Goal: Communication & Community: Answer question/provide support

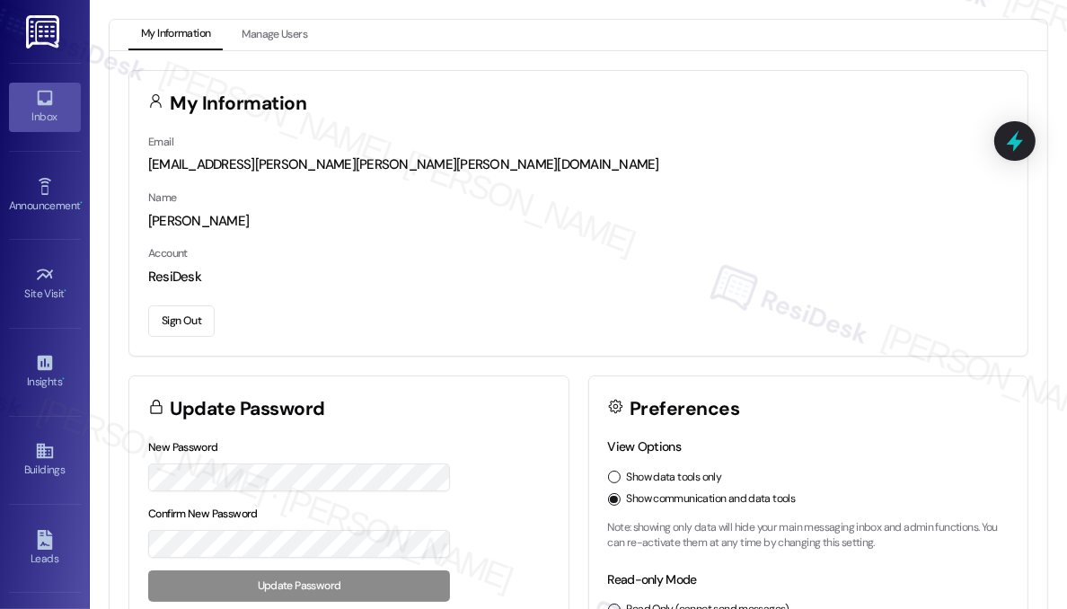
click at [40, 100] on icon at bounding box center [45, 98] width 20 height 20
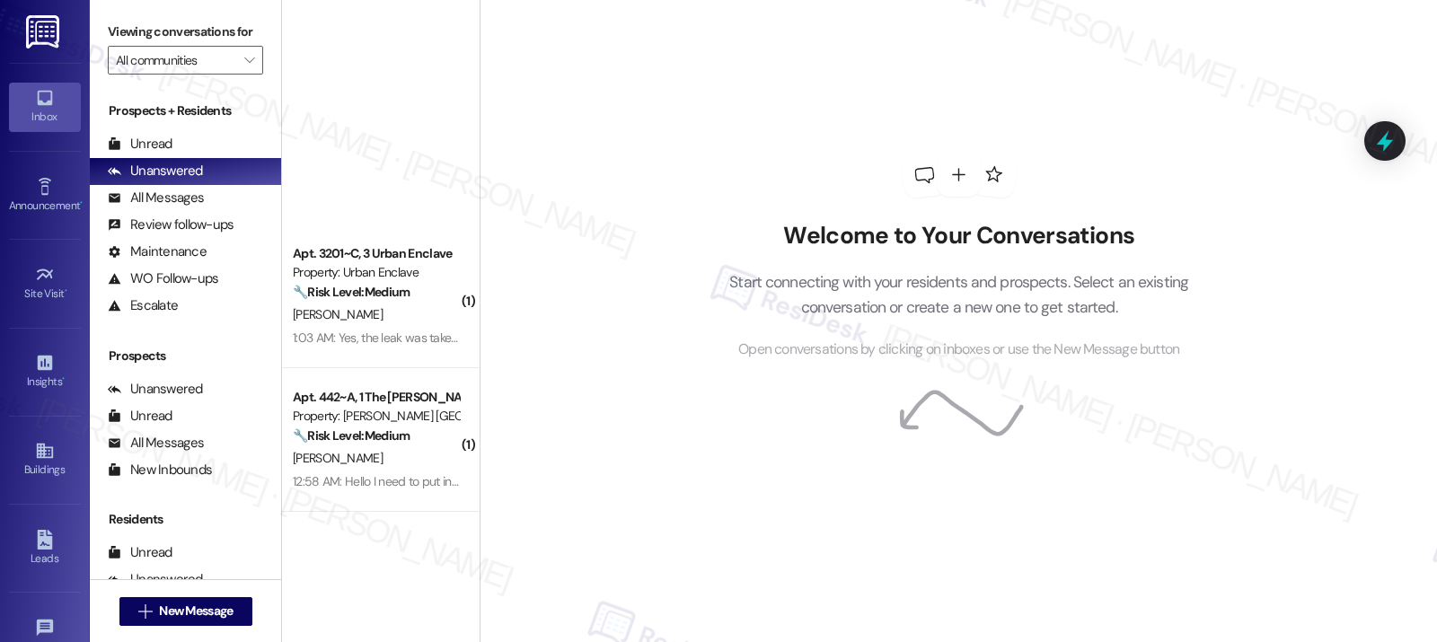
scroll to position [3652, 0]
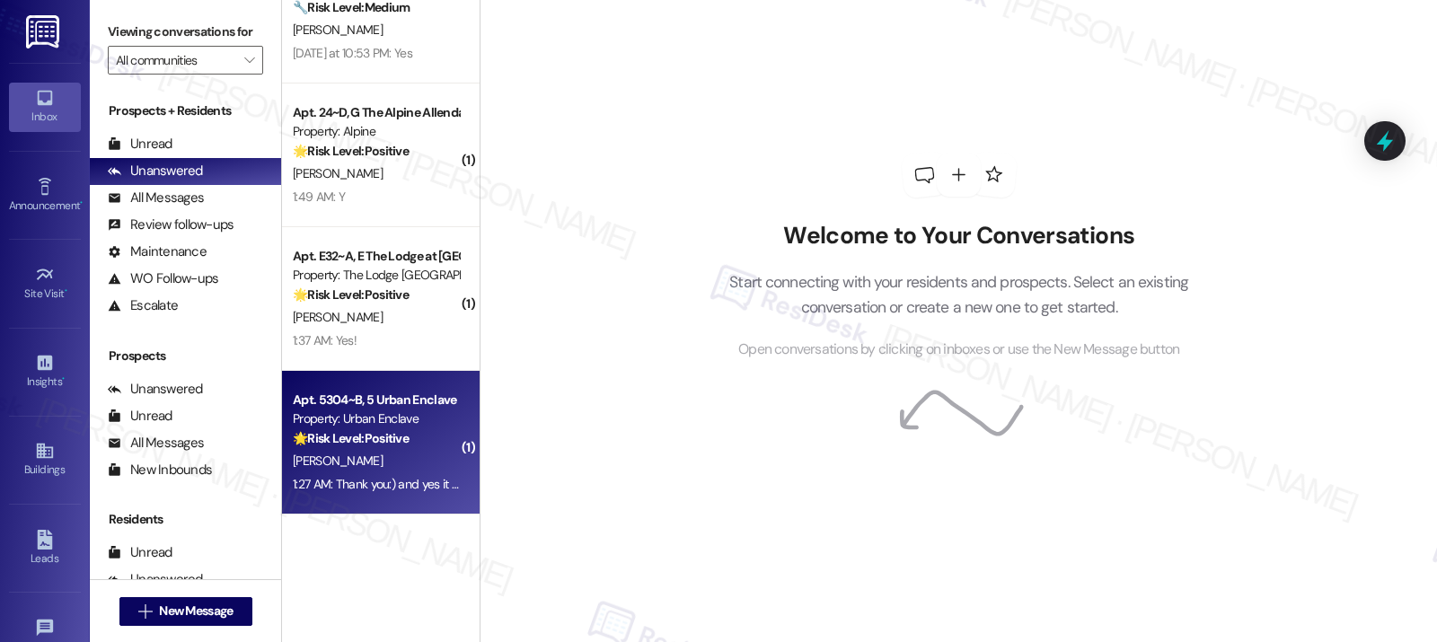
click at [428, 450] on div "[PERSON_NAME]" at bounding box center [376, 461] width 170 height 22
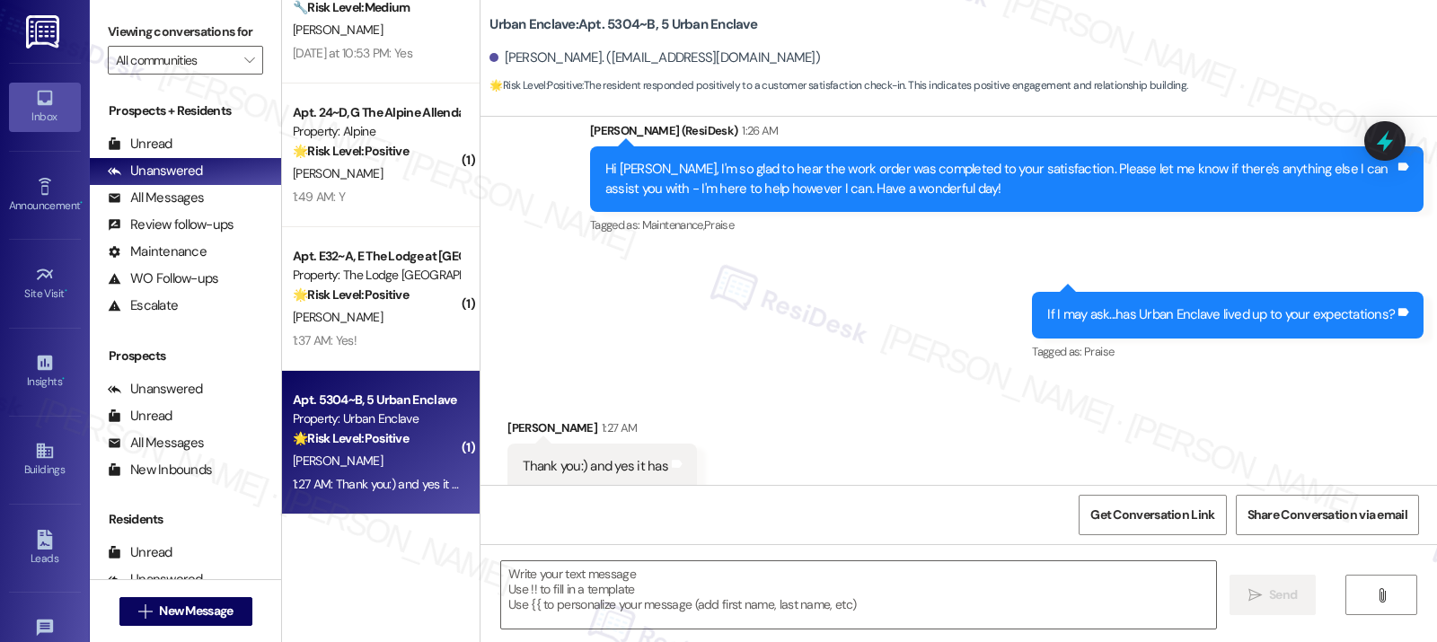
type textarea "Fetching suggested responses. Please feel free to read through the conversation…"
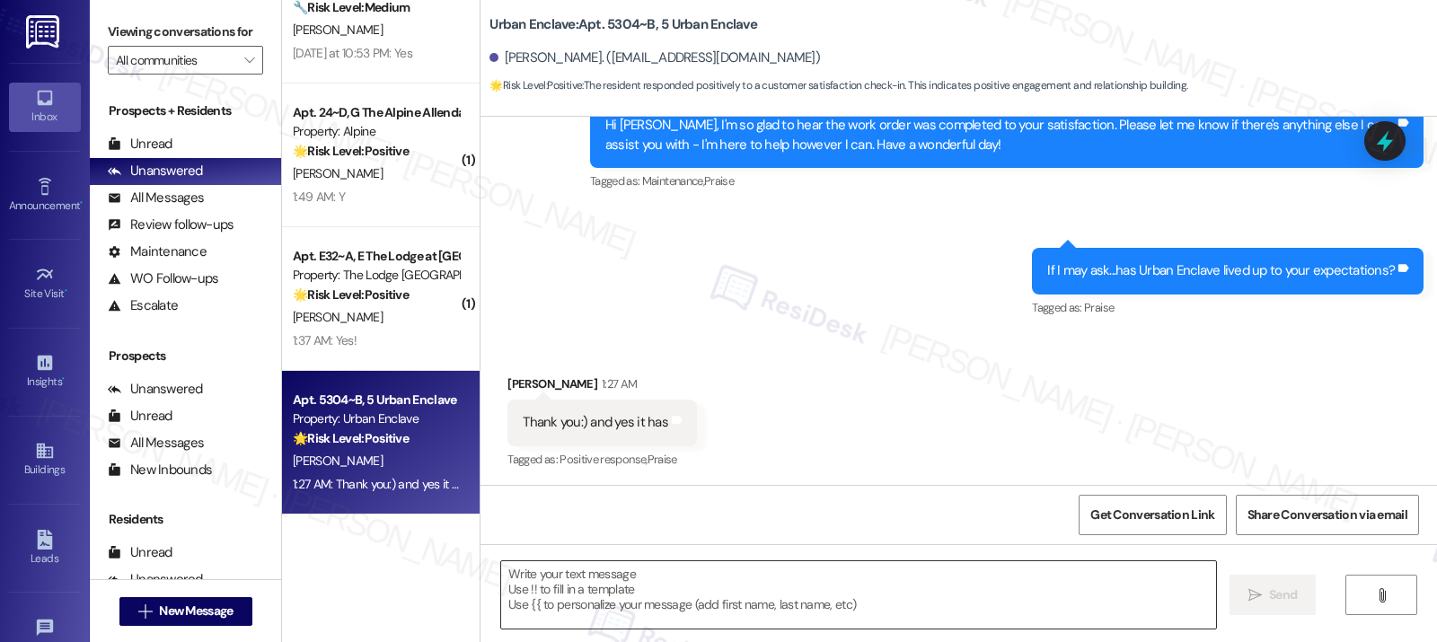
click at [597, 599] on textarea at bounding box center [858, 594] width 715 height 67
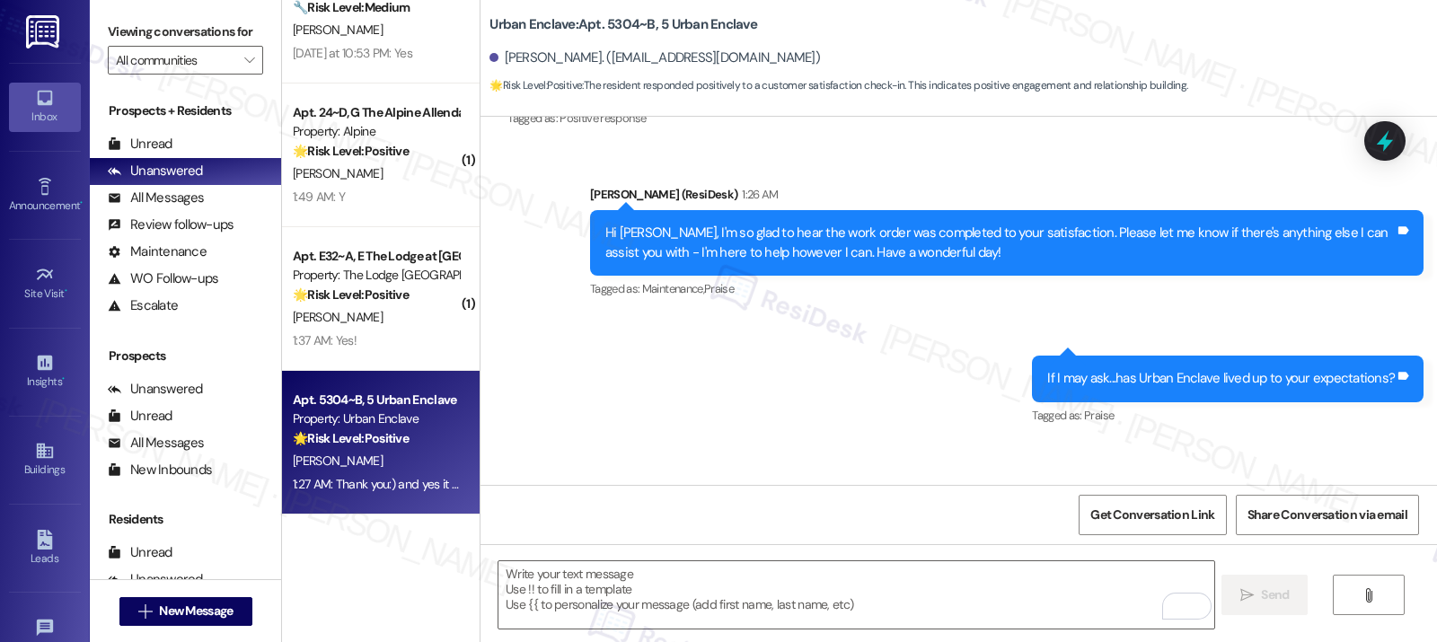
scroll to position [426, 0]
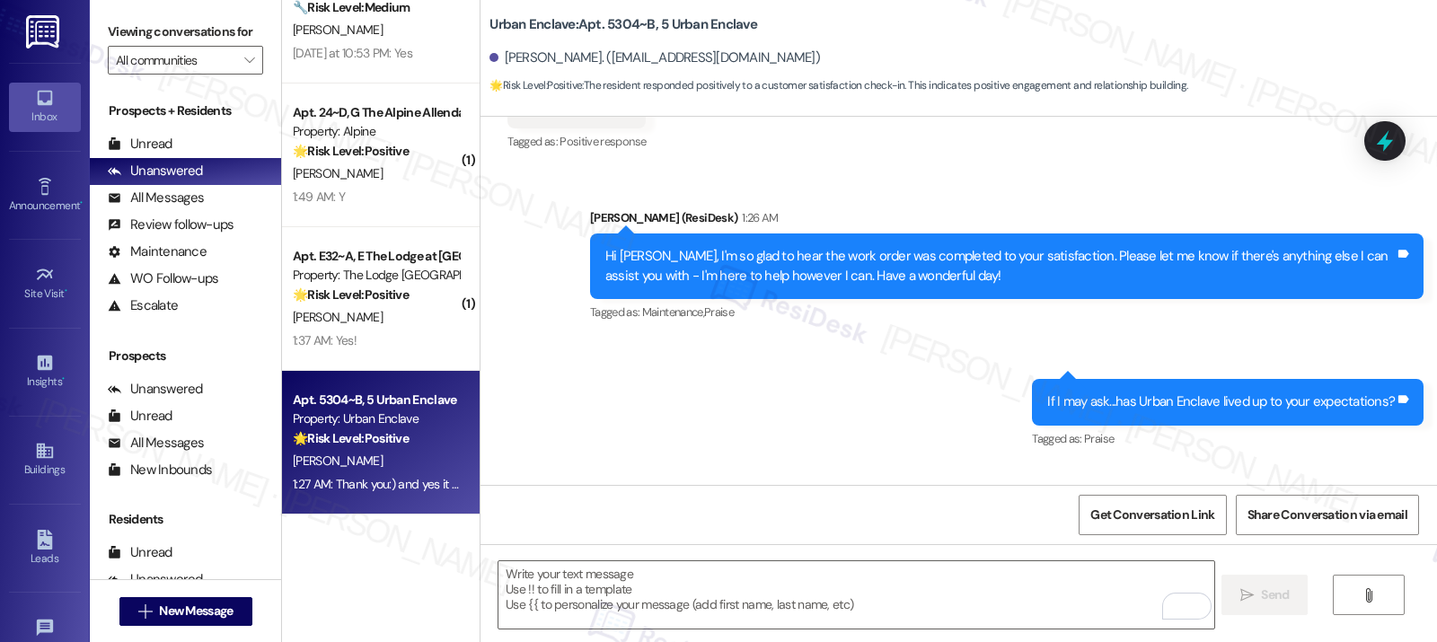
click at [739, 252] on div "Hi Claire, I'm so glad to hear the work order was completed to your satisfactio…" at bounding box center [999, 266] width 789 height 39
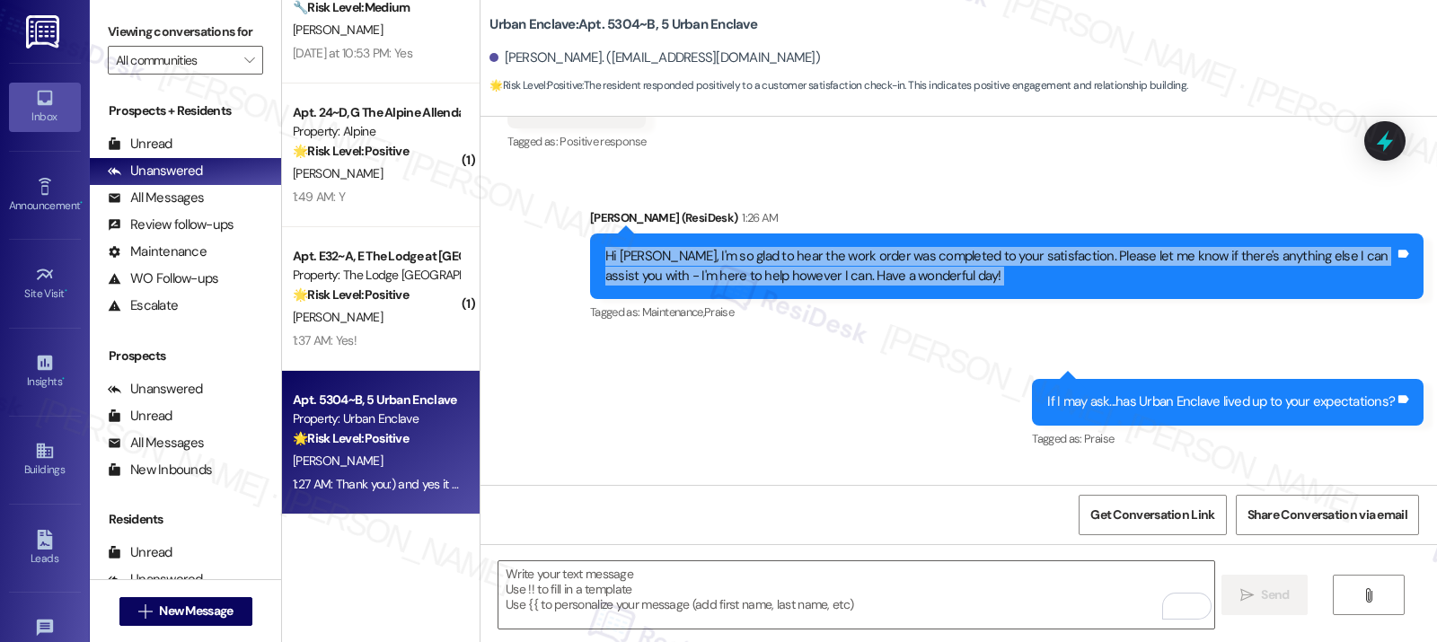
click at [739, 252] on div "Hi Claire, I'm so glad to hear the work order was completed to your satisfactio…" at bounding box center [999, 266] width 789 height 39
copy div "Hi Claire, I'm so glad to hear the work order was completed to your satisfactio…"
click at [1066, 399] on div "If I may ask...has Urban Enclave lived up to your expectations?" at bounding box center [1220, 401] width 347 height 19
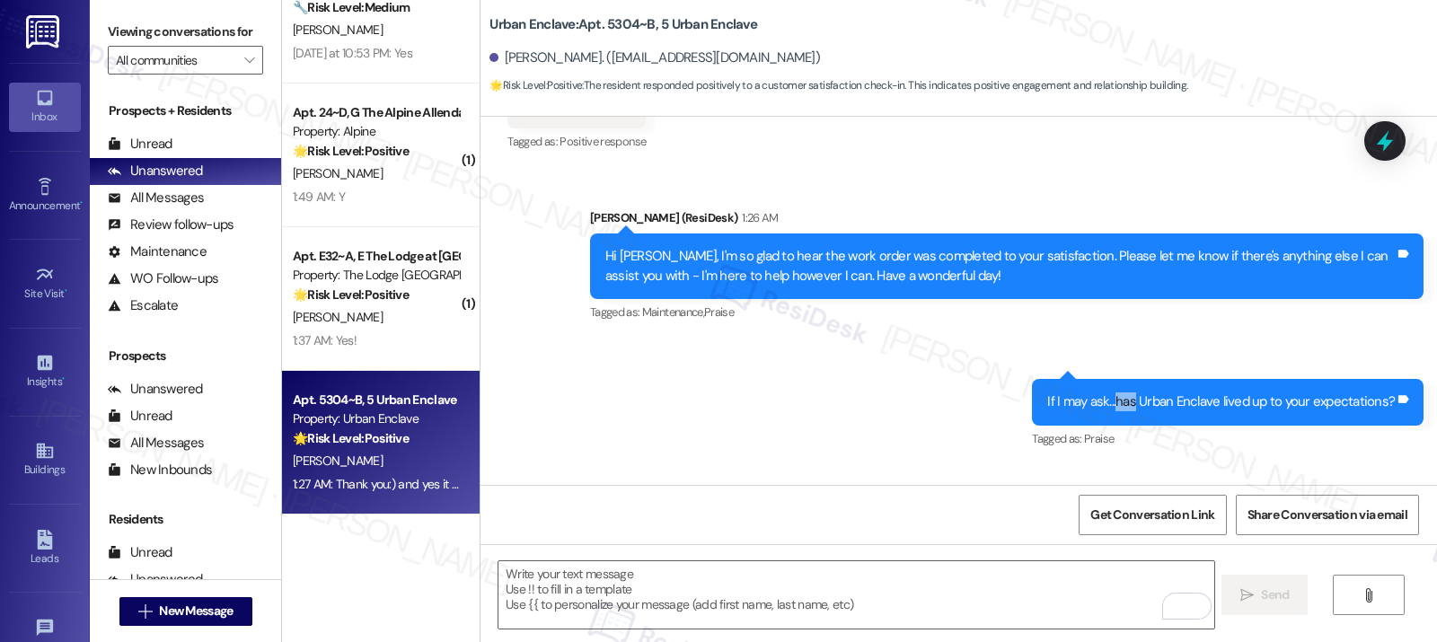
click at [1066, 399] on div "If I may ask...has Urban Enclave lived up to your expectations?" at bounding box center [1220, 401] width 347 height 19
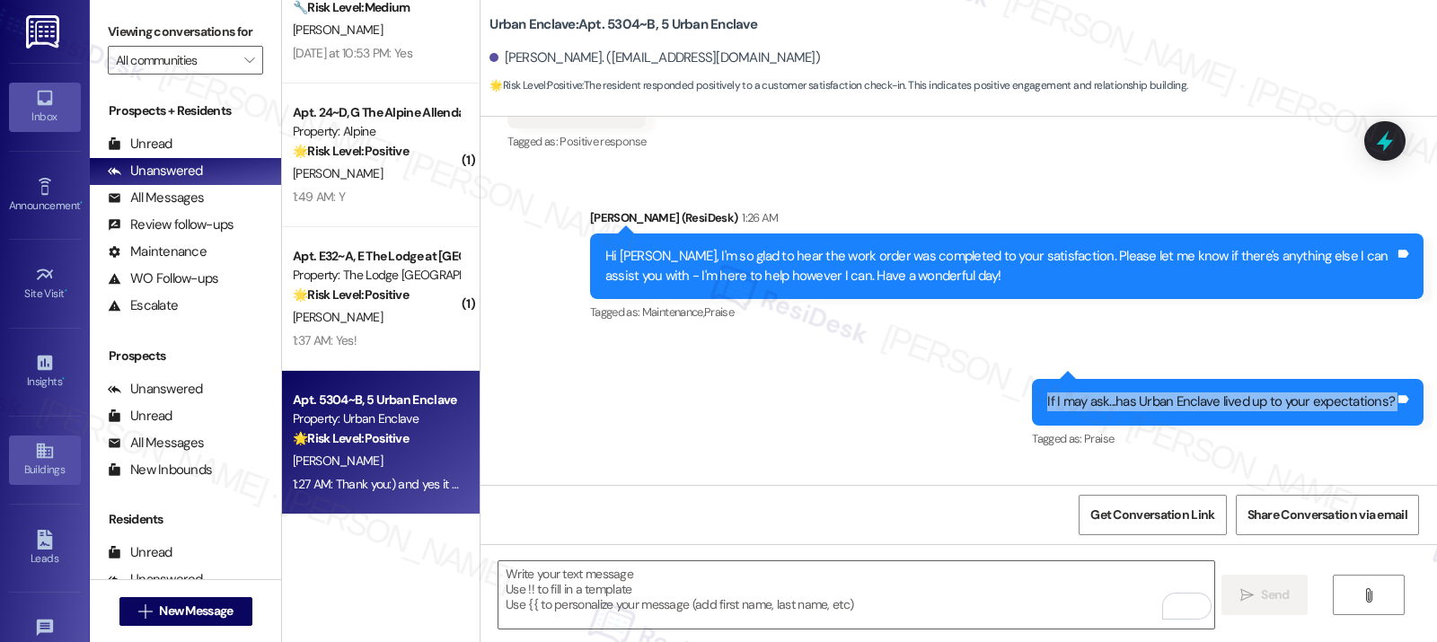
copy div "If I may ask...has Urban Enclave lived up to your expectations? Tags and notes"
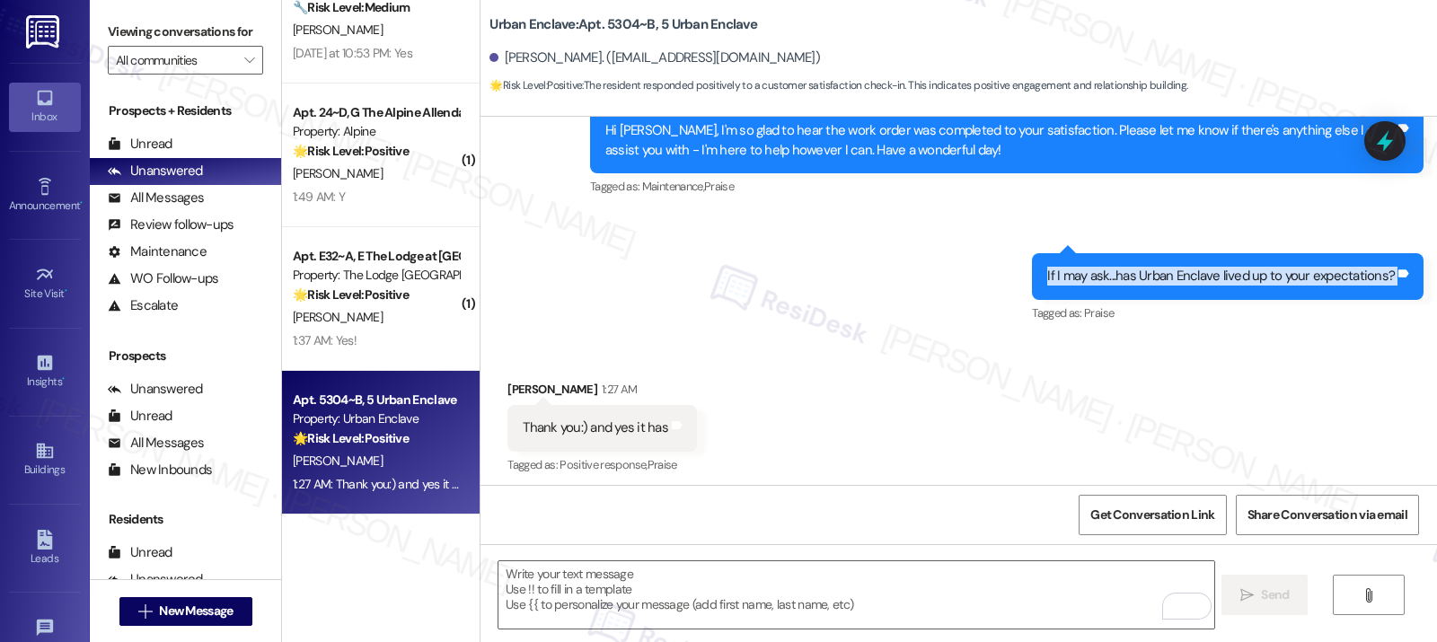
scroll to position [558, 0]
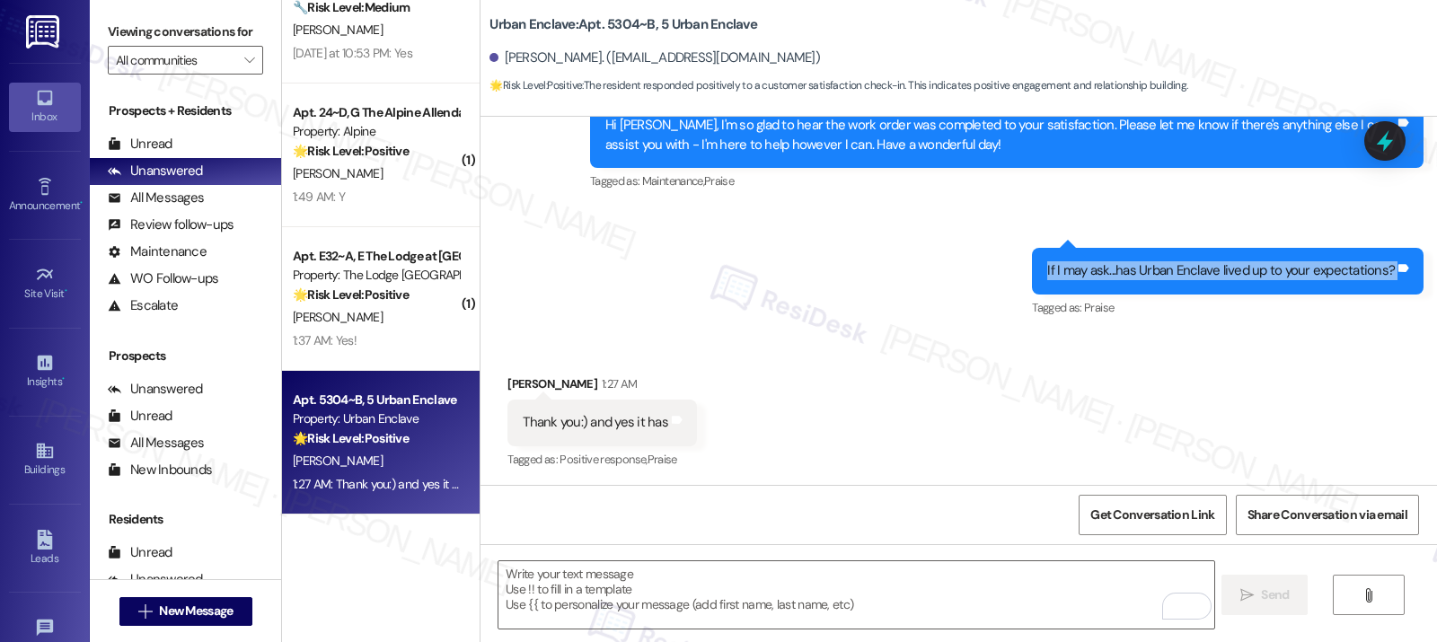
click at [610, 420] on div "Thank you:) and yes it has" at bounding box center [595, 422] width 145 height 19
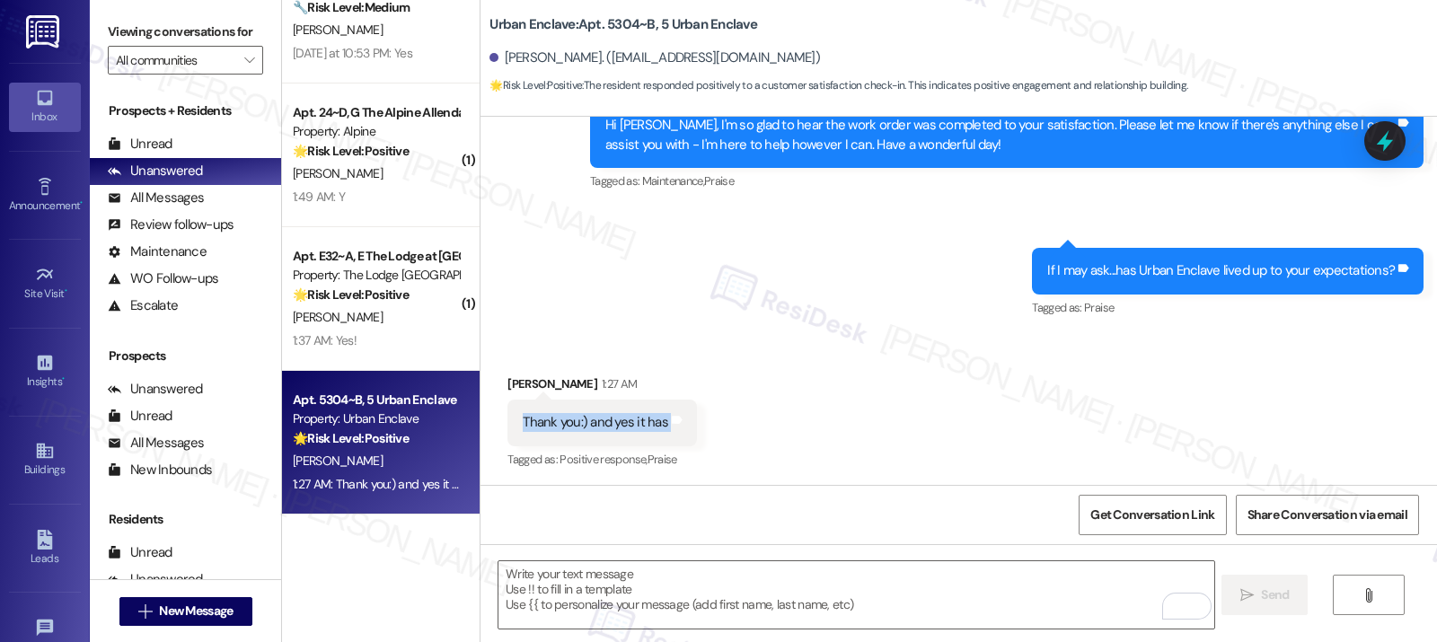
click at [610, 420] on div "Thank you:) and yes it has" at bounding box center [595, 422] width 145 height 19
copy div "Thank you:) and yes it has Tags and notes"
click at [641, 608] on textarea "To enrich screen reader interactions, please activate Accessibility in Grammarl…" at bounding box center [855, 594] width 715 height 67
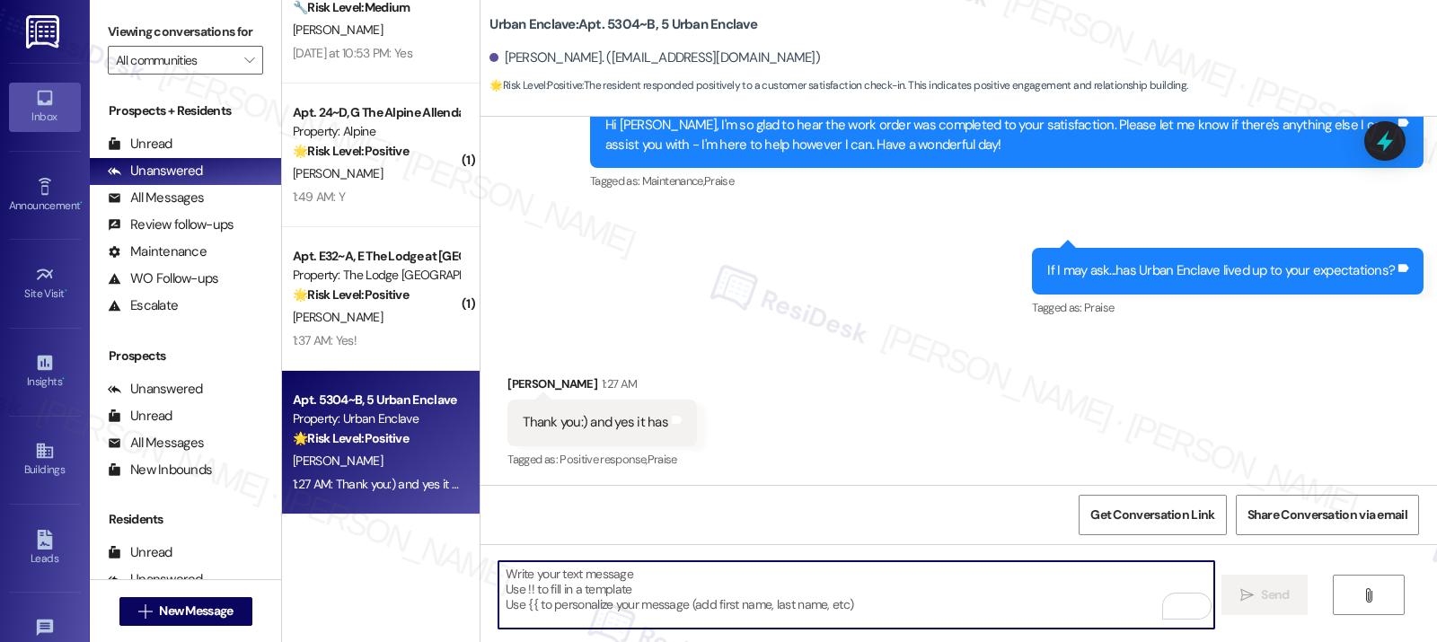
click at [641, 608] on textarea "To enrich screen reader interactions, please activate Accessibility in Grammarl…" at bounding box center [855, 594] width 715 height 67
paste textarea "Hi Claire, that’s wonderful to hear! We’re so glad Urban Enclave has met your e…"
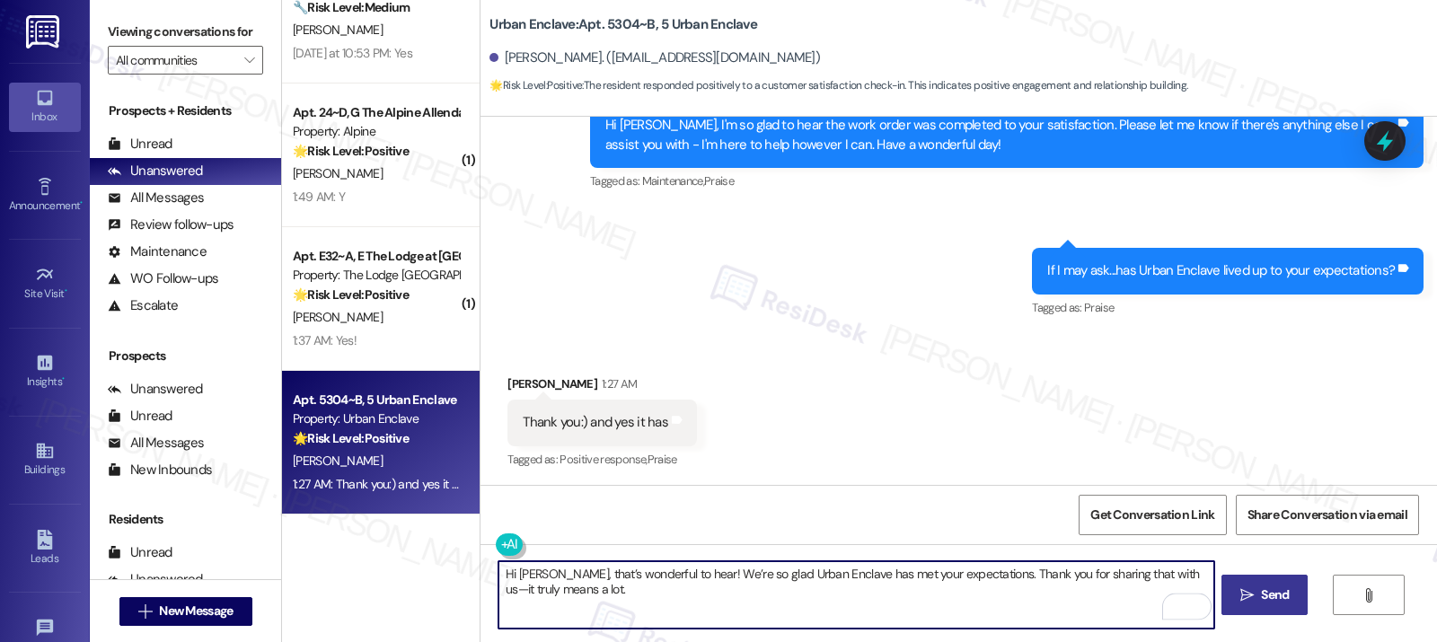
type textarea "Hi Claire, that’s wonderful to hear! We’re so glad Urban Enclave has met your e…"
click at [1066, 595] on icon "" at bounding box center [1246, 595] width 13 height 14
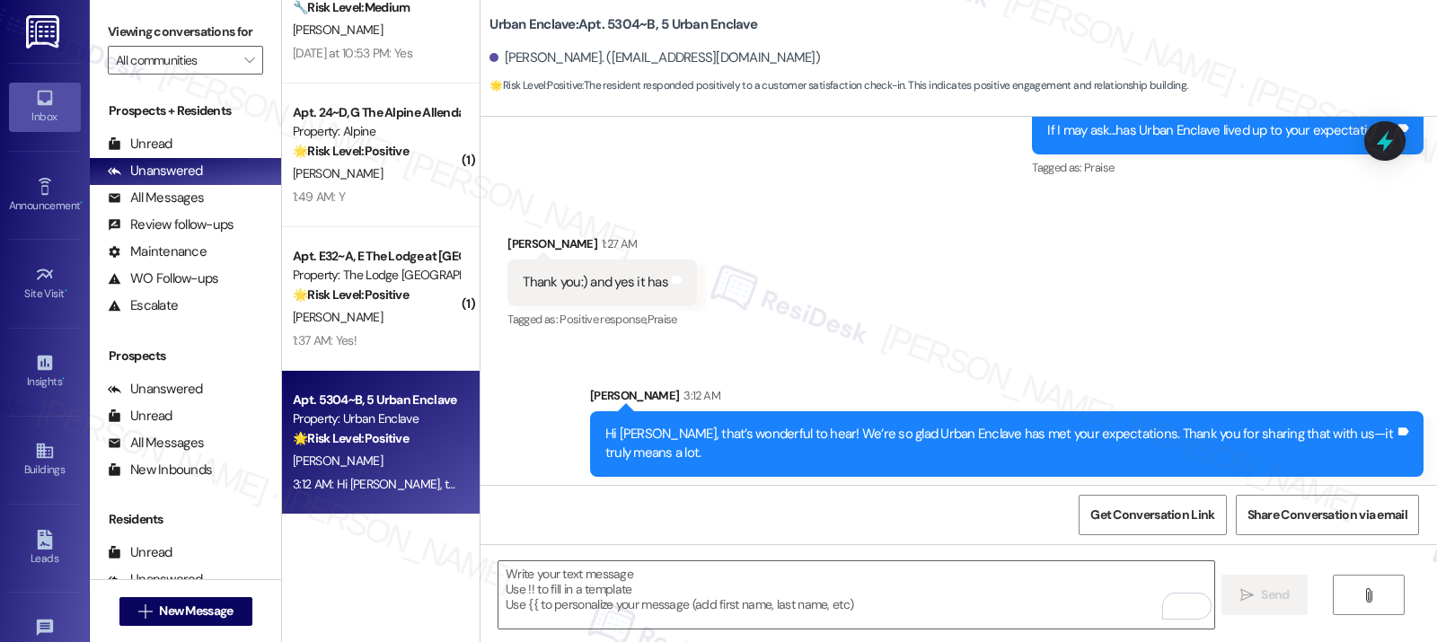
scroll to position [702, 0]
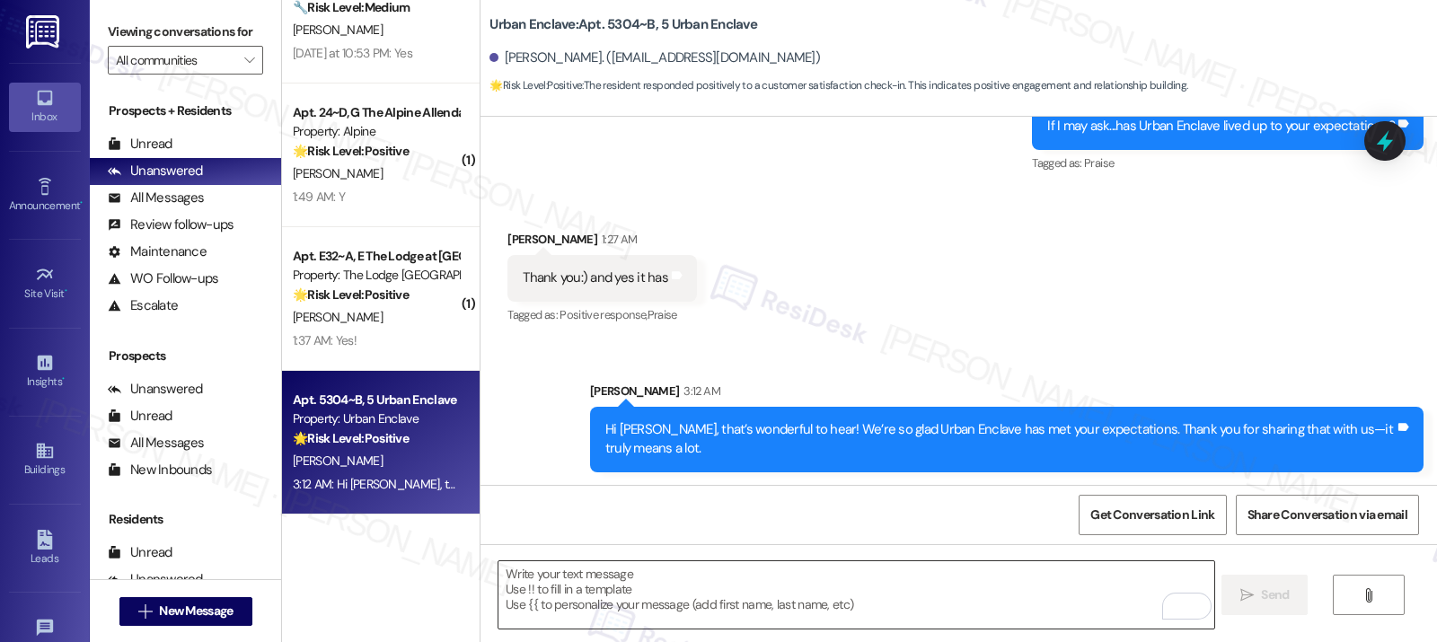
click at [547, 595] on textarea "To enrich screen reader interactions, please activate Accessibility in Grammarl…" at bounding box center [855, 594] width 715 height 67
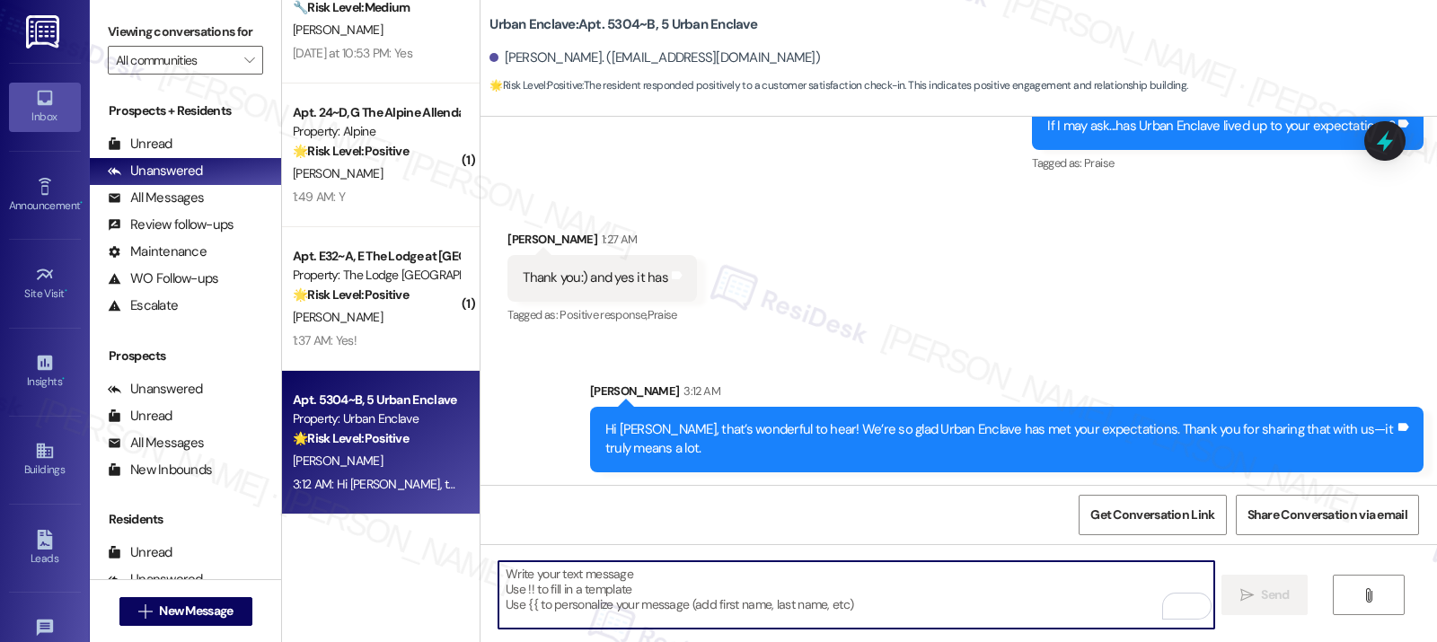
click at [547, 595] on textarea "To enrich screen reader interactions, please activate Accessibility in Grammarl…" at bounding box center [855, 594] width 715 height 67
paste textarea "Can I ask a quick favor? If you have a moment, would you mind leaving us a Goog…"
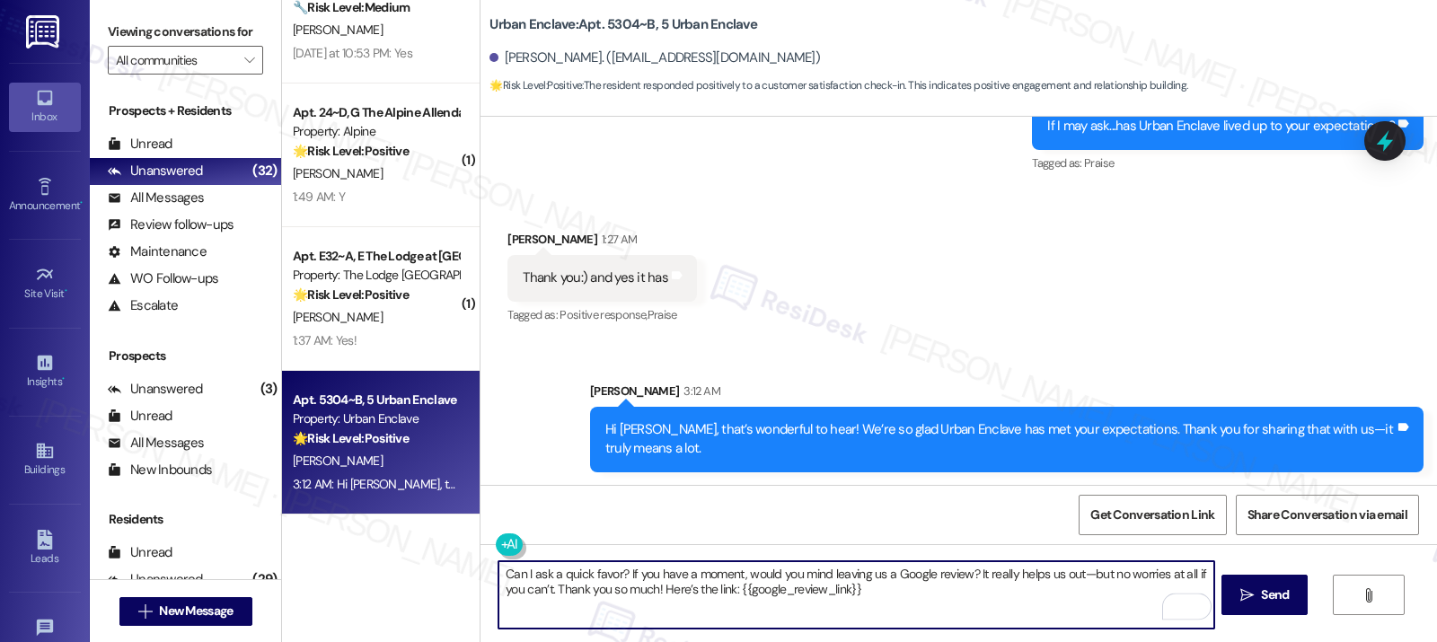
click at [887, 596] on textarea "Can I ask a quick favor? If you have a moment, would you mind leaving us a Goog…" at bounding box center [855, 594] width 715 height 67
type textarea "Can I ask a quick favor? If you have a moment, would you mind leaving us a Goog…"
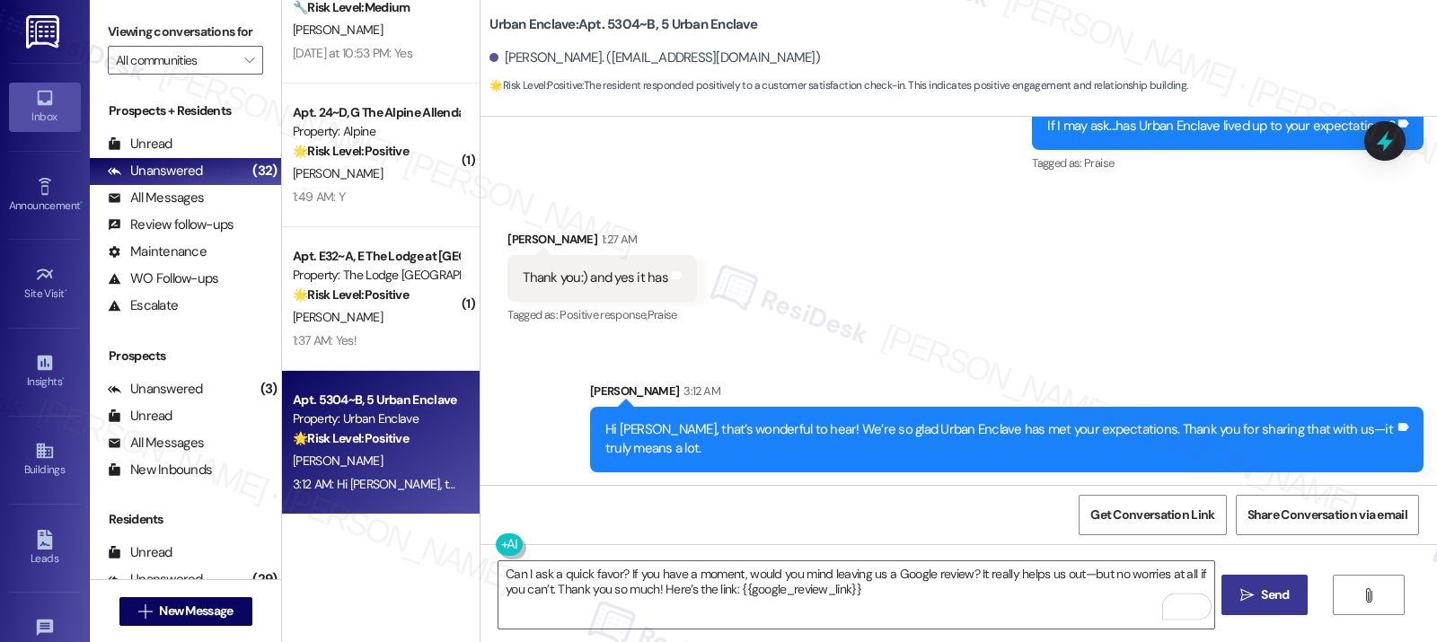
click at [1066, 599] on icon "" at bounding box center [1246, 595] width 13 height 14
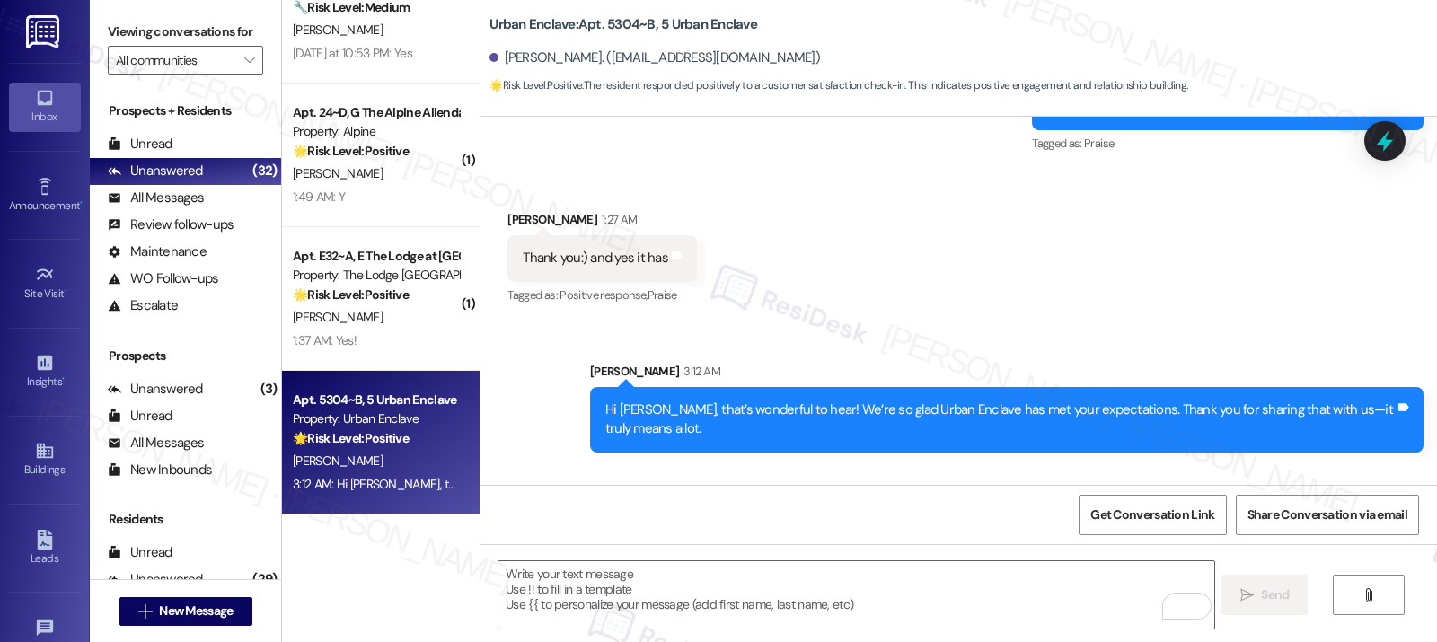
scroll to position [847, 0]
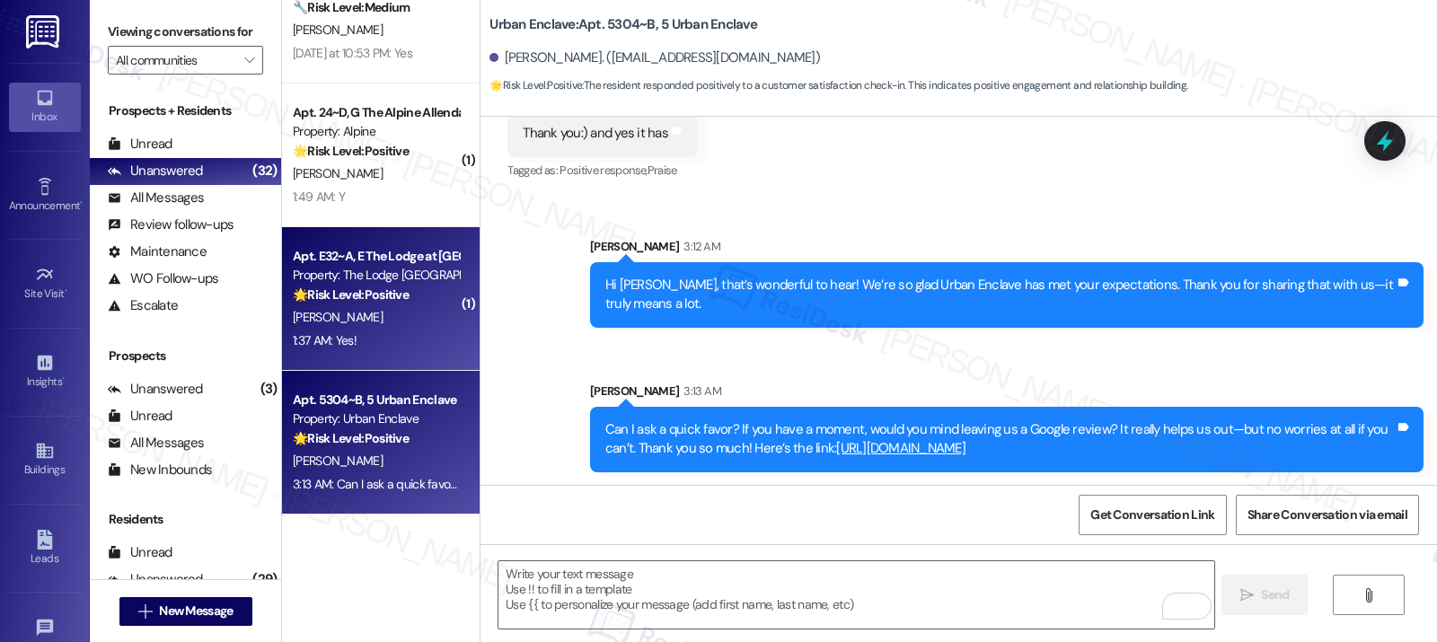
click at [350, 333] on div "1:37 AM: Yes! 1:37 AM: Yes!" at bounding box center [376, 341] width 170 height 22
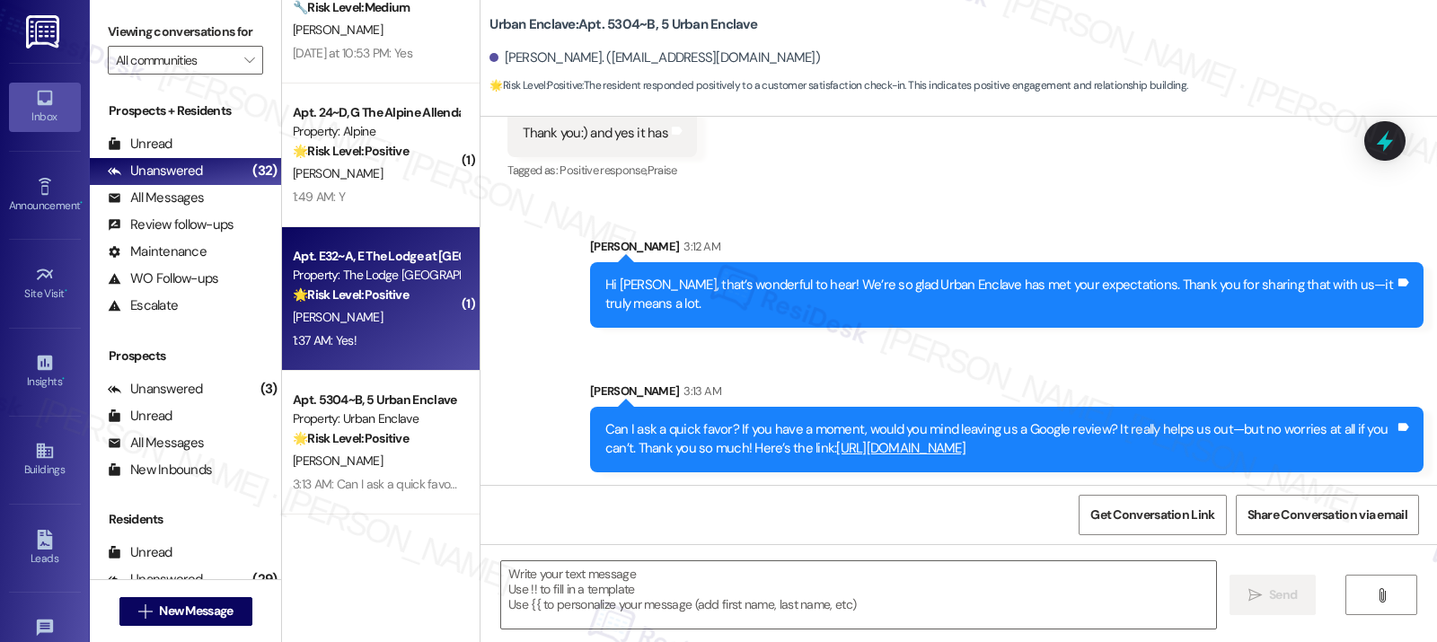
type textarea "Fetching suggested responses. Please feel free to read through the conversation…"
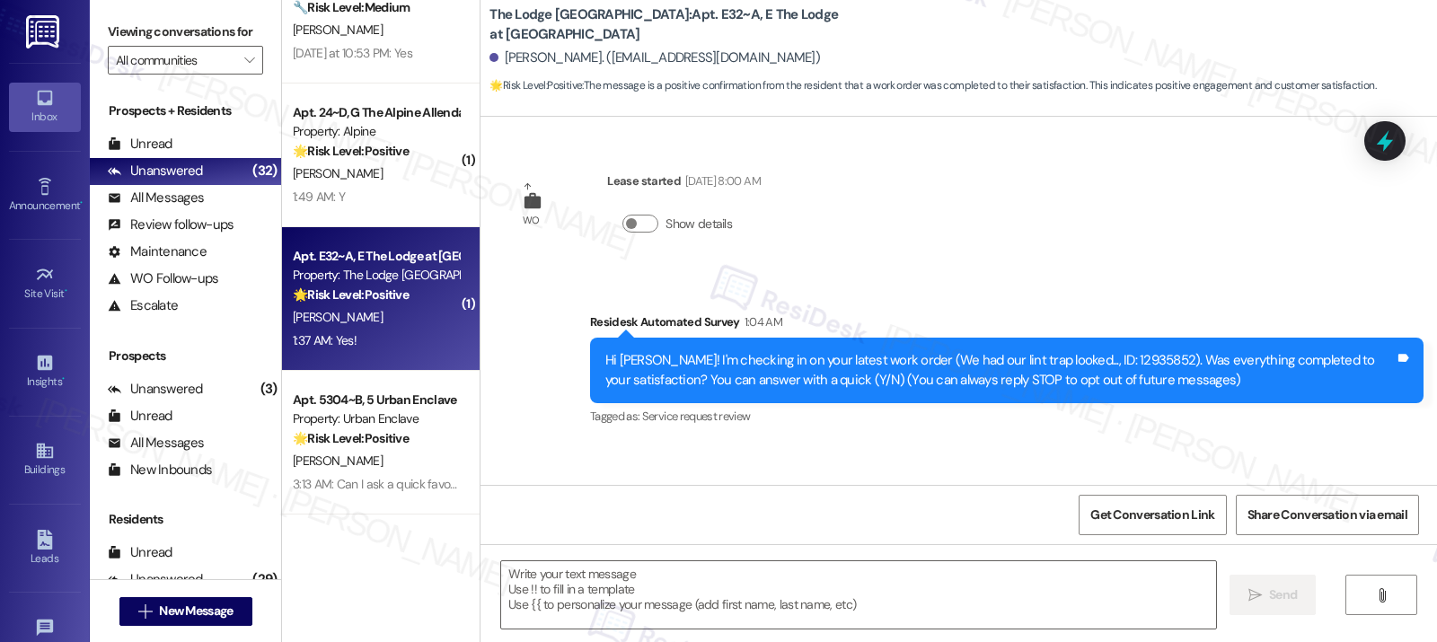
scroll to position [109, 0]
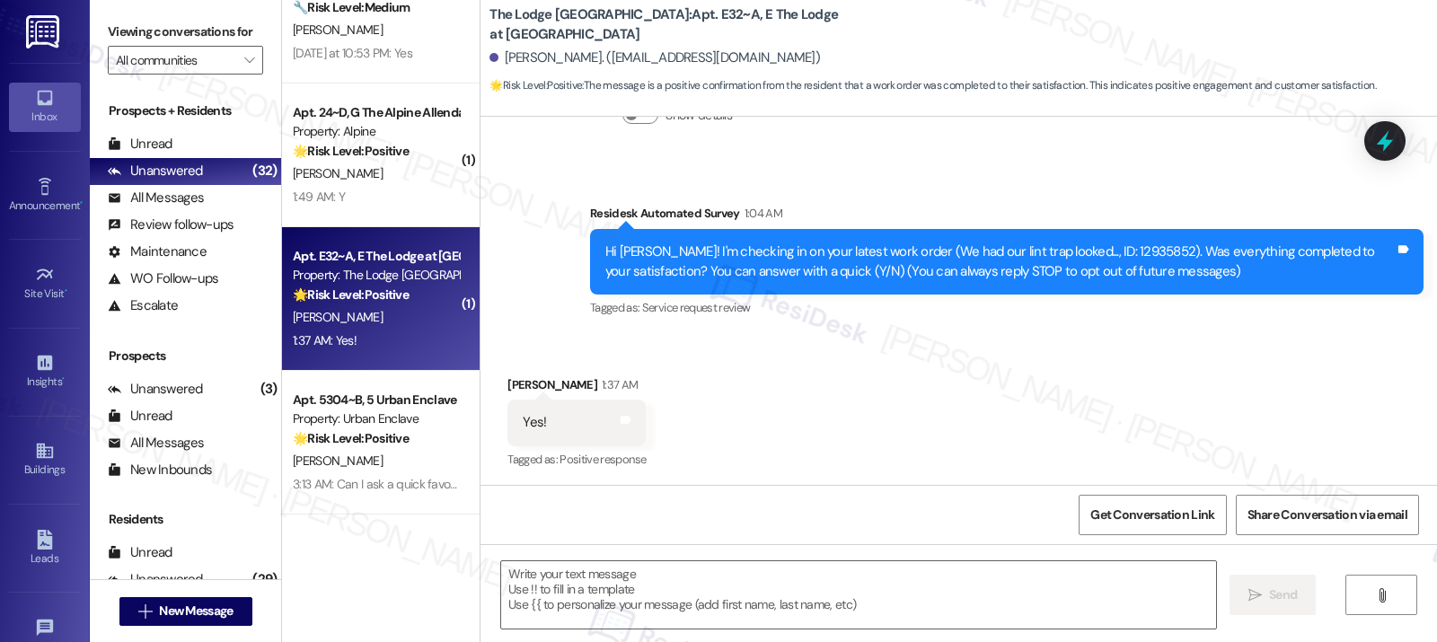
type textarea "Fetching suggested responses. Please feel free to read through the conversation…"
click at [757, 378] on div "Received via SMS Katherine Engle 1:37 AM Yes! Tags and notes Tagged as: Positiv…" at bounding box center [958, 411] width 956 height 152
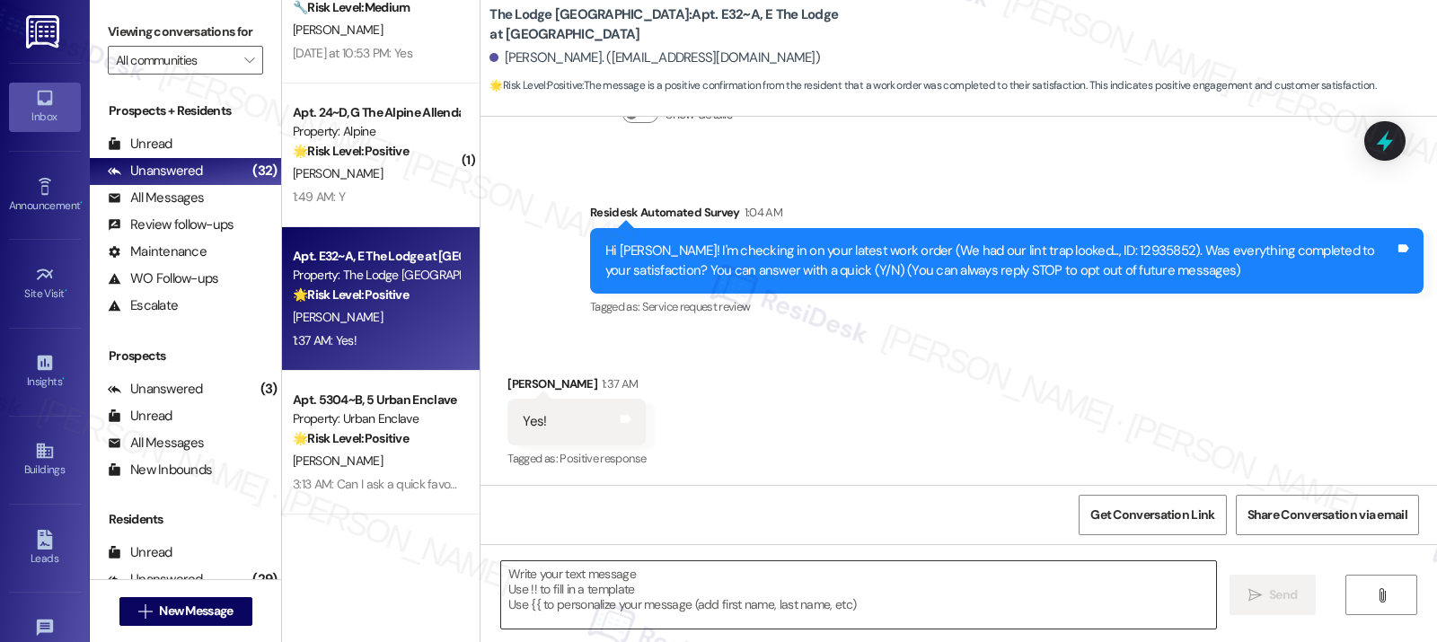
click at [543, 608] on textarea at bounding box center [858, 594] width 715 height 67
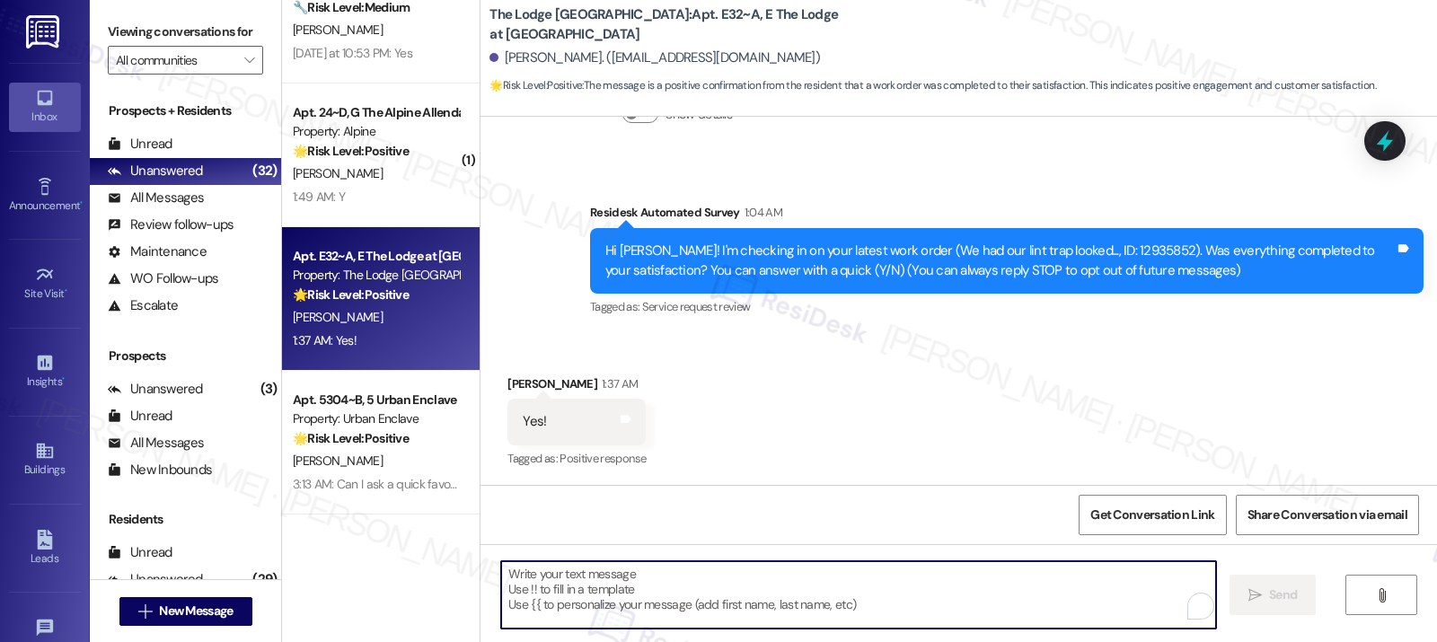
click at [543, 608] on textarea "To enrich screen reader interactions, please activate Accessibility in Grammarl…" at bounding box center [858, 594] width 715 height 67
paste textarea "Hi {{first_name}}, I'm so glad to hear the work order was completed to your sat…"
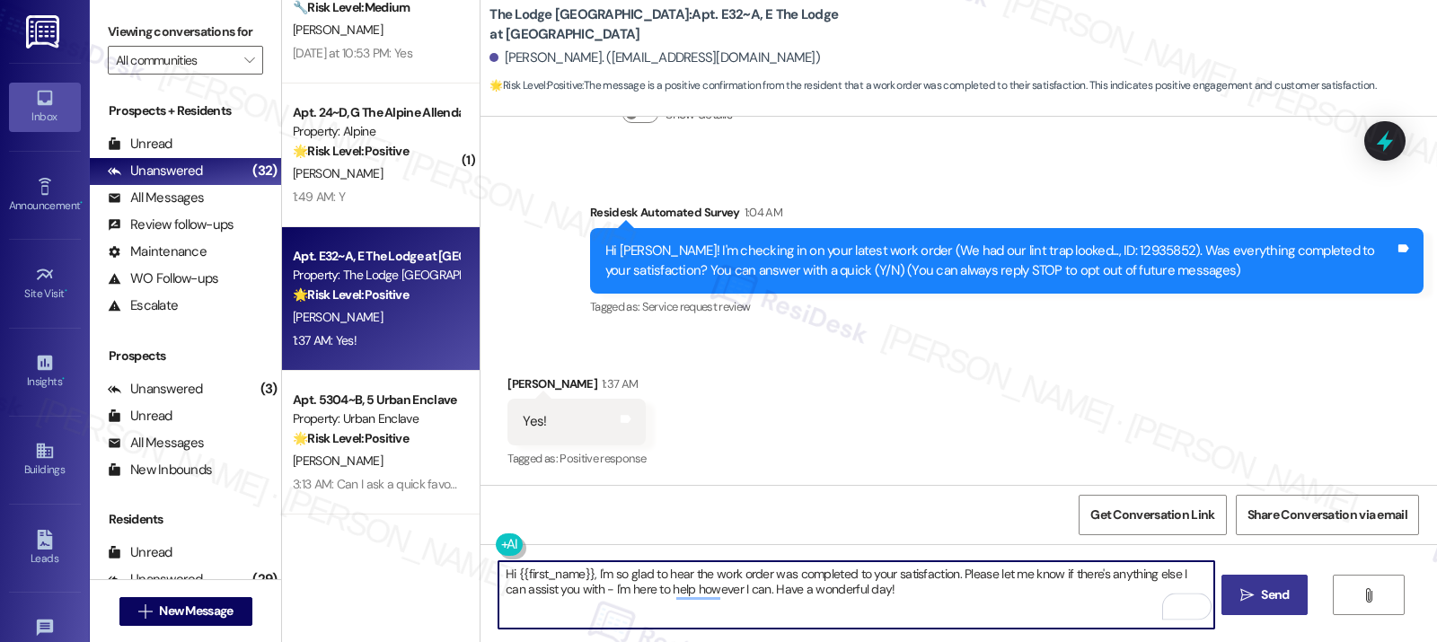
type textarea "Hi {{first_name}}, I'm so glad to hear the work order was completed to your sat…"
click at [1066, 592] on icon "" at bounding box center [1246, 595] width 13 height 14
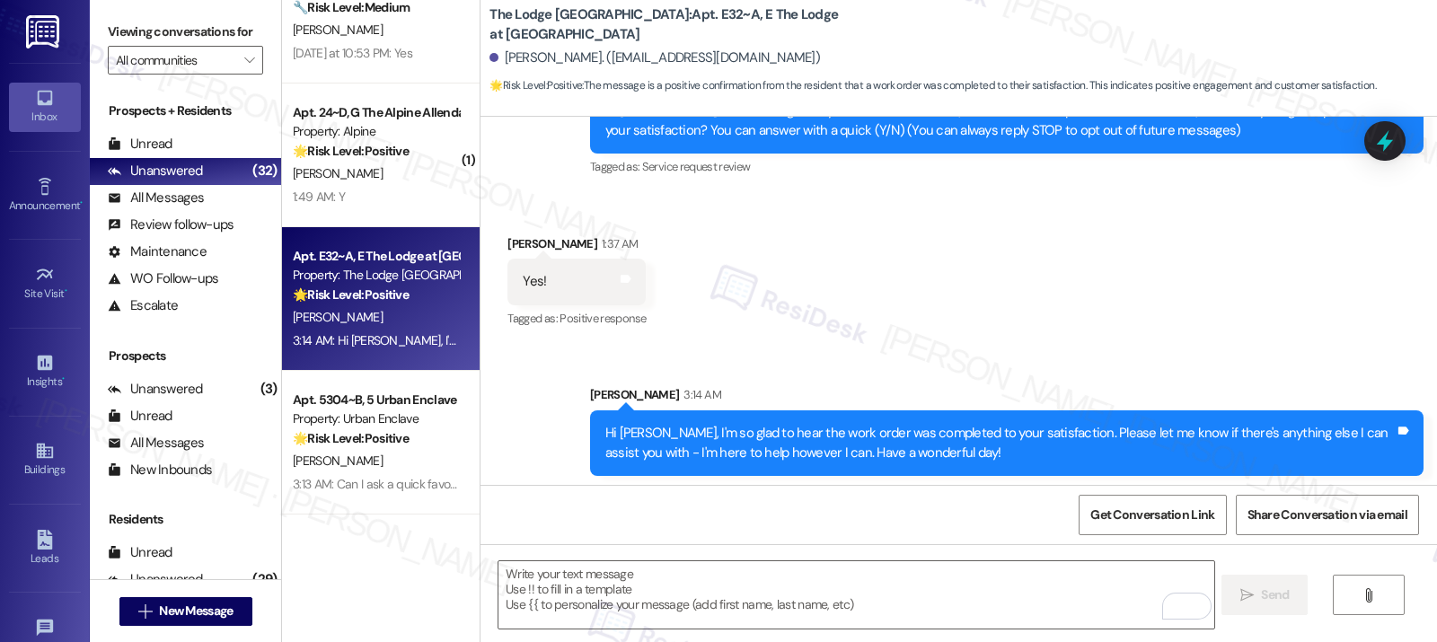
scroll to position [253, 0]
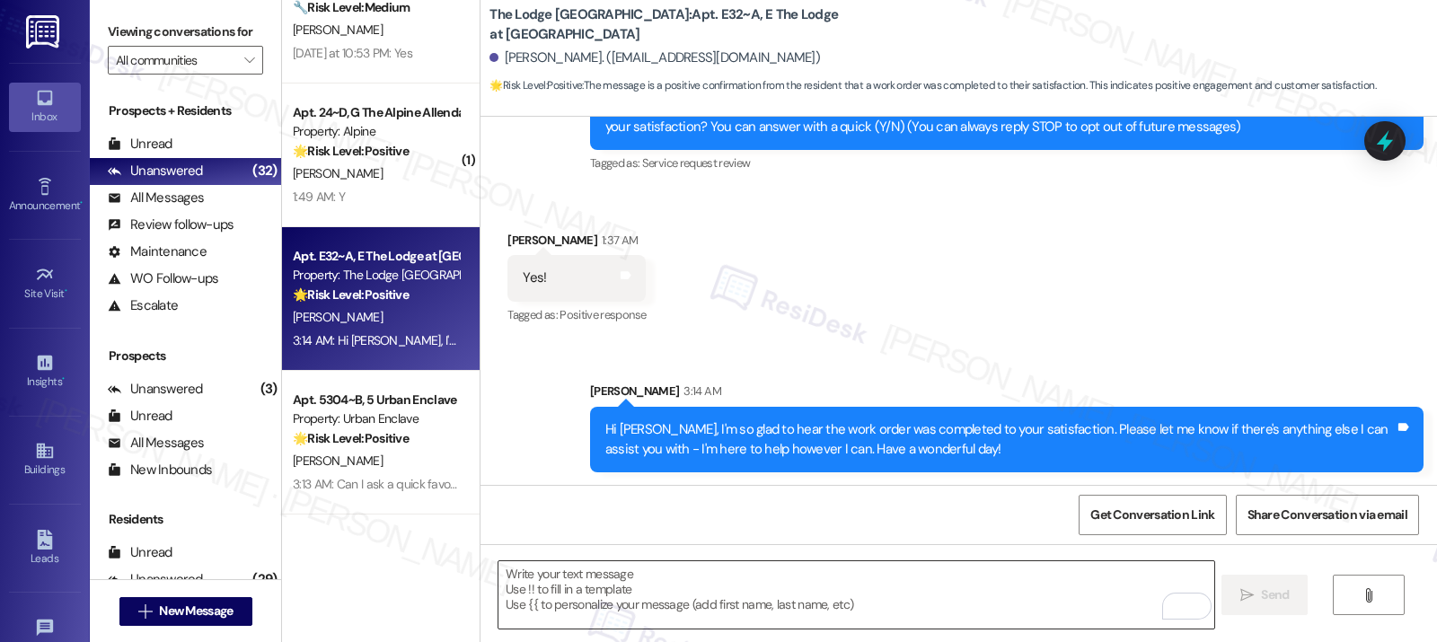
click at [629, 576] on textarea "To enrich screen reader interactions, please activate Accessibility in Grammarl…" at bounding box center [855, 594] width 715 height 67
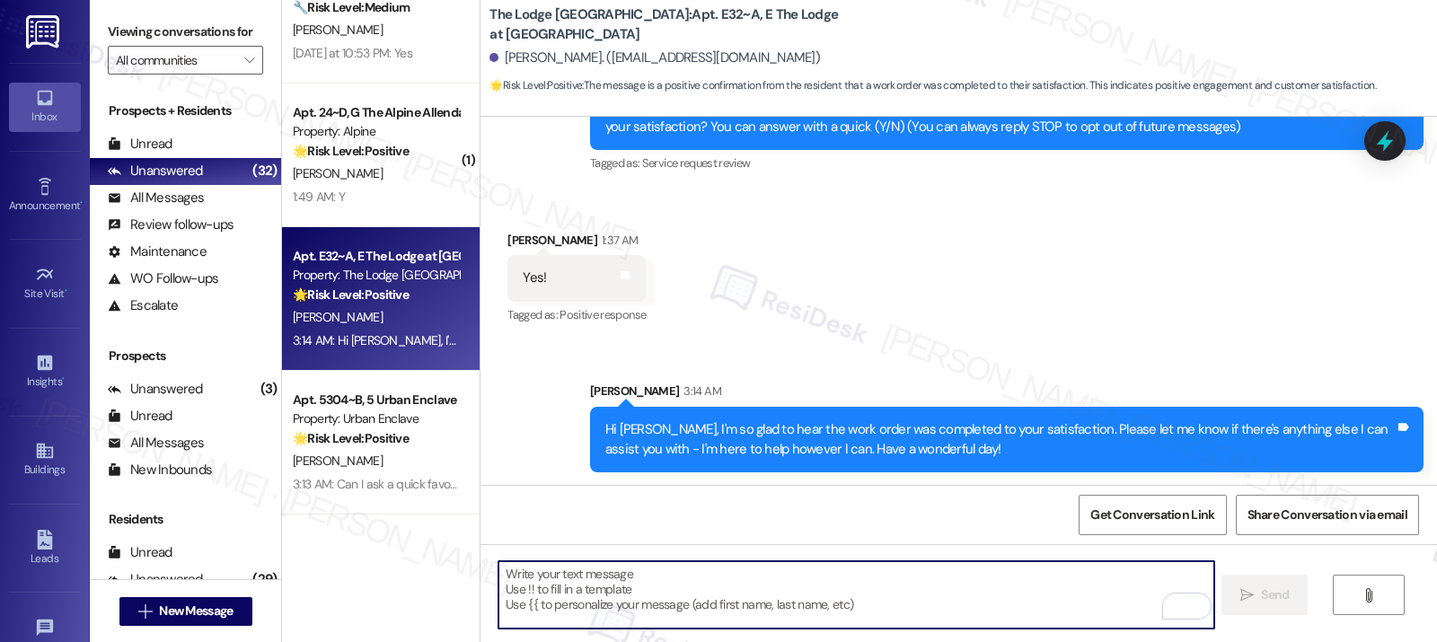
click at [628, 585] on textarea "To enrich screen reader interactions, please activate Accessibility in Grammarl…" at bounding box center [855, 594] width 715 height 67
paste textarea "If I may ask...has {{property}} lived up to your expectations?"
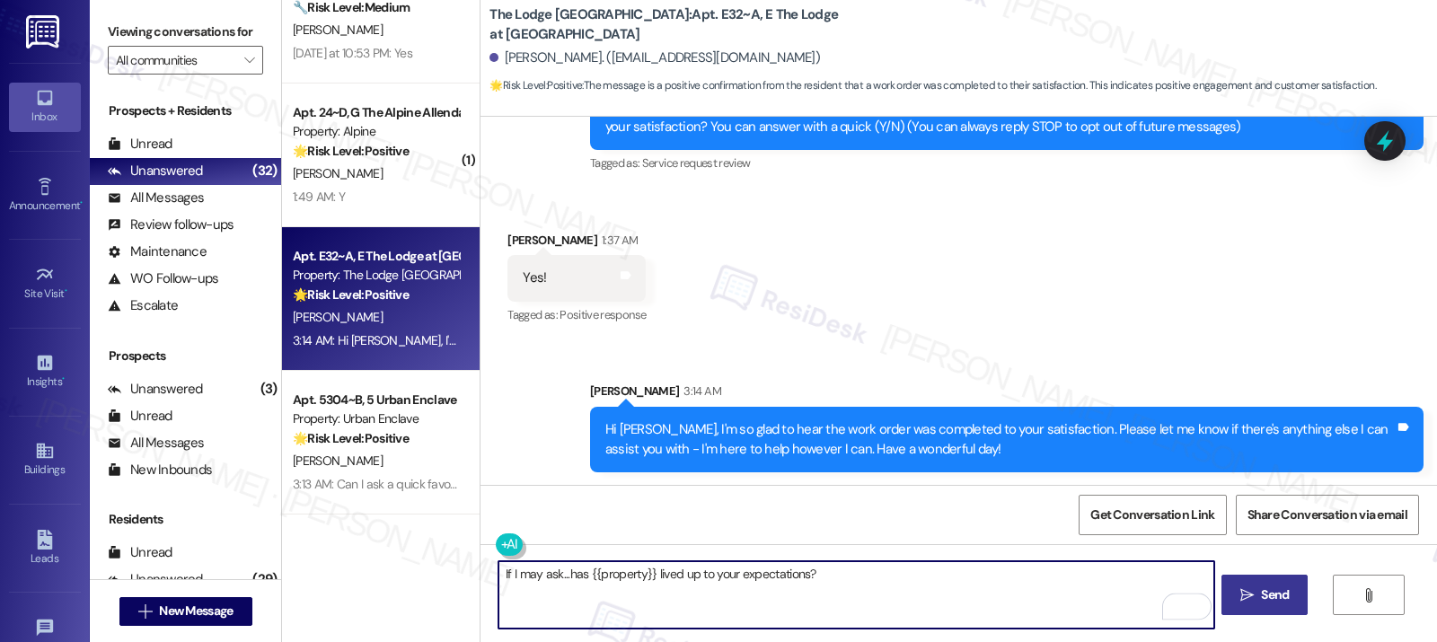
type textarea "If I may ask...has {{property}} lived up to your expectations?"
click at [1066, 598] on span "Send" at bounding box center [1275, 594] width 28 height 19
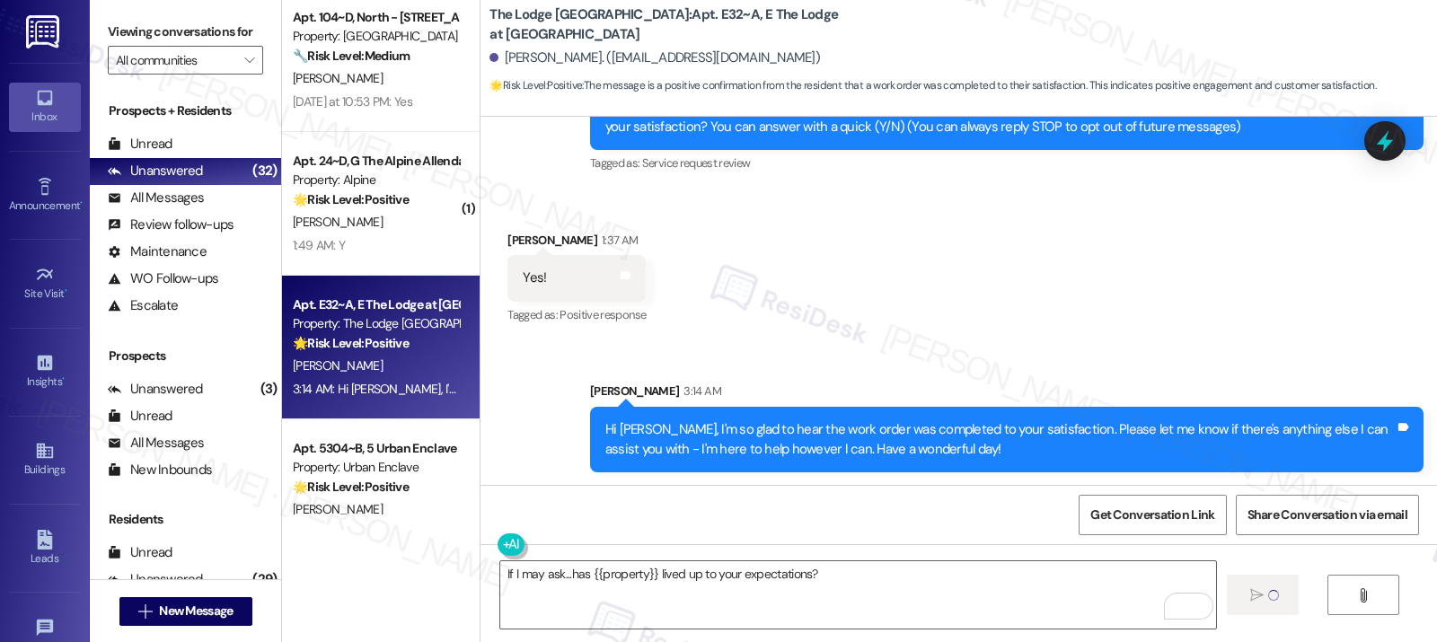
scroll to position [3564, 0]
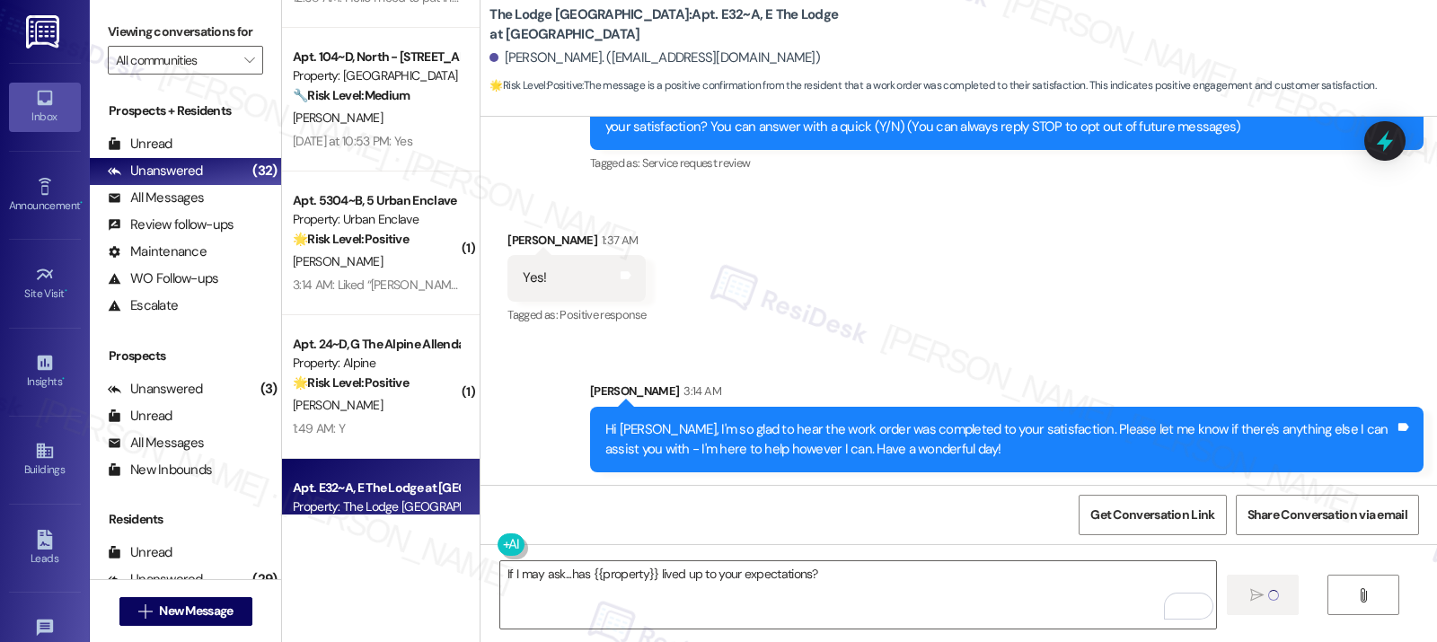
click at [373, 279] on div "3:14 AM: Liked “Sarah (Urban Enclave): Can I ask a quick favor? If you have a m…" at bounding box center [952, 285] width 1319 height 16
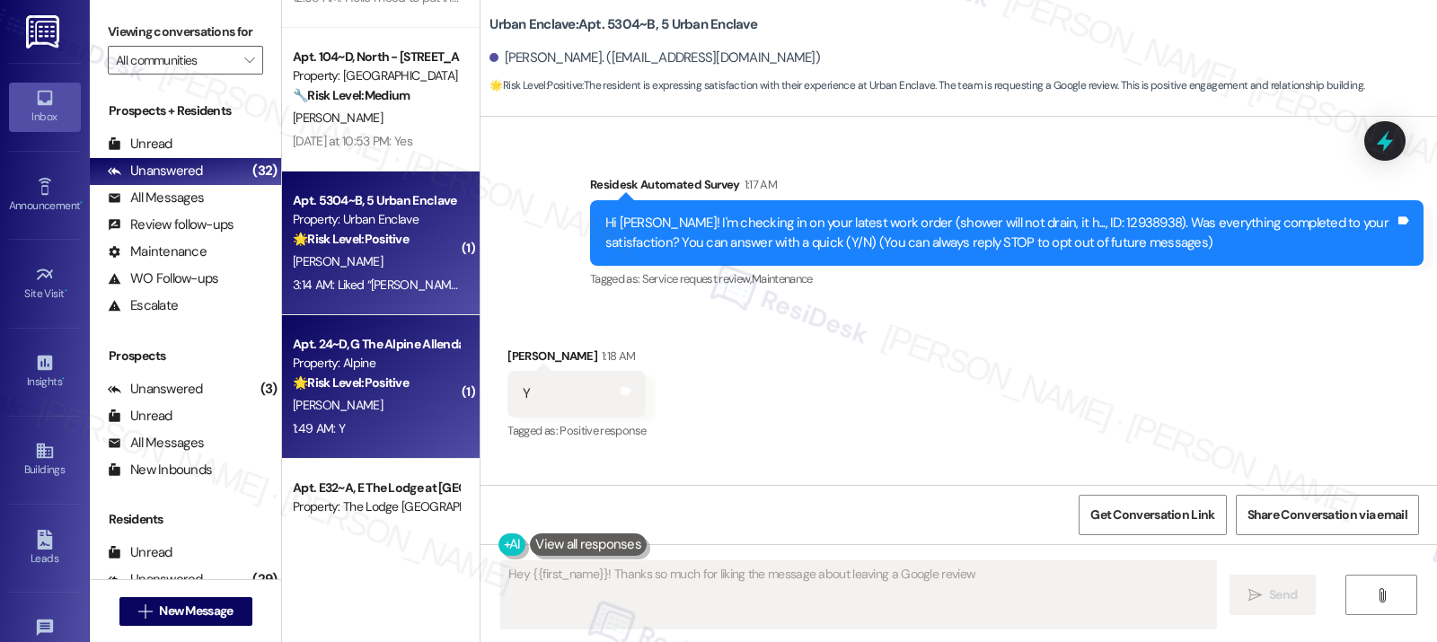
type textarea "Hey {{first_name}}! Thanks so much for liking the message about leaving a Googl…"
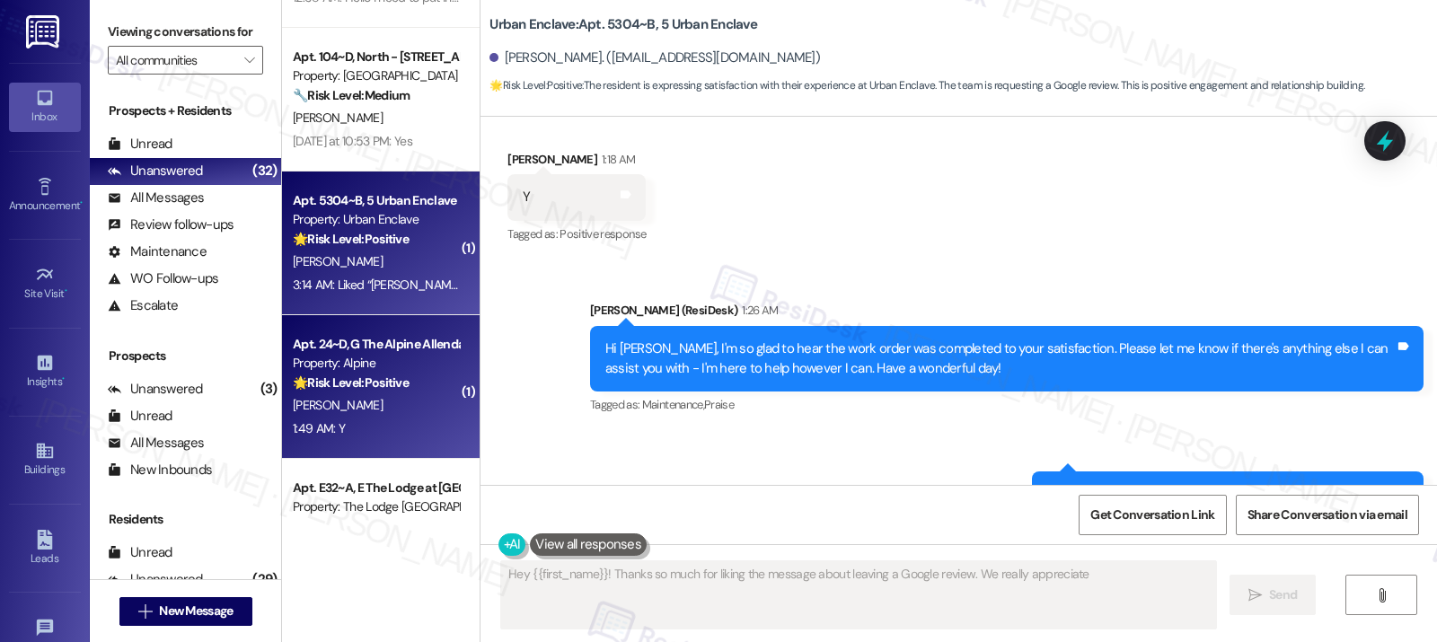
click at [347, 414] on div "S. Flores" at bounding box center [376, 405] width 170 height 22
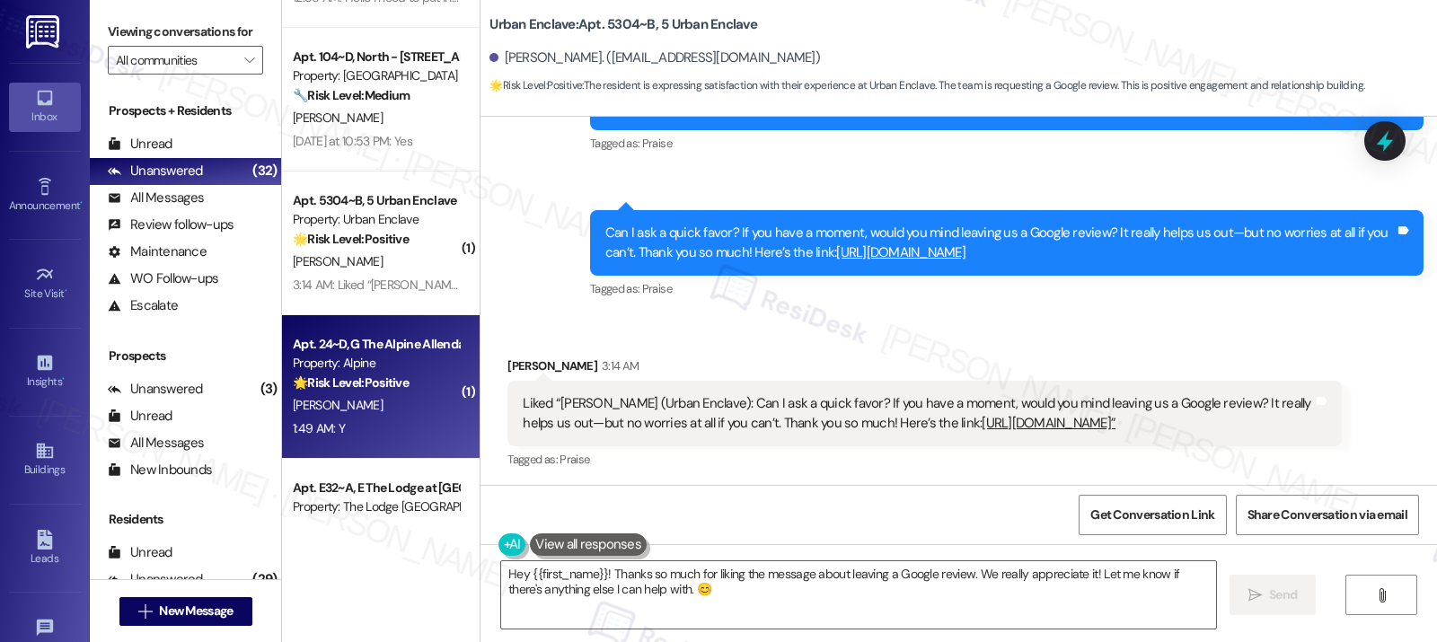
type textarea "Fetching suggested responses. Please feel free to read through the conversation…"
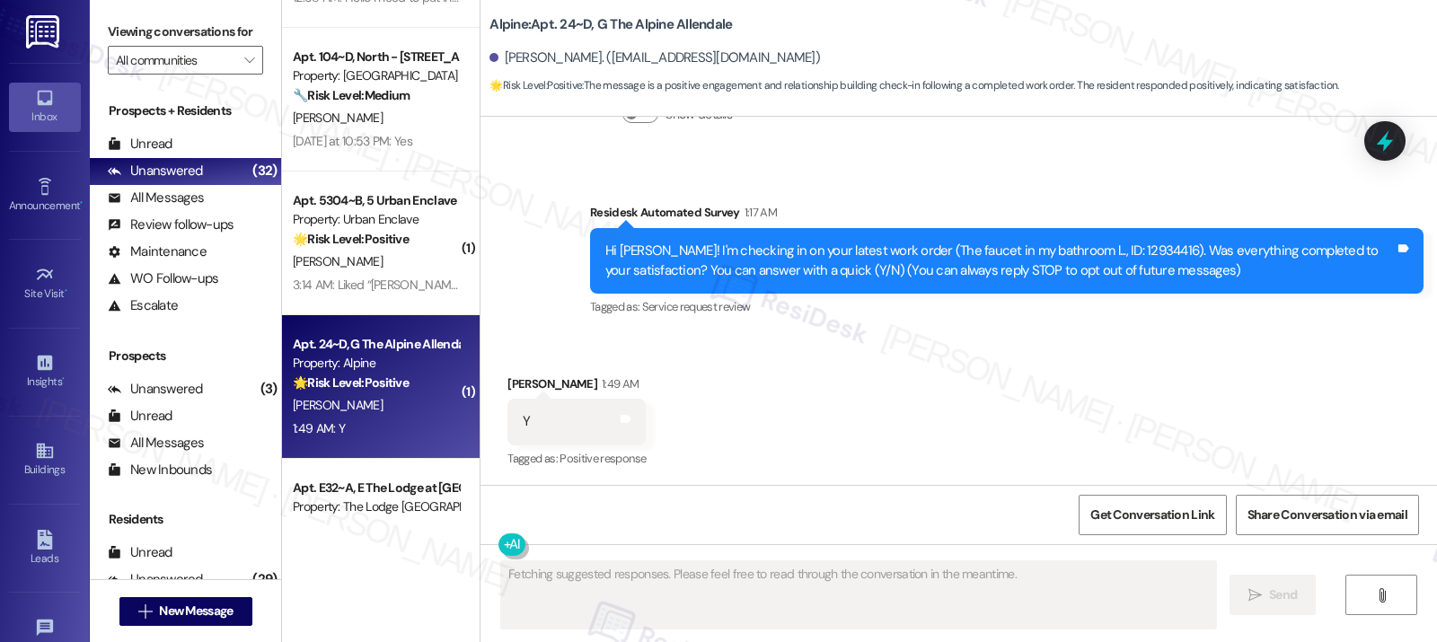
click at [348, 413] on div "S. Flores" at bounding box center [376, 405] width 170 height 22
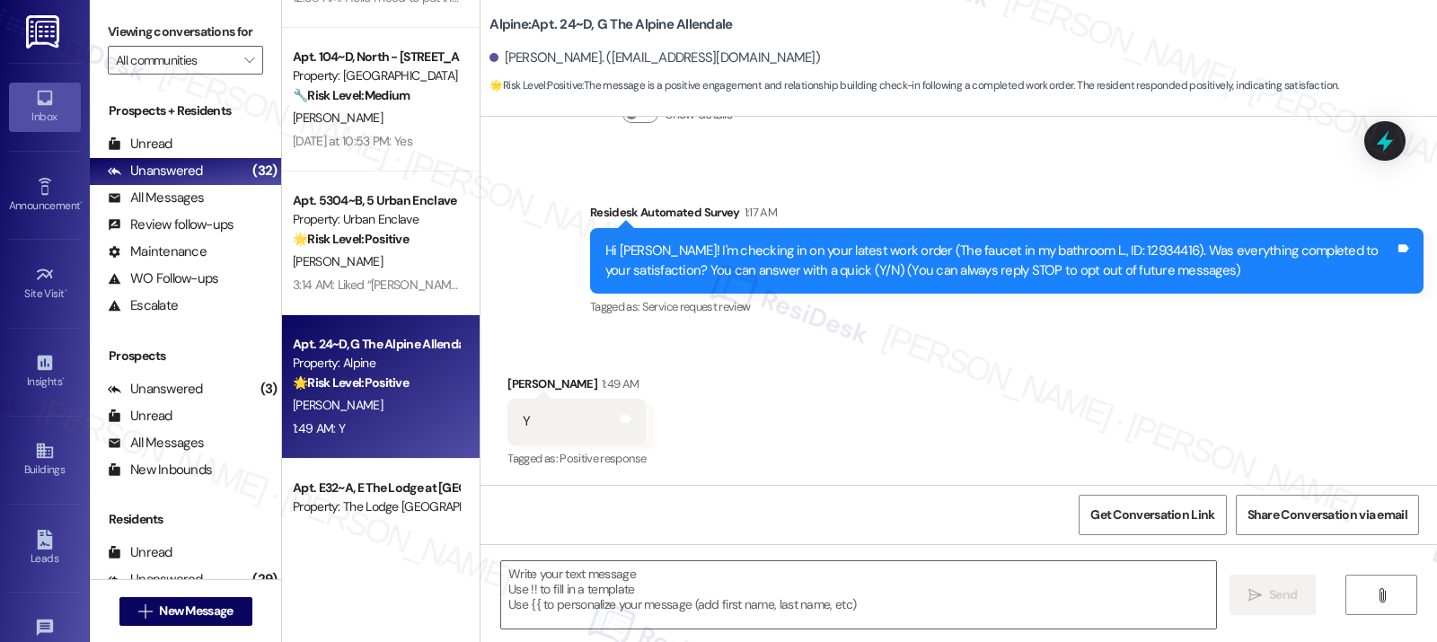
click at [555, 588] on textarea at bounding box center [858, 594] width 715 height 67
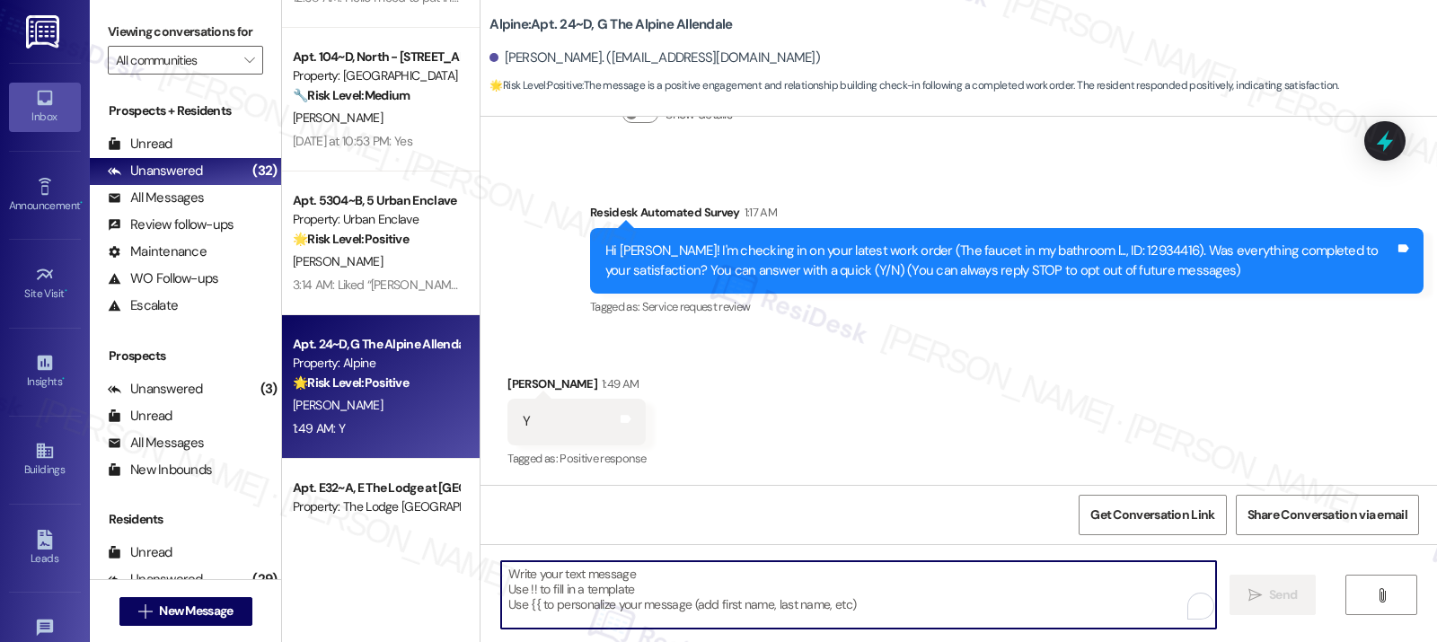
paste textarea "Hi {{first_name}}, I'm so glad to hear the work order was completed to your sat…"
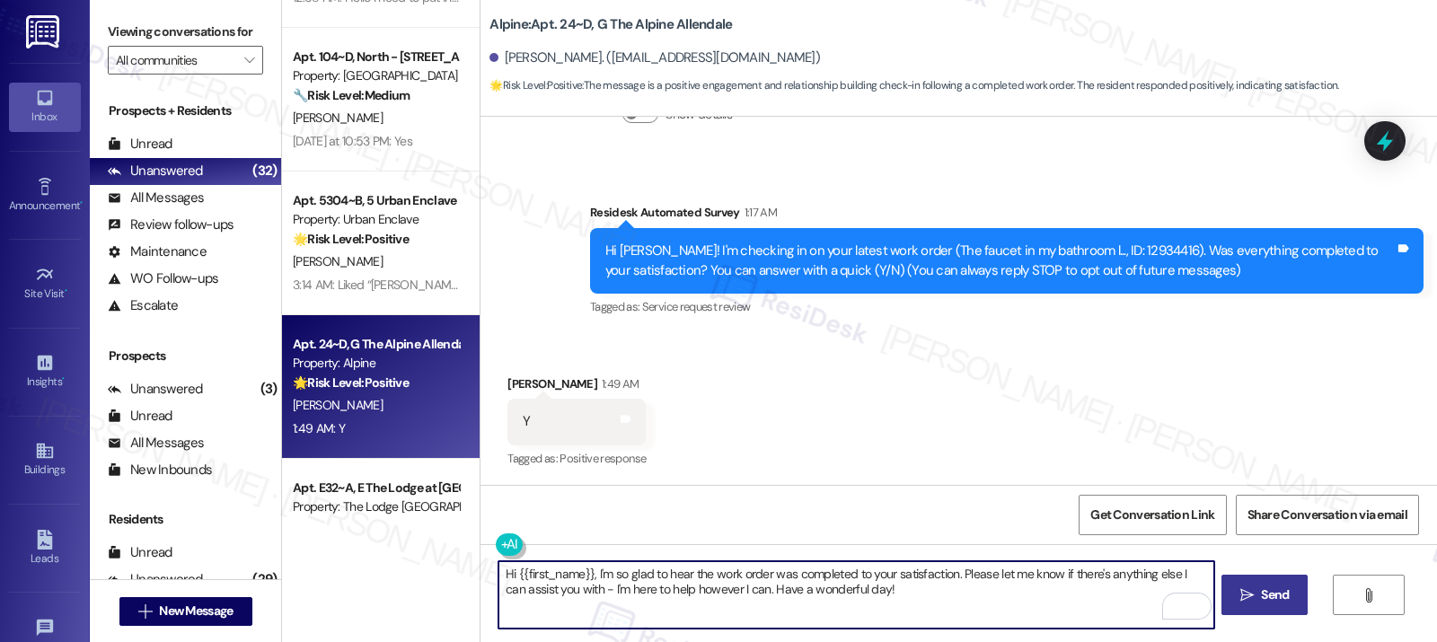
type textarea "Hi {{first_name}}, I'm so glad to hear the work order was completed to your sat…"
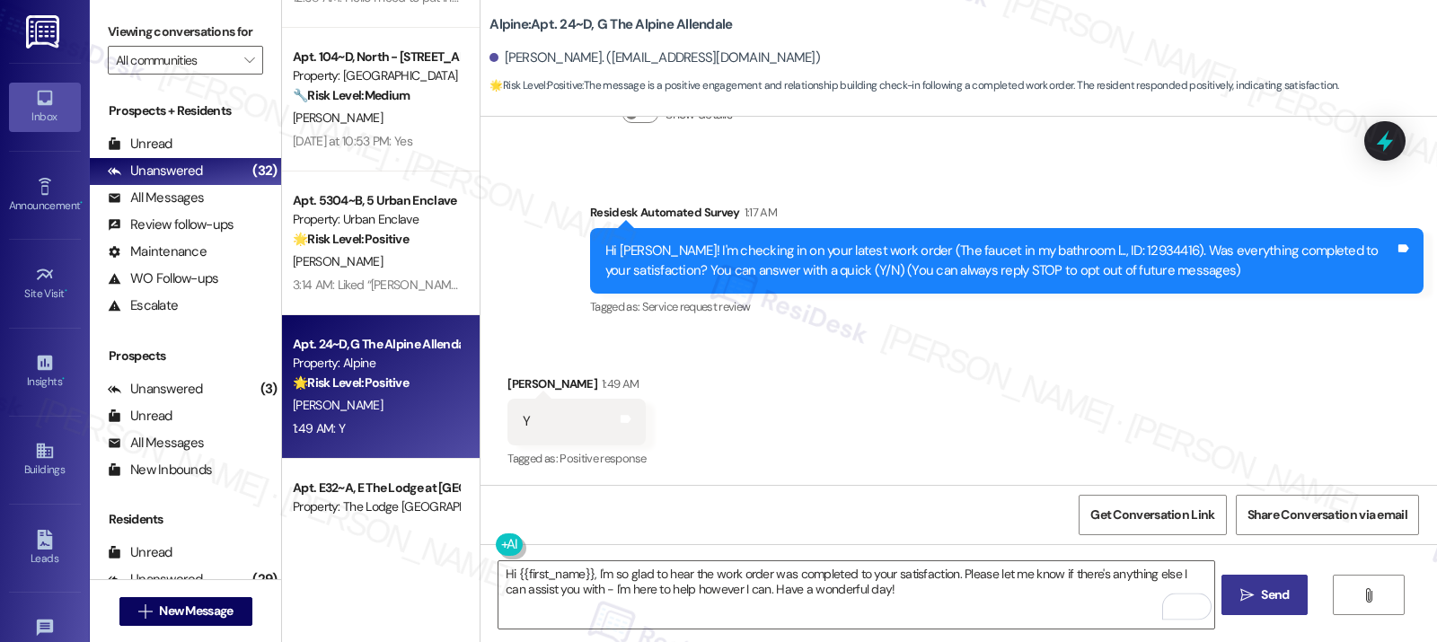
click at [1066, 592] on span "Send" at bounding box center [1275, 594] width 28 height 19
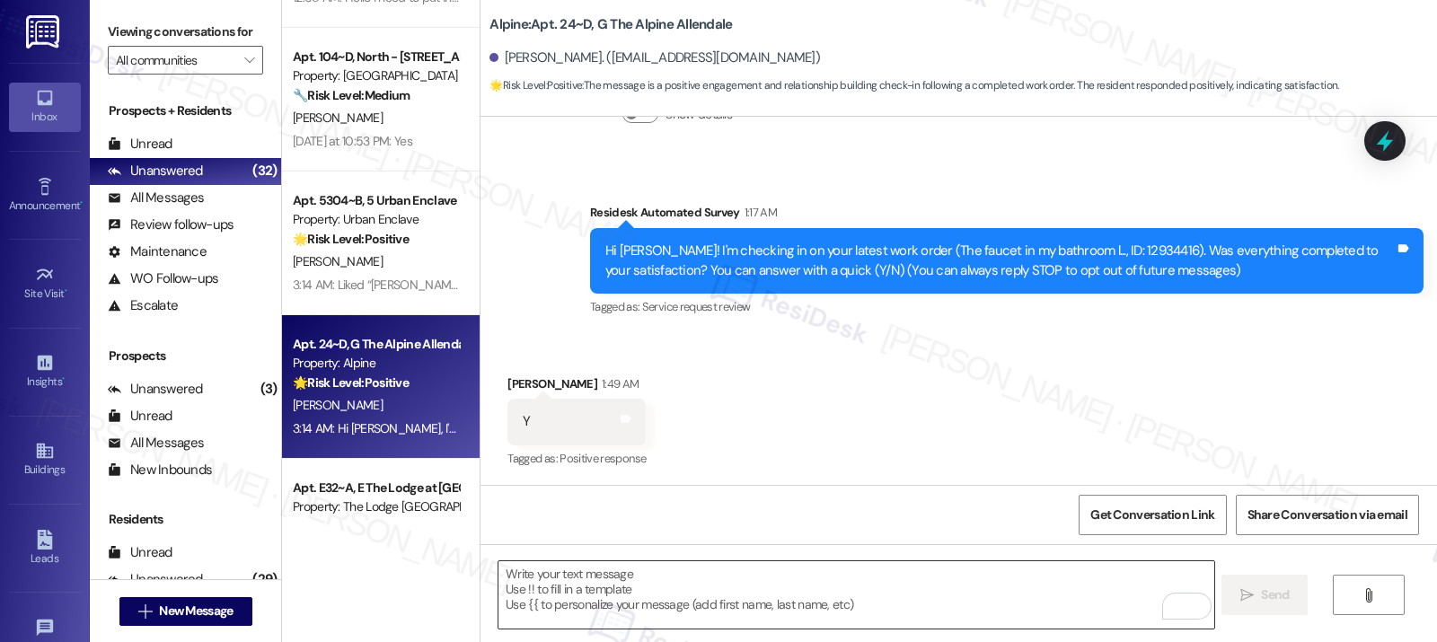
click at [619, 589] on textarea "To enrich screen reader interactions, please activate Accessibility in Grammarl…" at bounding box center [855, 594] width 715 height 67
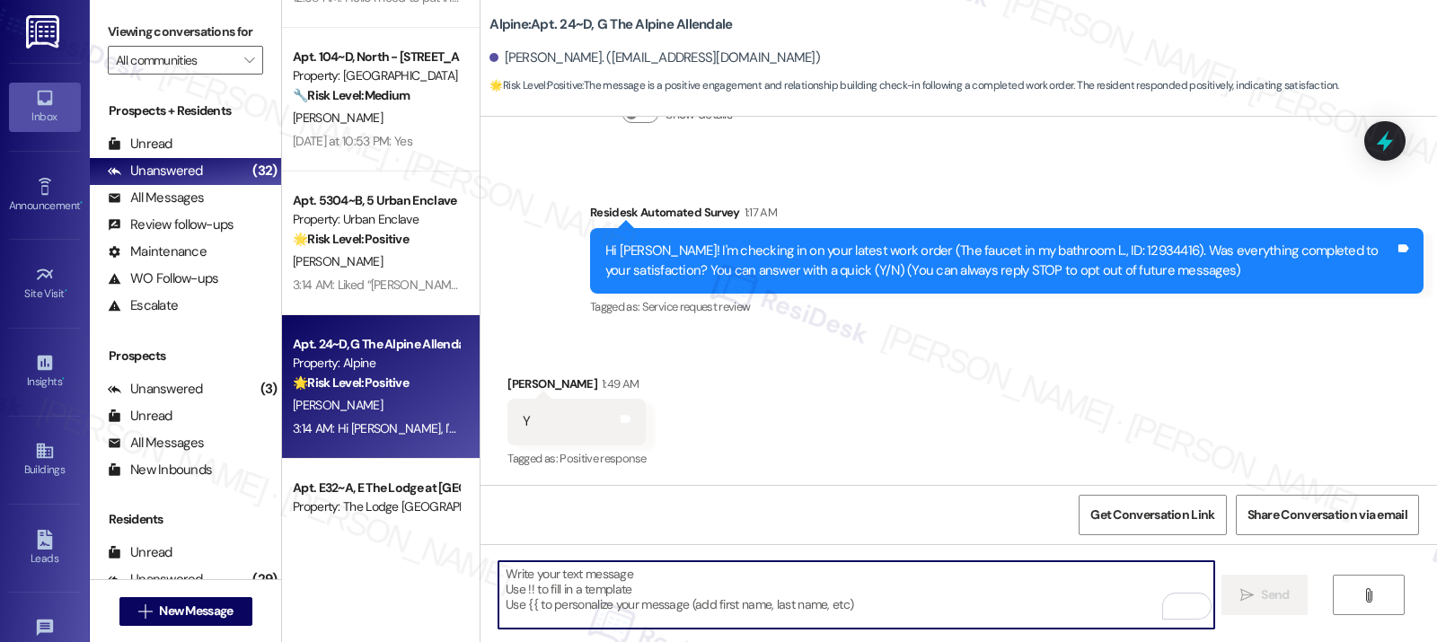
click at [619, 589] on textarea "To enrich screen reader interactions, please activate Accessibility in Grammarl…" at bounding box center [855, 594] width 715 height 67
paste textarea "If I may ask...has {{property}} lived up to your expectations?"
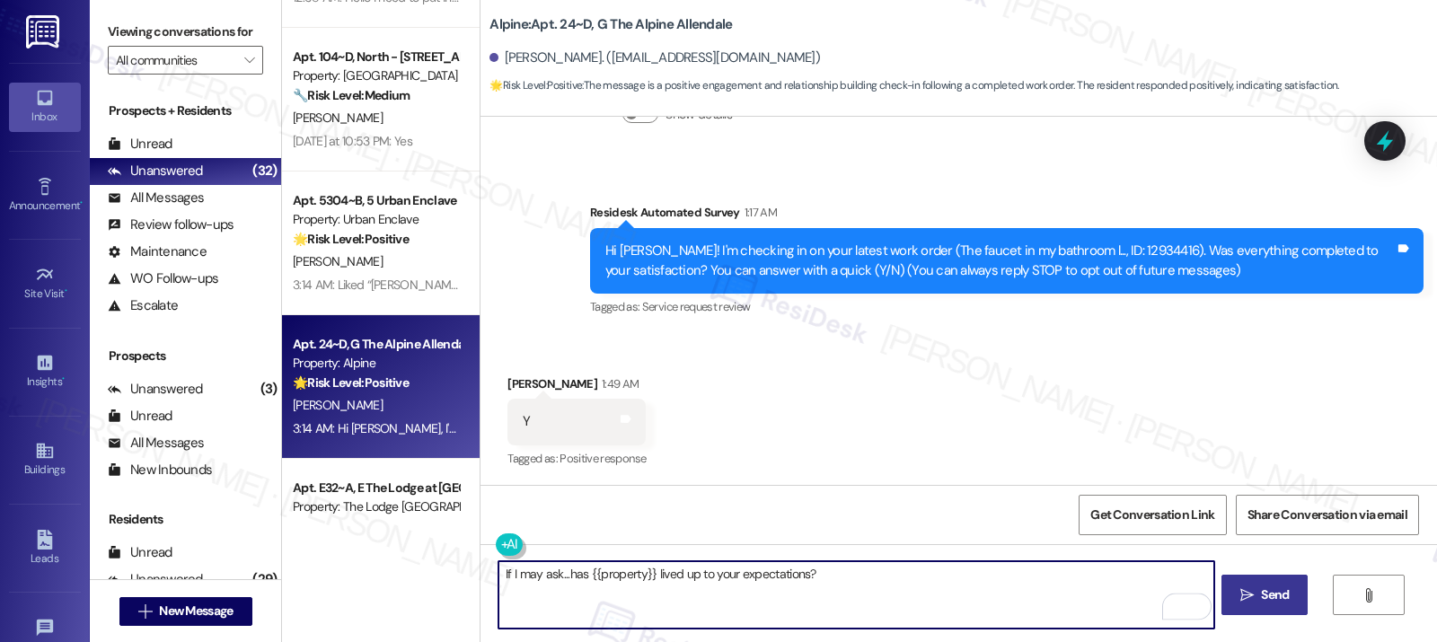
type textarea "If I may ask...has {{property}} lived up to your expectations?"
click at [1066, 594] on span "Send" at bounding box center [1275, 594] width 28 height 19
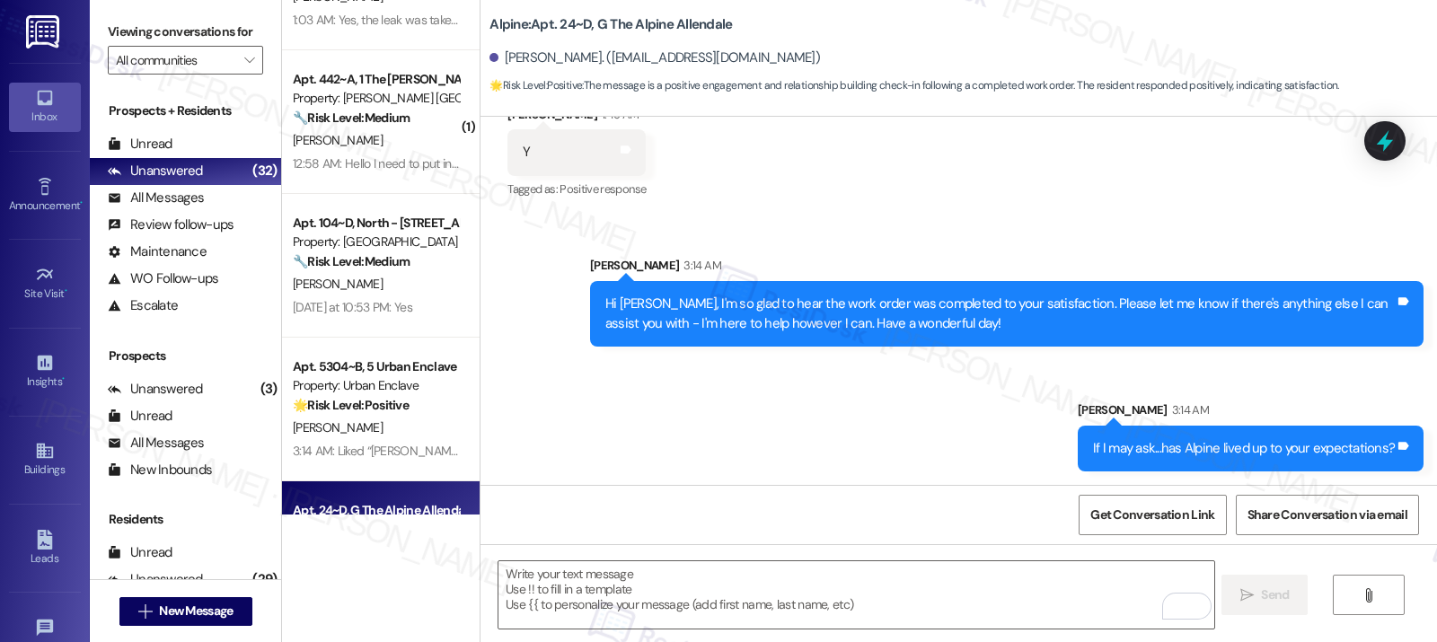
scroll to position [3397, 0]
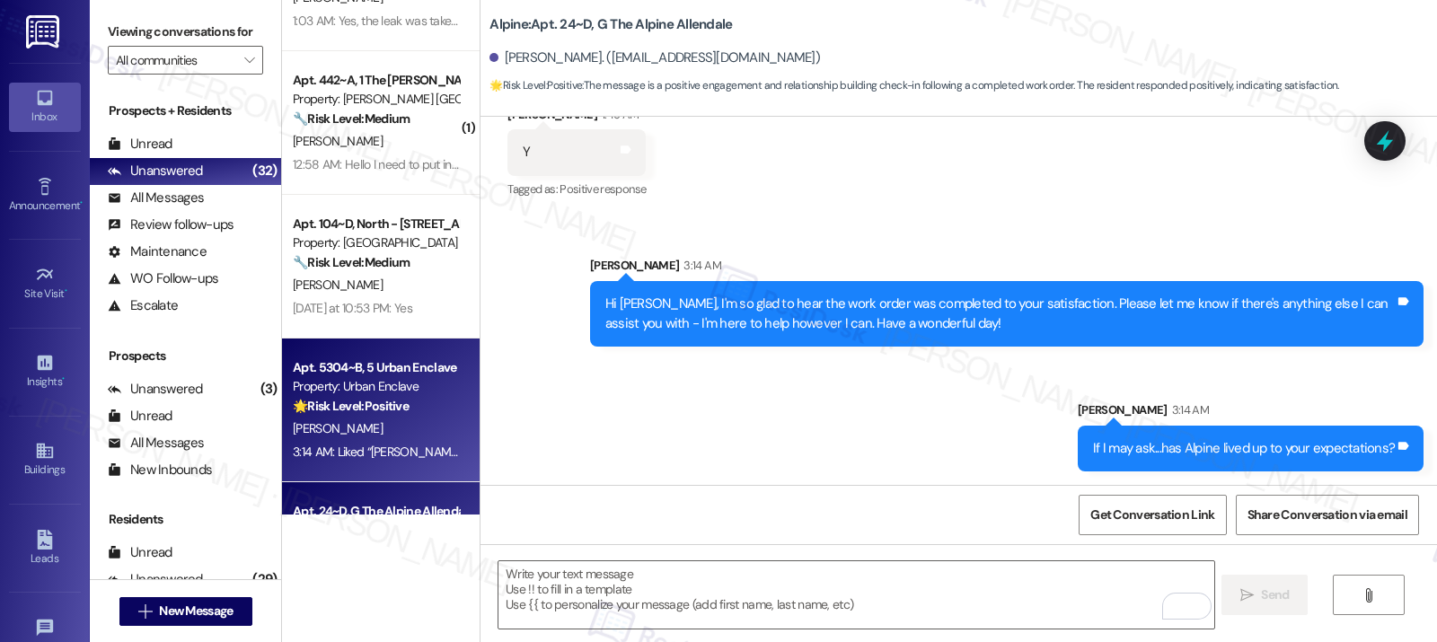
click at [379, 421] on div "C. Webb" at bounding box center [376, 428] width 170 height 22
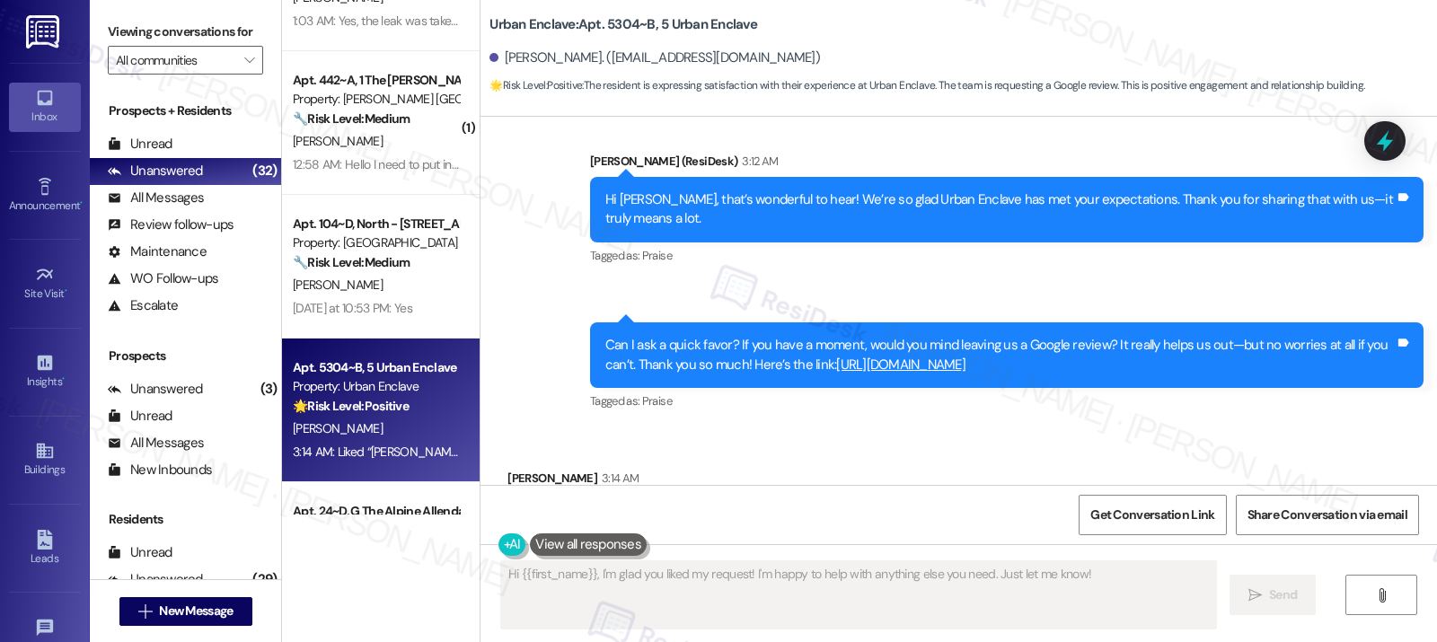
scroll to position [1044, 0]
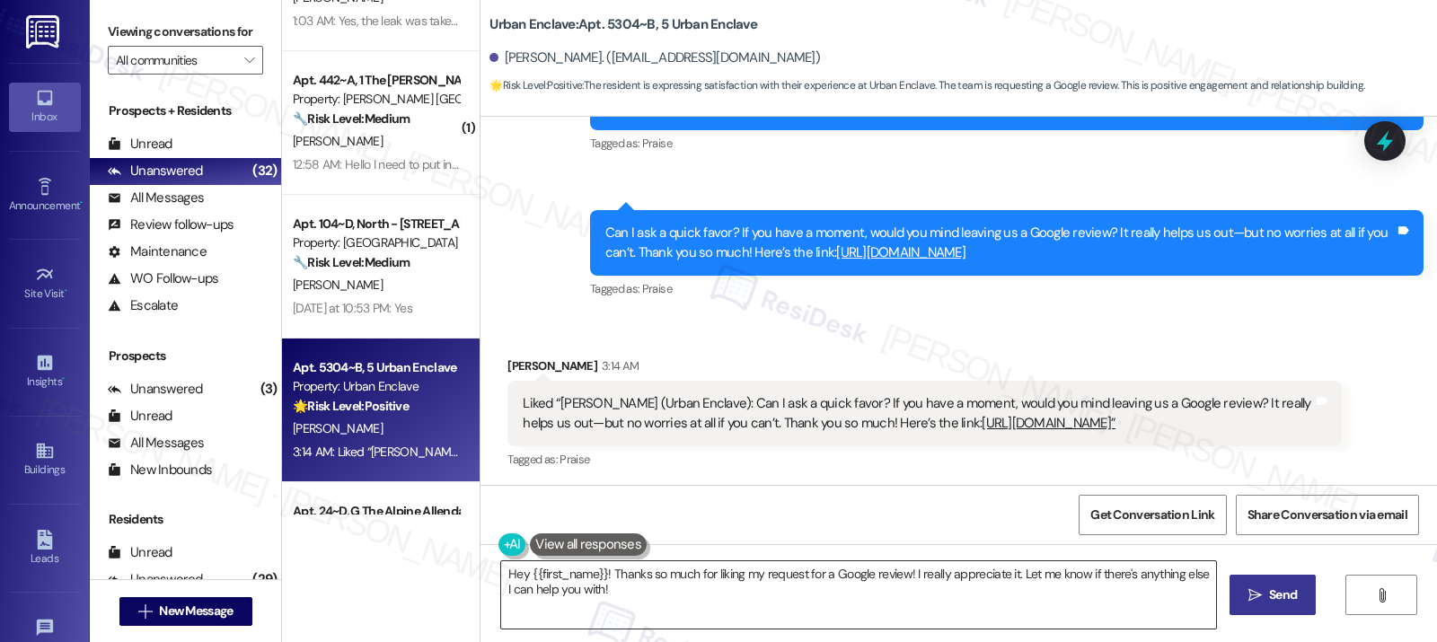
click at [562, 592] on textarea "Hey {{first_name}}! Thanks so much for liking my request for a Google review! I…" at bounding box center [858, 594] width 715 height 67
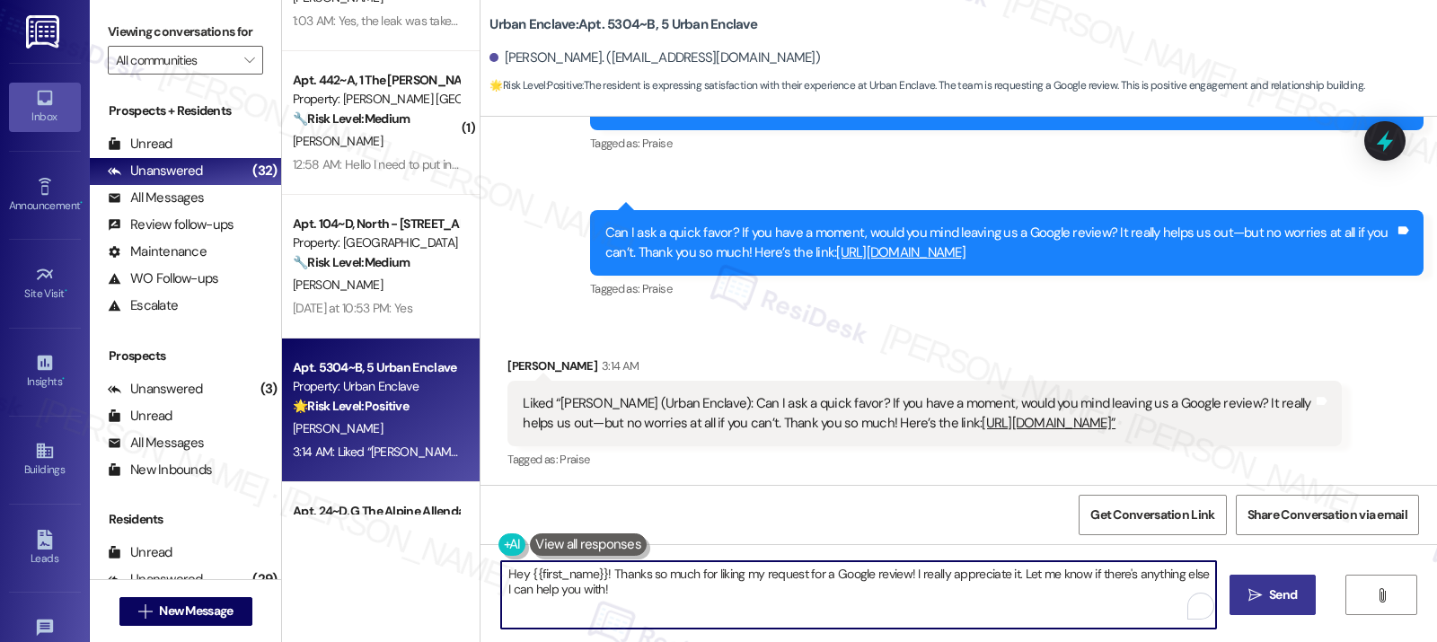
click at [562, 592] on textarea "Hey {{first_name}}! Thanks so much for liking my request for a Google review! I…" at bounding box center [858, 594] width 715 height 67
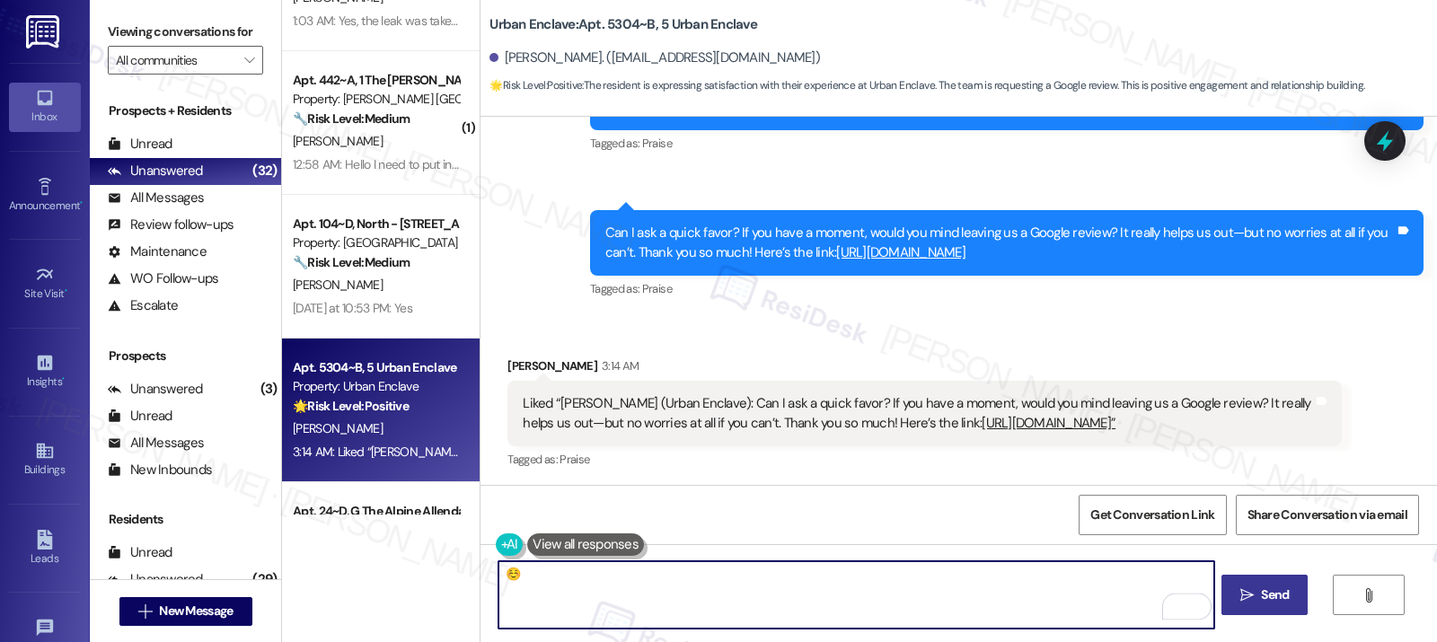
type textarea "☺️"
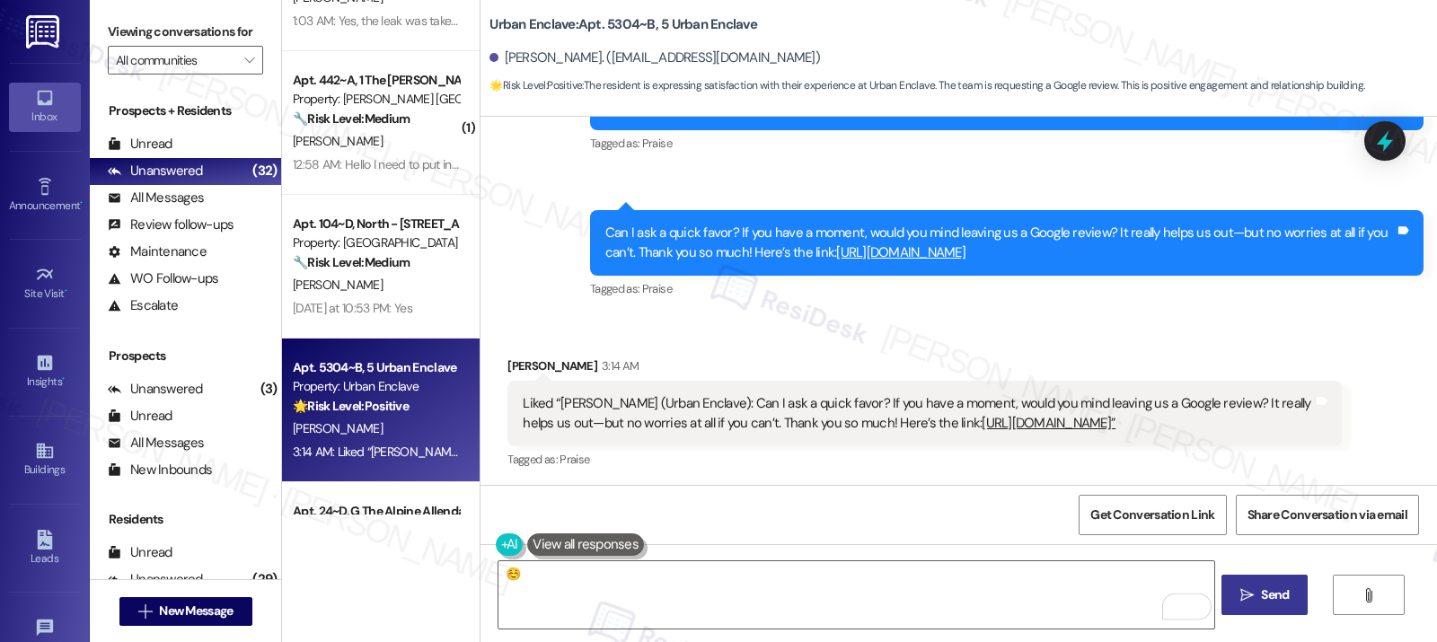
click at [1066, 595] on button " Send" at bounding box center [1264, 595] width 87 height 40
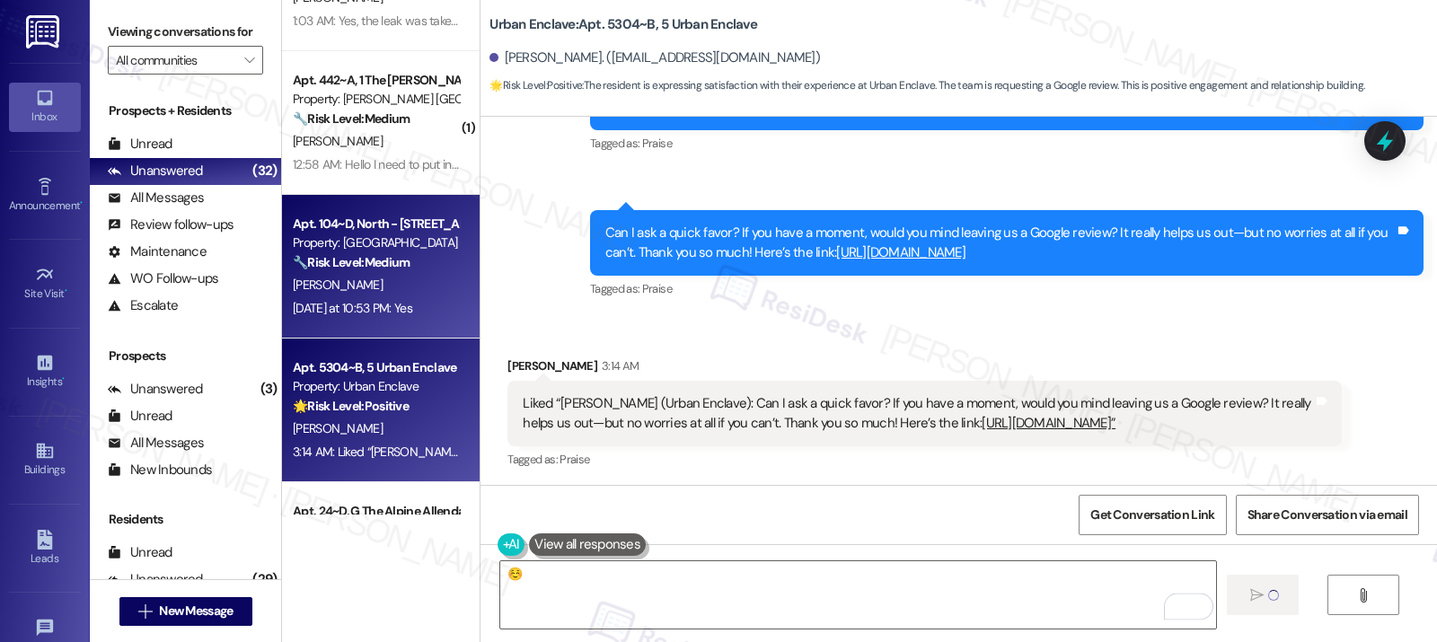
click at [371, 297] on div "Yesterday at 10:53 PM: Yes Yesterday at 10:53 PM: Yes" at bounding box center [376, 308] width 170 height 22
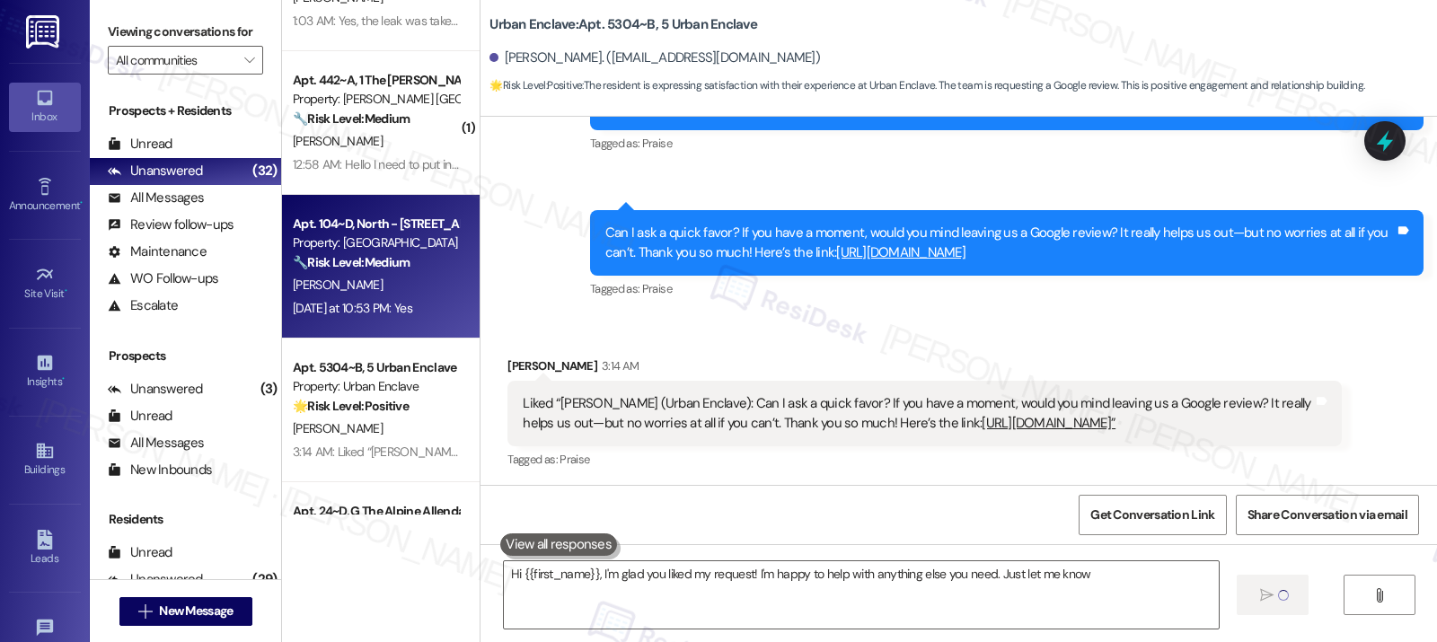
type textarea "Hi {{first_name}}, I'm glad you liked my request! I'm happy to help with anythi…"
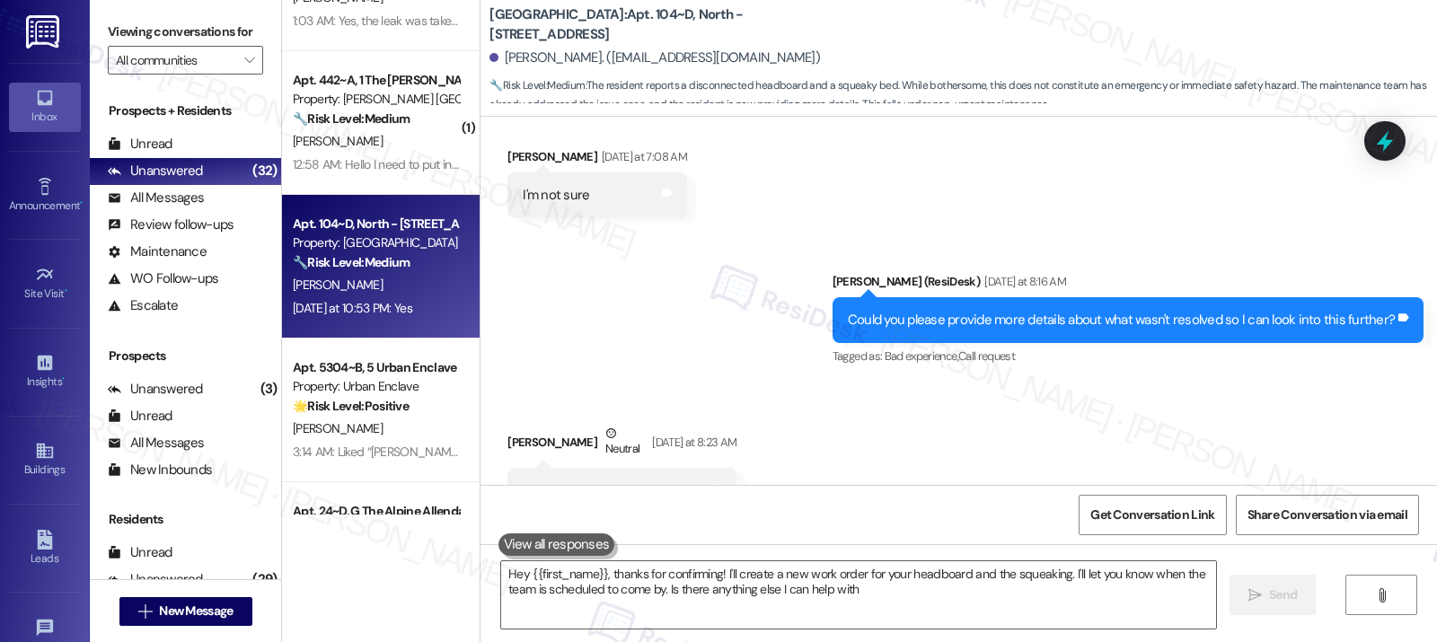
type textarea "Hey {{first_name}}, thanks for confirming! I'll create a new work order for you…"
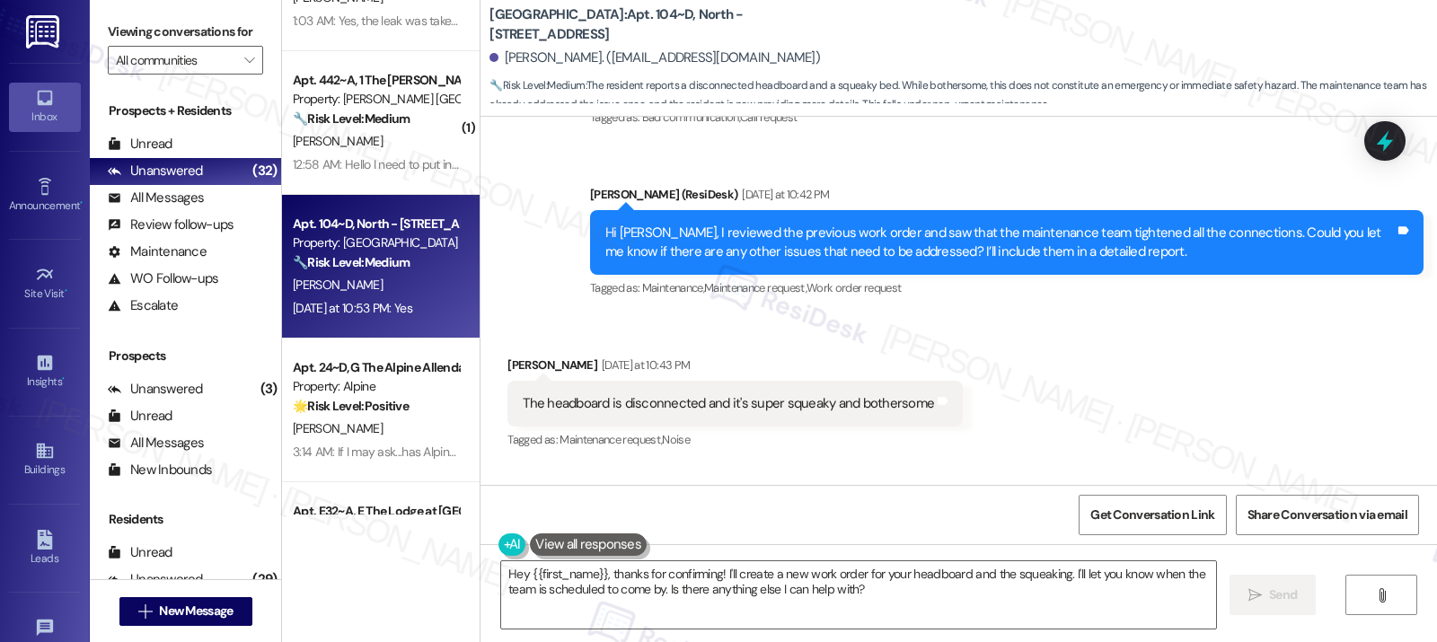
scroll to position [1514, 0]
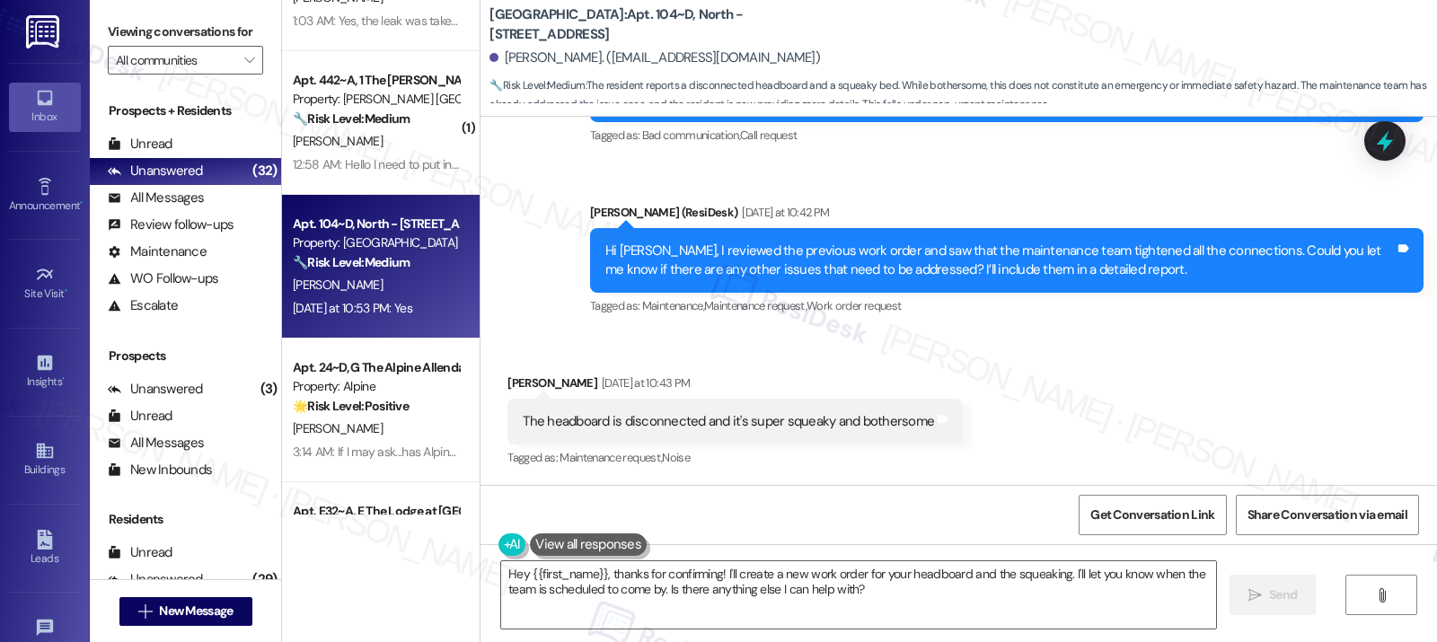
click at [576, 421] on div "The headboard is disconnected and it's super squeaky and bothersome" at bounding box center [728, 421] width 411 height 19
copy div "The headboard is disconnected and it's super squeaky and bothersome Tags and no…"
click at [866, 589] on textarea "Hey {{first_name}}, thanks for confirming! I'll create a new work order for you…" at bounding box center [858, 594] width 715 height 67
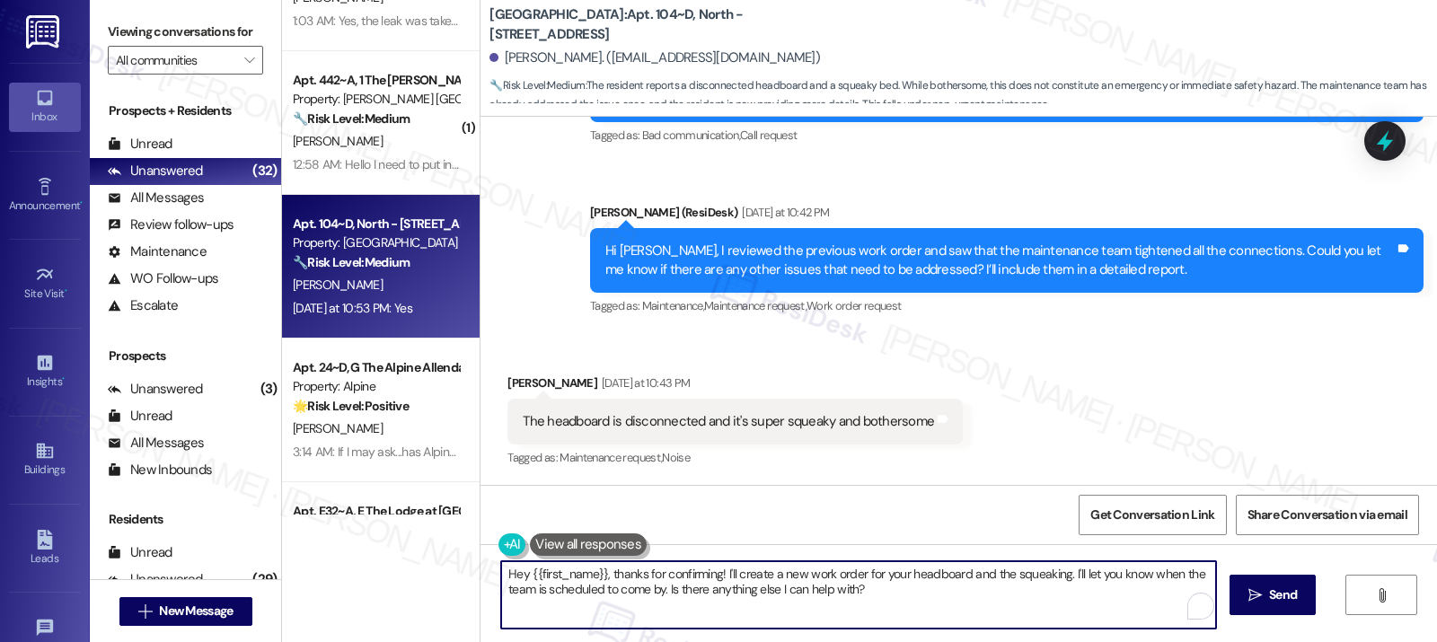
click at [866, 589] on textarea "Hey {{first_name}}, thanks for confirming! I'll create a new work order for you…" at bounding box center [858, 594] width 715 height 67
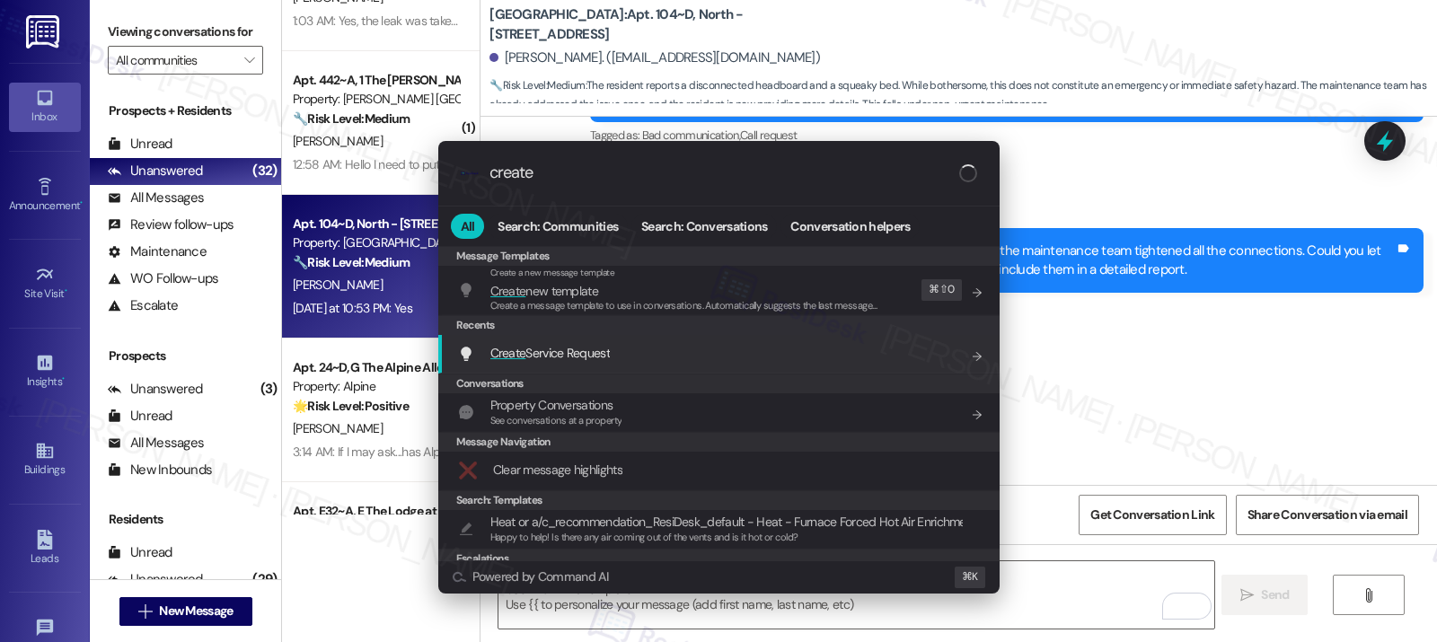
type input "create"
click at [787, 358] on div "Create Service Request Add shortcut" at bounding box center [720, 353] width 525 height 20
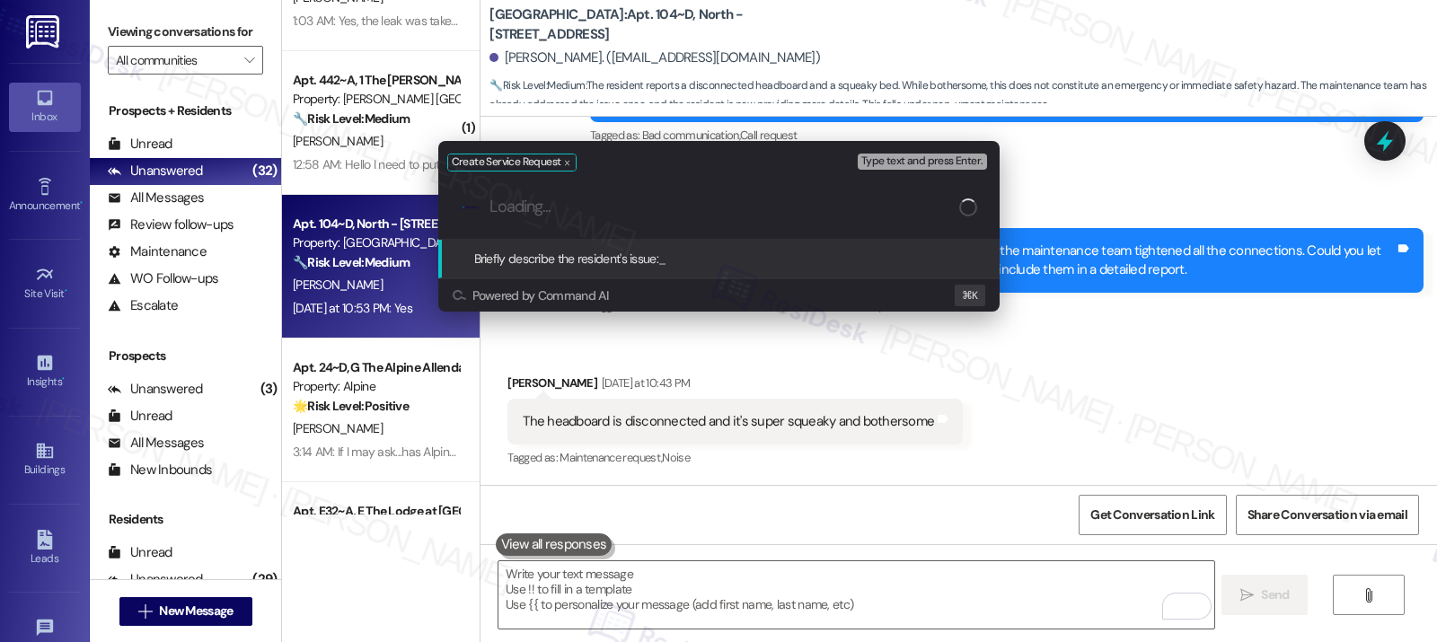
paste input "The headboard is disconnected and it's super squeaky and bothersome"
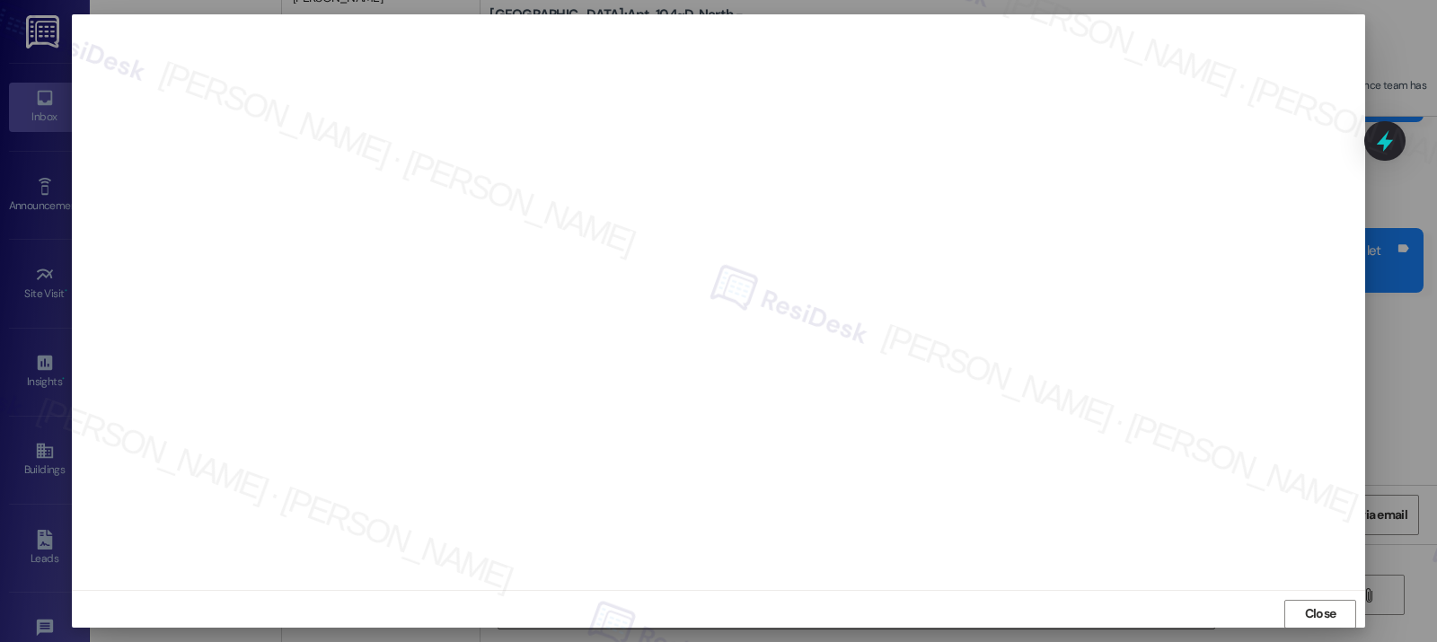
scroll to position [11, 0]
click at [1066, 608] on span "Close" at bounding box center [1320, 605] width 31 height 19
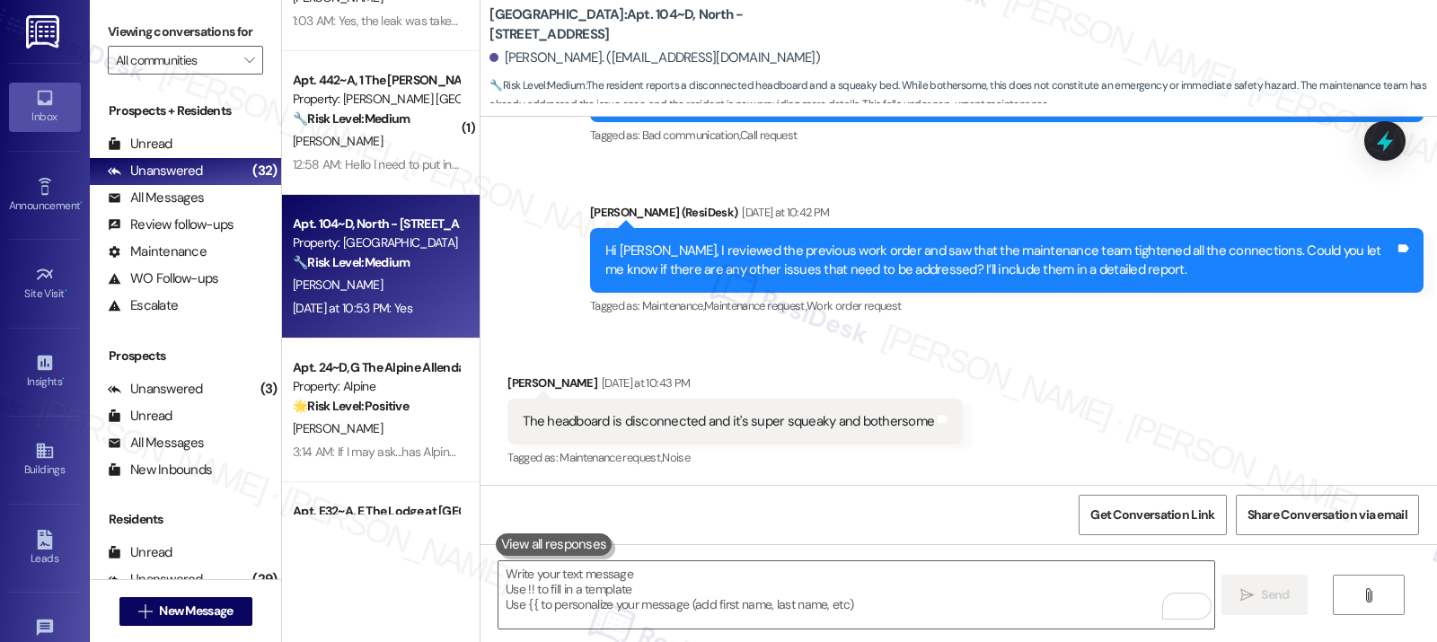
click at [1066, 608] on body "Inbox Go to Inbox Announcement • Send A Text Announcement Site Visit • Go to Si…" at bounding box center [718, 321] width 1437 height 642
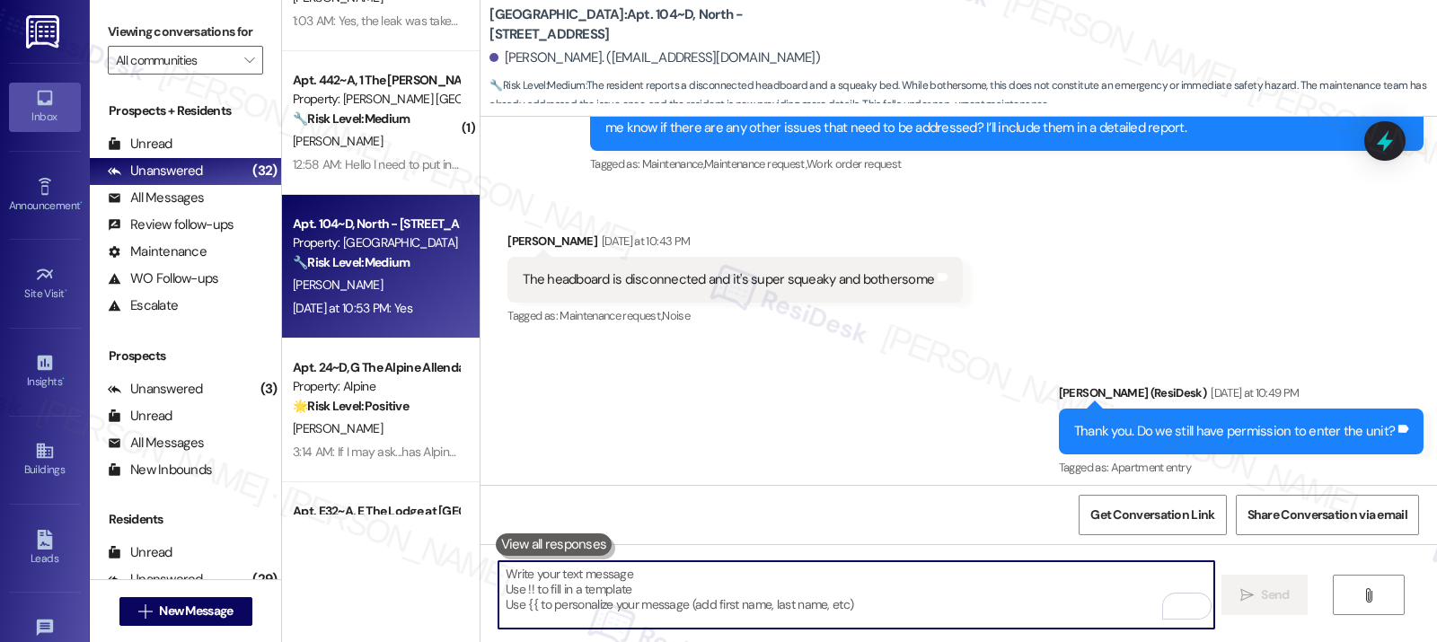
scroll to position [1815, 0]
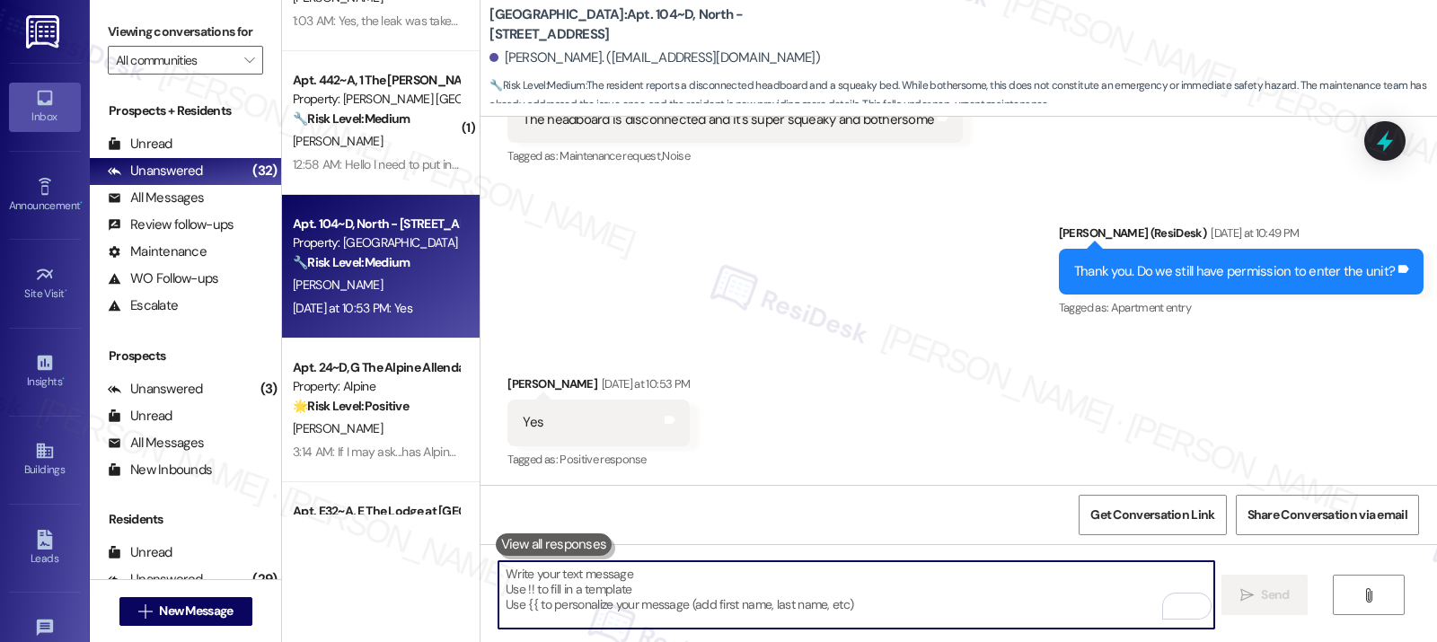
click at [770, 585] on textarea "To enrich screen reader interactions, please activate Accessibility in Grammarl…" at bounding box center [855, 594] width 715 height 67
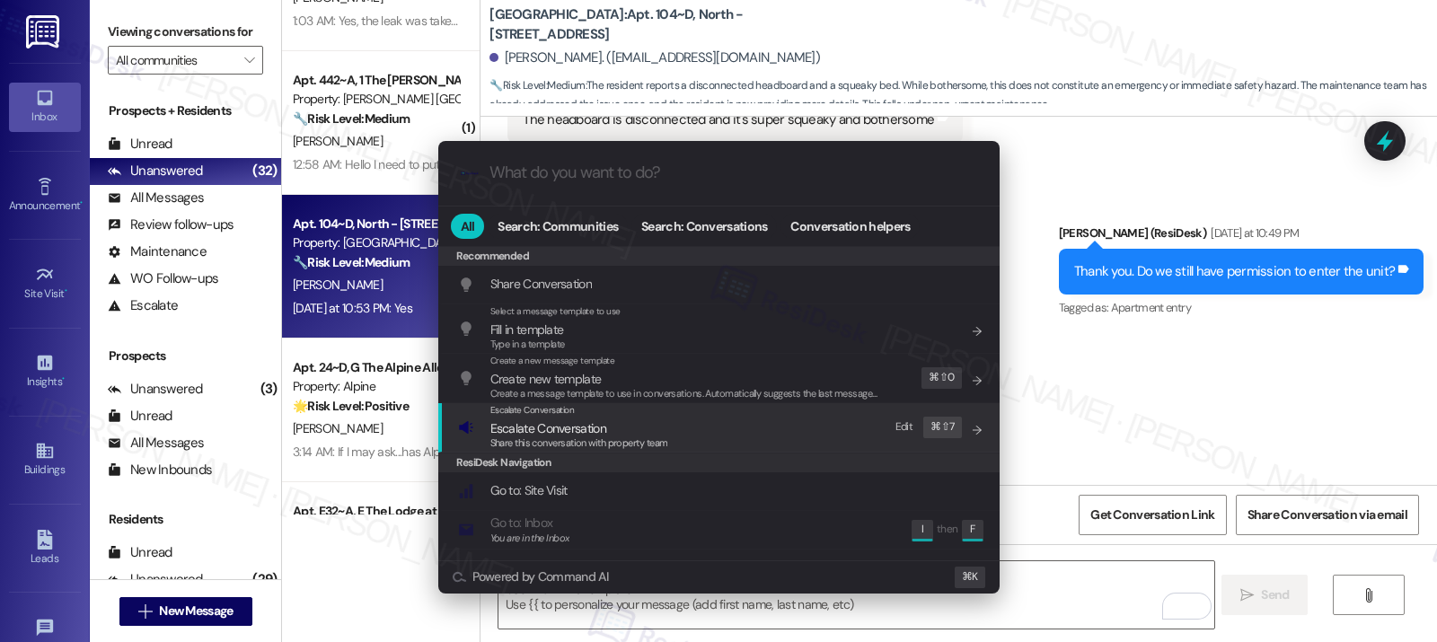
click at [760, 435] on div "Escalate Conversation Escalate Conversation Share this conversation with proper…" at bounding box center [720, 427] width 525 height 48
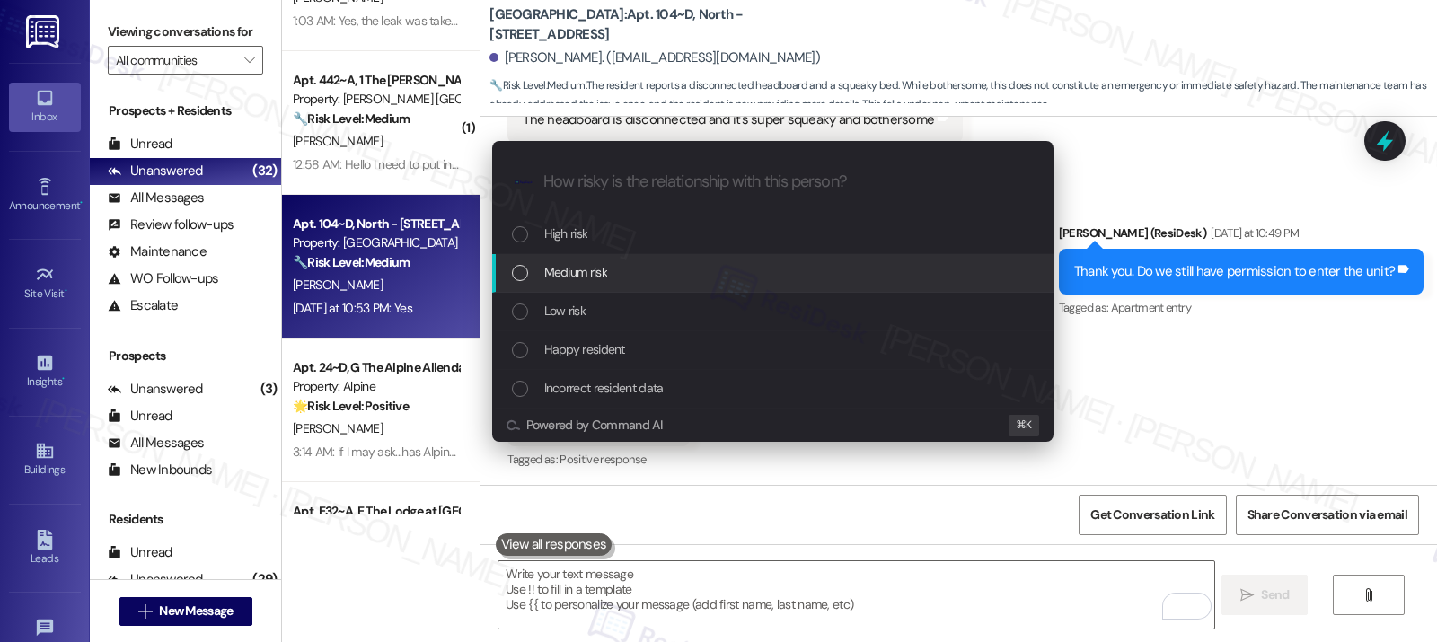
click at [743, 281] on div "Medium risk" at bounding box center [774, 272] width 525 height 20
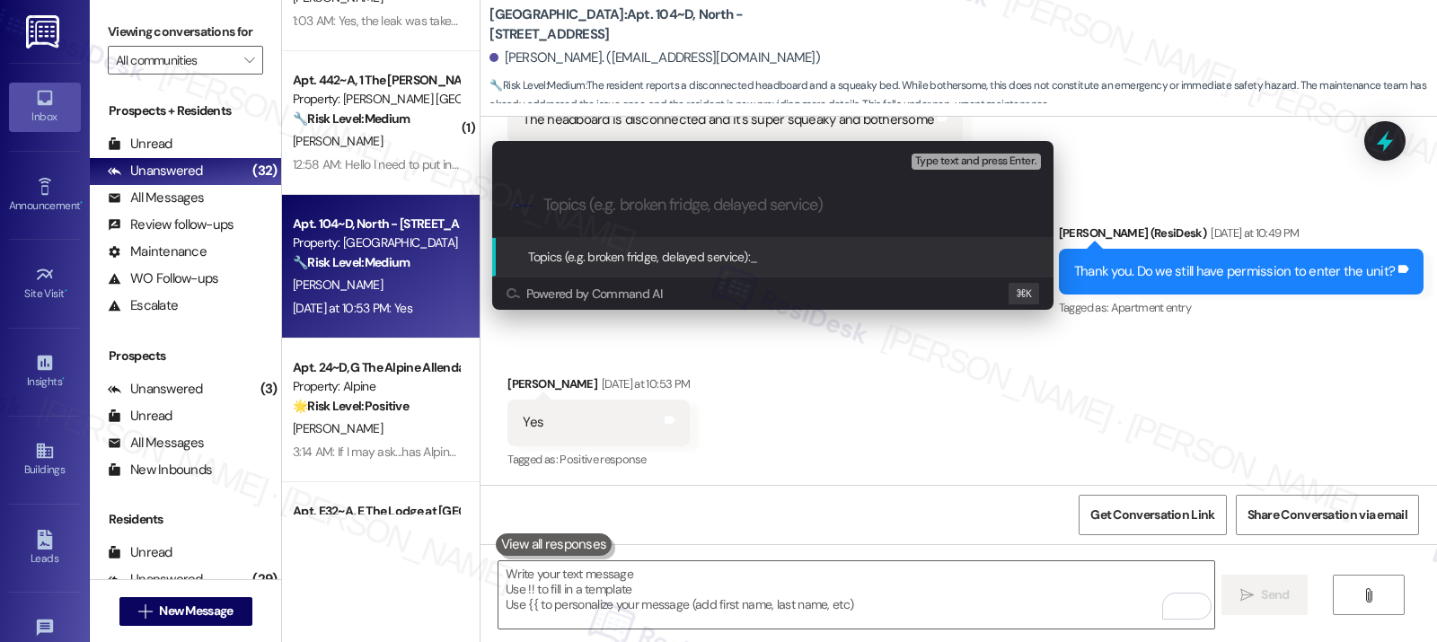
paste input "Work order submitted by Residesk | Work order #12943012 - Bed Headboard Issue"
type input "Work order submitted by Residesk | Work order #12943012 - Bed Headboard Issue"
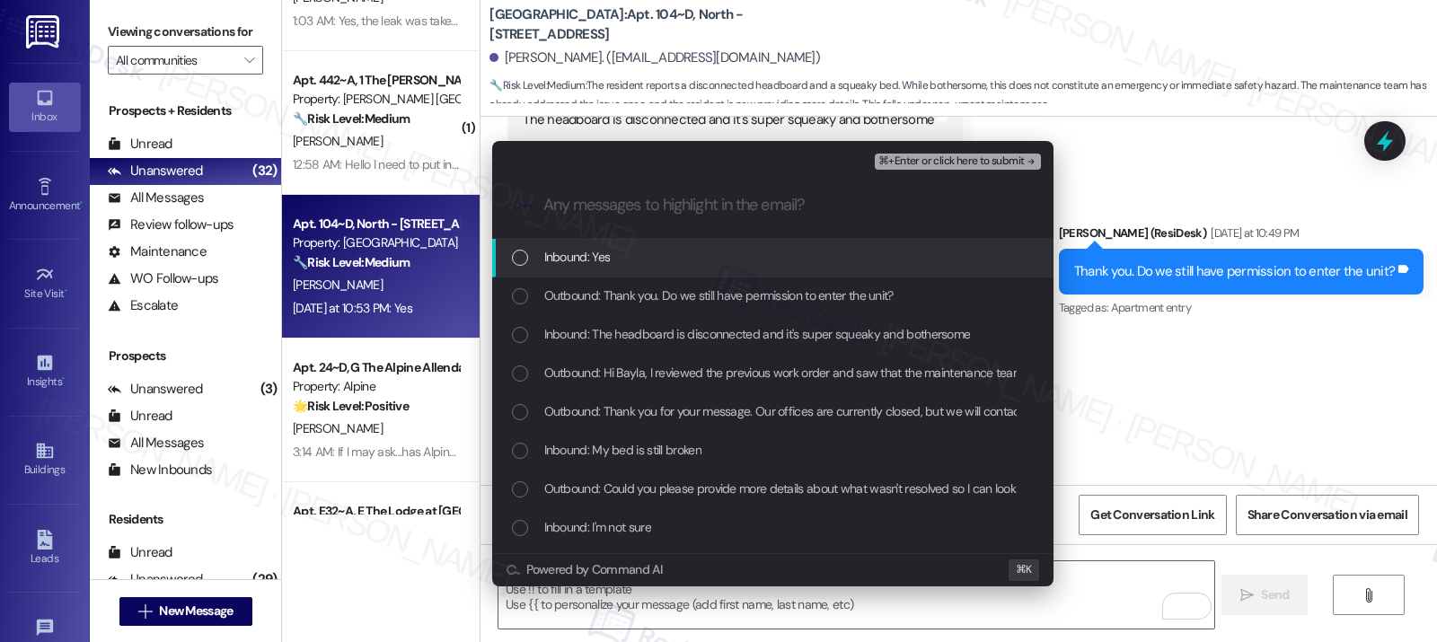
scroll to position [0, 0]
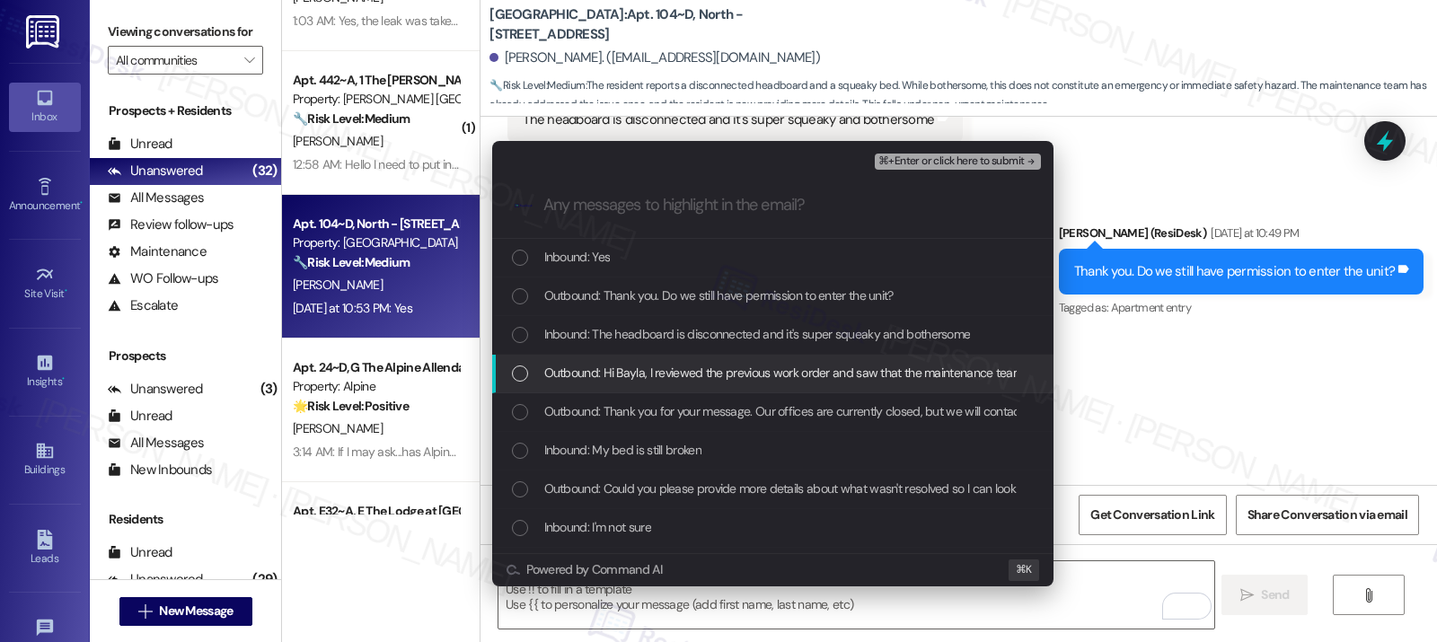
click at [679, 369] on span "Outbound: Hi Bayla, I reviewed the previous work order and saw that the mainten…" at bounding box center [1163, 373] width 1239 height 20
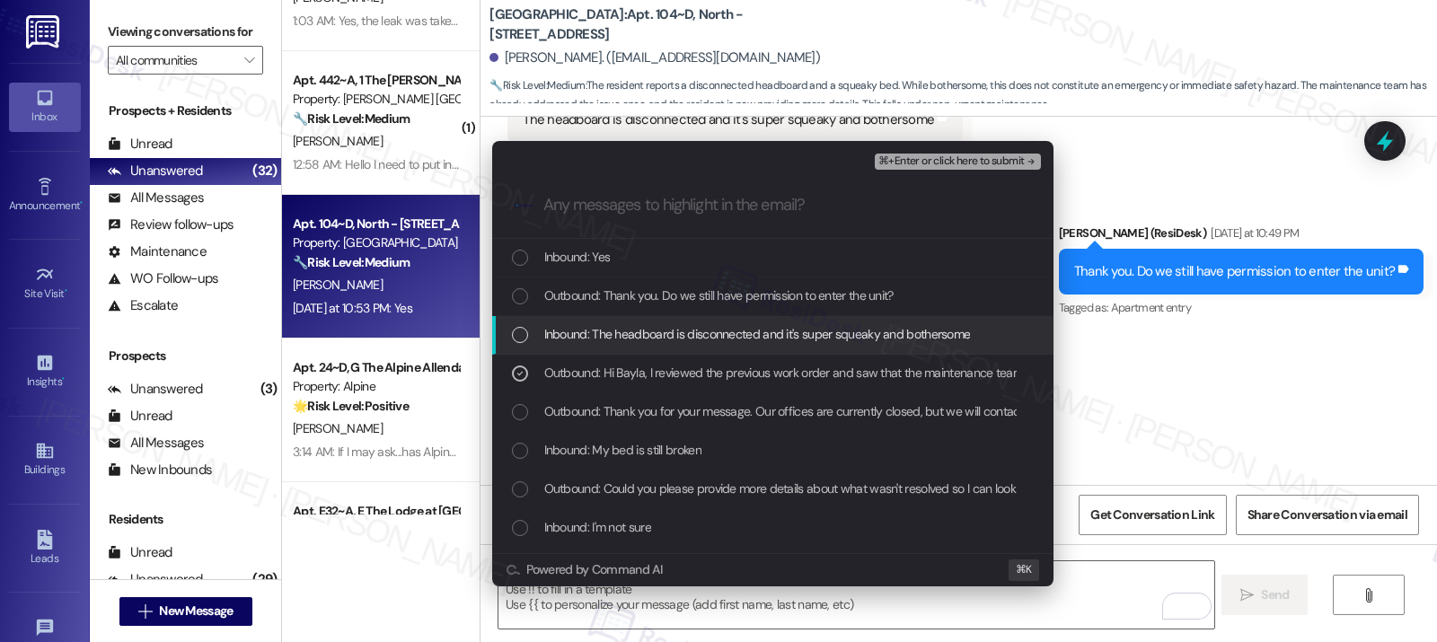
click at [716, 330] on span "Inbound: The headboard is disconnected and it's super squeaky and bothersome" at bounding box center [757, 334] width 426 height 20
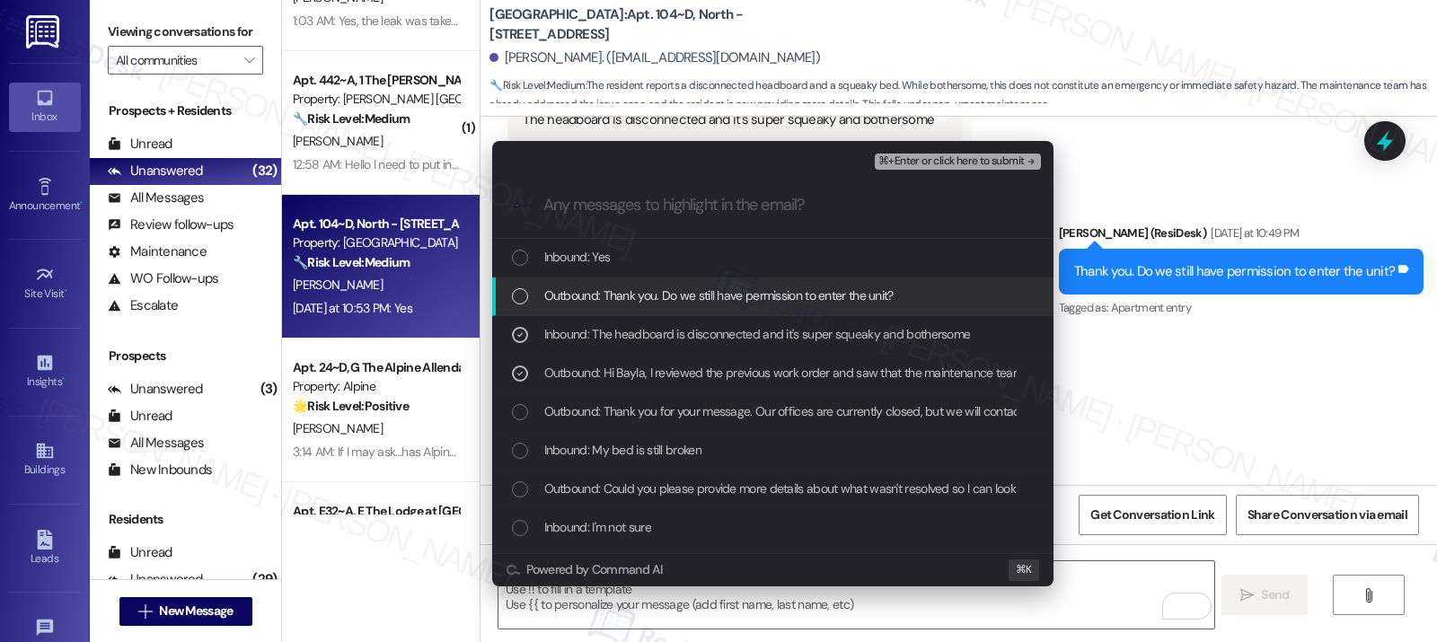
click at [734, 292] on span "Outbound: Thank you. Do we still have permission to enter the unit?" at bounding box center [718, 296] width 349 height 20
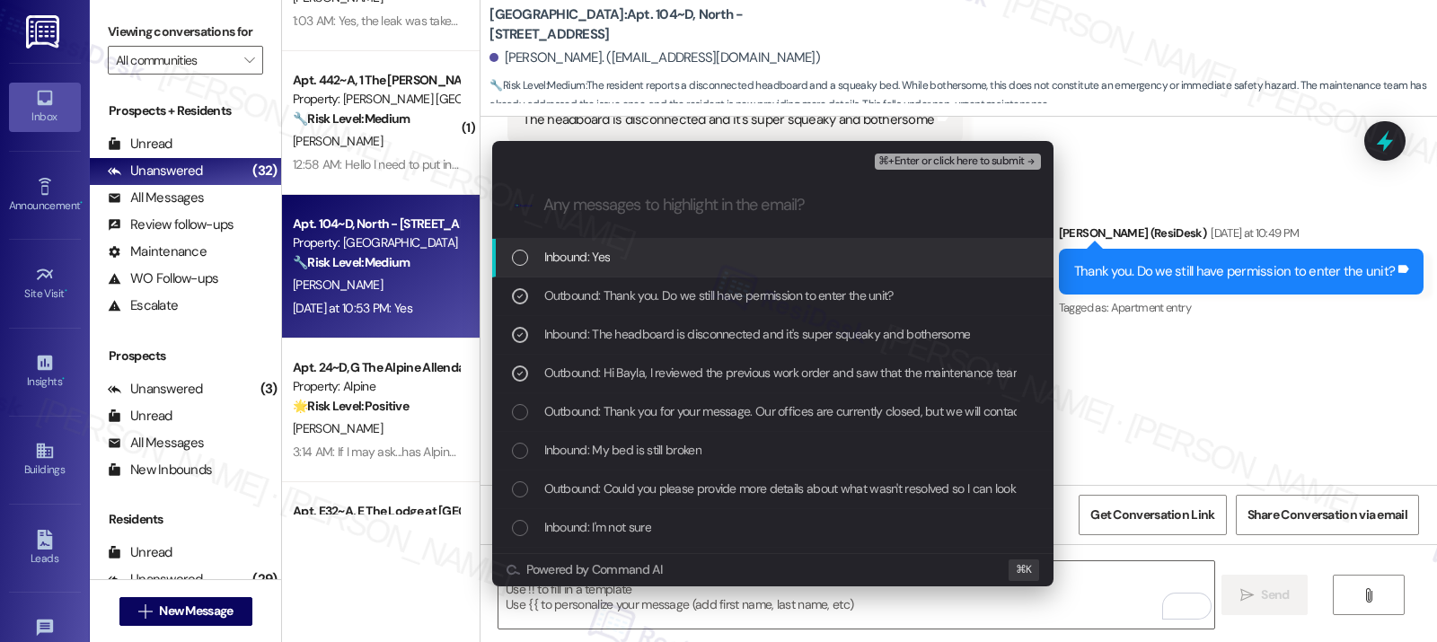
click at [750, 258] on div "Inbound: Yes" at bounding box center [774, 257] width 525 height 20
click at [936, 161] on span "⌘+Enter or click here to submit" at bounding box center [950, 161] width 145 height 13
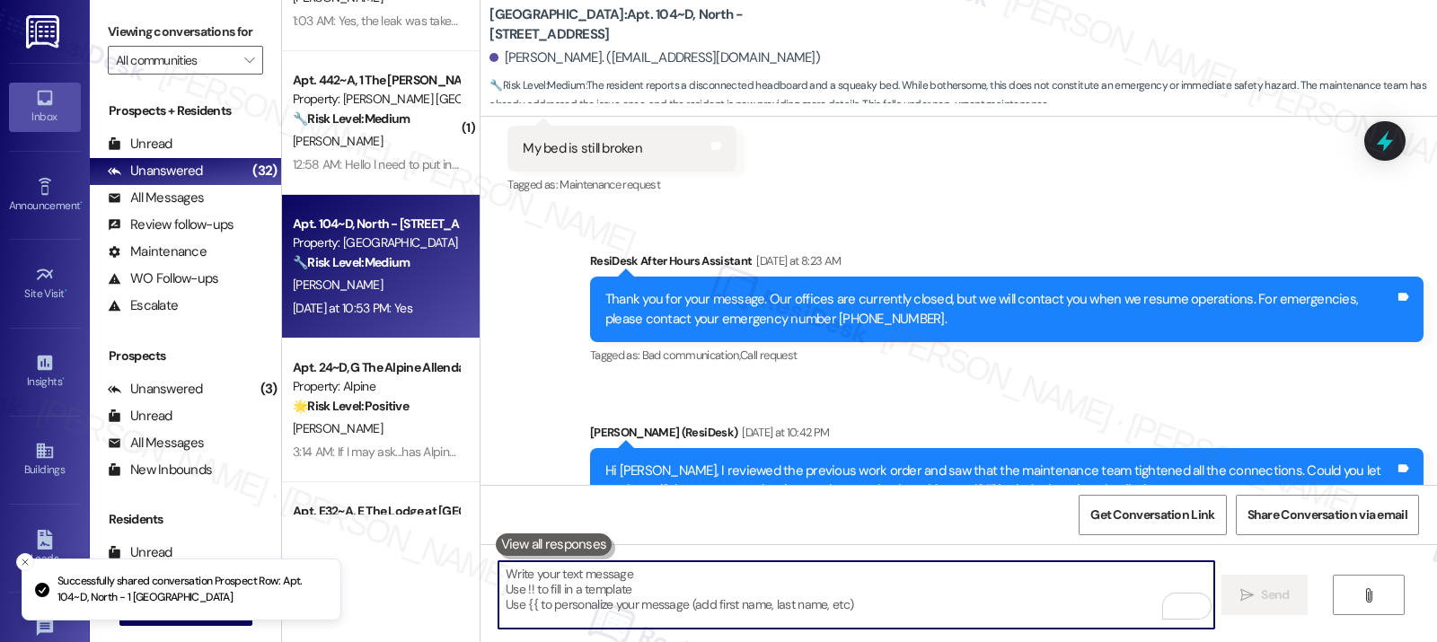
scroll to position [1815, 0]
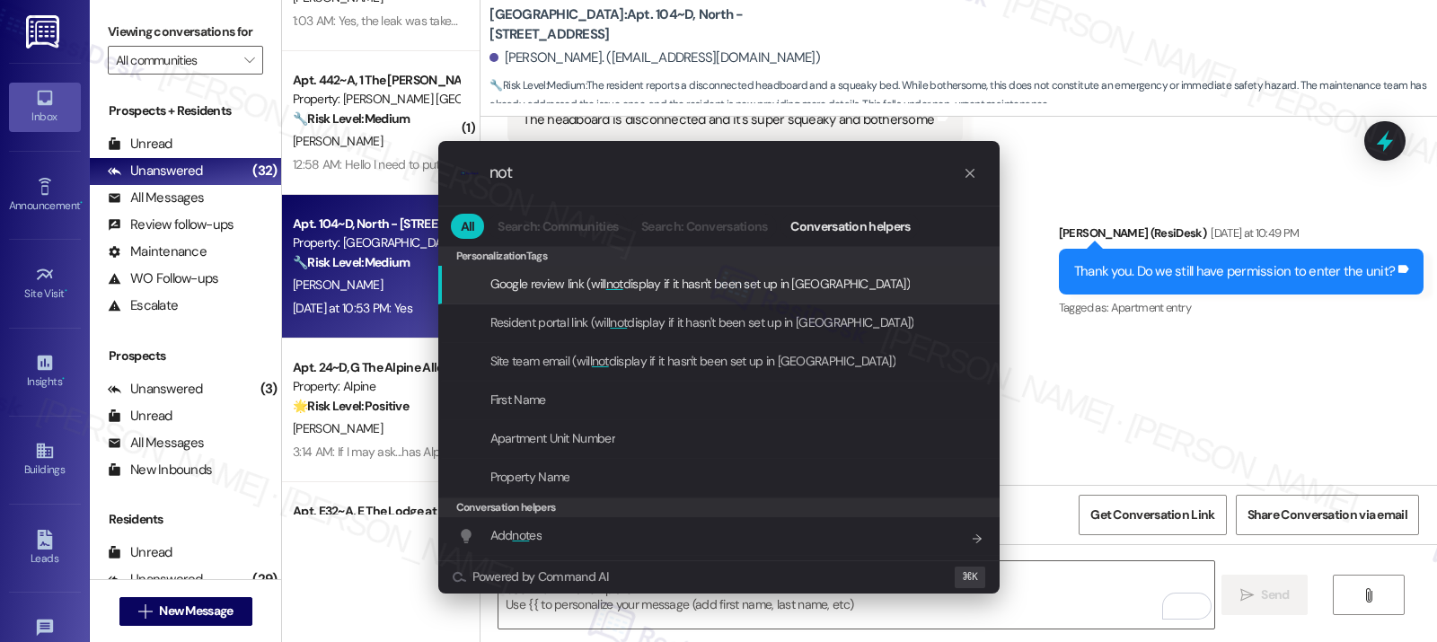
type input "note"
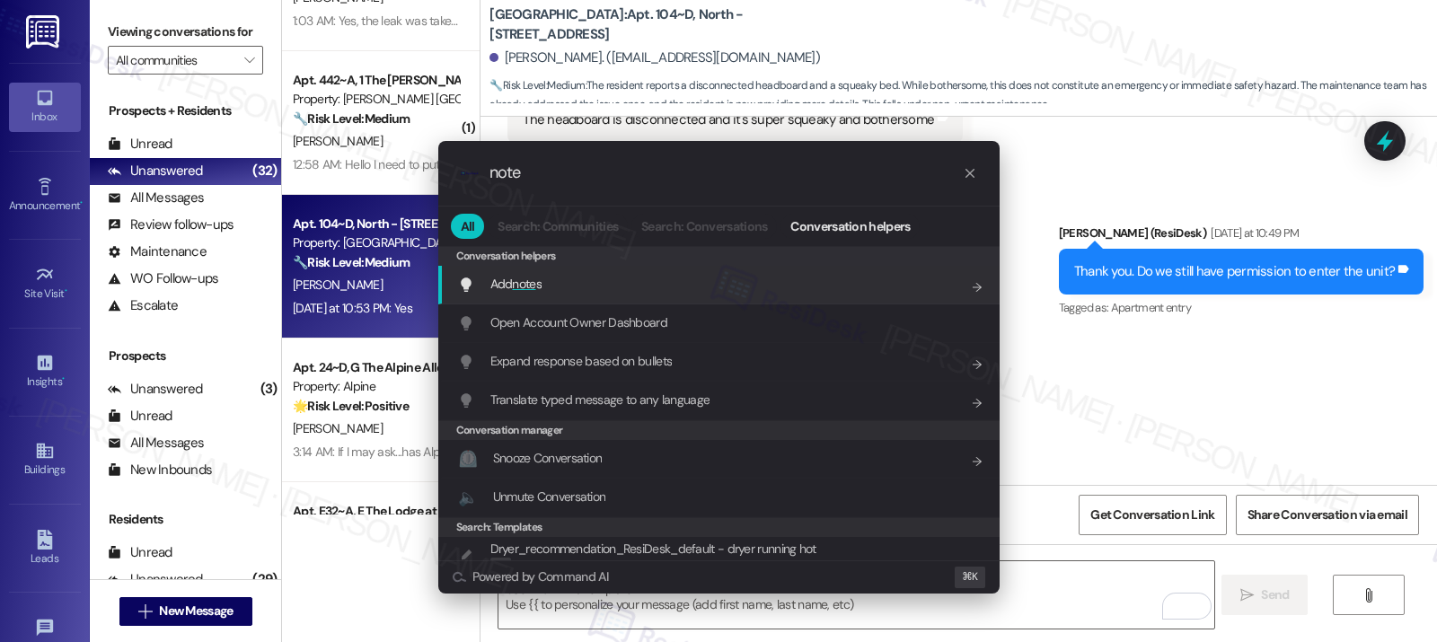
click at [824, 286] on div "Add note s Add shortcut" at bounding box center [720, 284] width 525 height 20
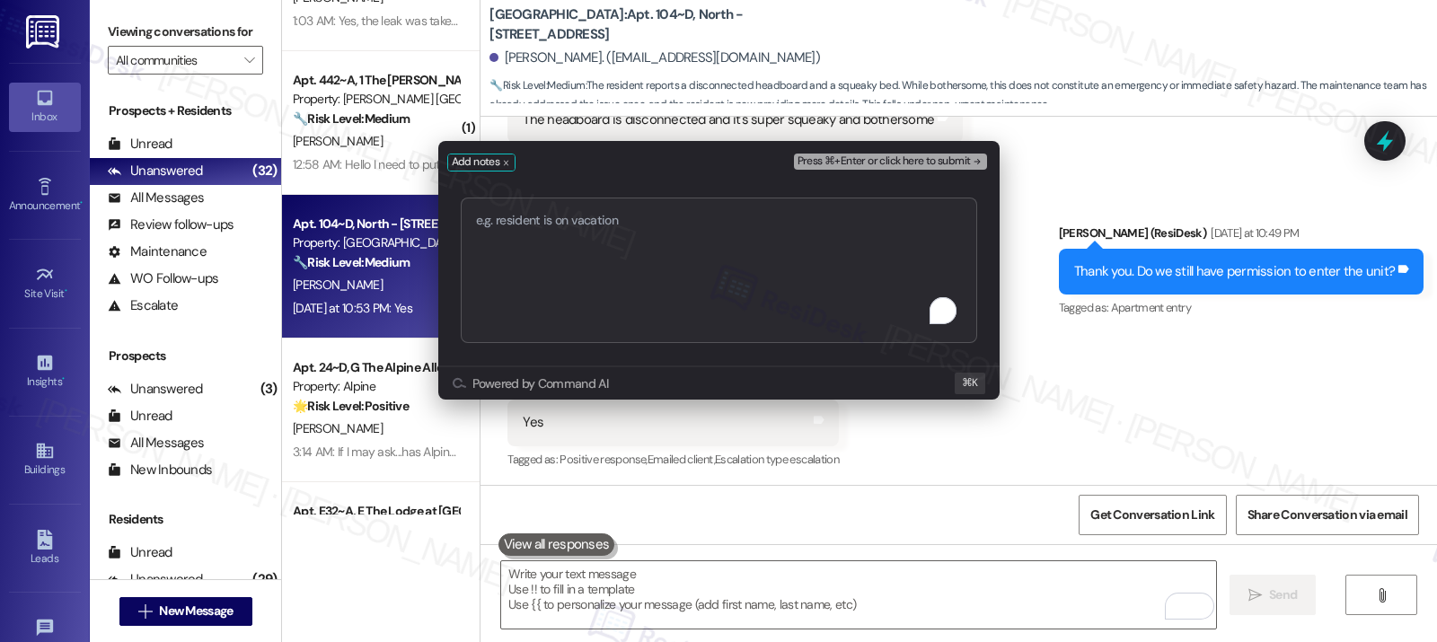
type textarea "Work order submitted by Residesk | Work order #12943012 - Bed Headboard Issue"
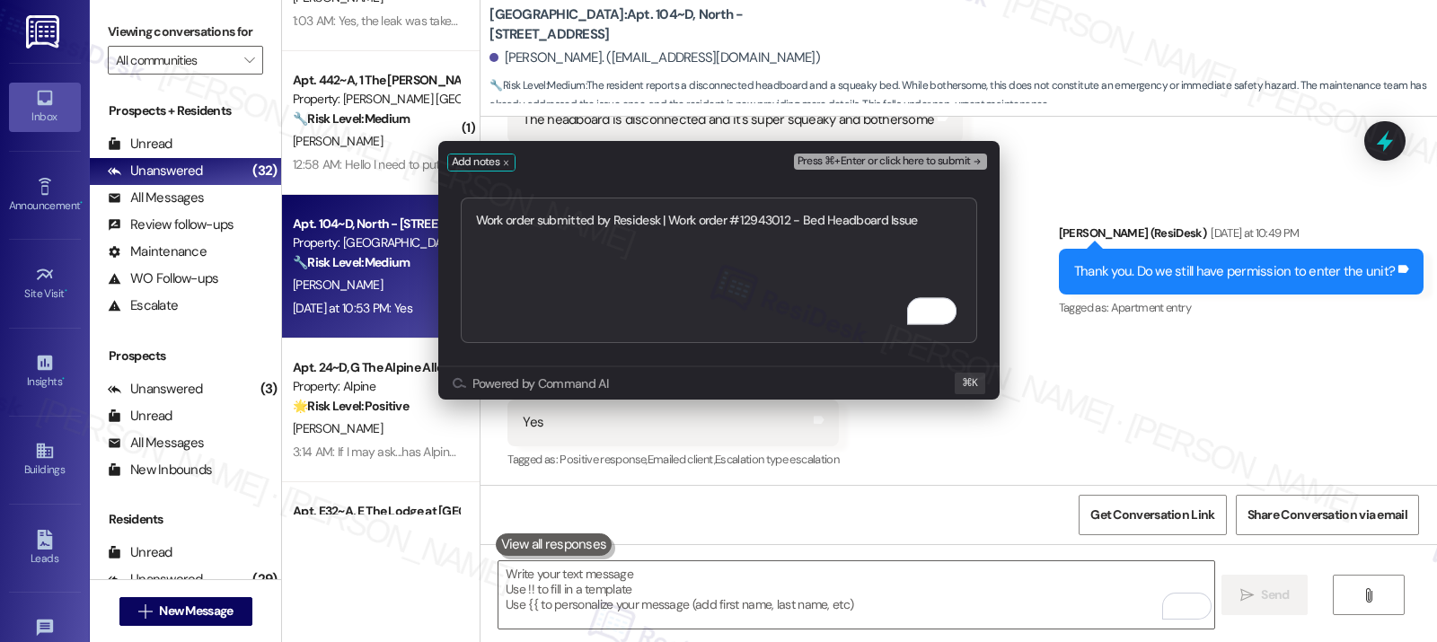
click at [908, 169] on button "Press ⌘+Enter or click here to submit" at bounding box center [890, 162] width 193 height 16
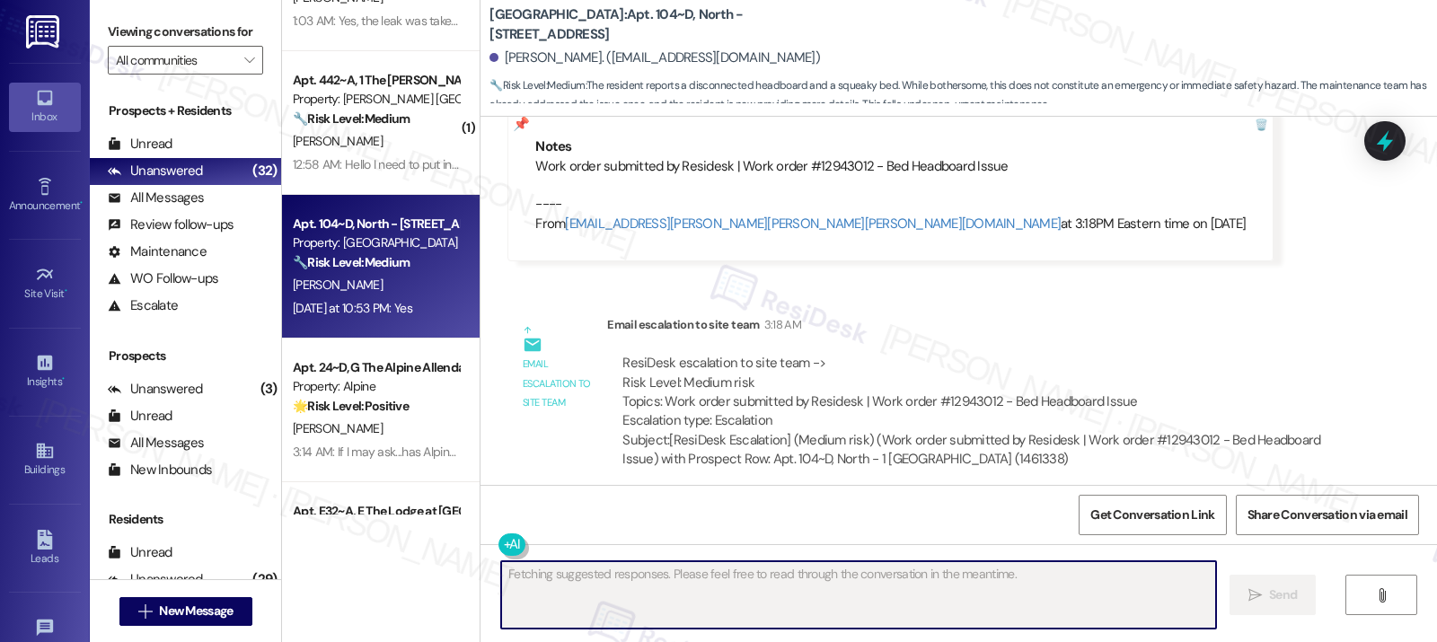
scroll to position [2189, 0]
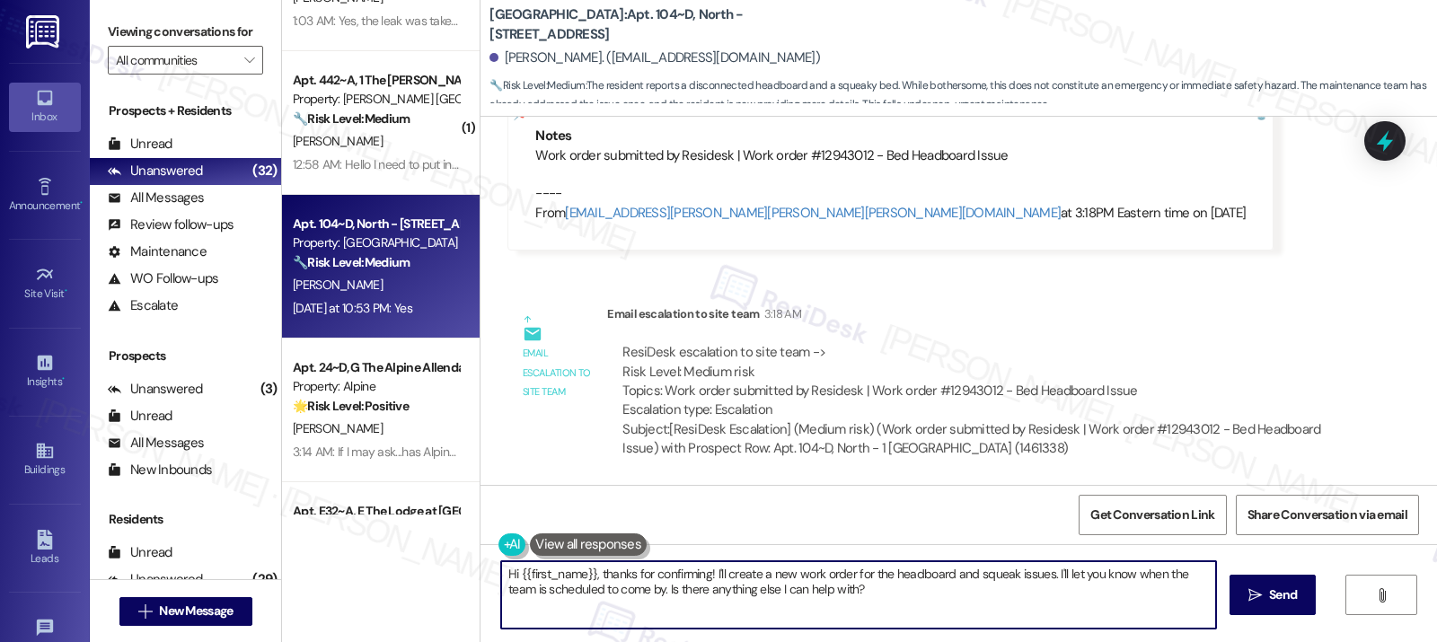
click at [722, 581] on textarea "Hi {{first_name}}, thanks for confirming! I'll create a new work order for the …" at bounding box center [858, 594] width 715 height 67
click at [722, 582] on textarea "Hi {{first_name}}, thanks for confirming! I'll create a new work order for the …" at bounding box center [858, 594] width 715 height 67
paste textarea "Thank you, {{first_name}}. The request has been submitted. Our maintenance team…"
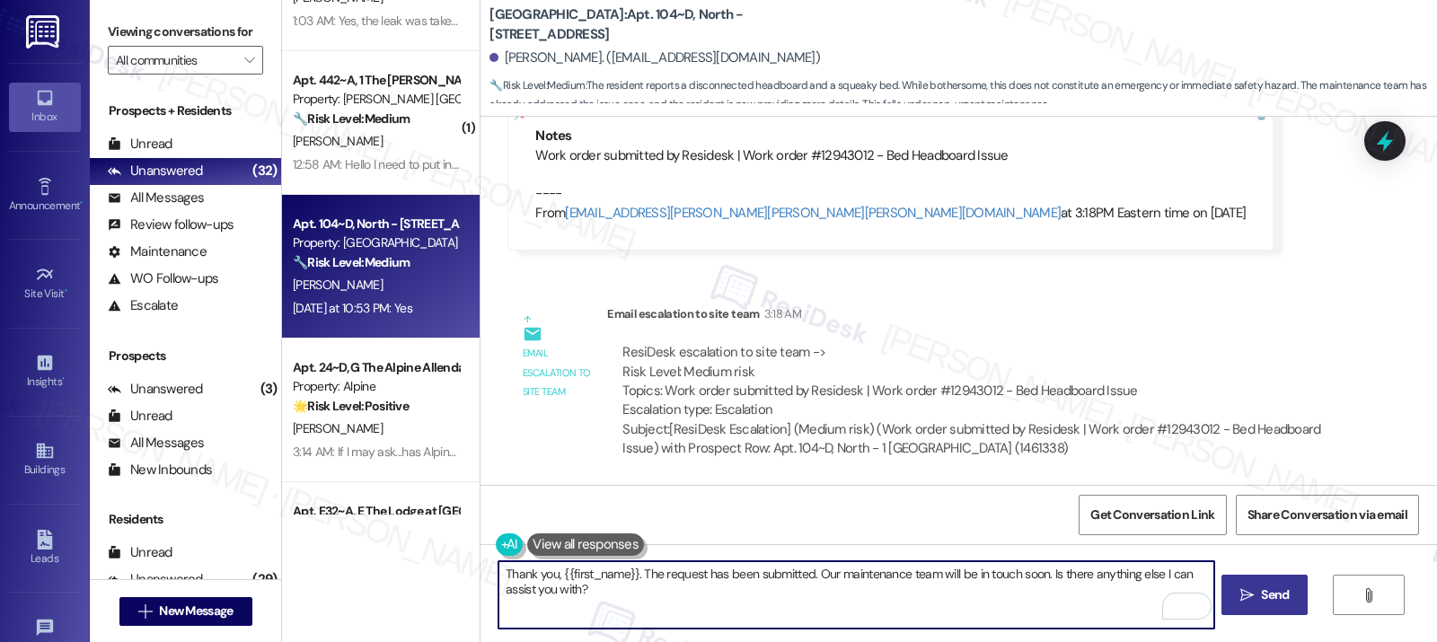
type textarea "Thank you, {{first_name}}. The request has been submitted. Our maintenance team…"
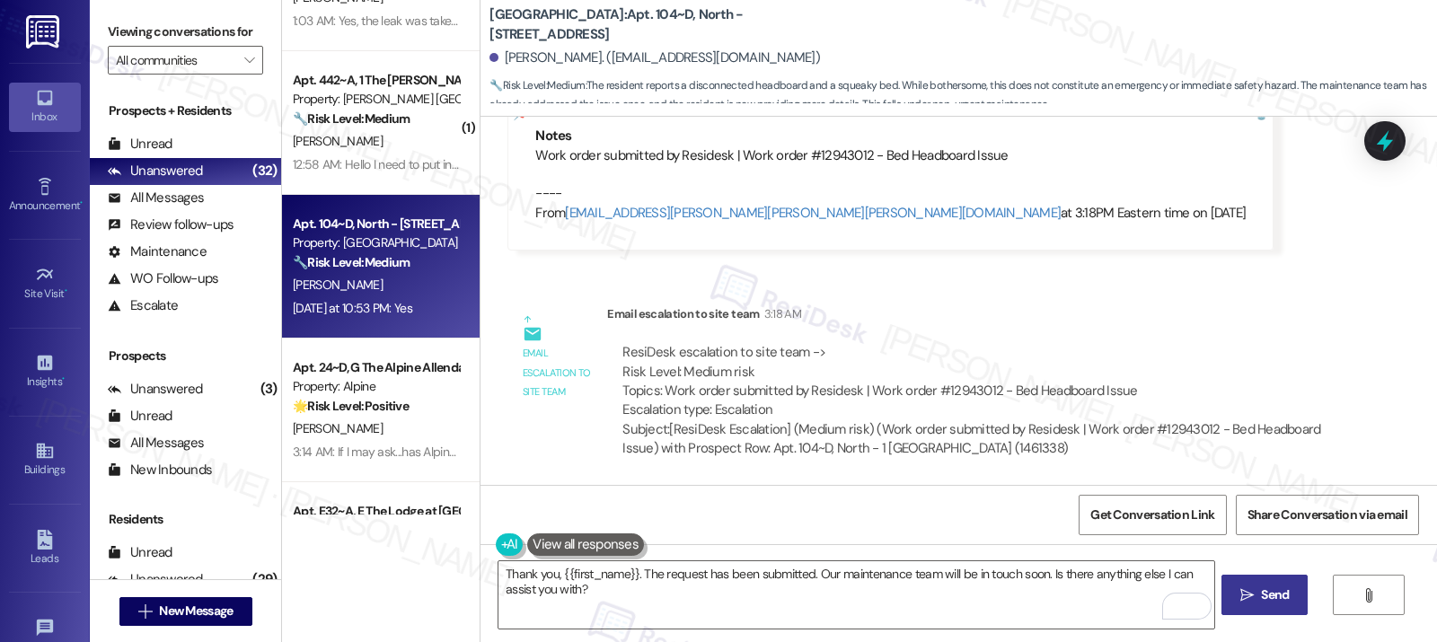
click at [1066, 604] on button " Send" at bounding box center [1264, 595] width 87 height 40
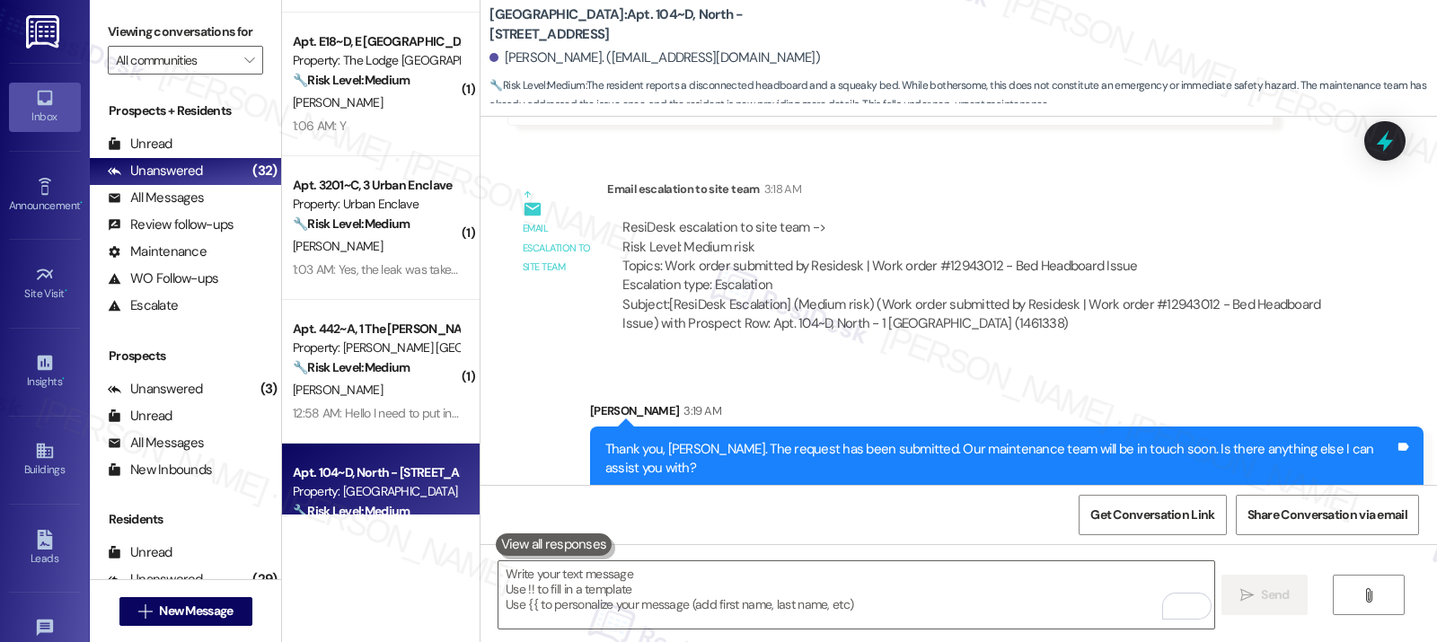
scroll to position [3118, 0]
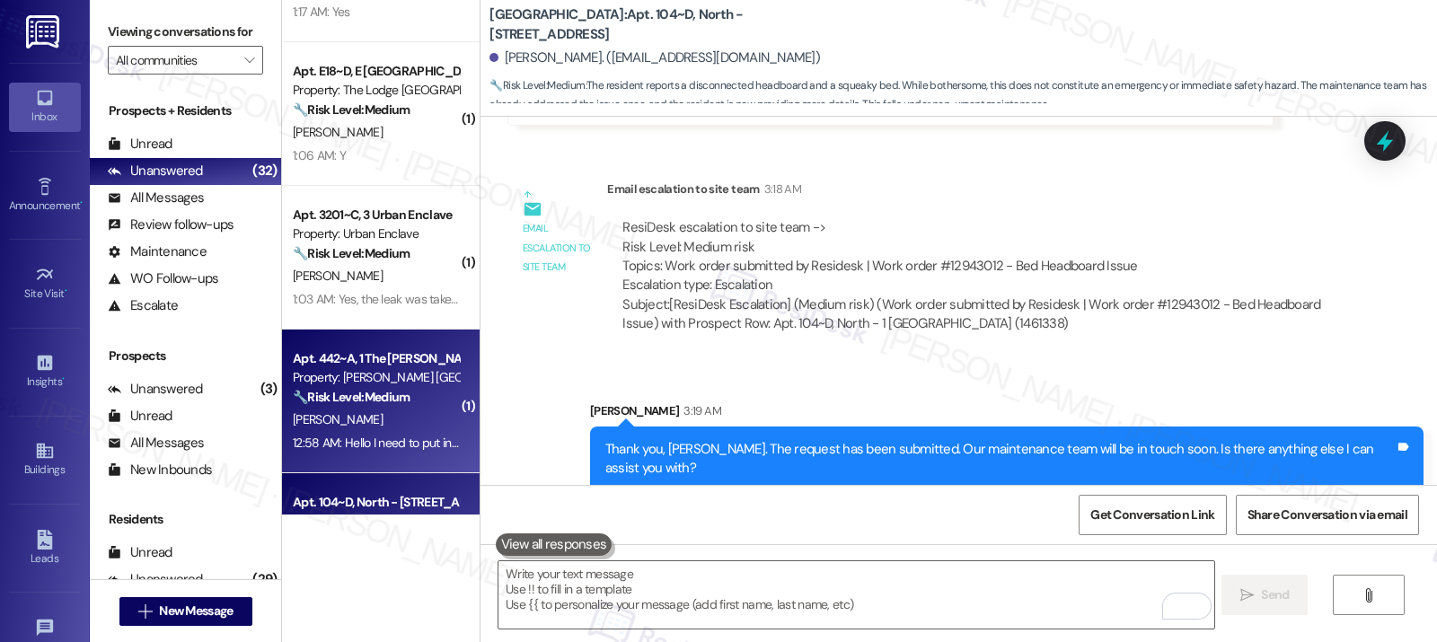
click at [384, 412] on div "L. Gentry" at bounding box center [376, 420] width 170 height 22
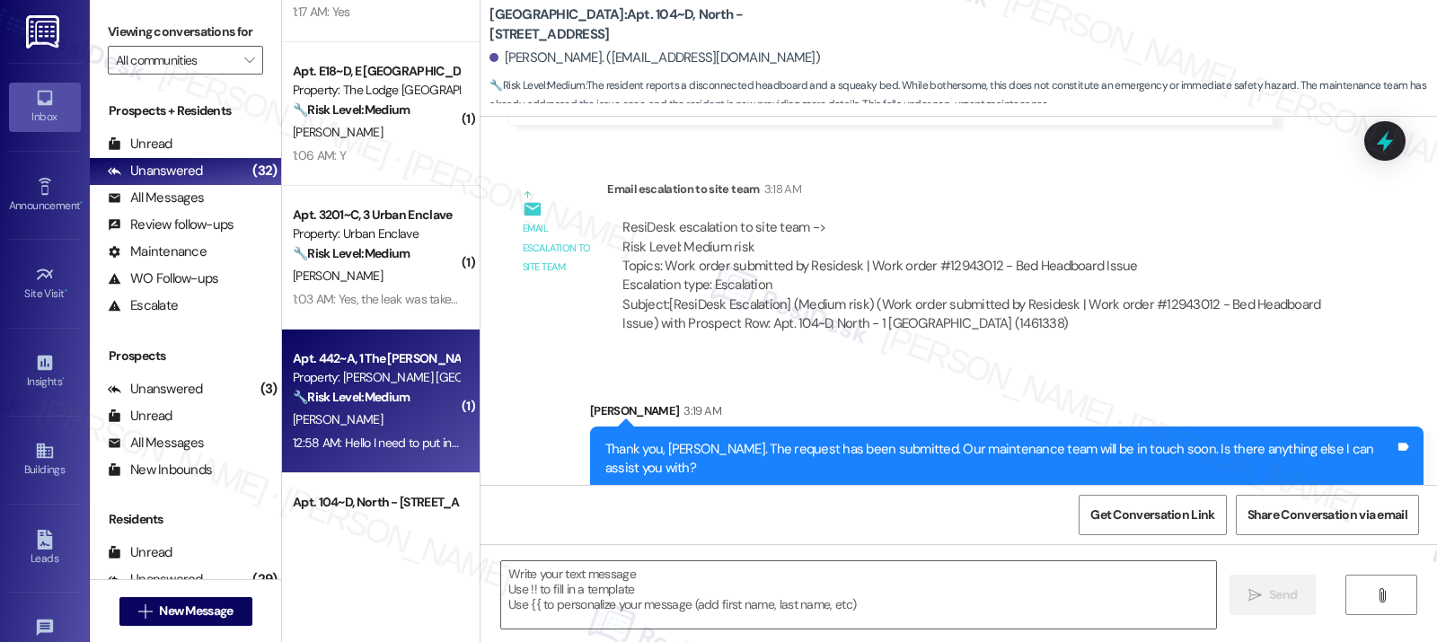
type textarea "Fetching suggested responses. Please feel free to read through the conversation…"
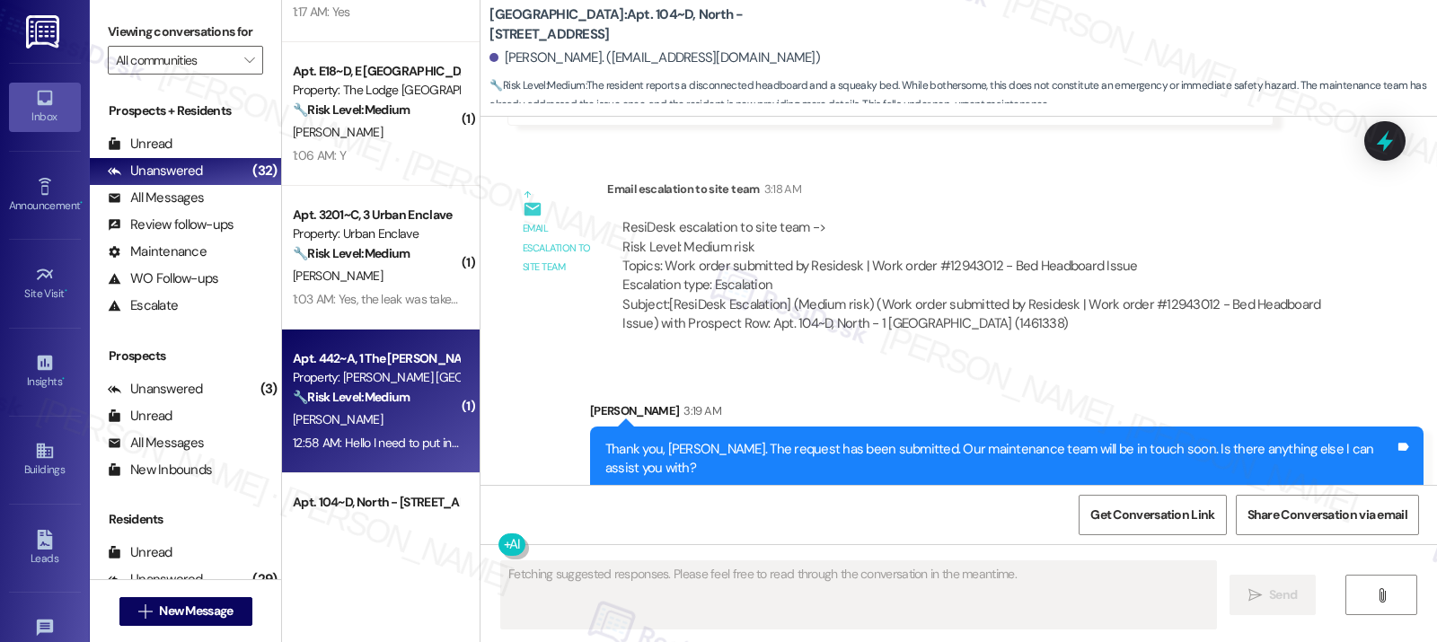
scroll to position [432, 0]
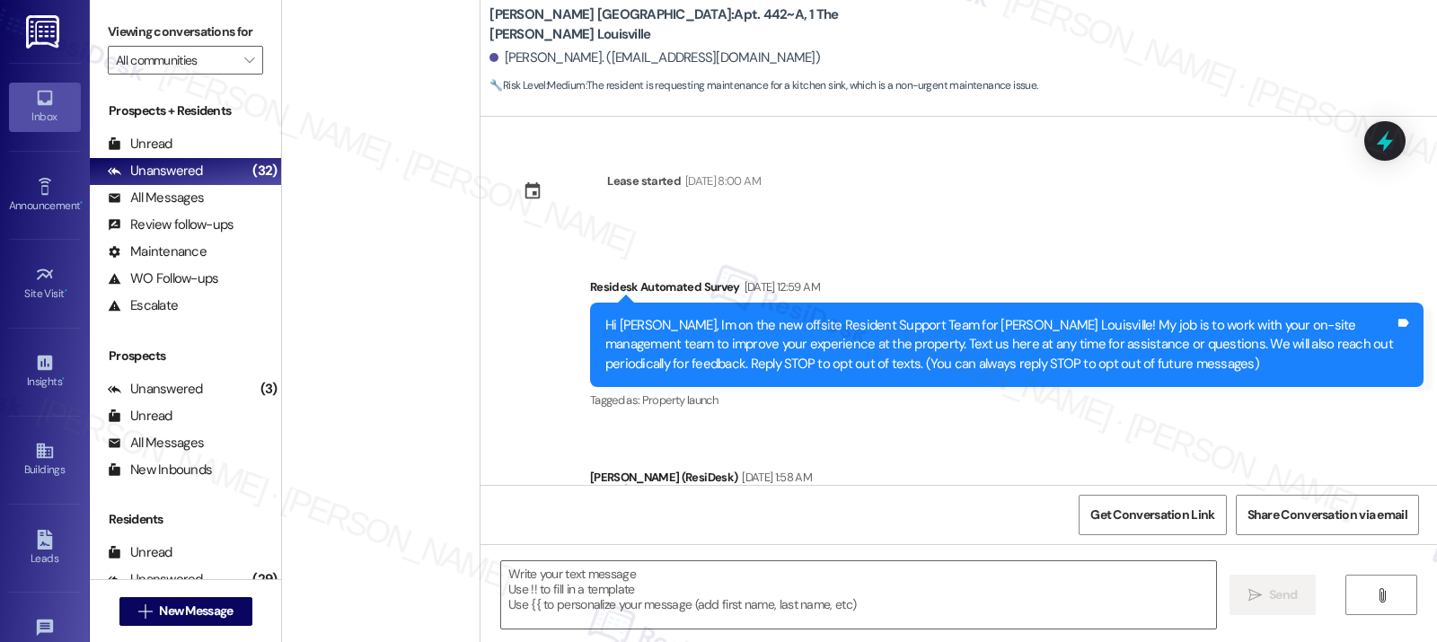
scroll to position [432, 0]
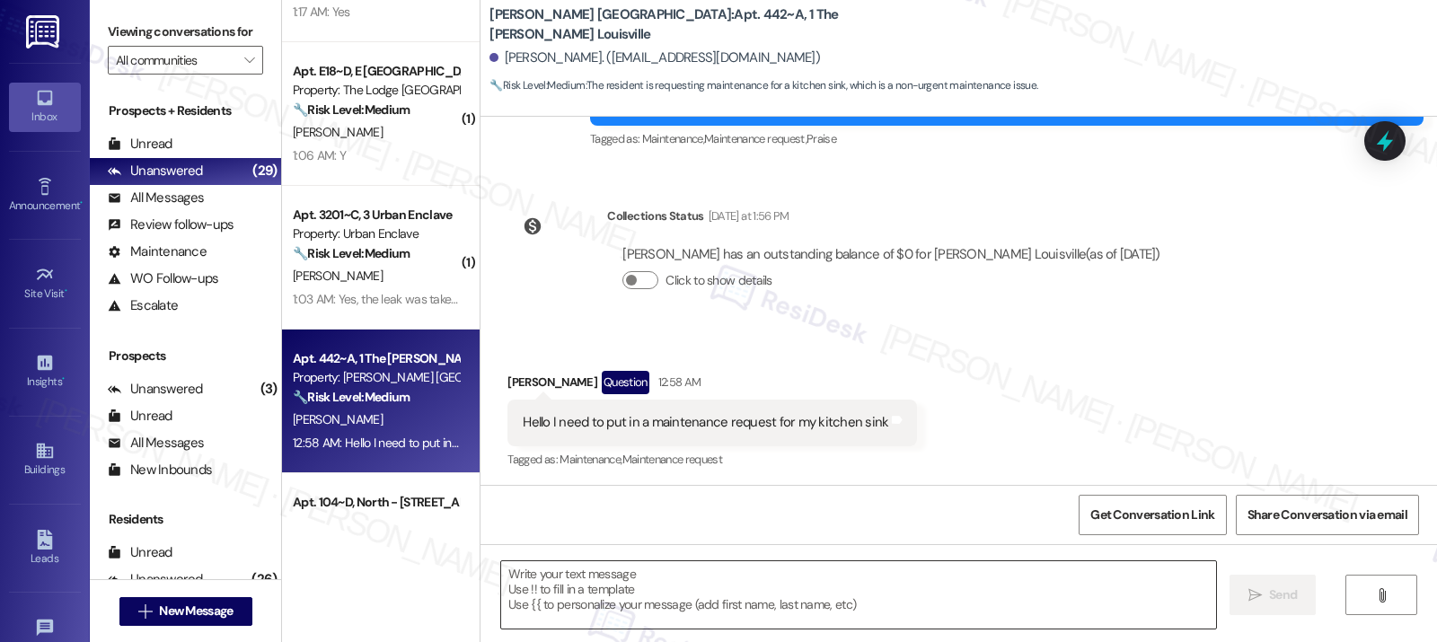
click at [786, 600] on textarea at bounding box center [858, 594] width 715 height 67
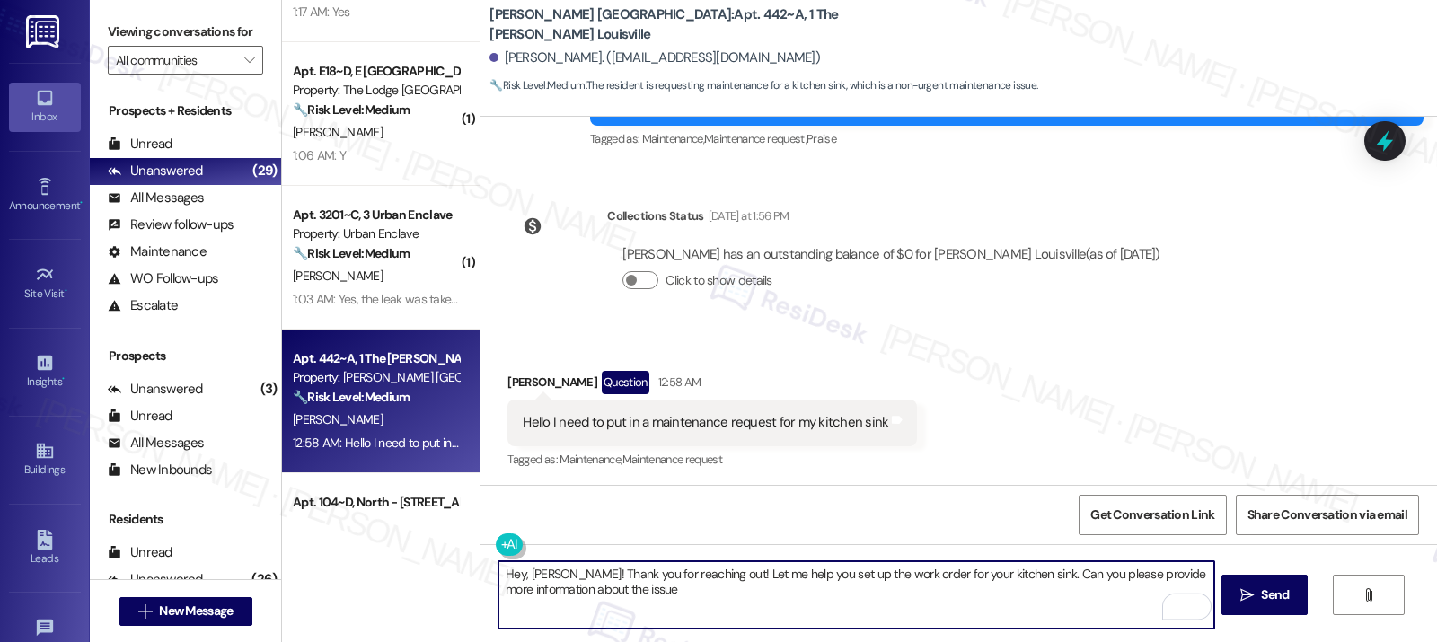
type textarea "Hey, Leah! Thank you for reaching out! Let me help you set up the work order fo…"
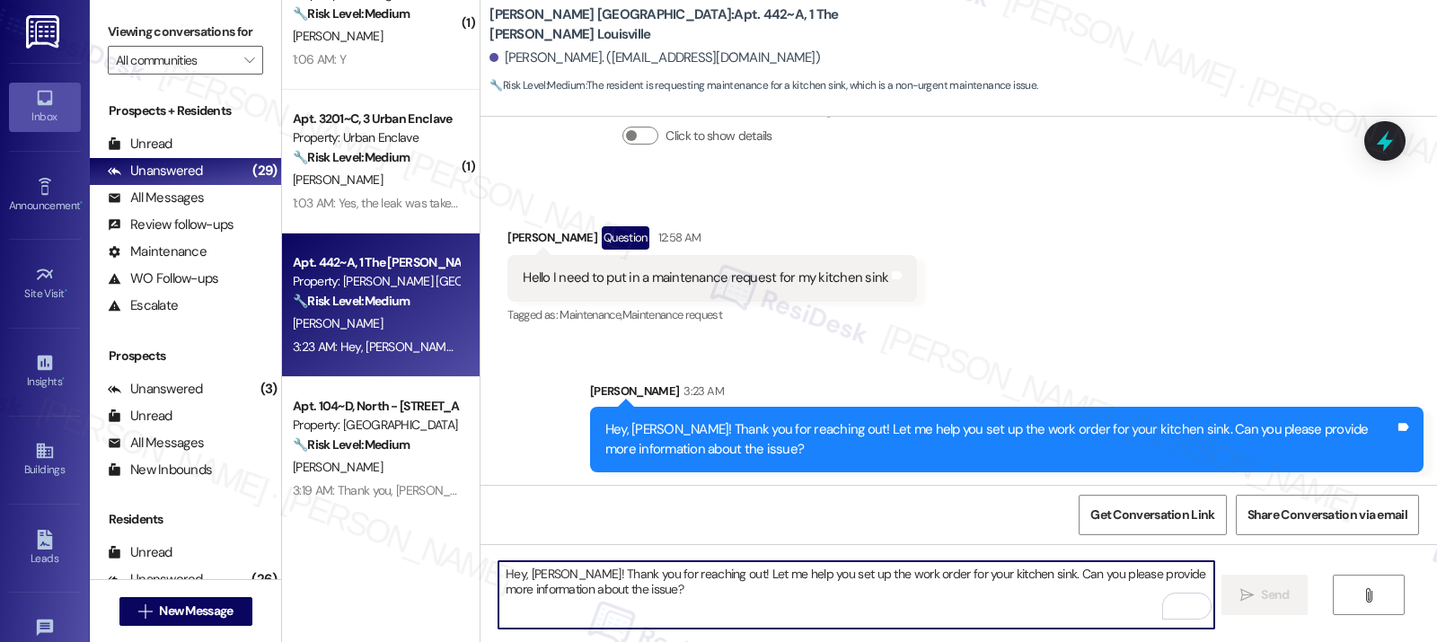
scroll to position [3221, 0]
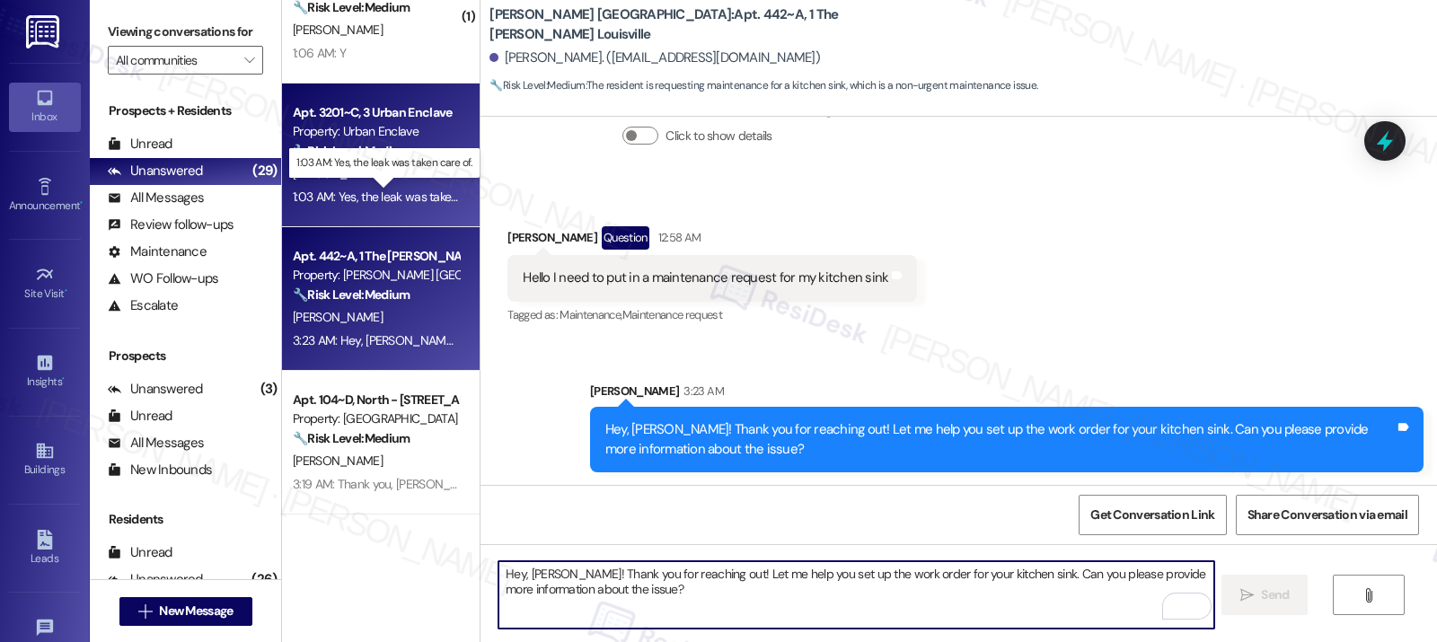
click at [395, 197] on div "1:03 AM: Yes, the leak was taken care of. 1:03 AM: Yes, the leak was taken care…" at bounding box center [396, 197] width 207 height 16
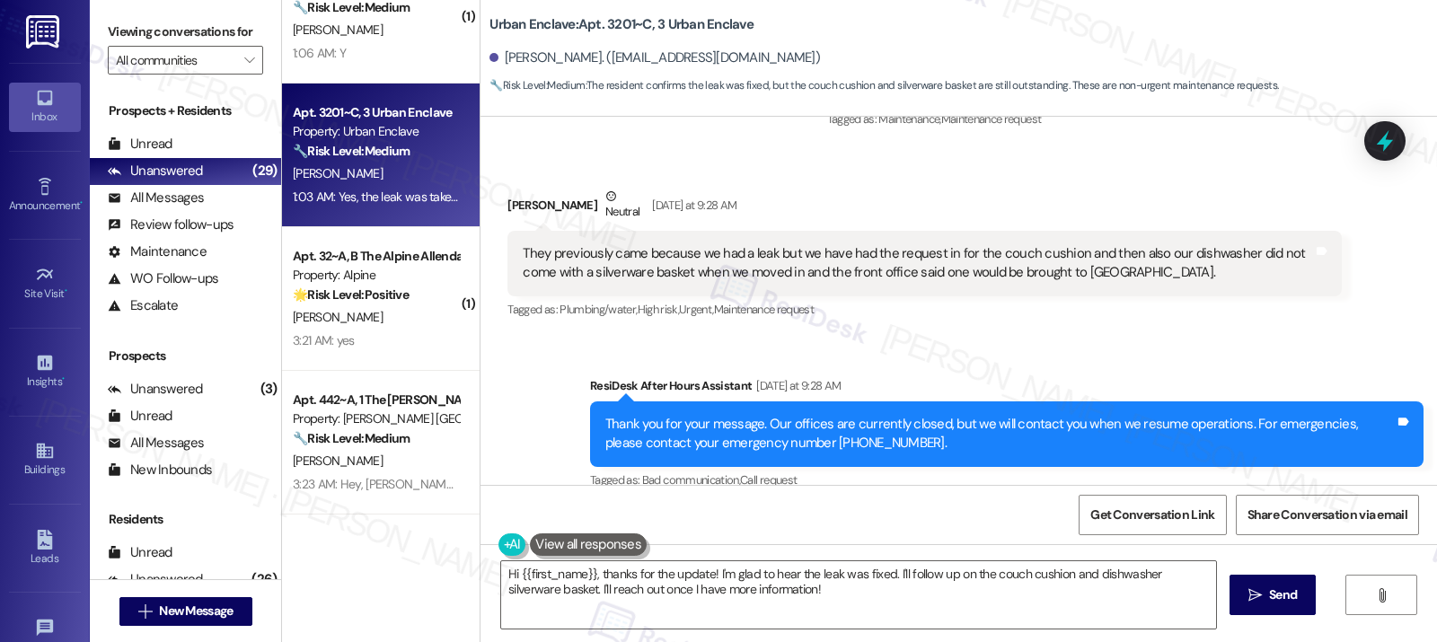
scroll to position [1699, 0]
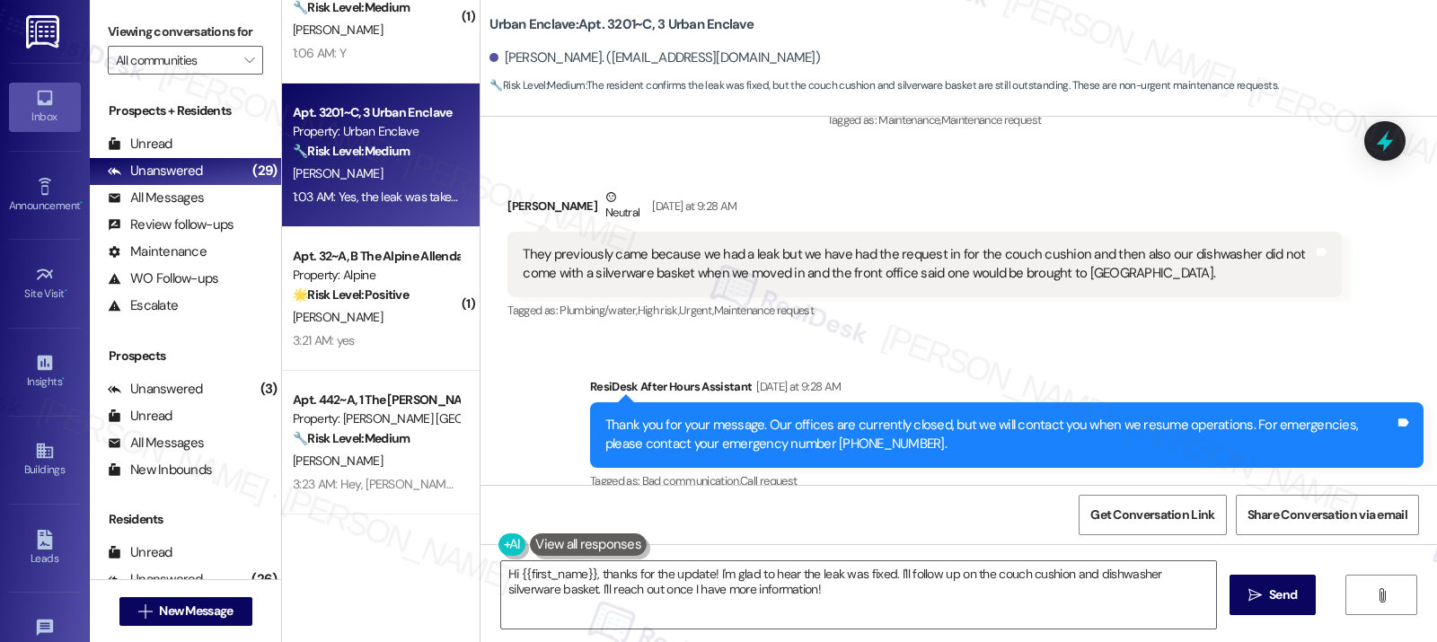
click at [597, 248] on div "They previously came because we had a leak but we have had the request in for t…" at bounding box center [917, 264] width 789 height 39
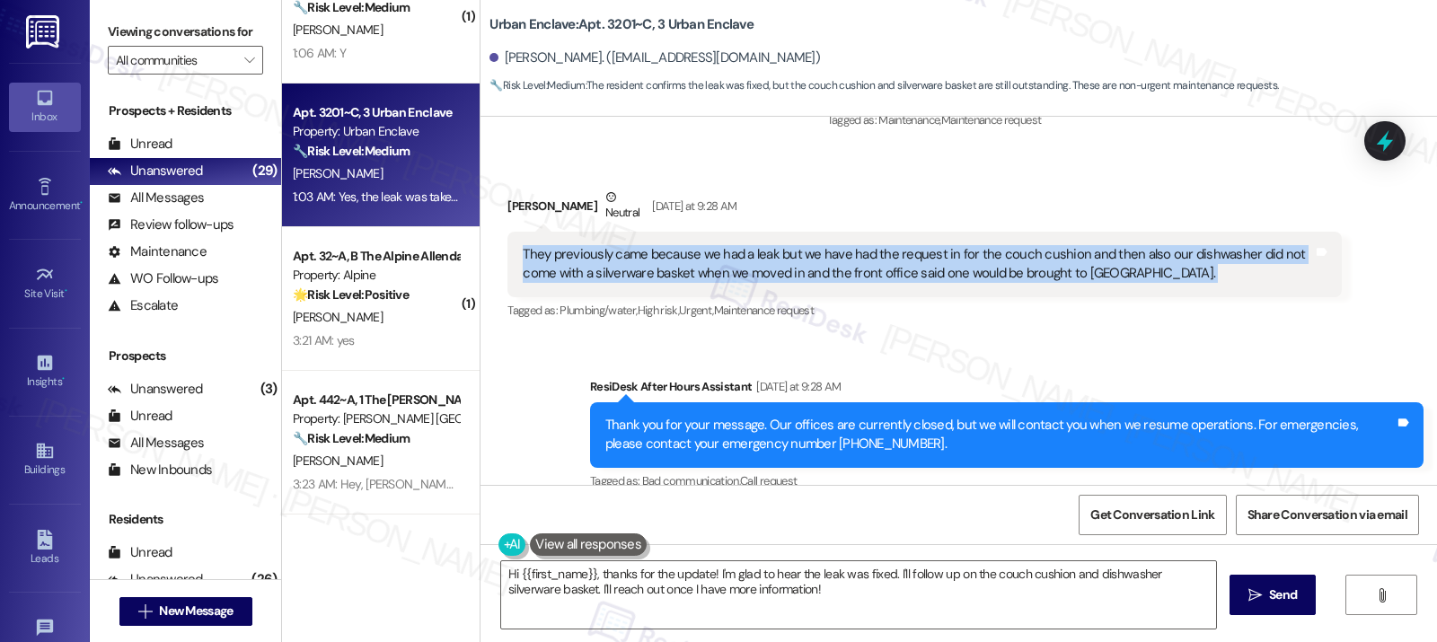
click at [596, 248] on div "They previously came because we had a leak but we have had the request in for t…" at bounding box center [917, 264] width 789 height 39
copy div "They previously came because we had a leak but we have had the request in for t…"
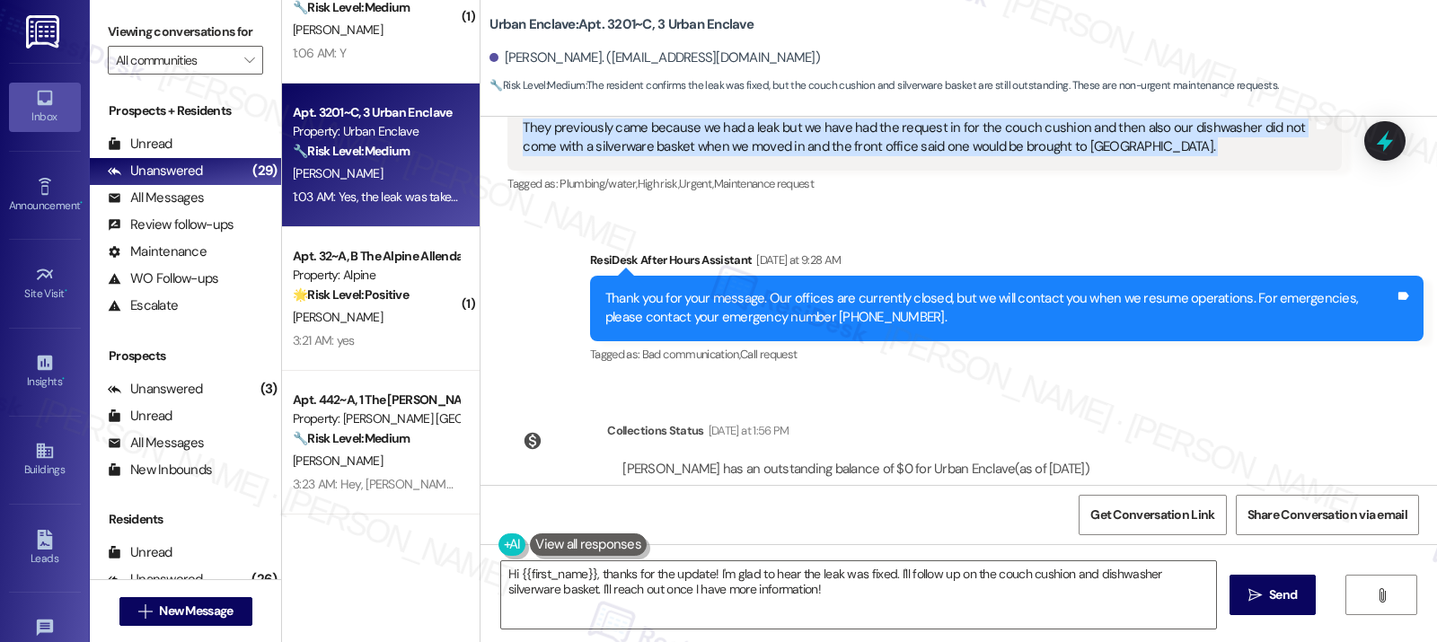
scroll to position [2189, 0]
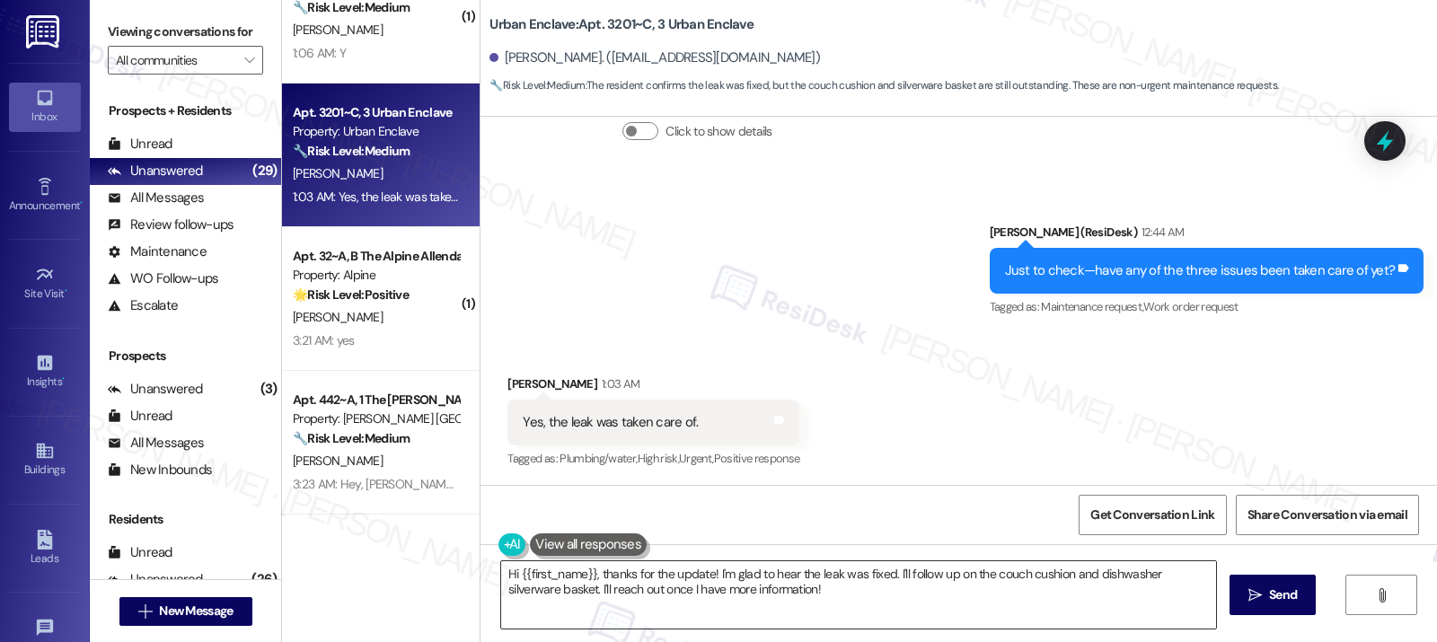
click at [658, 586] on textarea "Hi {{first_name}}, thanks for the update! I'm glad to hear the leak was fixed. …" at bounding box center [858, 594] width 715 height 67
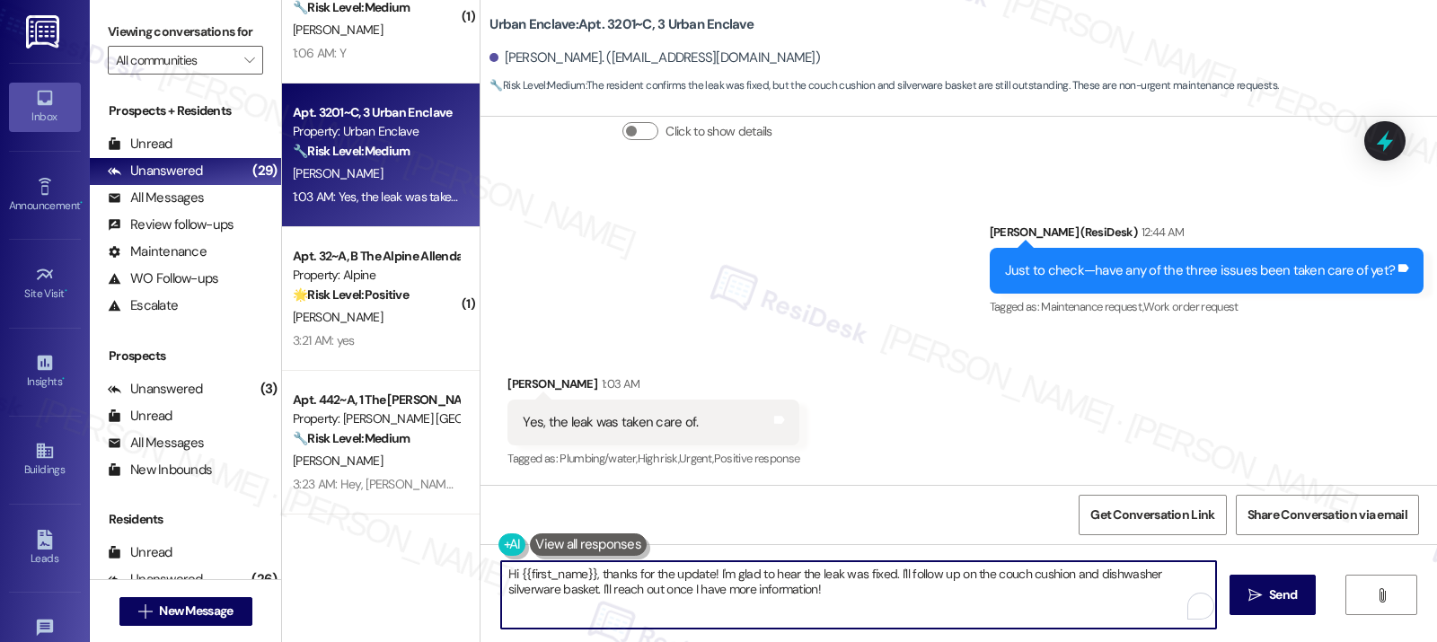
click at [657, 586] on textarea "Hi {{first_name}}, thanks for the update! I'm glad to hear the leak was fixed. …" at bounding box center [858, 594] width 715 height 67
type textarea "Thanks for clarifying. Let me set up a new work order for the Dishwasher and Co…"
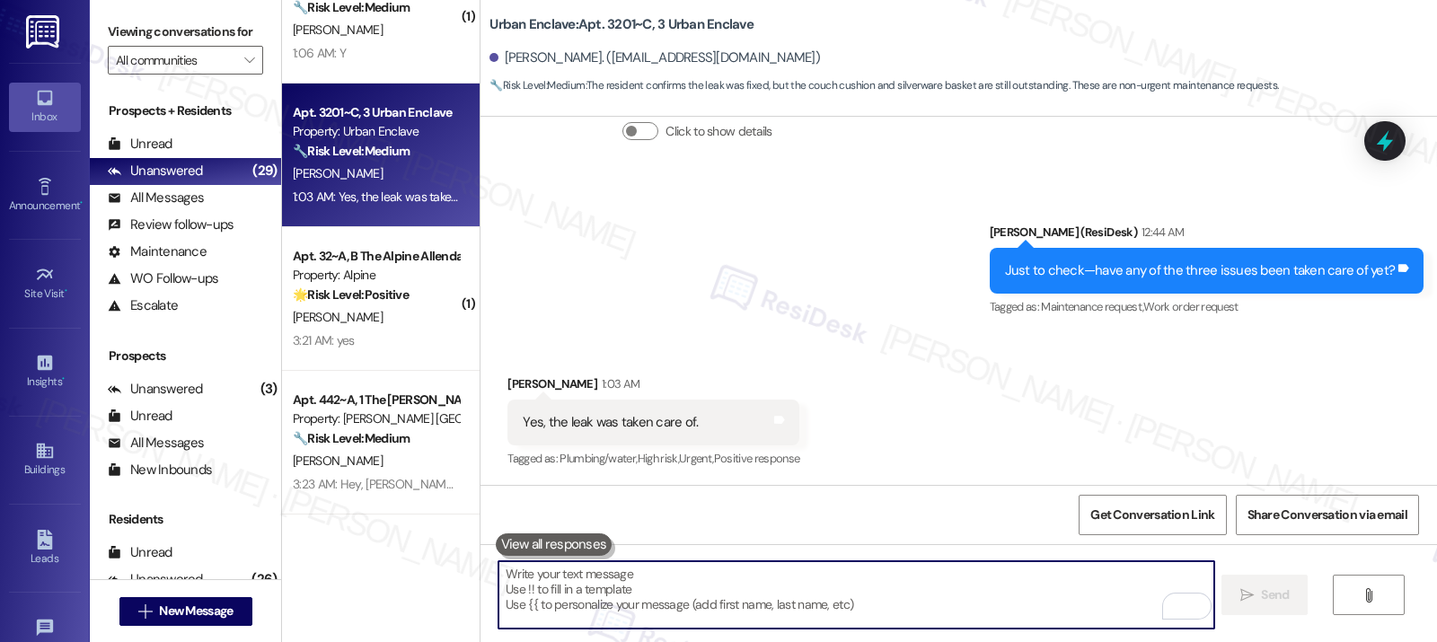
paste textarea "Thanks for clarifying. I’ll go ahead and set up a new work order for the dishwa…"
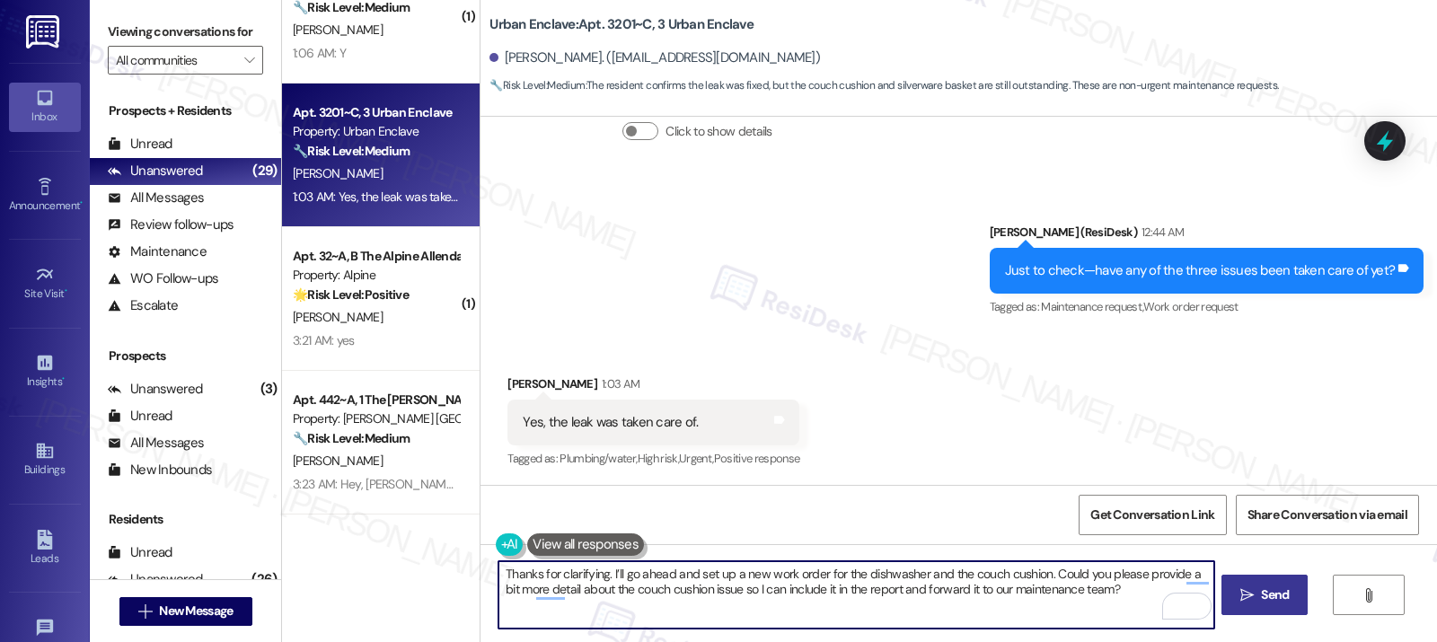
click at [1264, 602] on span "Send" at bounding box center [1275, 594] width 28 height 19
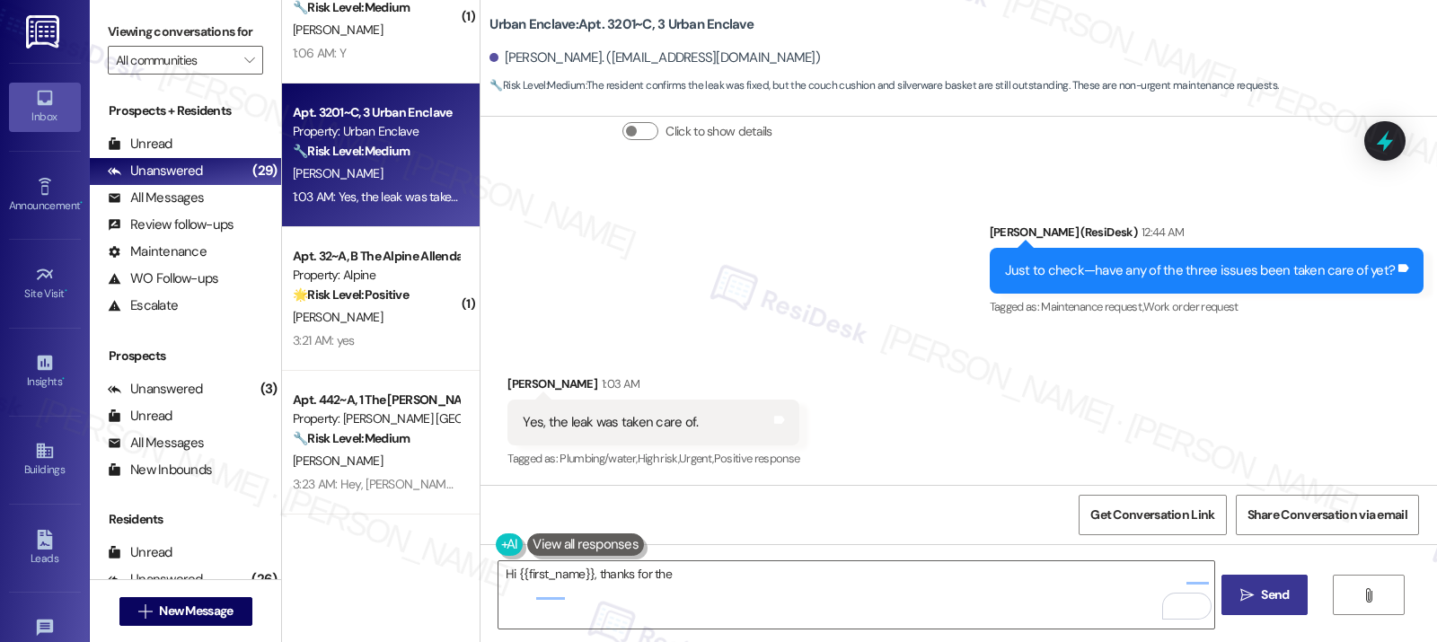
scroll to position [2188, 0]
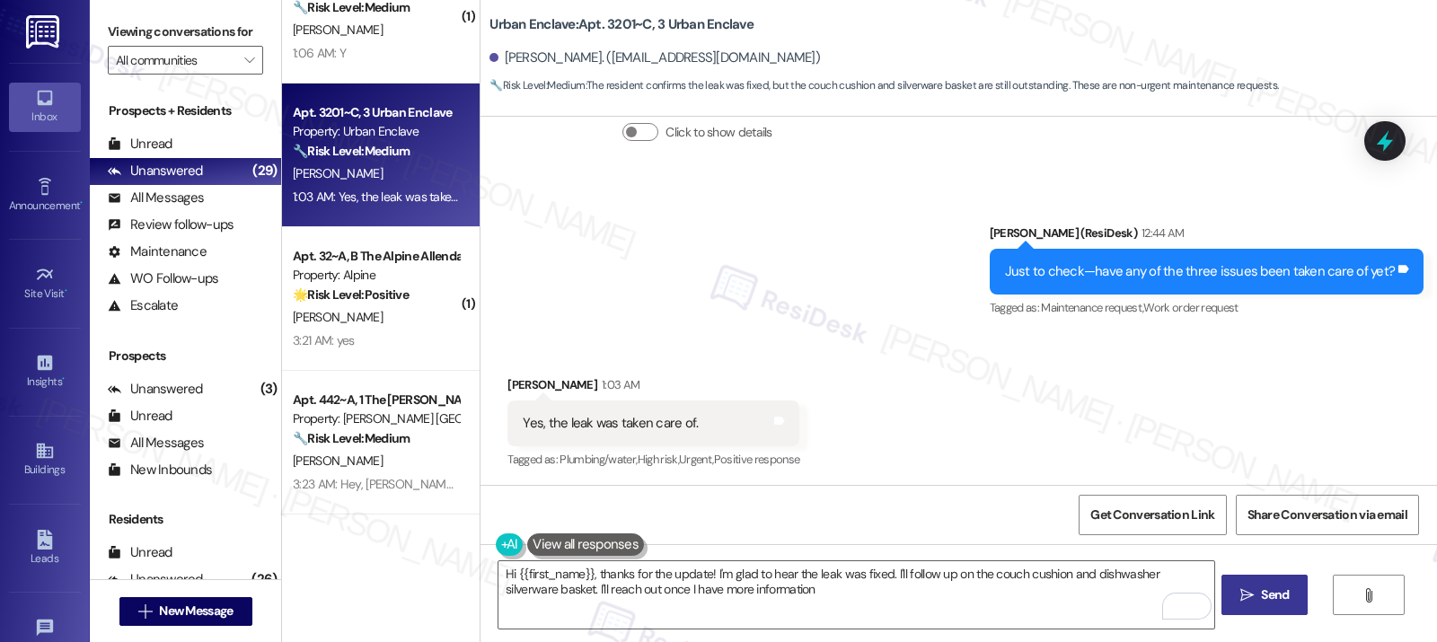
type textarea "Hi {{first_name}}, thanks for the update! I'm glad to hear the leak was fixed. …"
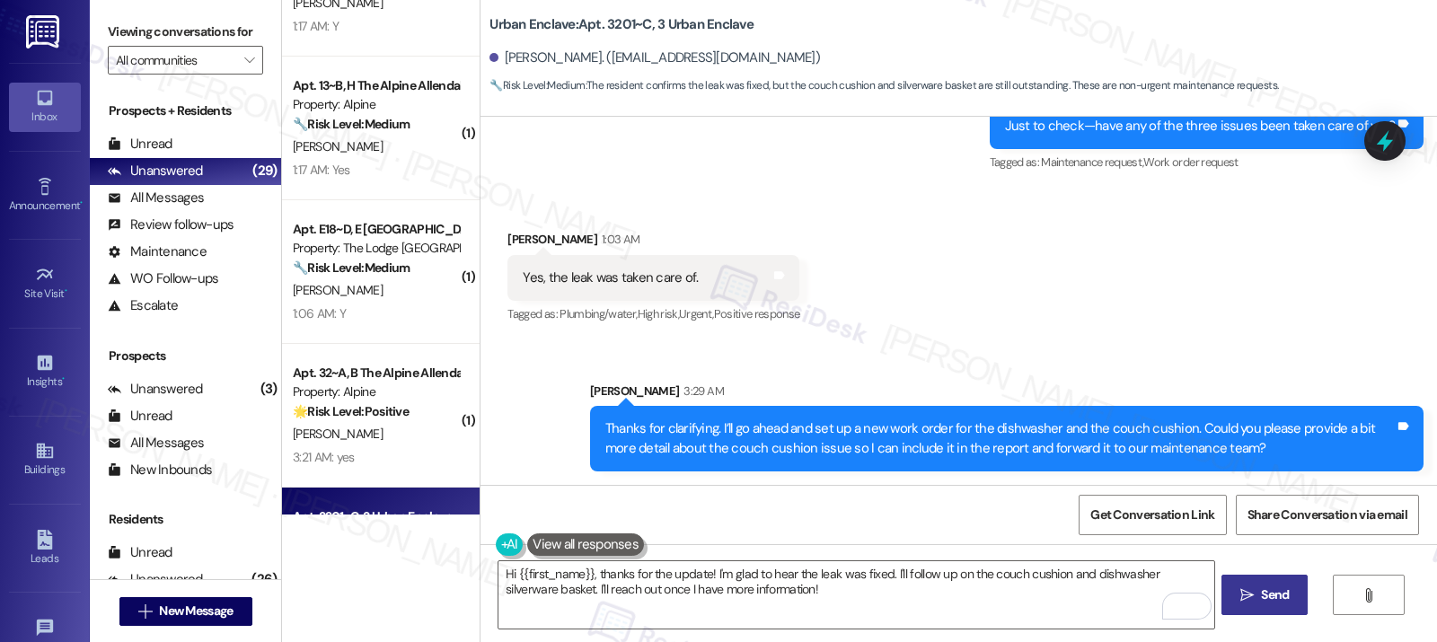
scroll to position [3097, 0]
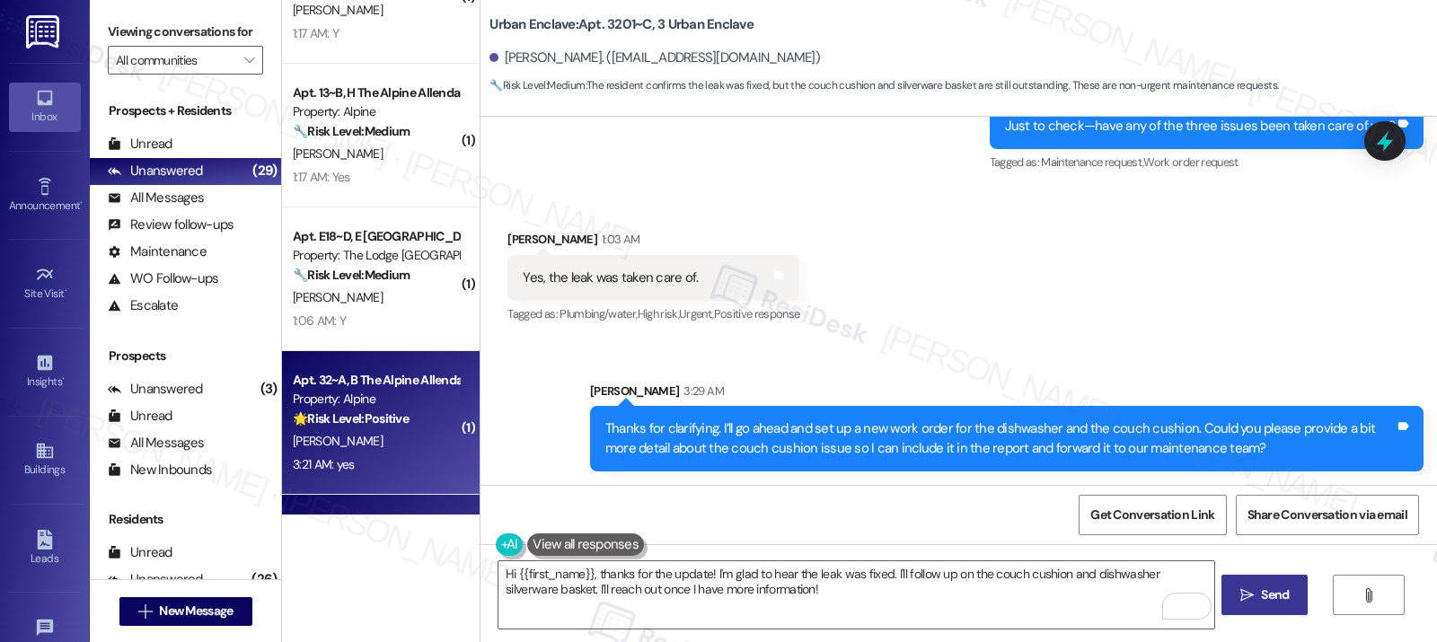
click at [391, 419] on strong "🌟 Risk Level: Positive" at bounding box center [351, 418] width 116 height 16
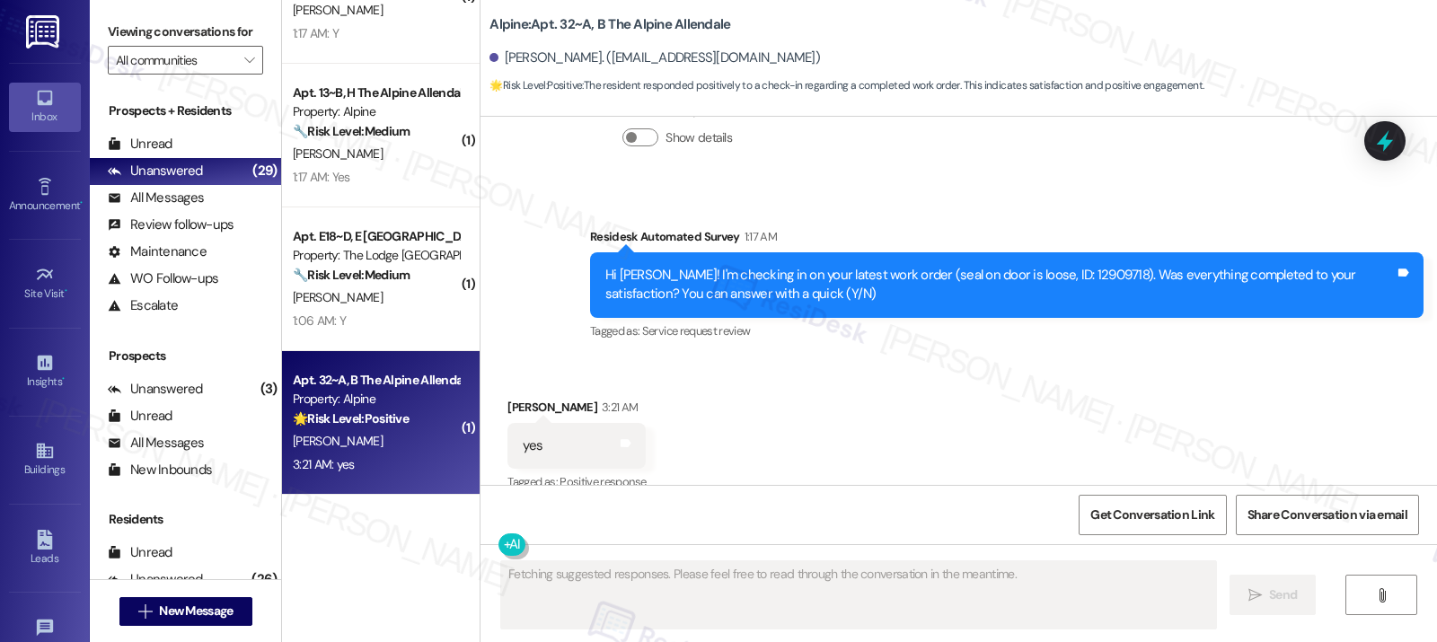
scroll to position [3013, 0]
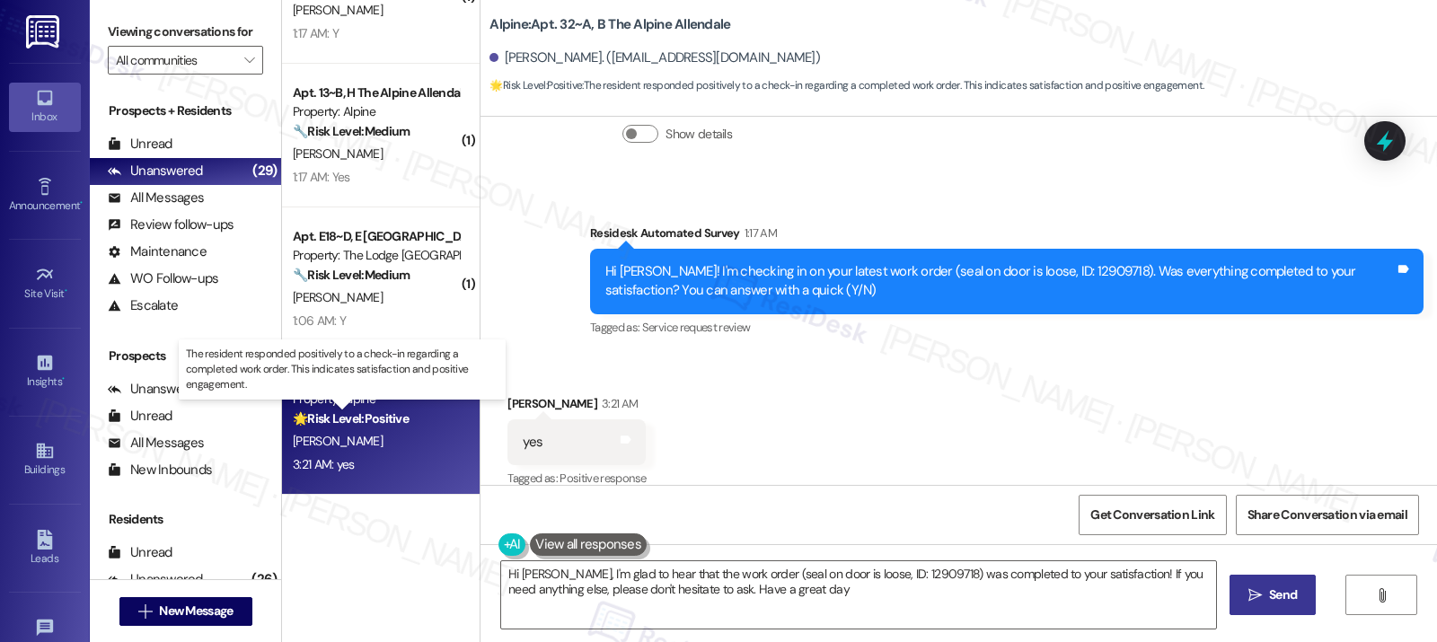
type textarea "Hi Abigail, I'm glad to hear that the work order (seal on door is loose, ID: 12…"
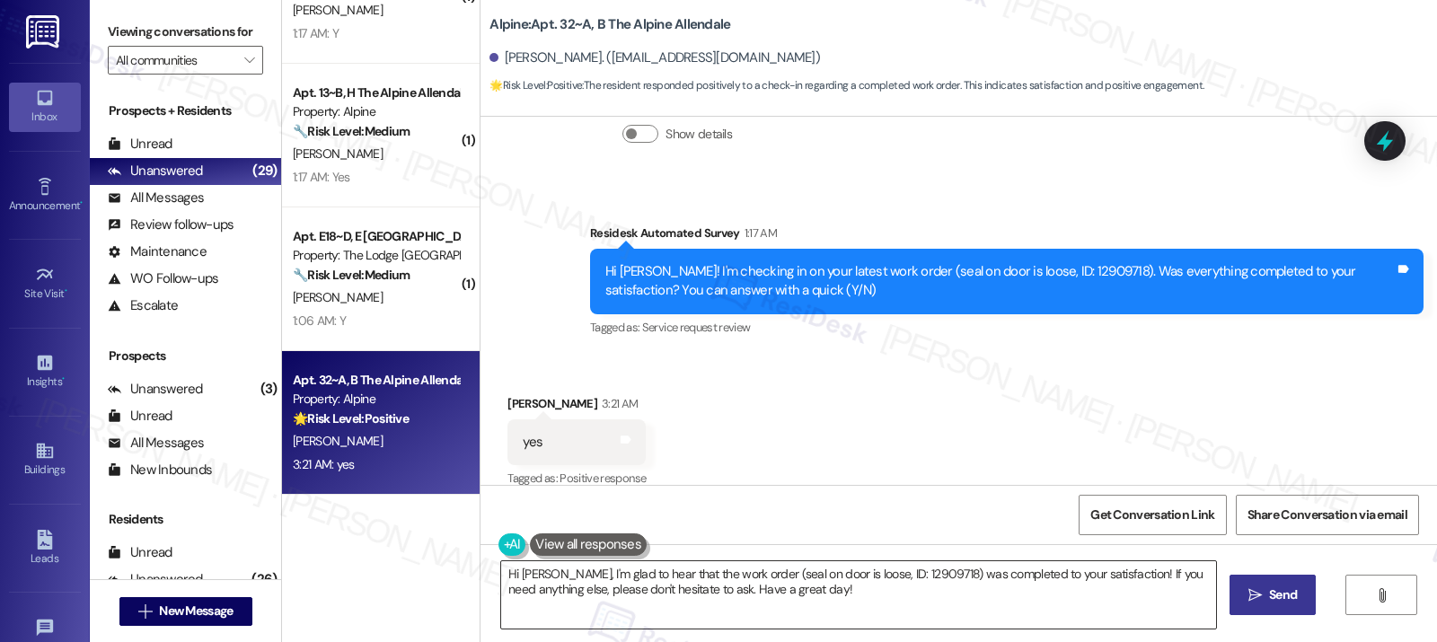
click at [606, 582] on textarea "Hi Abigail, I'm glad to hear that the work order (seal on door is loose, ID: 12…" at bounding box center [858, 594] width 715 height 67
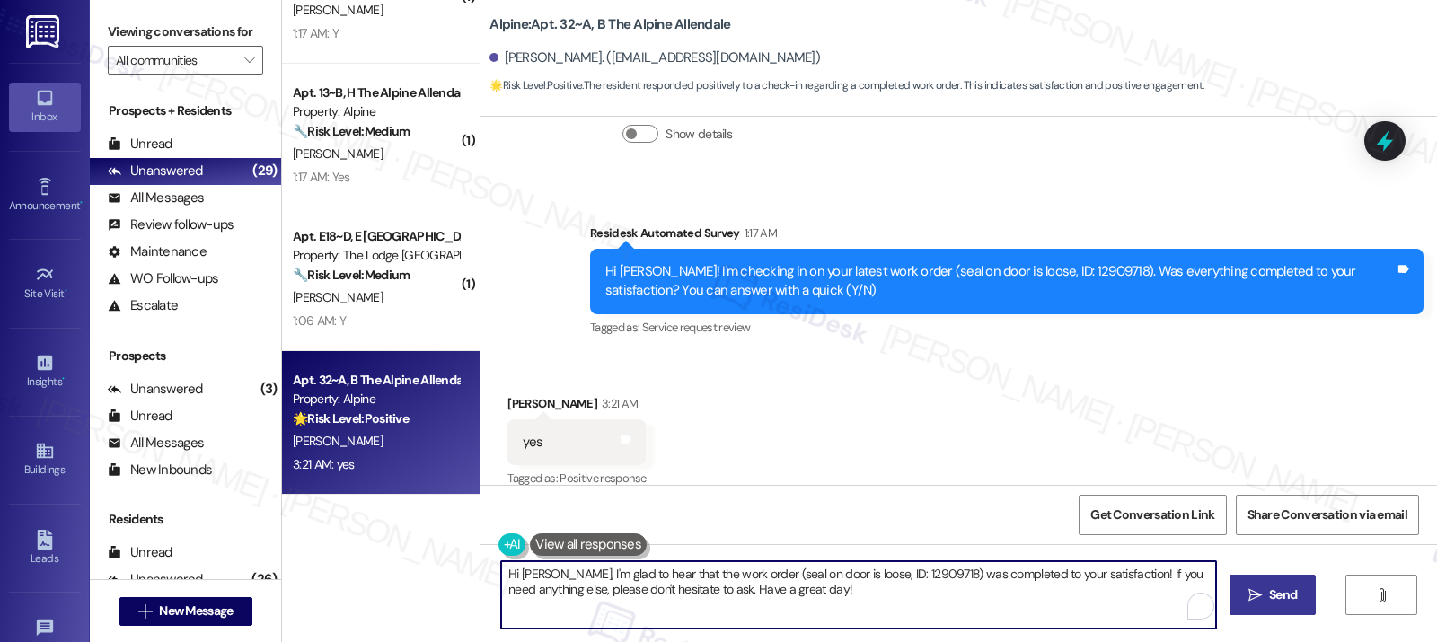
drag, startPoint x: 817, startPoint y: 590, endPoint x: 836, endPoint y: 589, distance: 18.9
click at [817, 590] on textarea "Hi Abigail, I'm glad to hear that the work order (seal on door is loose, ID: 12…" at bounding box center [858, 594] width 715 height 67
click at [1244, 598] on icon "" at bounding box center [1246, 595] width 13 height 14
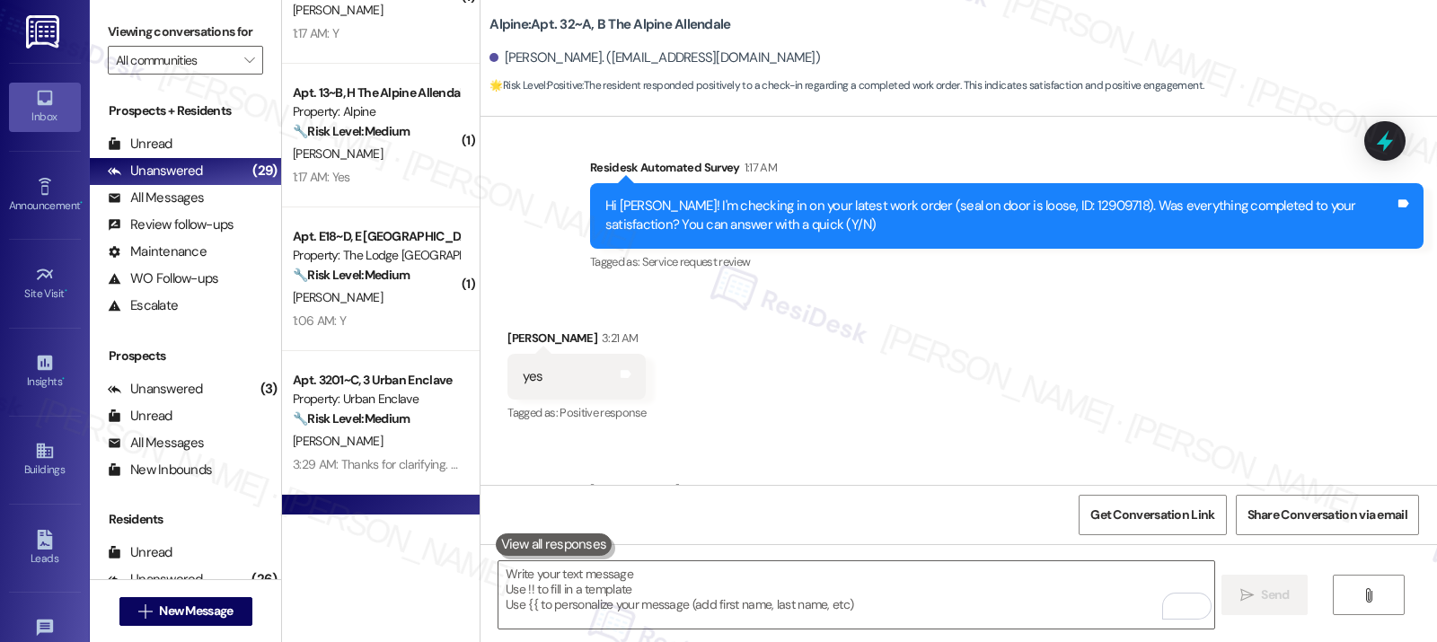
scroll to position [3158, 0]
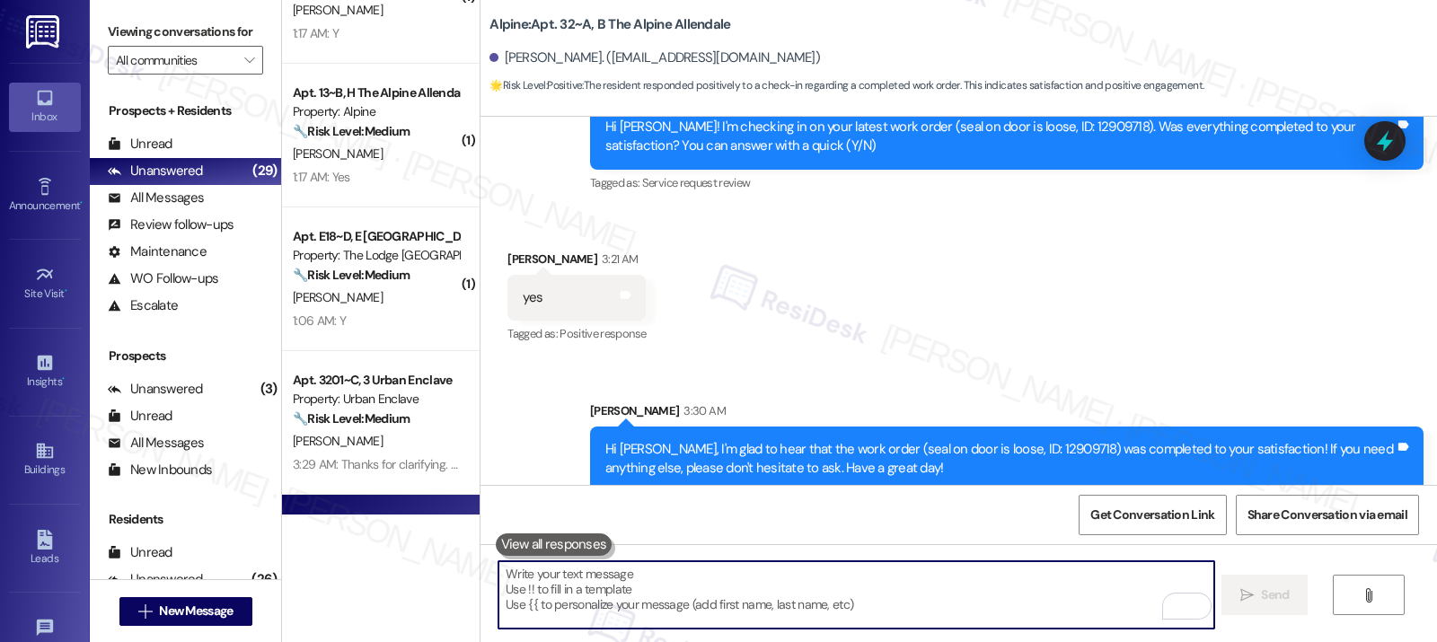
click at [552, 593] on textarea "To enrich screen reader interactions, please activate Accessibility in Grammarl…" at bounding box center [855, 594] width 715 height 67
paste textarea "If I may ask...has {{property}} lived up to your expectations?"
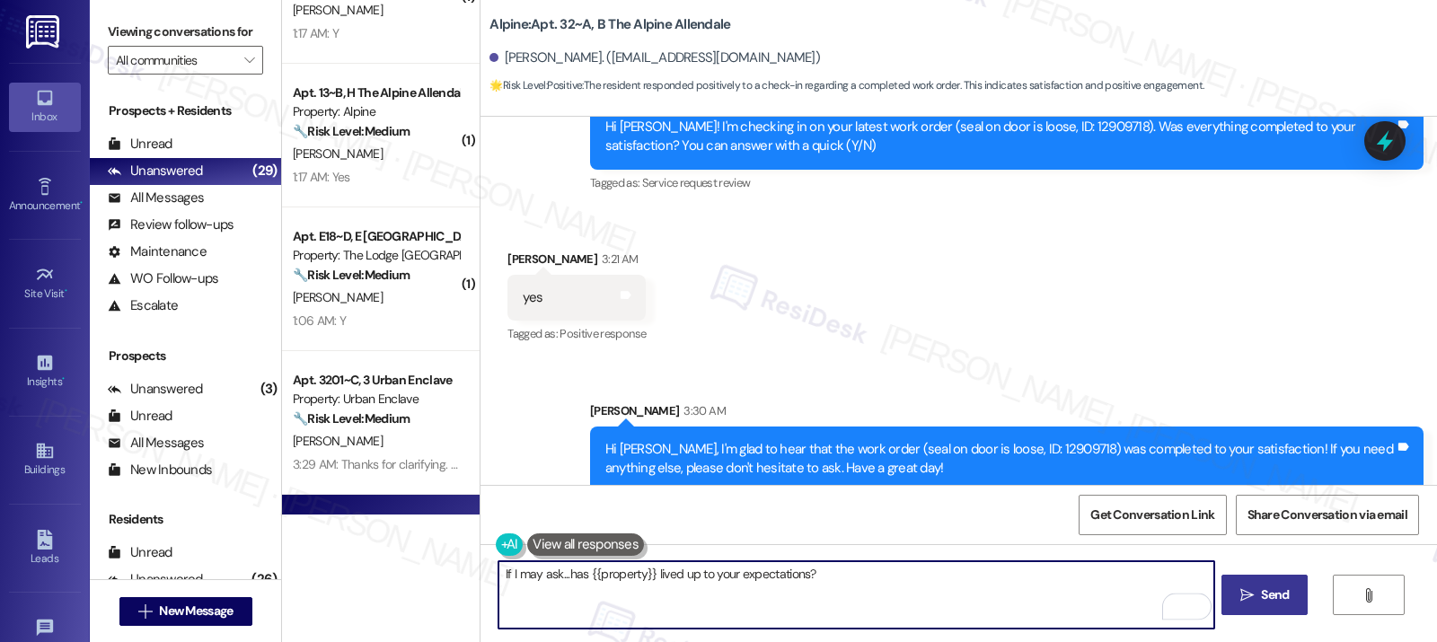
type textarea "If I may ask...has {{property}} lived up to your expectations?"
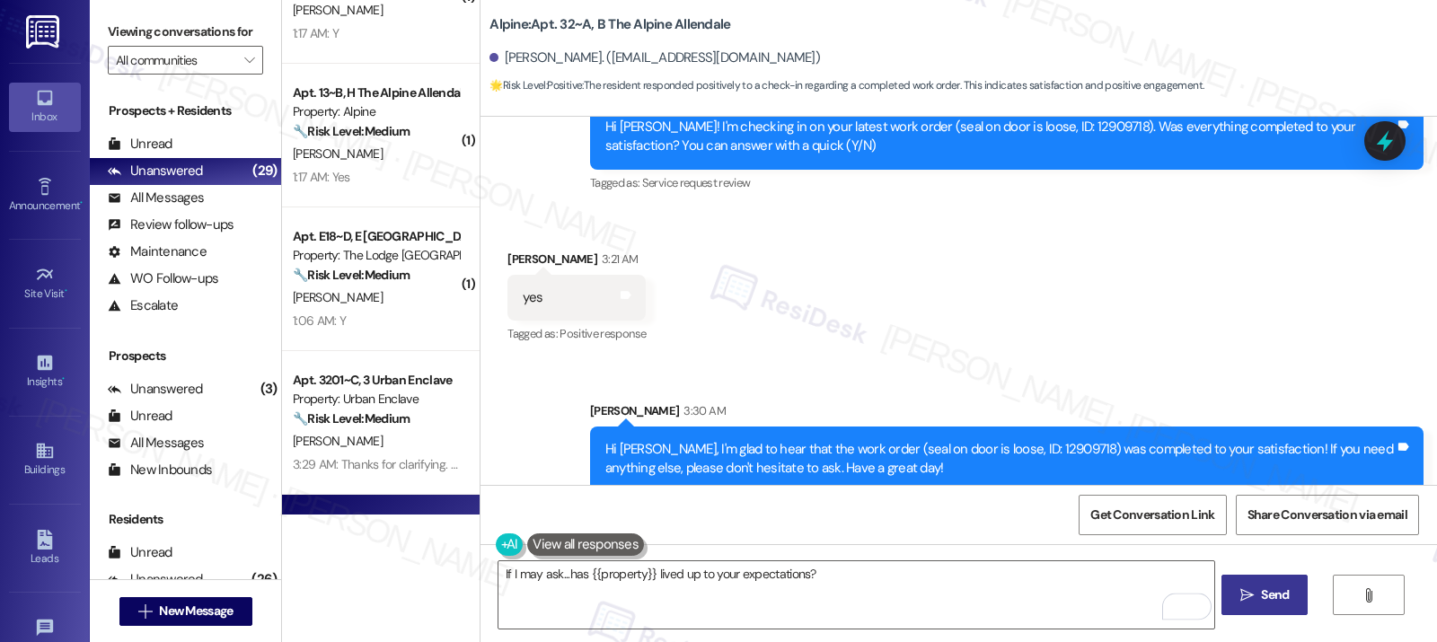
click at [1249, 600] on icon "" at bounding box center [1246, 595] width 13 height 14
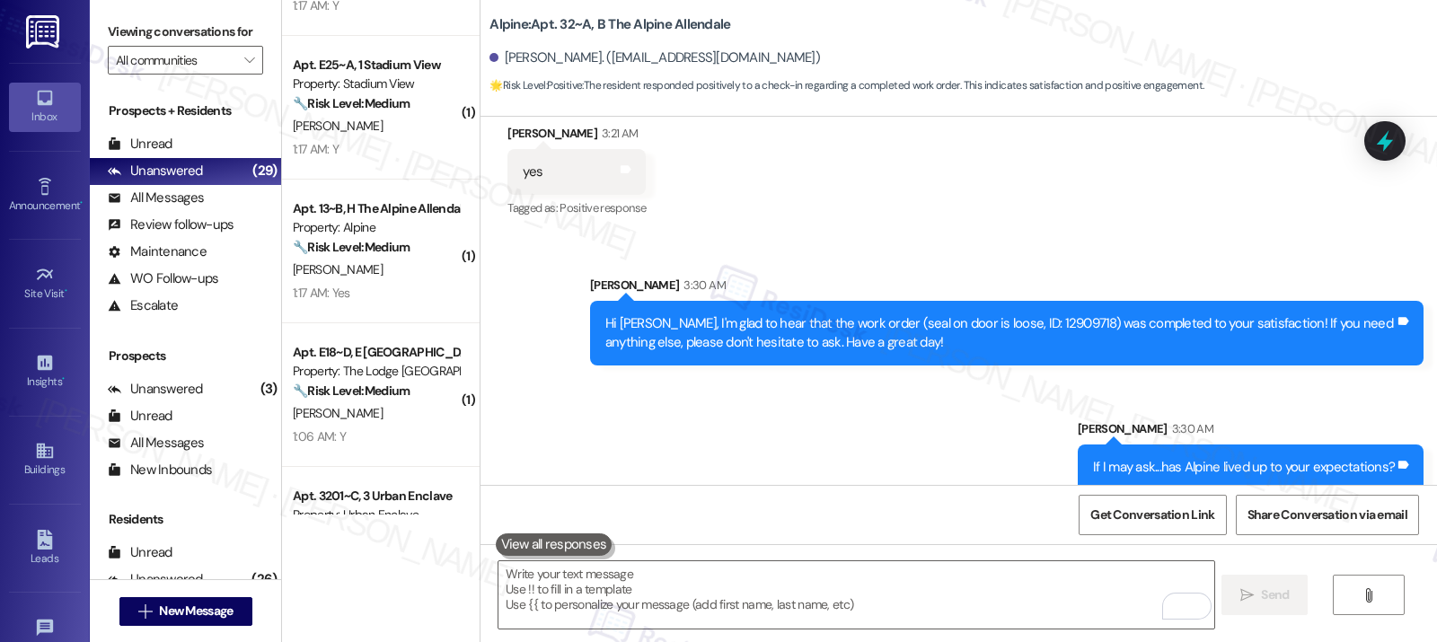
scroll to position [2981, 0]
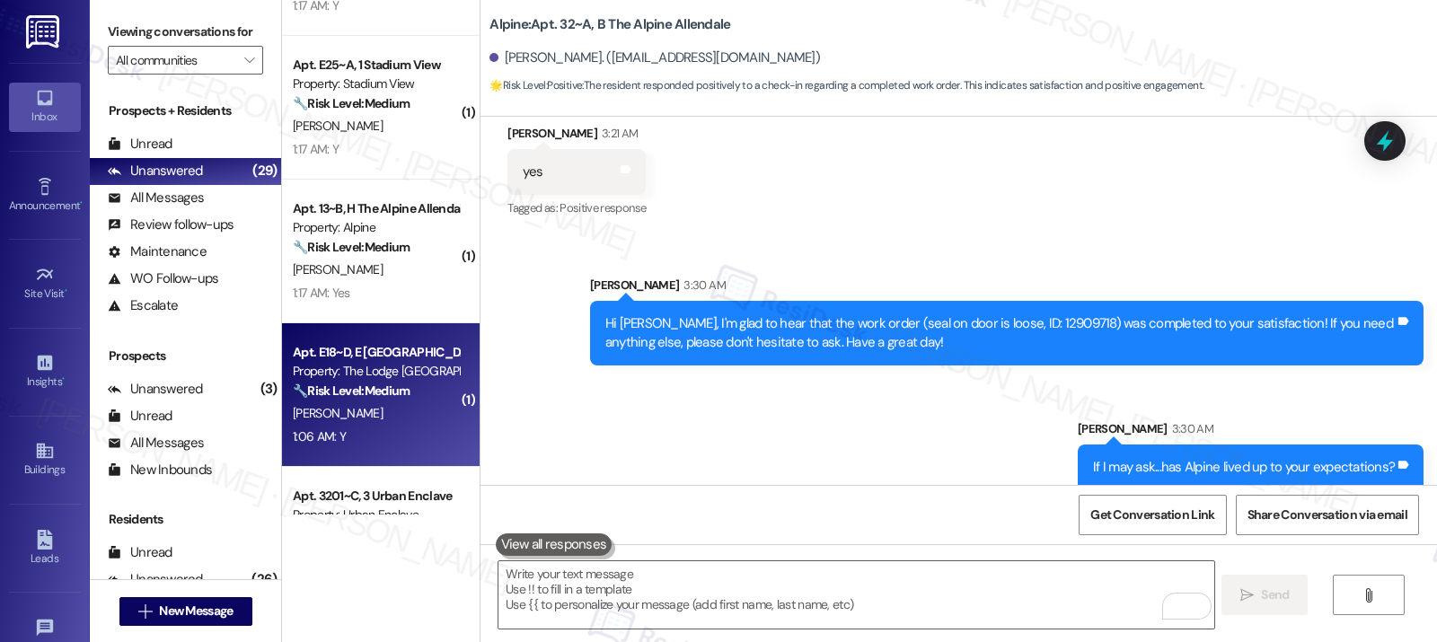
click at [358, 413] on div "A. Martinez" at bounding box center [376, 413] width 170 height 22
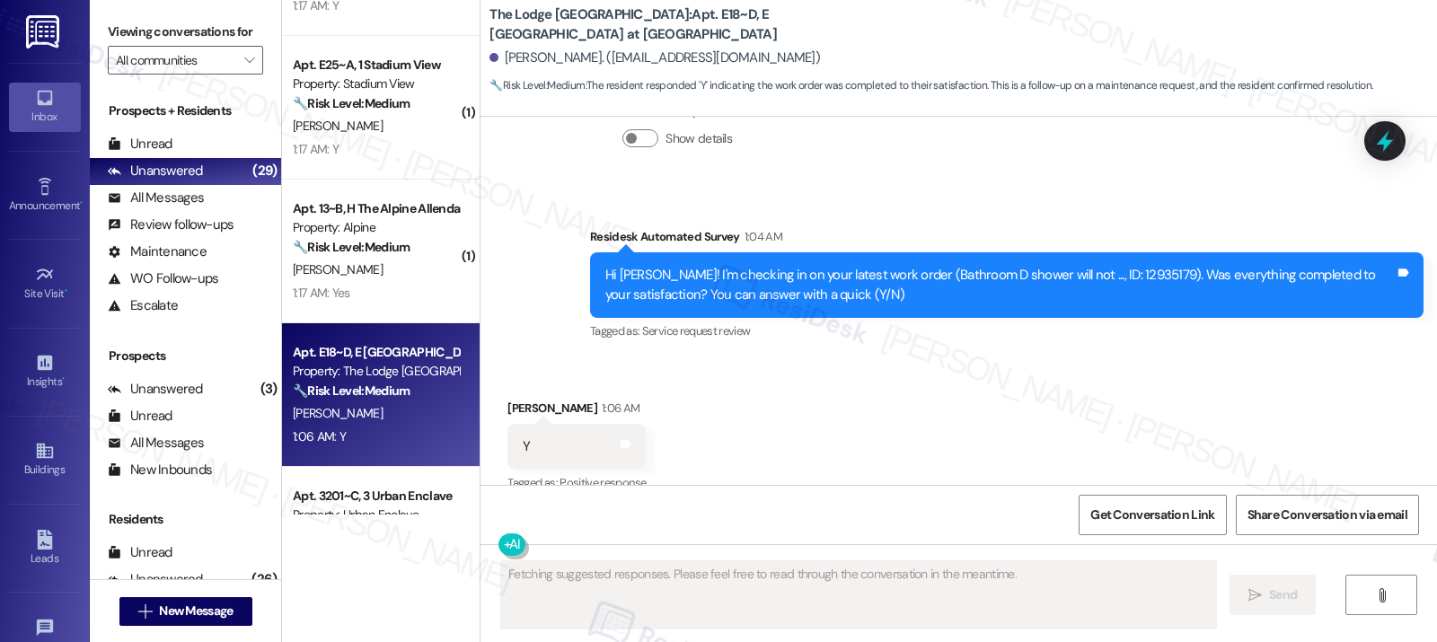
scroll to position [3186, 0]
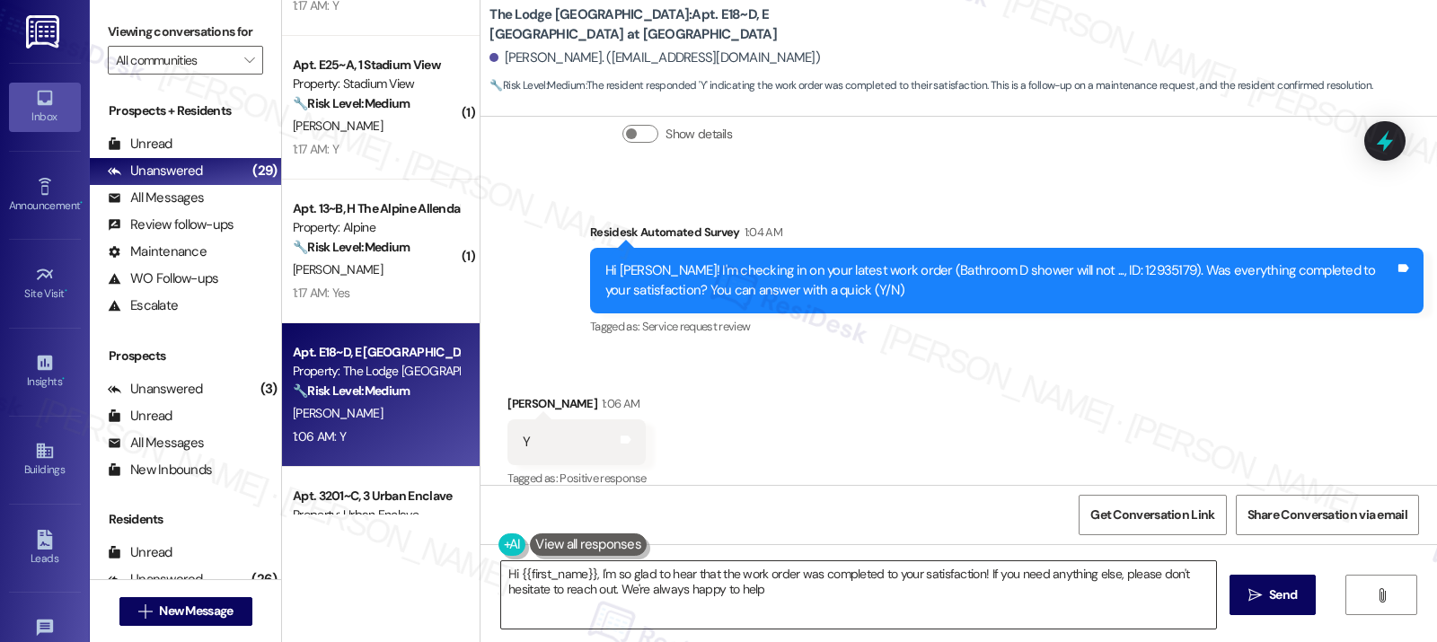
type textarea "Hi {{first_name}}, I'm so glad to hear that the work order was completed to you…"
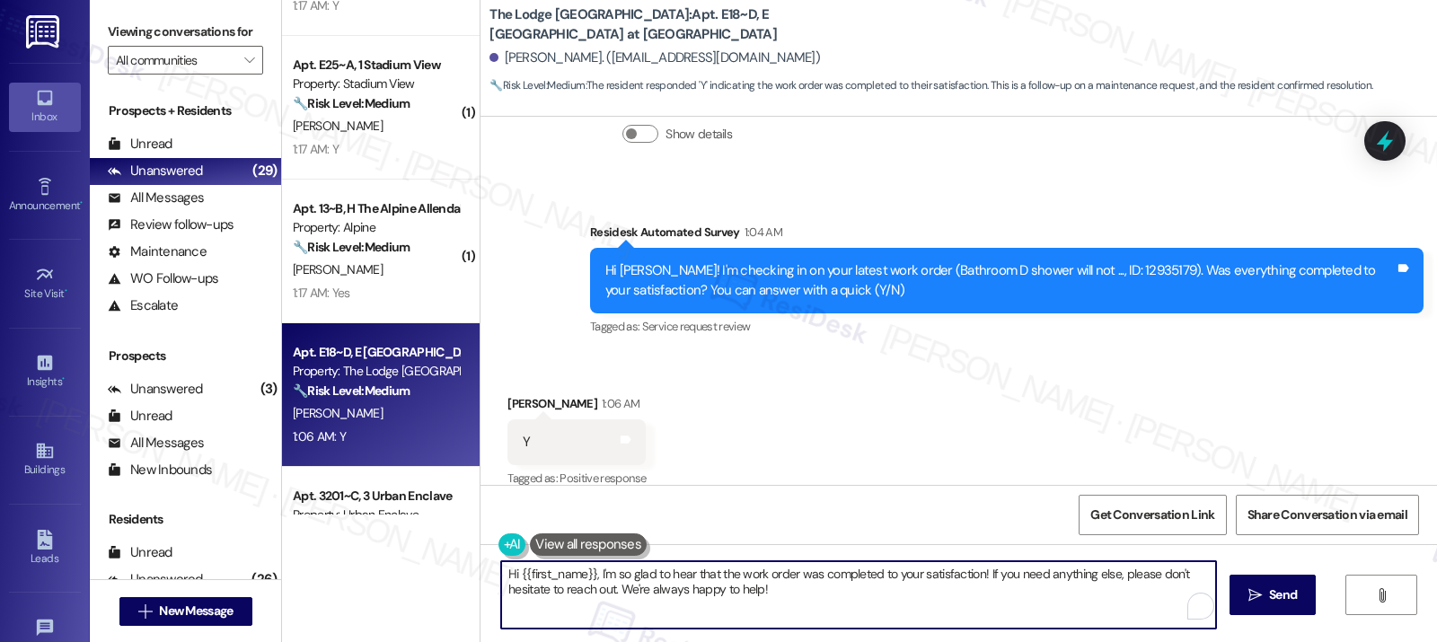
click at [803, 602] on textarea "Hi {{first_name}}, I'm so glad to hear that the work order was completed to you…" at bounding box center [858, 594] width 715 height 67
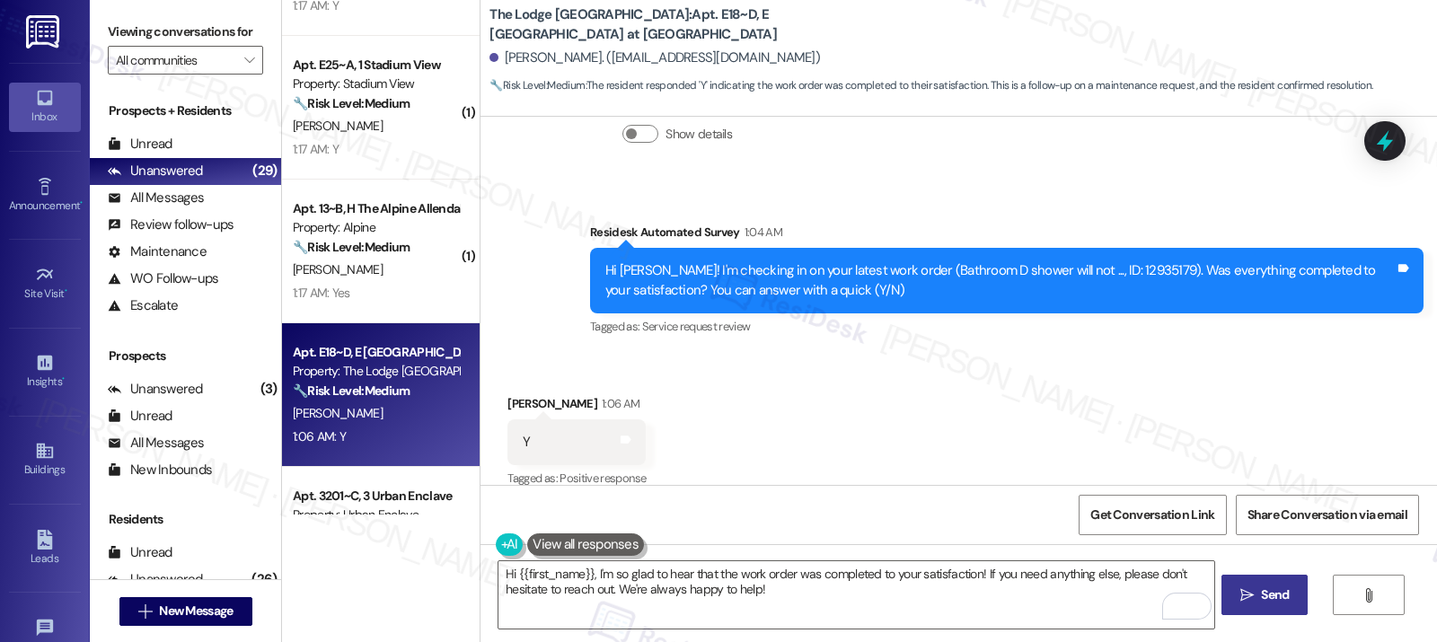
click at [1261, 601] on span "Send" at bounding box center [1275, 594] width 28 height 19
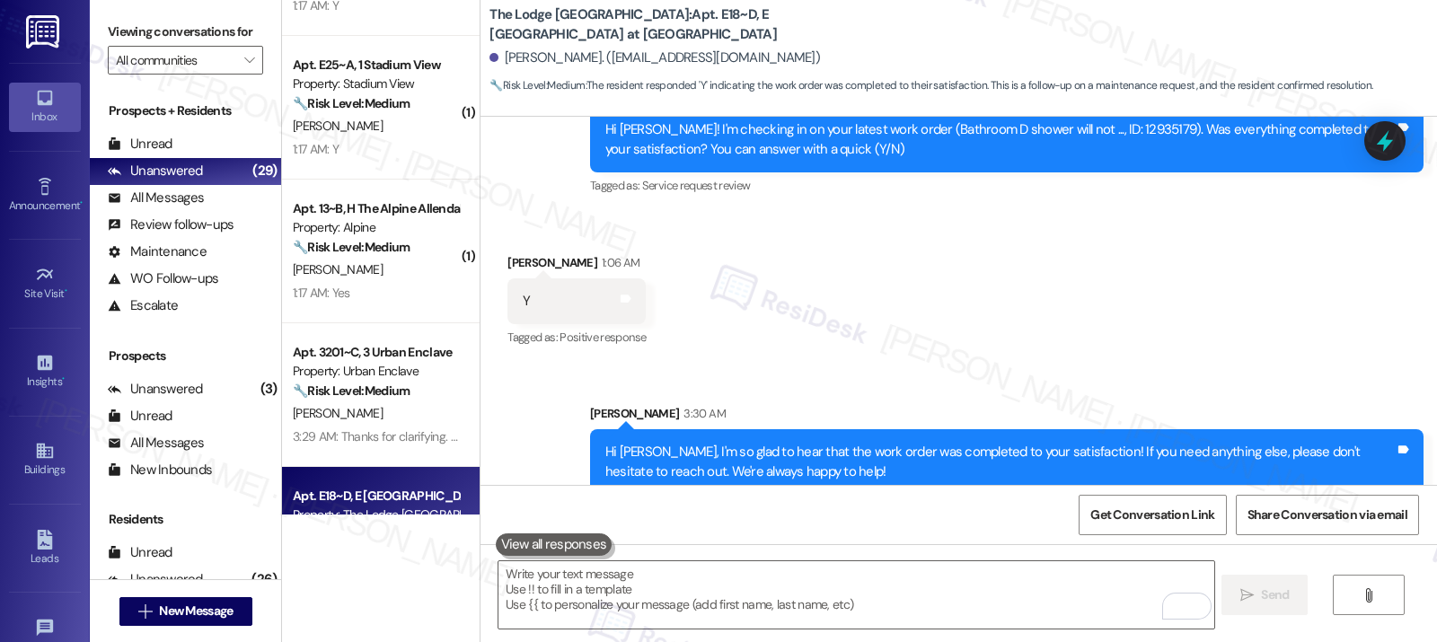
scroll to position [3331, 0]
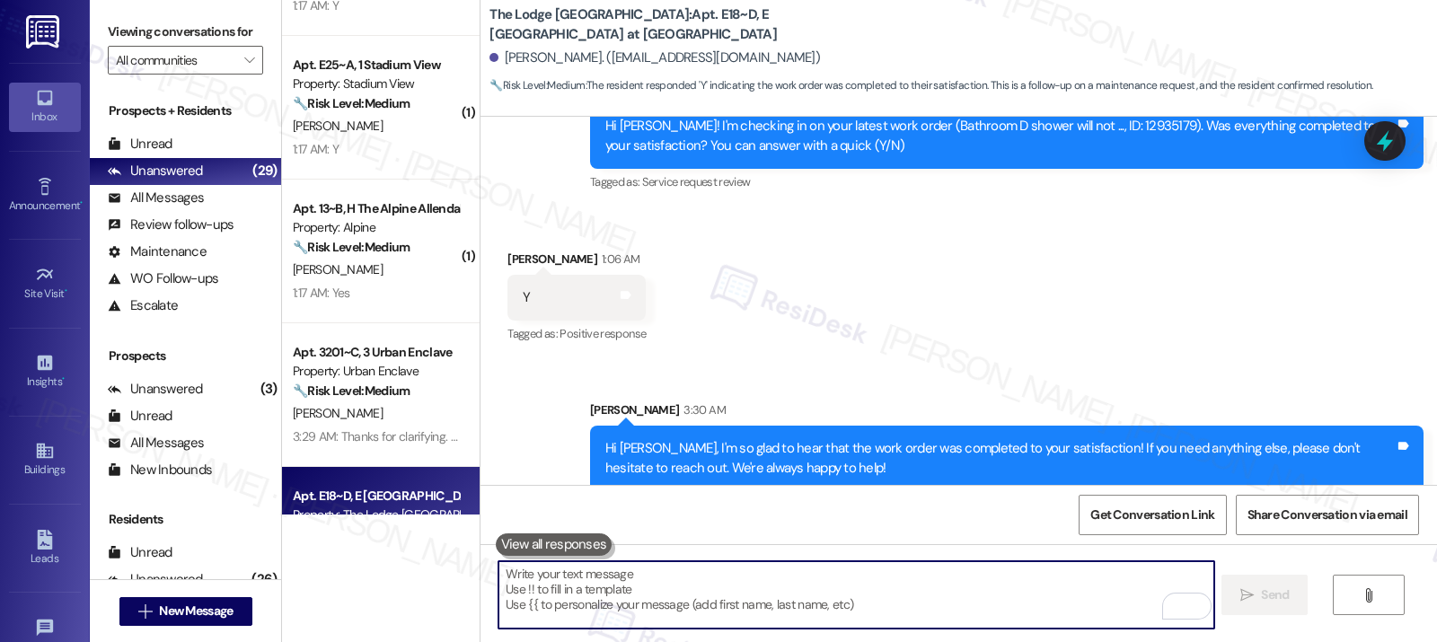
click at [595, 587] on textarea "To enrich screen reader interactions, please activate Accessibility in Grammarl…" at bounding box center [855, 594] width 715 height 67
paste textarea "If I may ask...has {{property}} lived up to your expectations?"
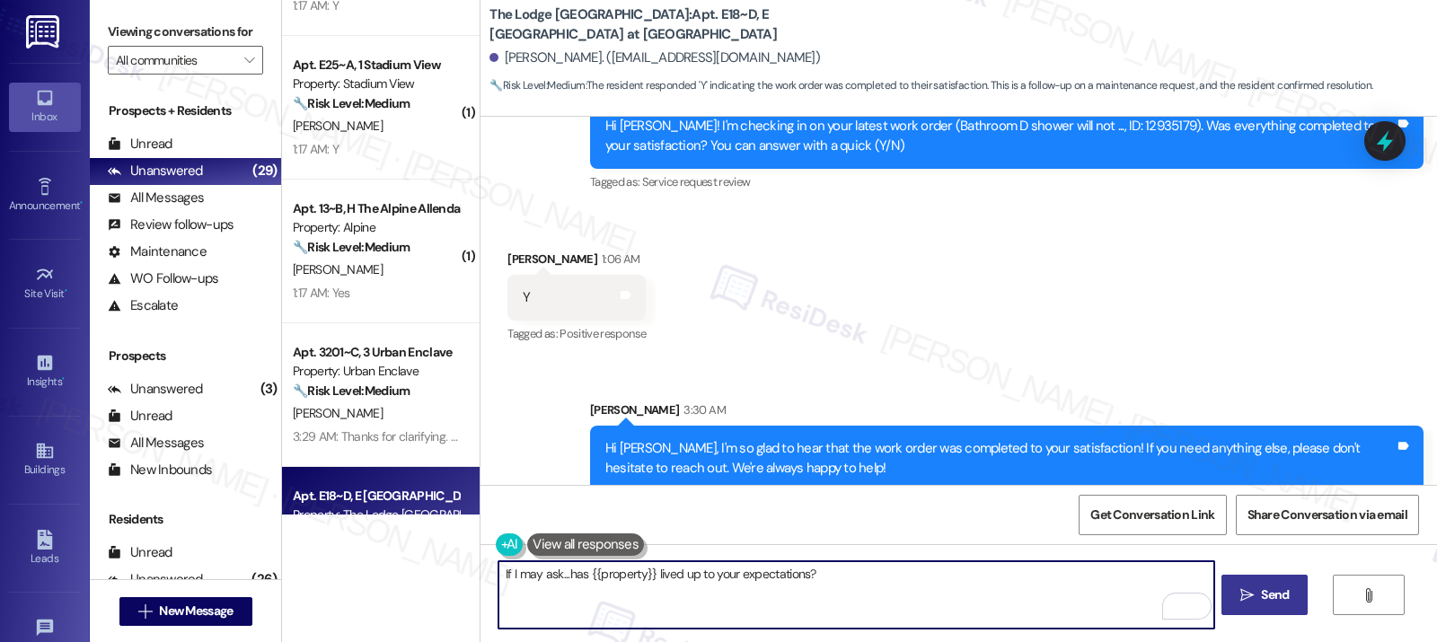
type textarea "If I may ask...has {{property}} lived up to your expectations?"
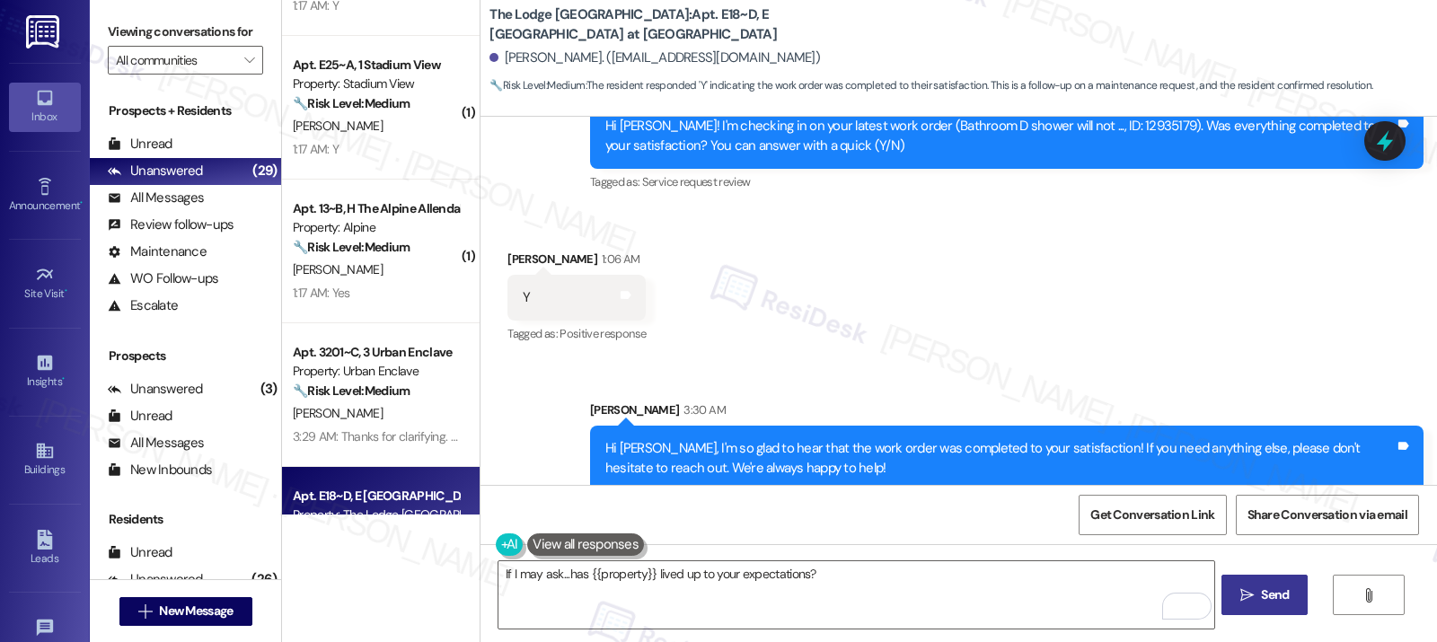
click at [1272, 592] on span "Send" at bounding box center [1275, 594] width 28 height 19
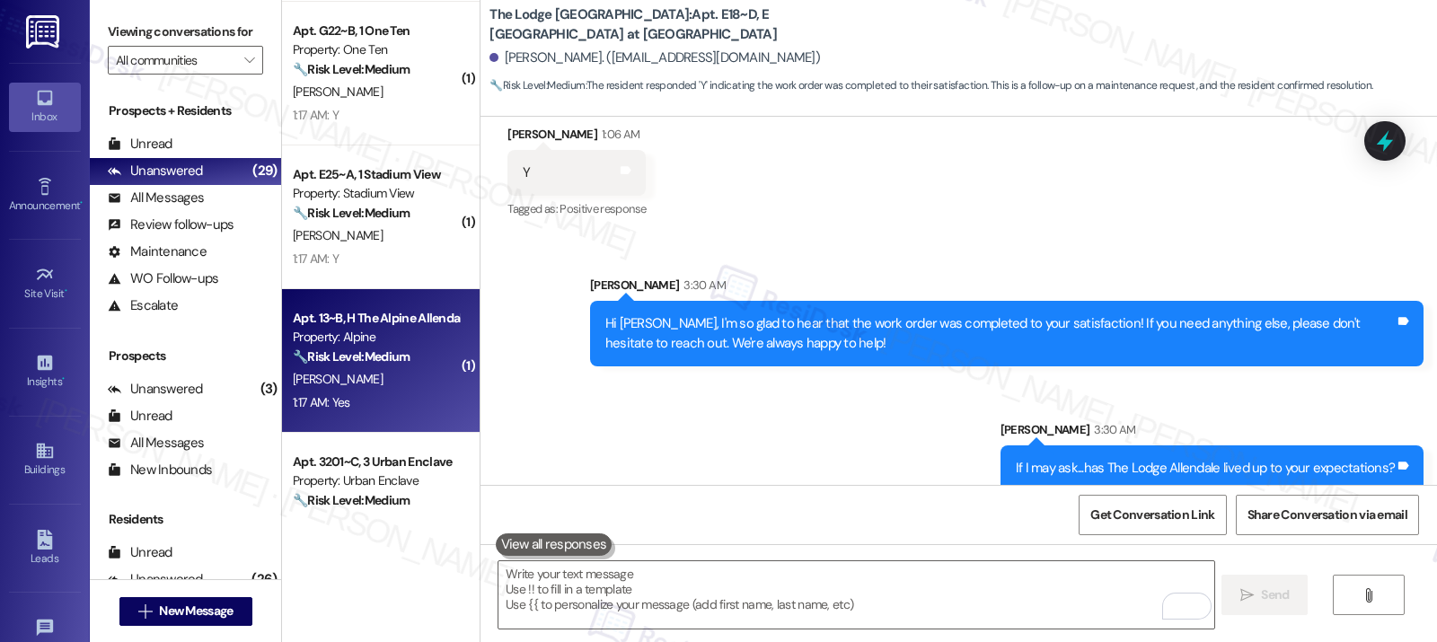
scroll to position [2861, 0]
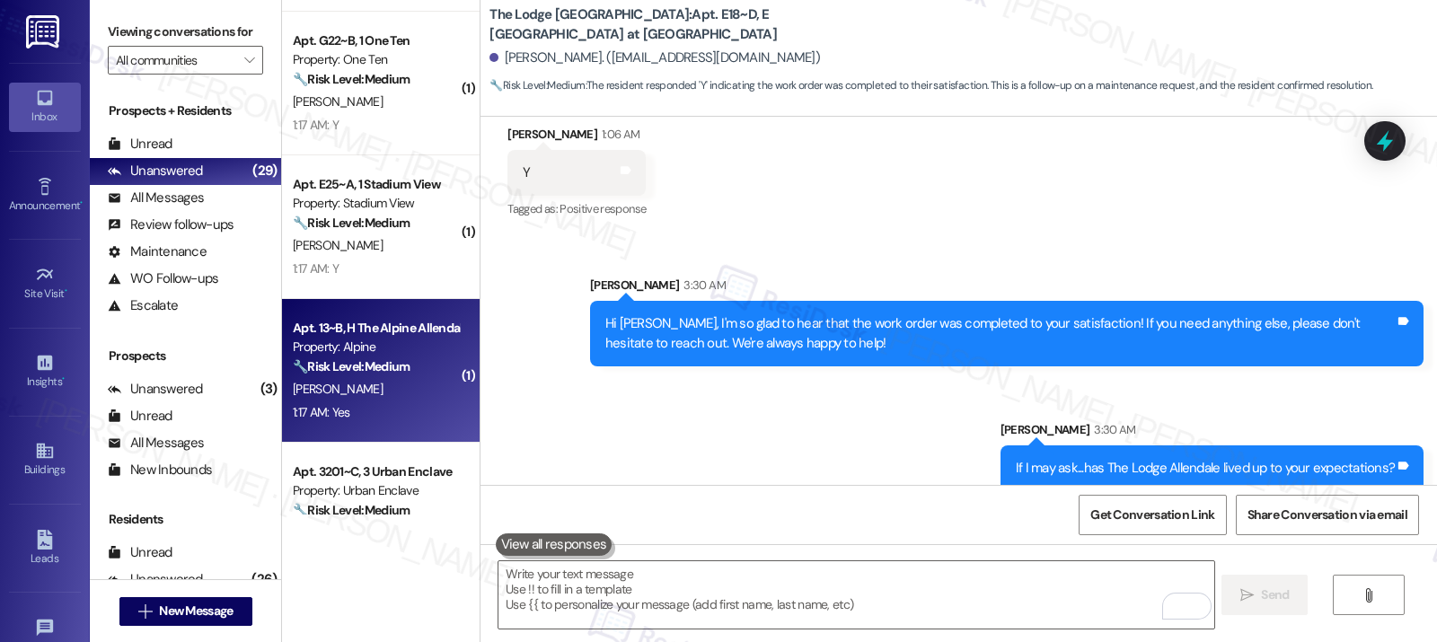
click at [396, 426] on div "Apt. 13~B, H The Alpine Allendale Property: Alpine 🔧 Risk Level: Medium The res…" at bounding box center [381, 371] width 198 height 144
type textarea "Fetching suggested responses. Please feel free to read through the conversation…"
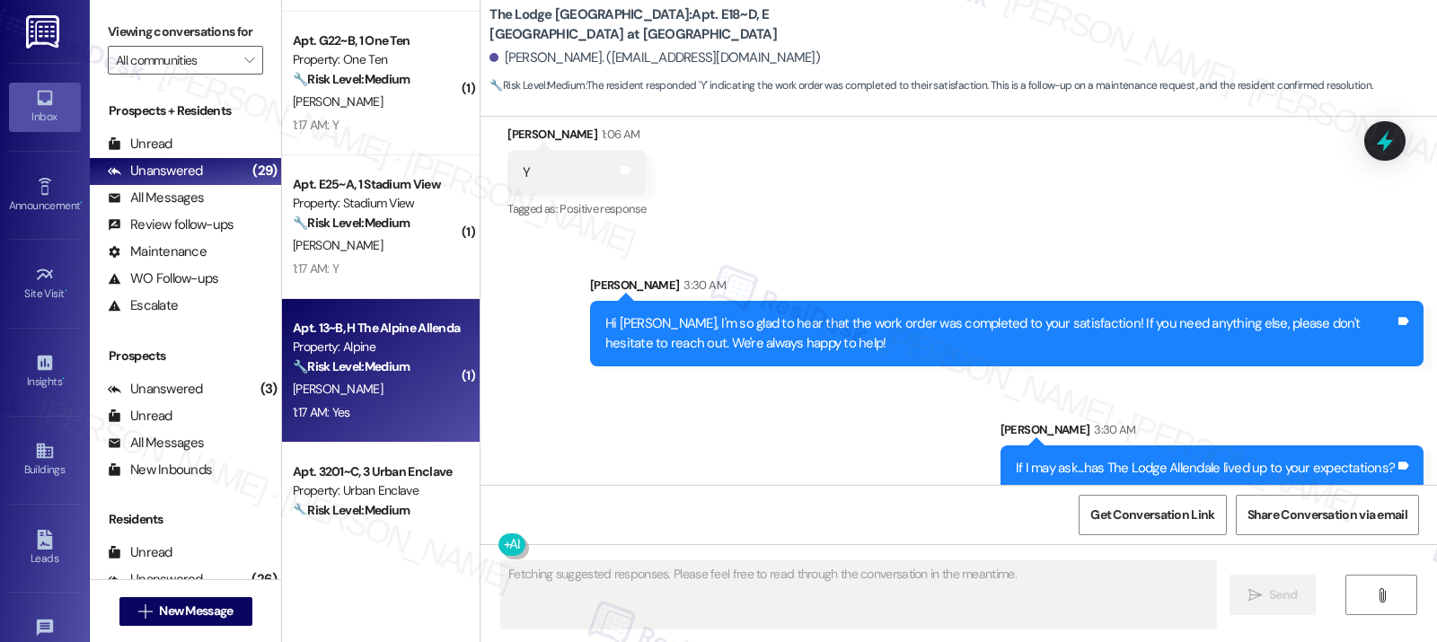
scroll to position [2008, 0]
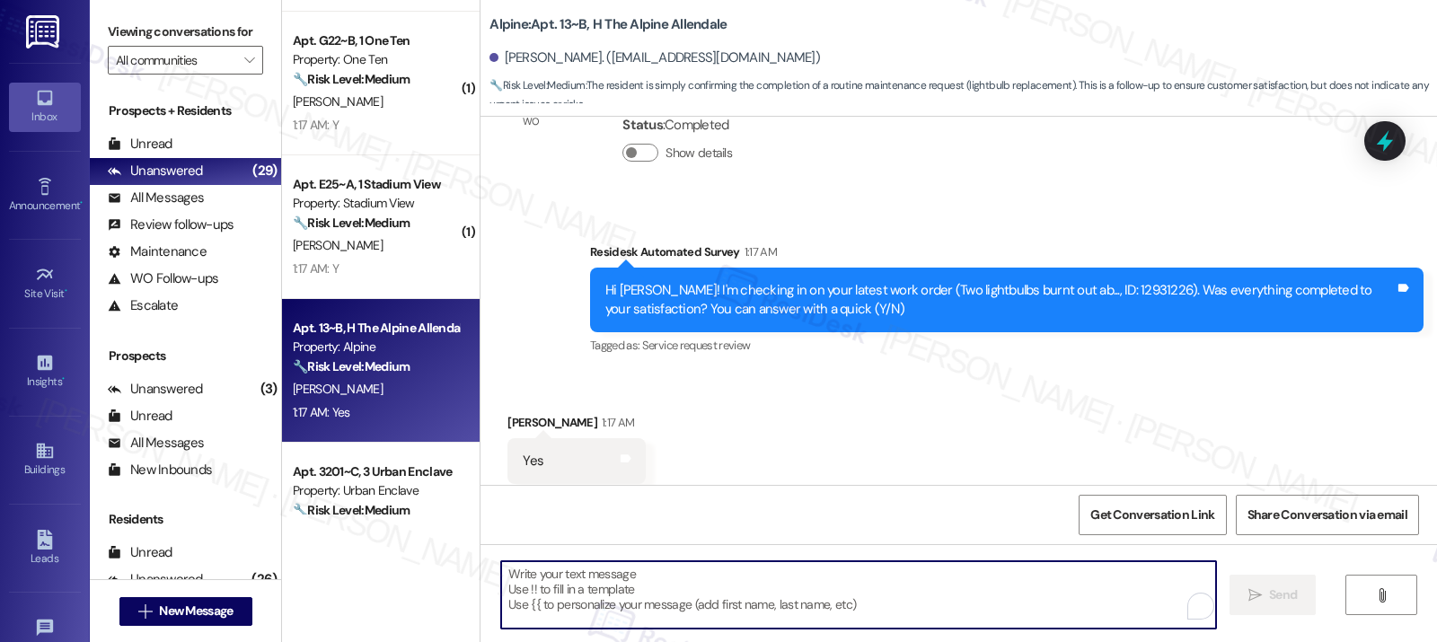
click at [556, 593] on textarea "To enrich screen reader interactions, please activate Accessibility in Grammarl…" at bounding box center [858, 594] width 715 height 67
click at [571, 587] on textarea "To enrich screen reader interactions, please activate Accessibility in Grammarl…" at bounding box center [855, 594] width 715 height 67
click at [574, 589] on textarea "To enrich screen reader interactions, please activate Accessibility in Grammarl…" at bounding box center [855, 594] width 715 height 67
click at [564, 578] on textarea "To enrich screen reader interactions, please activate Accessibility in Grammarl…" at bounding box center [855, 594] width 715 height 67
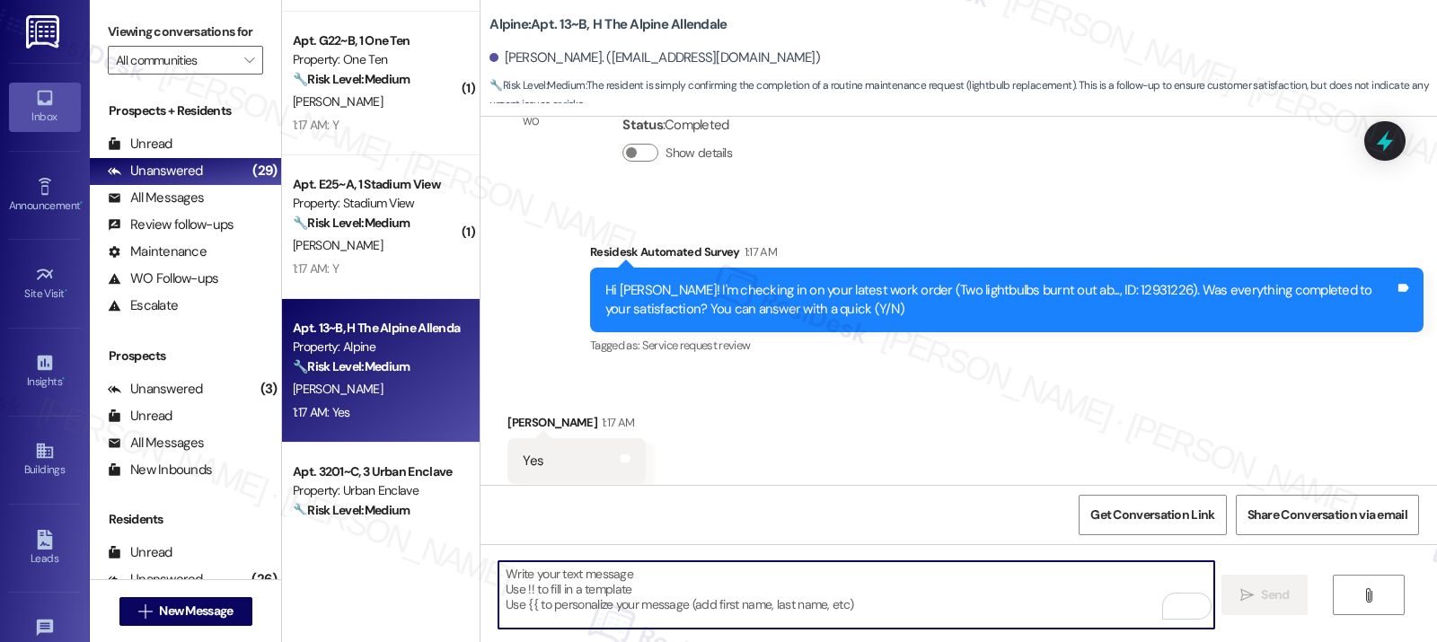
paste textarea "Hi {{first_name}}, I'm so glad to hear the work order was completed to your sat…"
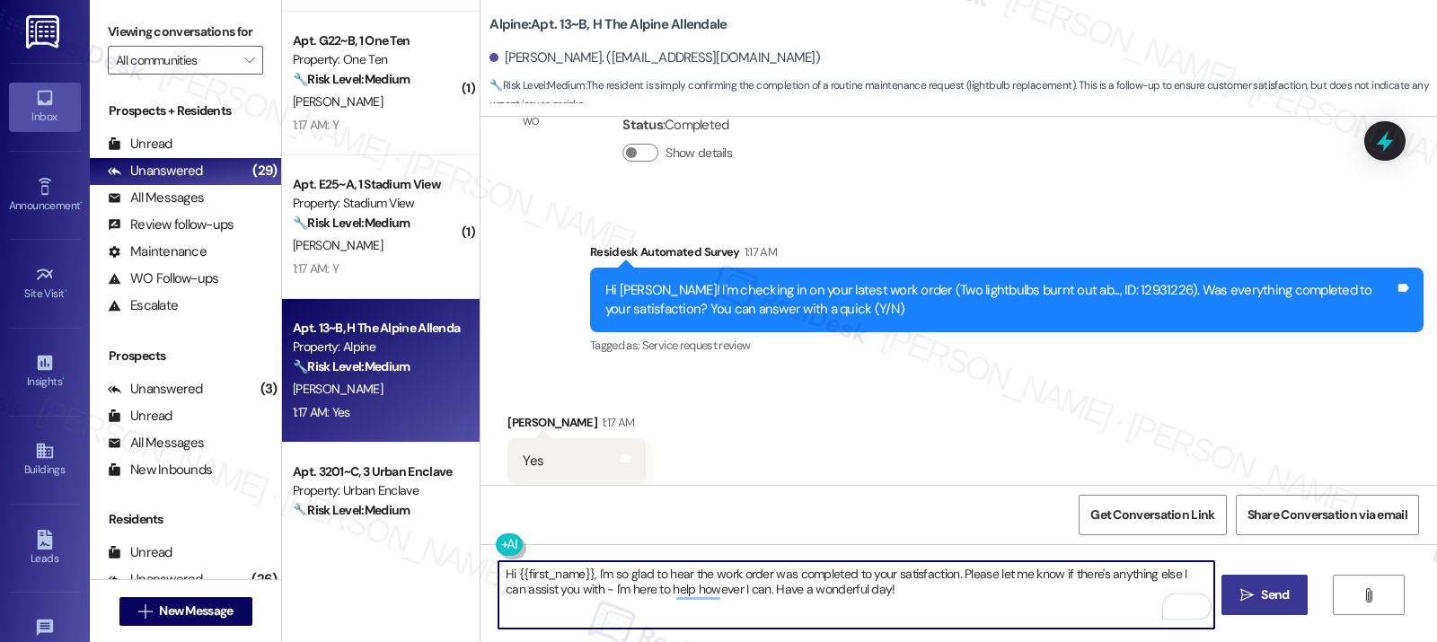
type textarea "Hi {{first_name}}, I'm so glad to hear the work order was completed to your sat…"
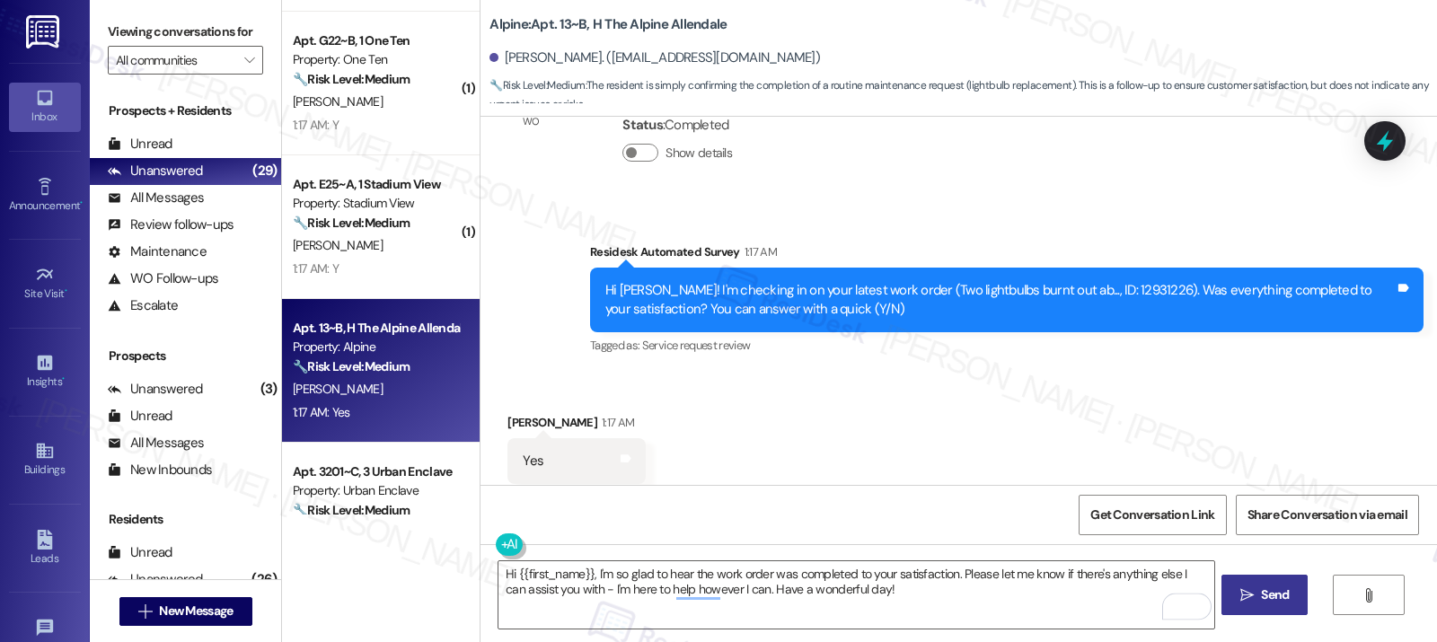
click at [1271, 603] on span "Send" at bounding box center [1275, 594] width 28 height 19
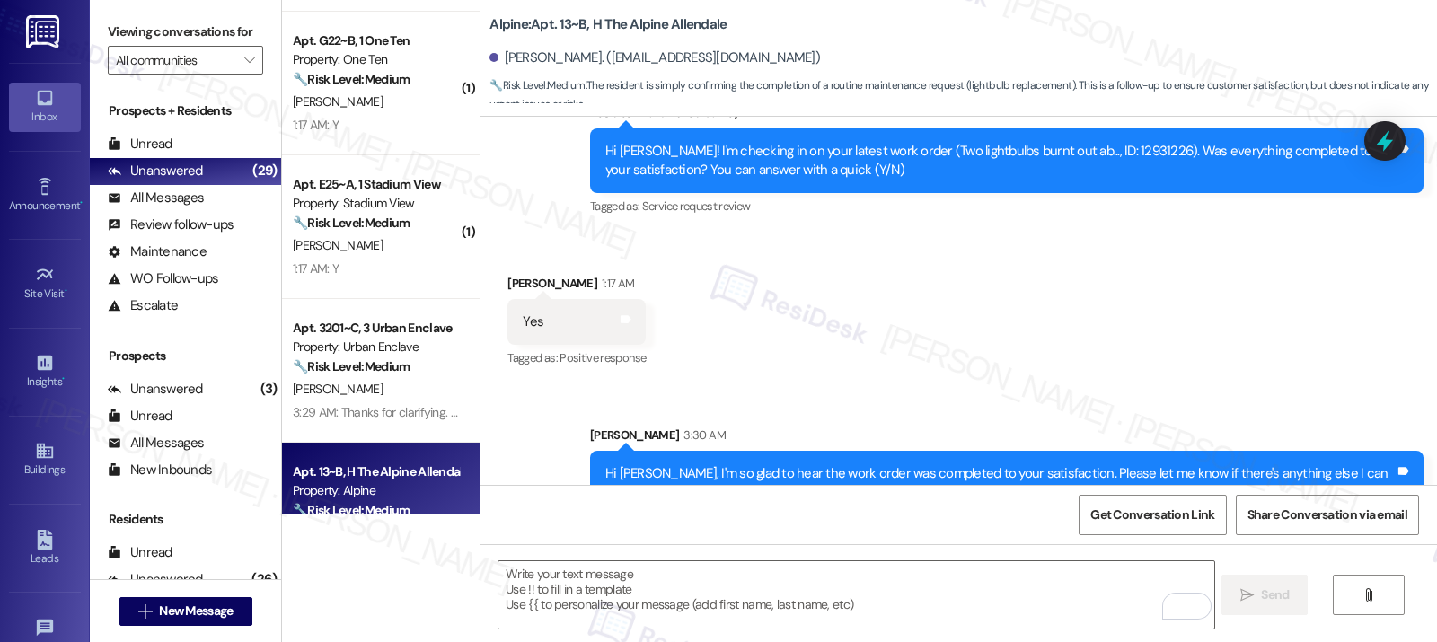
scroll to position [2153, 0]
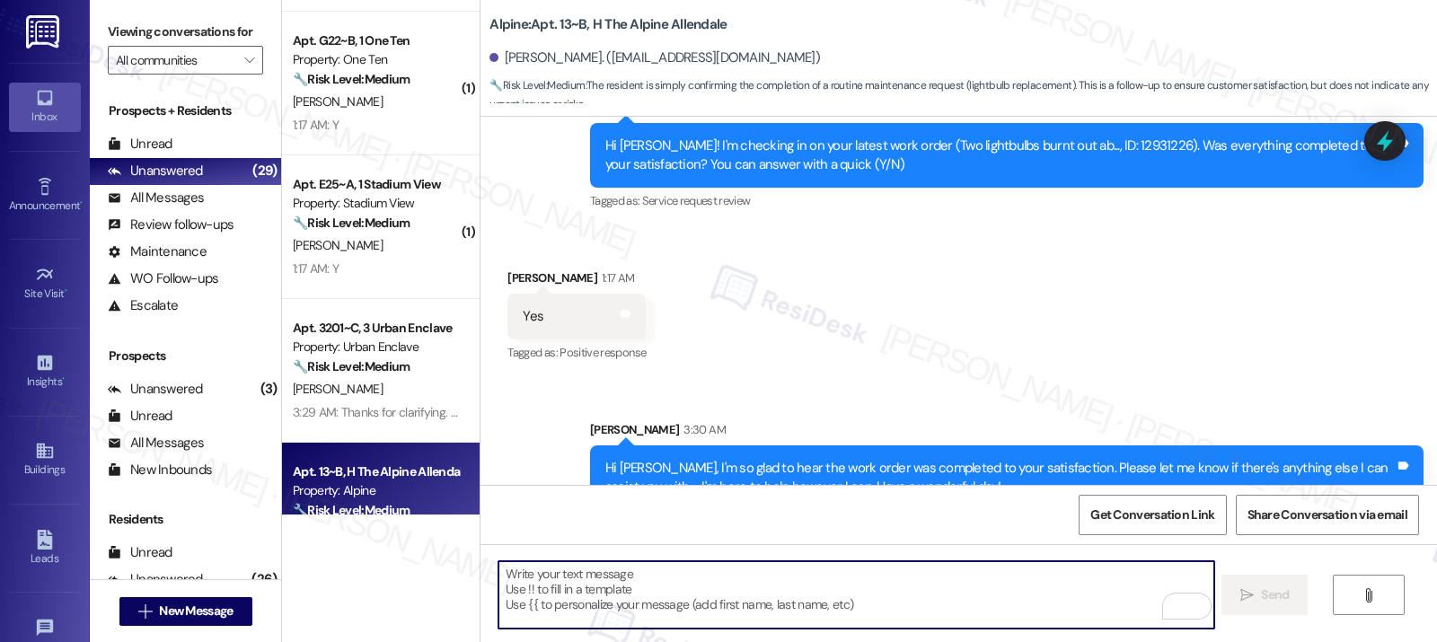
click at [606, 591] on textarea "To enrich screen reader interactions, please activate Accessibility in Grammarl…" at bounding box center [855, 594] width 715 height 67
paste textarea "If I may ask...has {{property}} lived up to your expectations?"
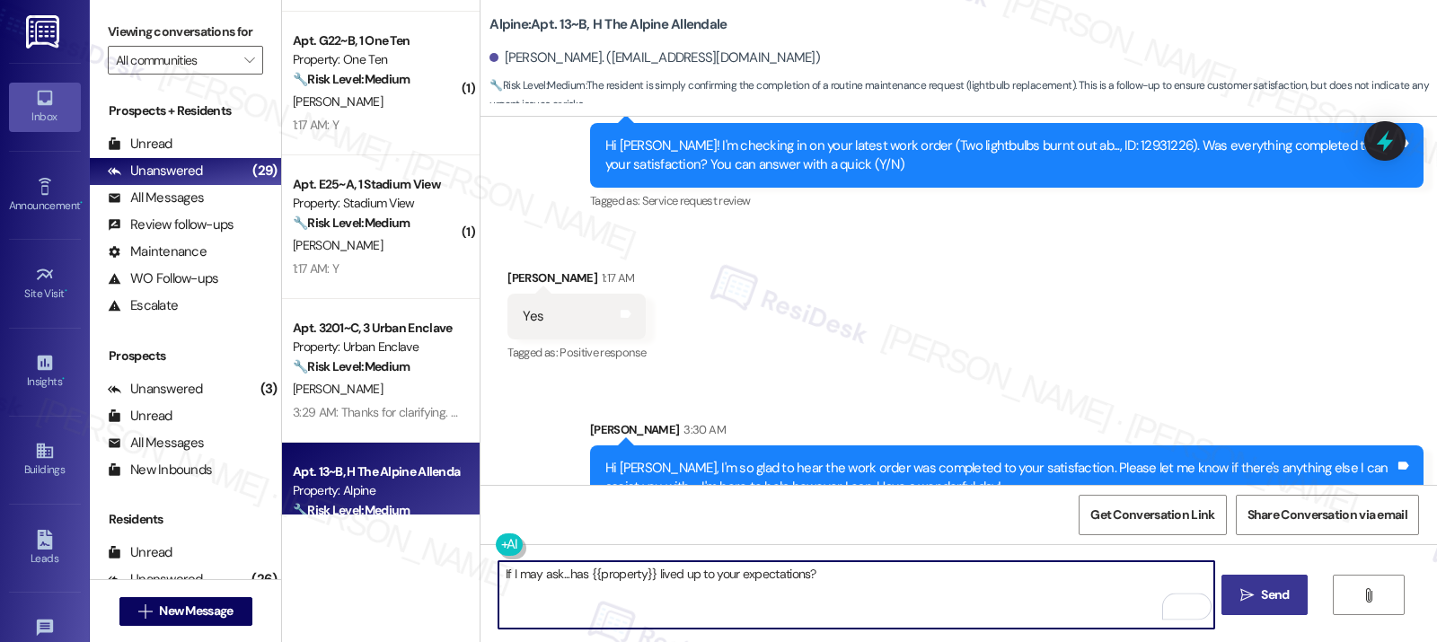
type textarea "If I may ask...has {{property}} lived up to your expectations?"
drag, startPoint x: 1256, startPoint y: 593, endPoint x: 1186, endPoint y: 591, distance: 70.1
click at [1257, 593] on span "Send" at bounding box center [1274, 594] width 35 height 19
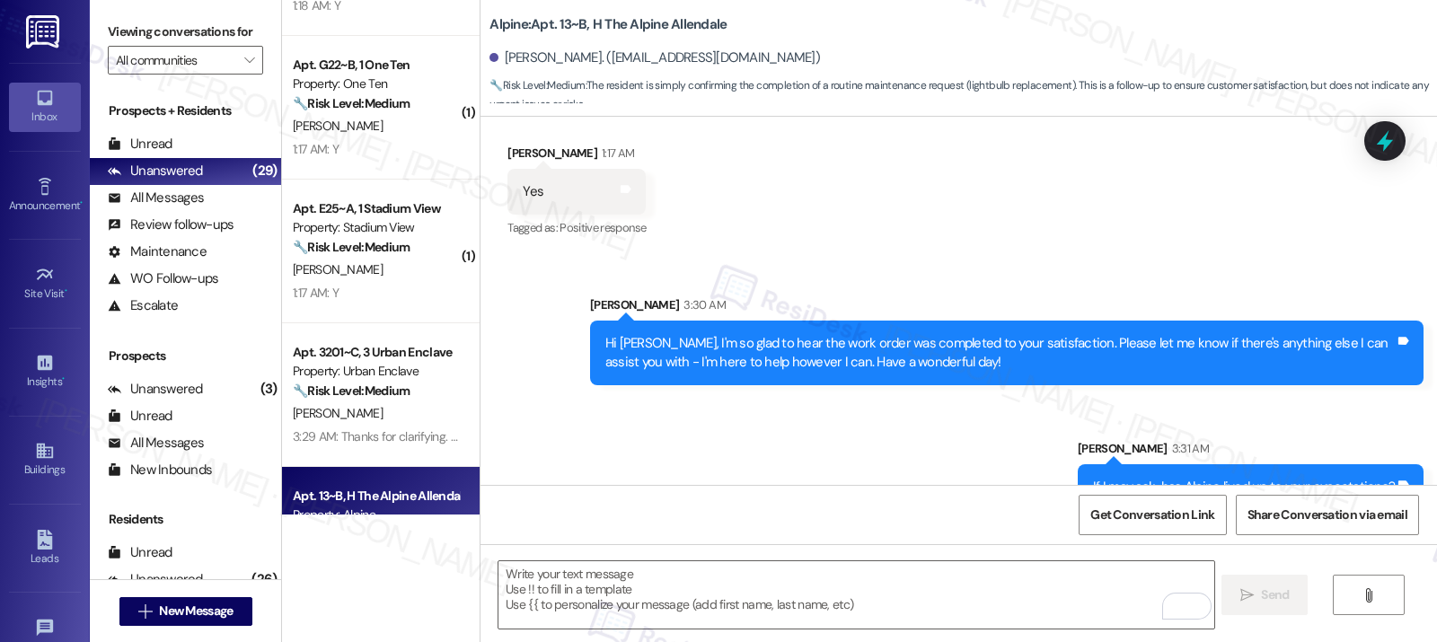
scroll to position [2808, 0]
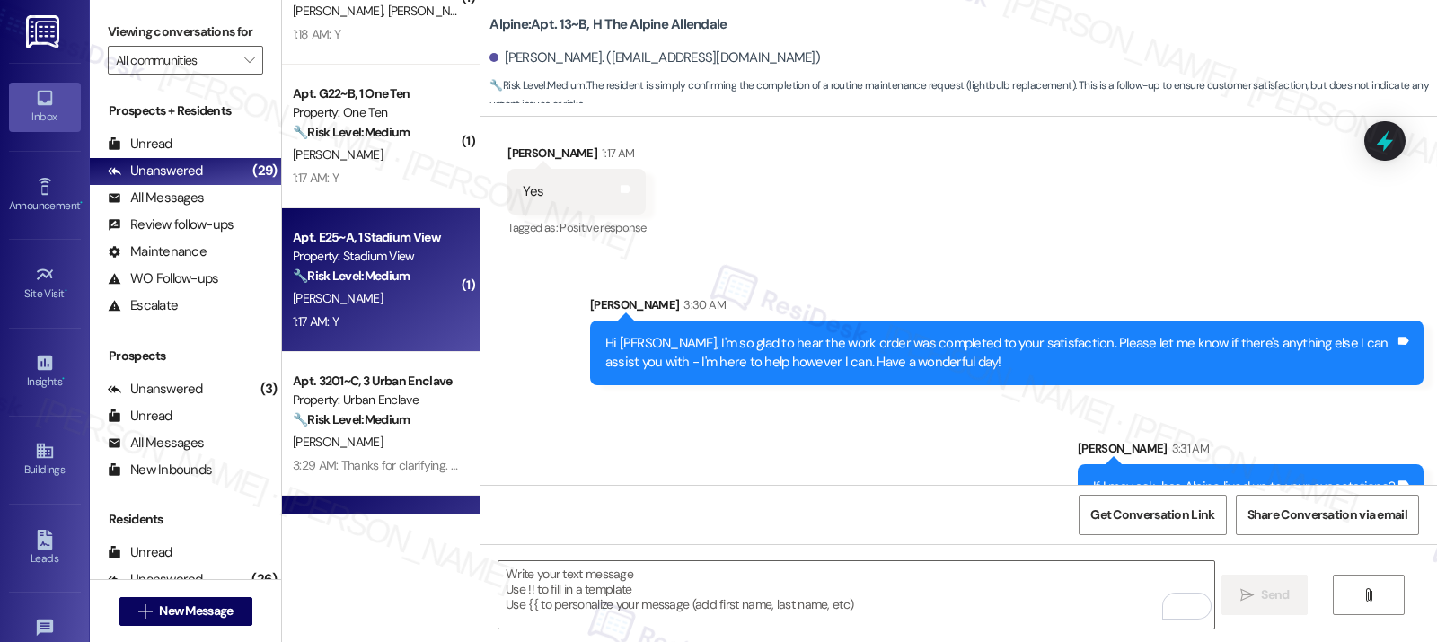
click at [382, 321] on div "1:17 AM: Y 1:17 AM: Y" at bounding box center [376, 322] width 170 height 22
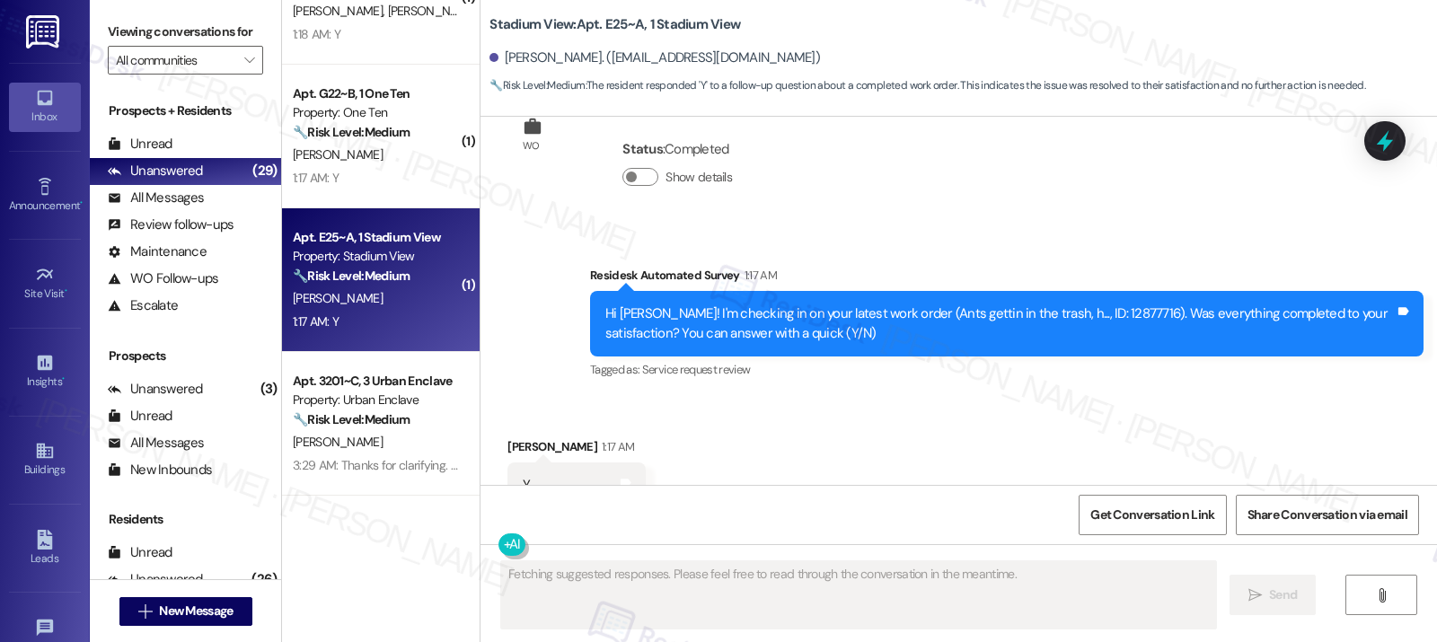
scroll to position [2454, 0]
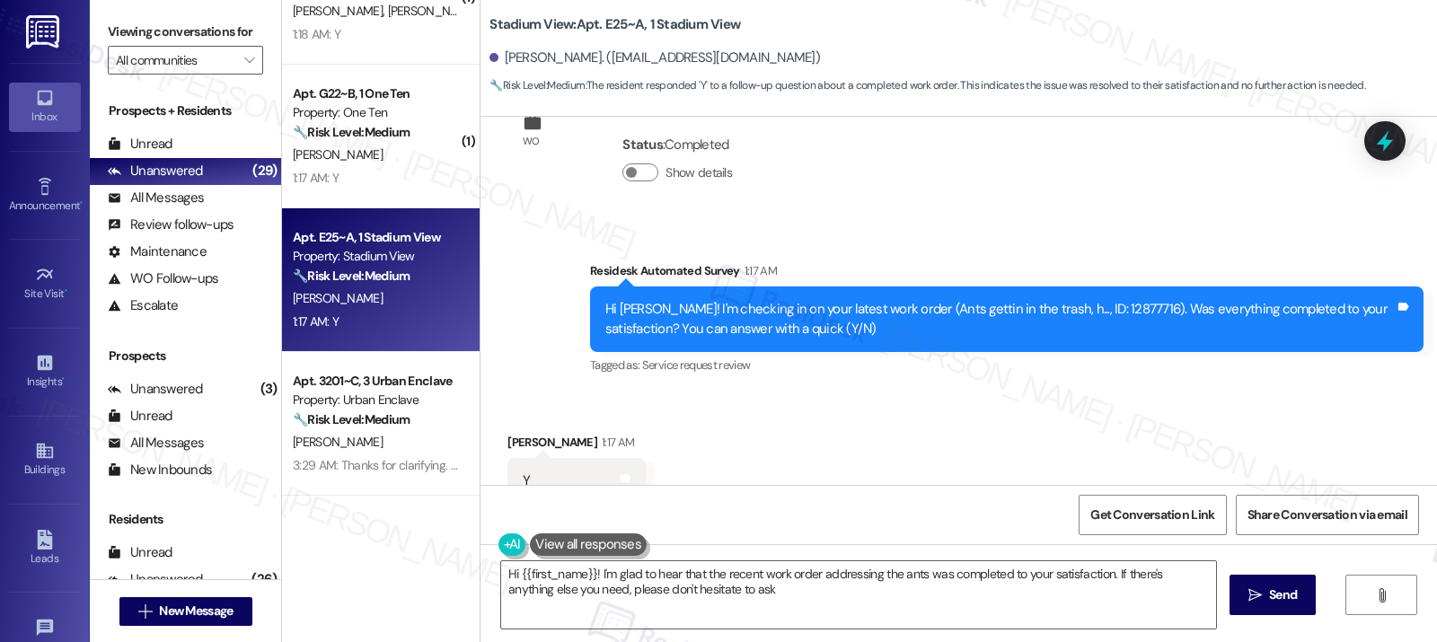
type textarea "Hi {{first_name}}! I'm glad to hear that the recent work order addressing the a…"
click at [792, 607] on textarea "Hi {{first_name}}! I'm glad to hear that the recent work order addressing the a…" at bounding box center [858, 594] width 715 height 67
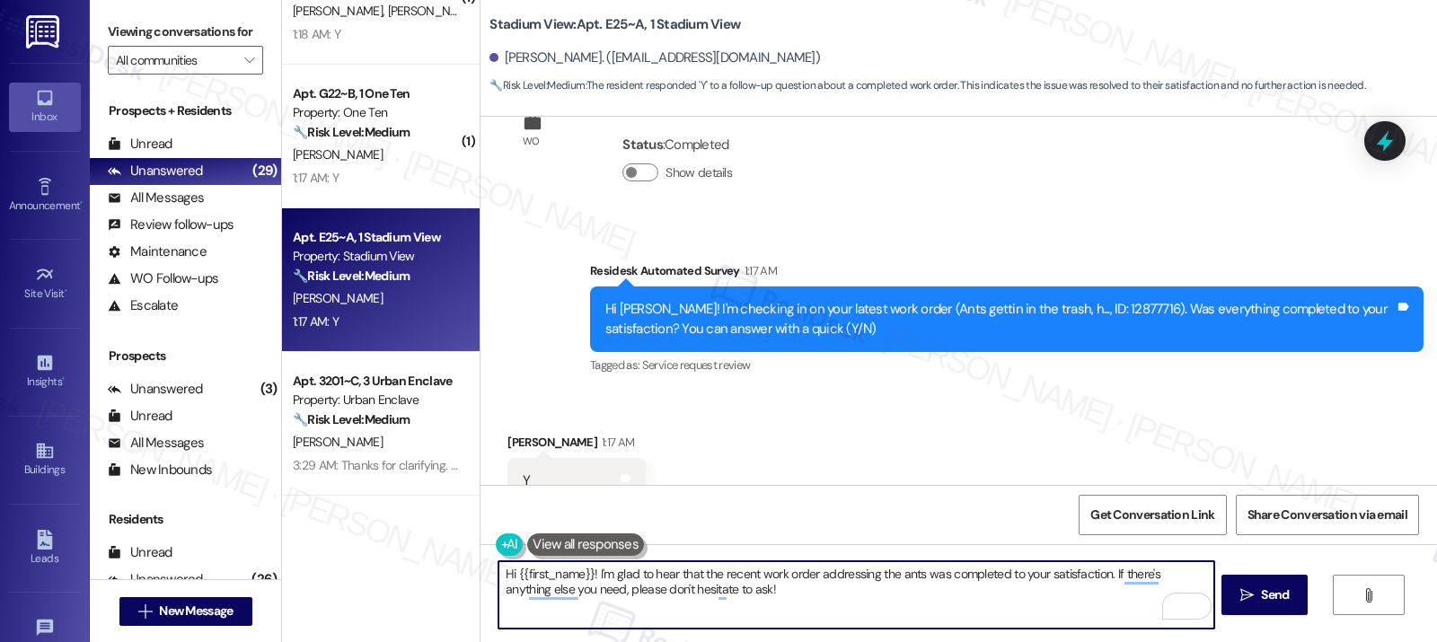
click at [773, 599] on textarea "Hi {{first_name}}! I'm glad to hear that the recent work order addressing the a…" at bounding box center [855, 594] width 715 height 67
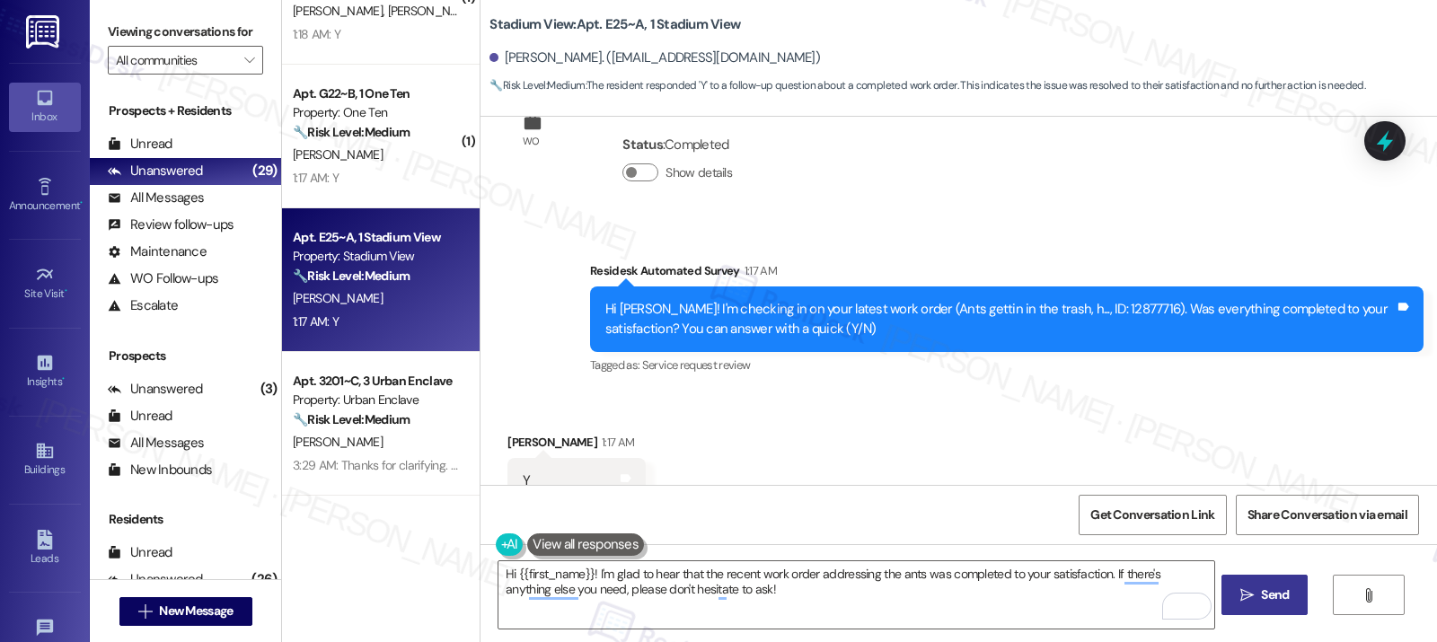
drag, startPoint x: 1242, startPoint y: 593, endPoint x: 1087, endPoint y: 609, distance: 155.2
click at [1242, 593] on icon "" at bounding box center [1246, 595] width 13 height 14
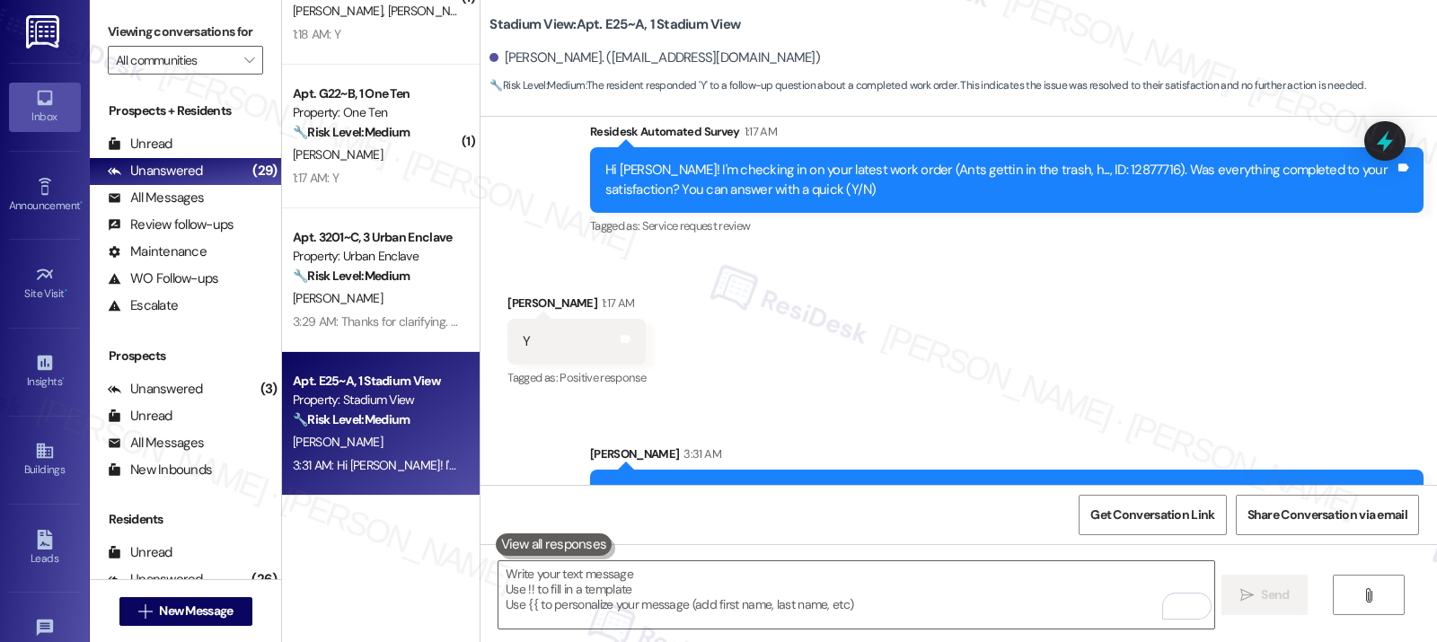
scroll to position [2598, 0]
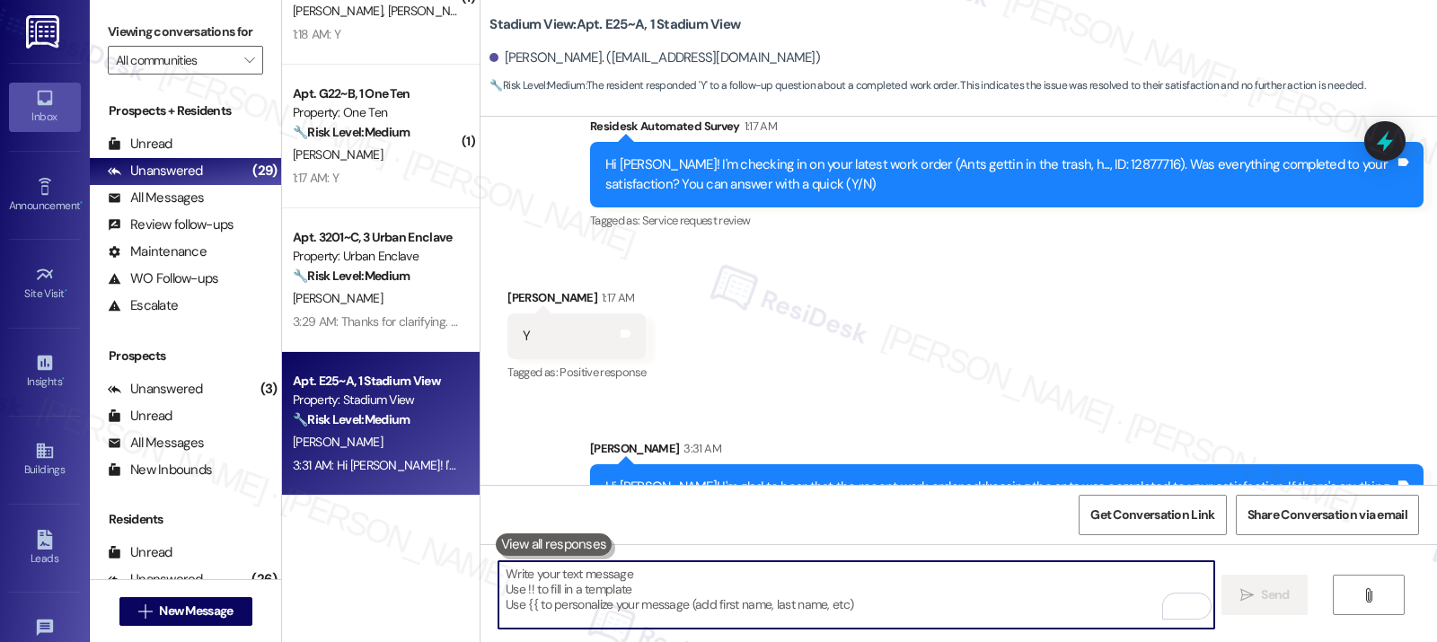
click at [610, 591] on textarea "To enrich screen reader interactions, please activate Accessibility in Grammarl…" at bounding box center [855, 594] width 715 height 67
paste textarea "If I may ask...has {{property}} lived up to your expectations?"
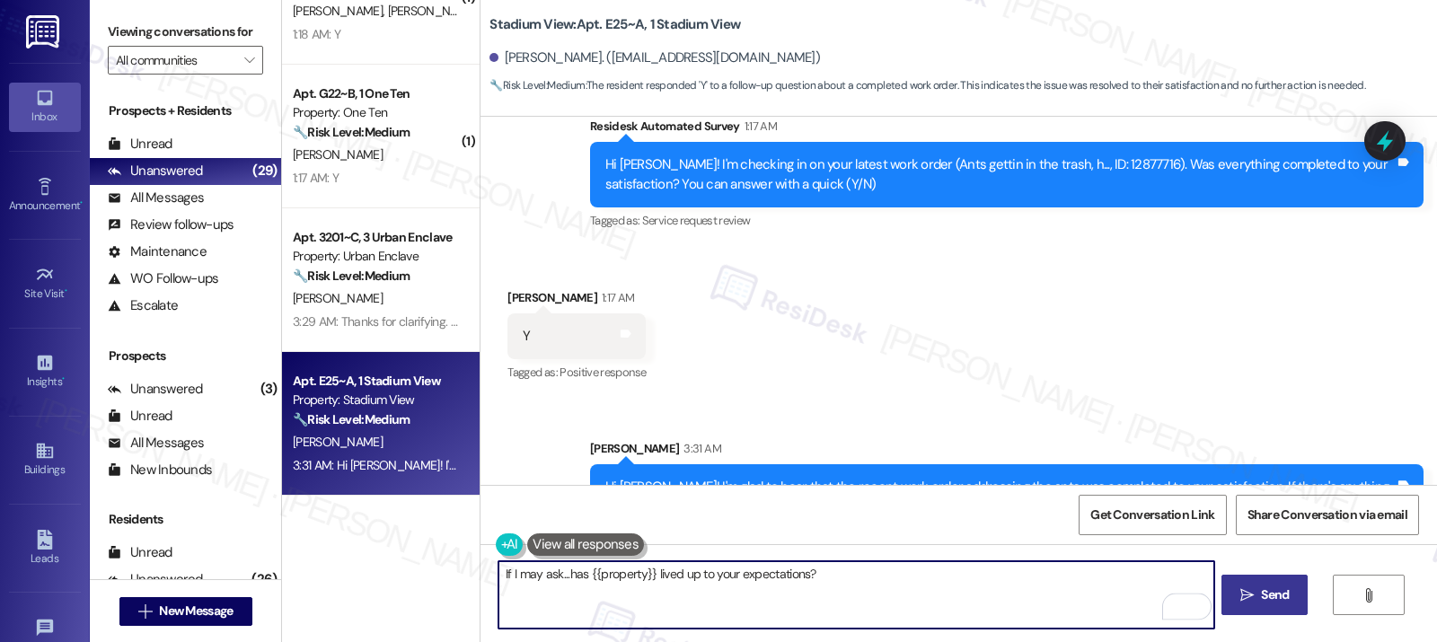
type textarea "If I may ask...has {{property}} lived up to your expectations?"
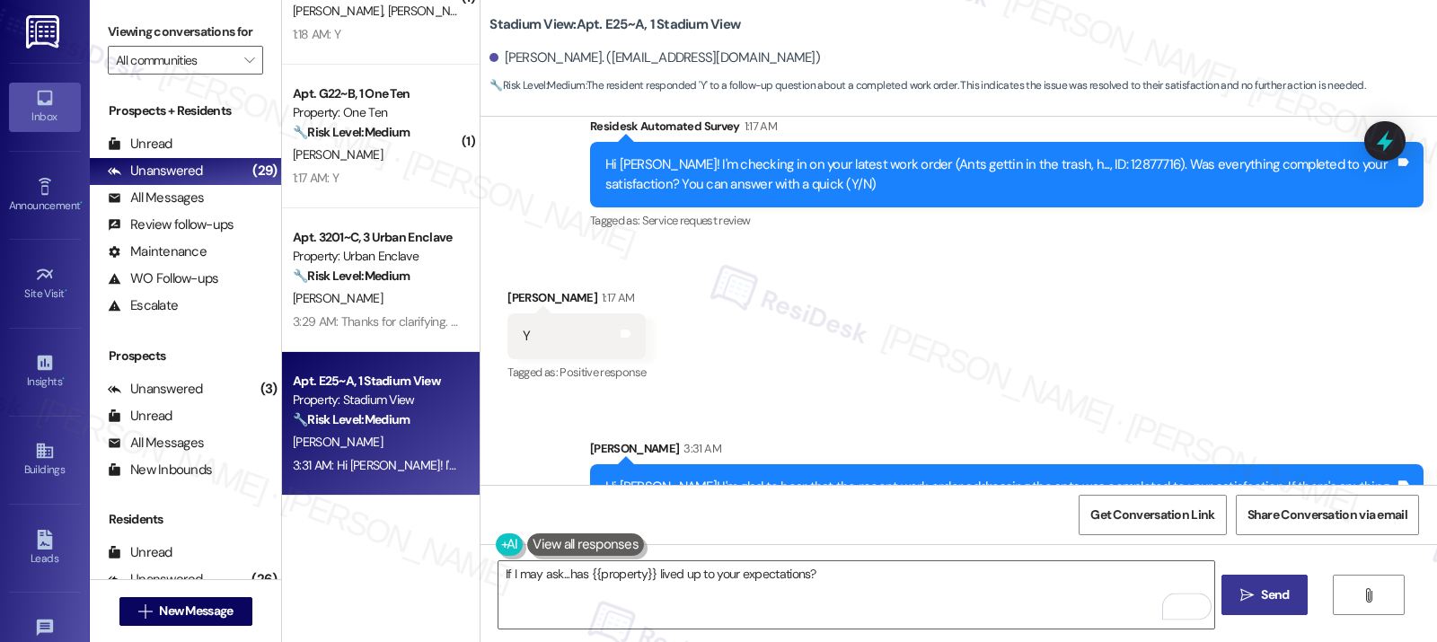
click at [1271, 601] on span "Send" at bounding box center [1275, 594] width 28 height 19
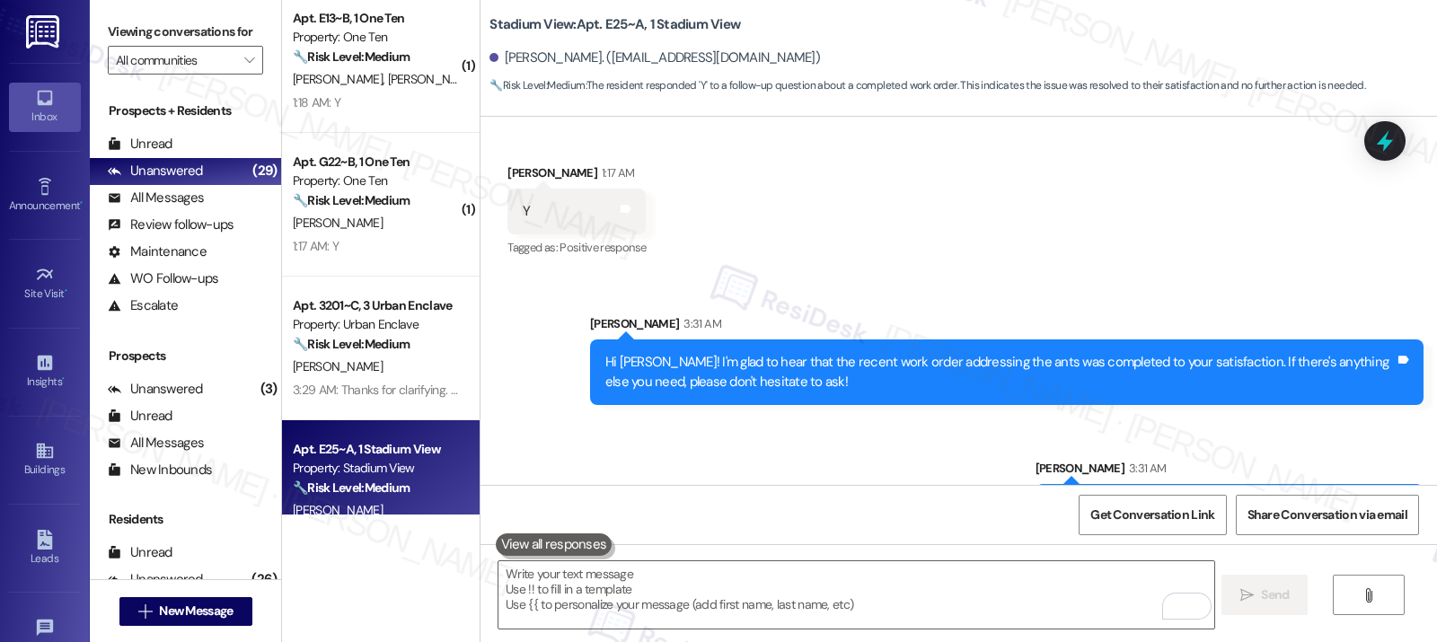
scroll to position [2731, 0]
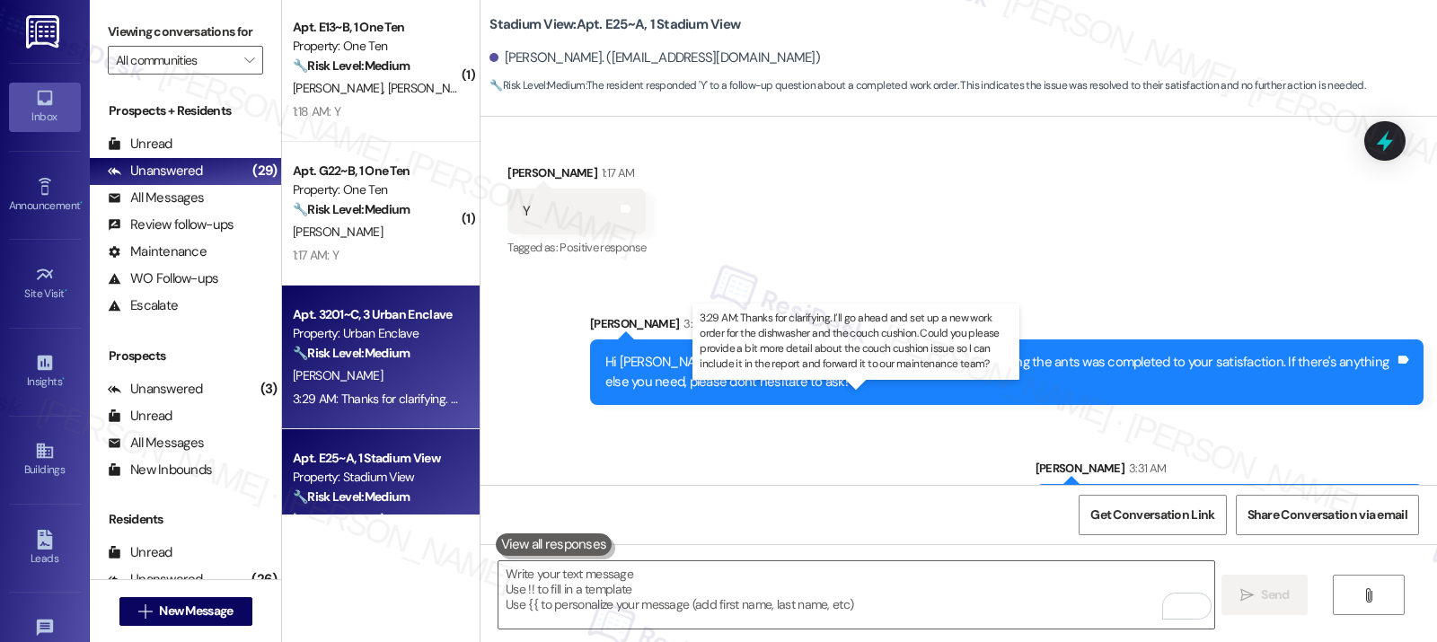
click at [396, 392] on div "3:29 AM: Thanks for clarifying. I’ll go ahead and set up a new work order for t…" at bounding box center [973, 399] width 1360 height 16
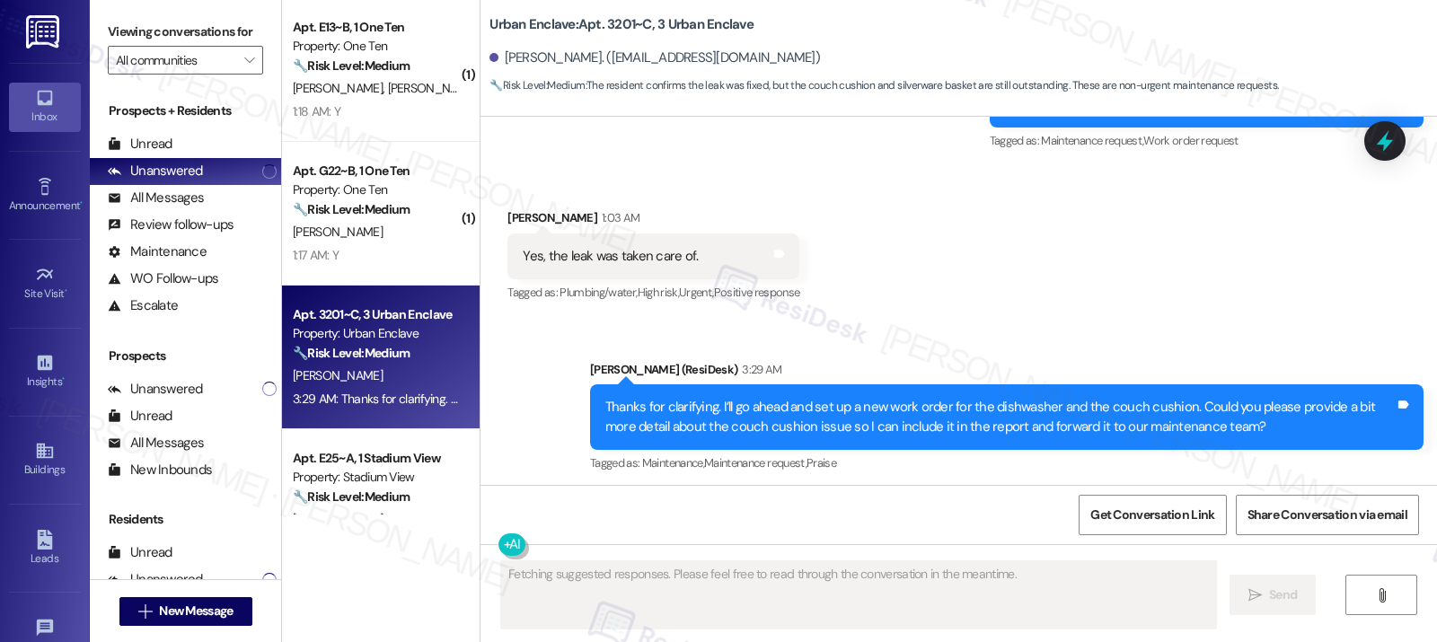
scroll to position [2360, 0]
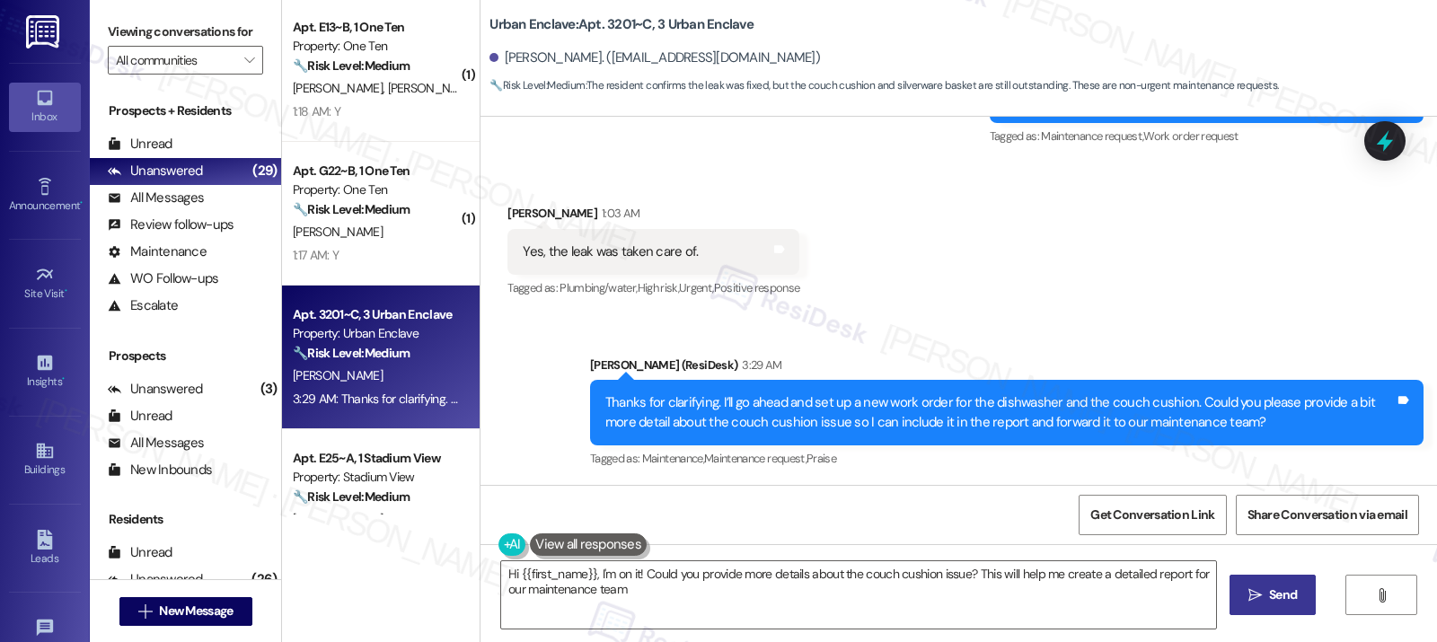
type textarea "Hi {{first_name}}, I'm on it! Could you provide more details about the couch cu…"
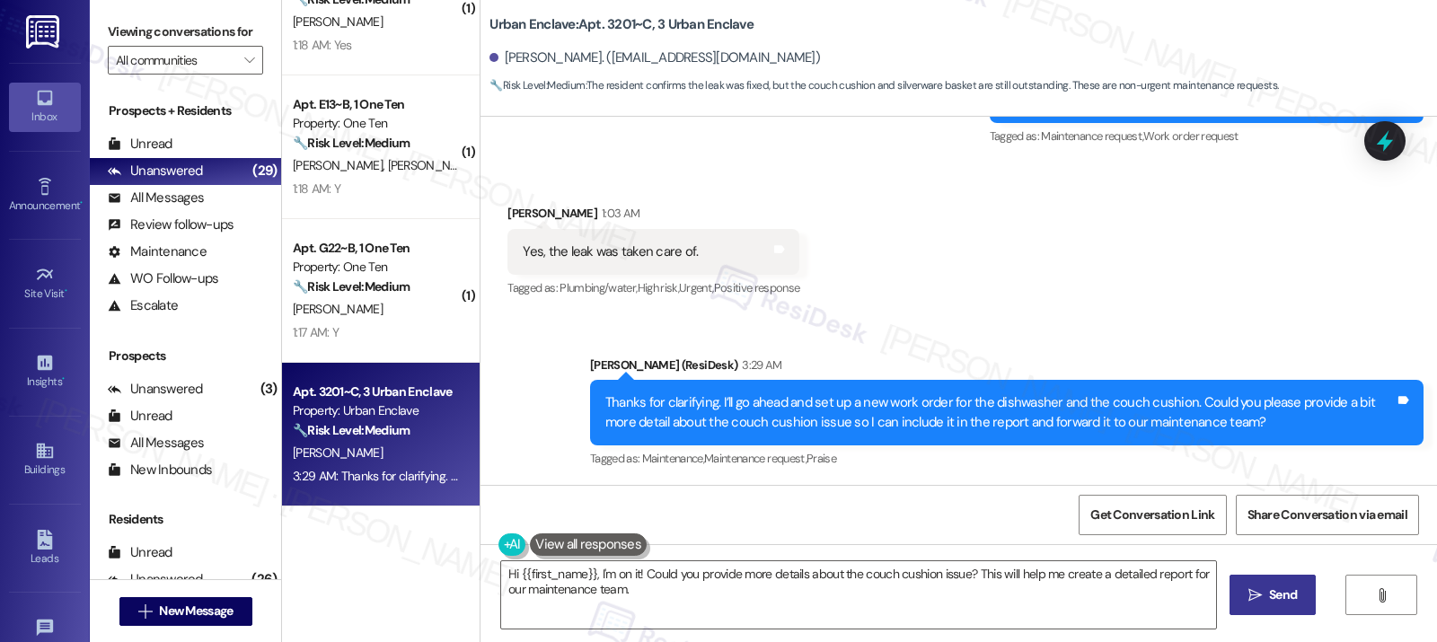
scroll to position [2626, 0]
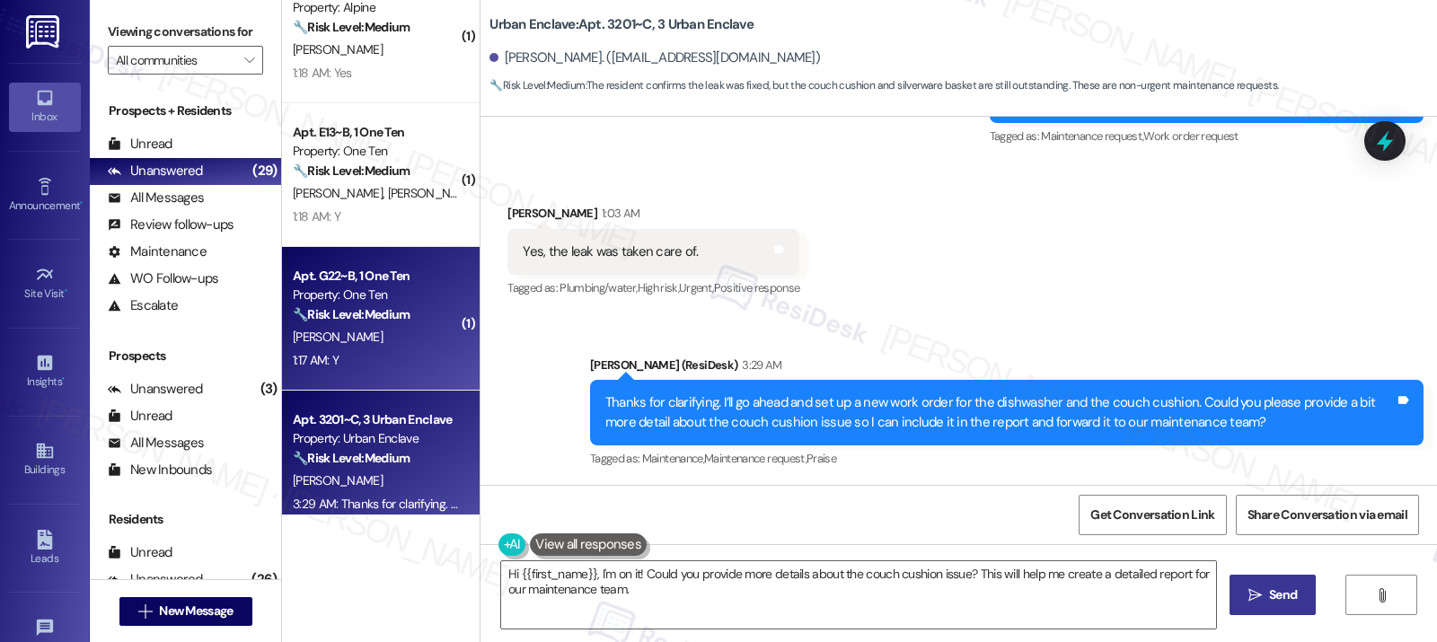
click at [367, 343] on div "K. Tyner" at bounding box center [376, 337] width 170 height 22
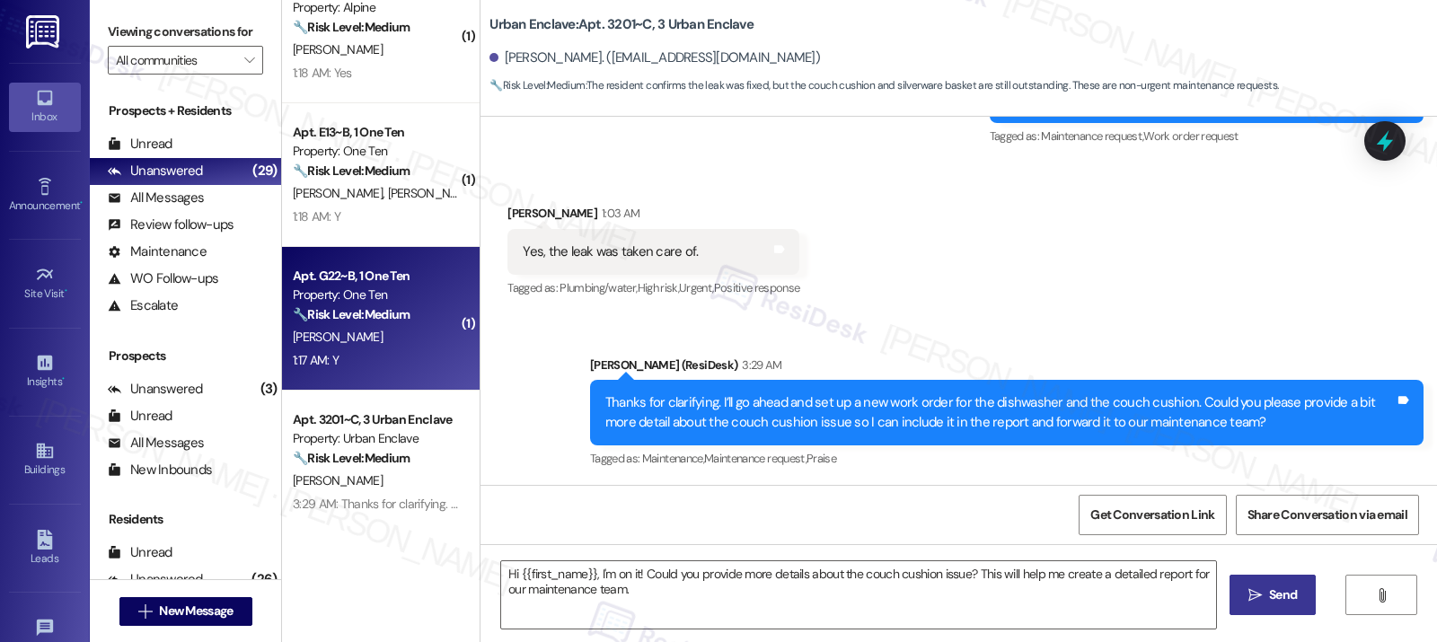
type textarea "Fetching suggested responses. Please feel free to read through the conversation…"
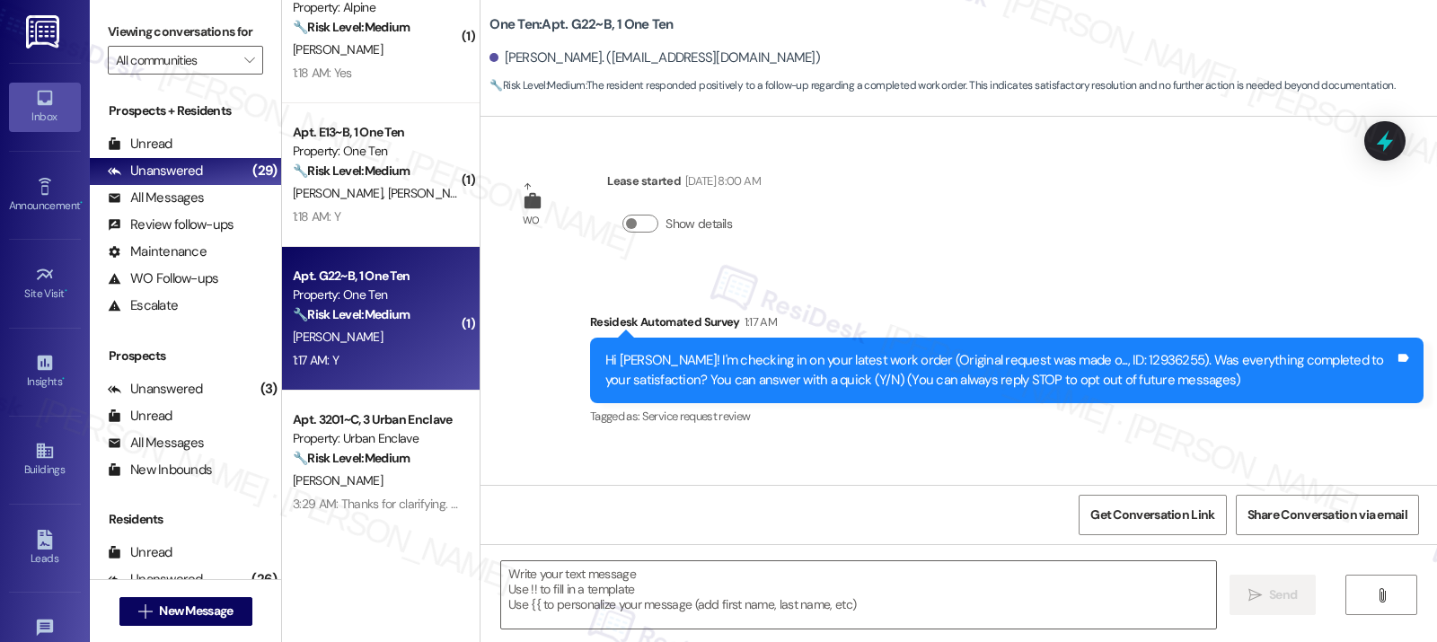
scroll to position [109, 0]
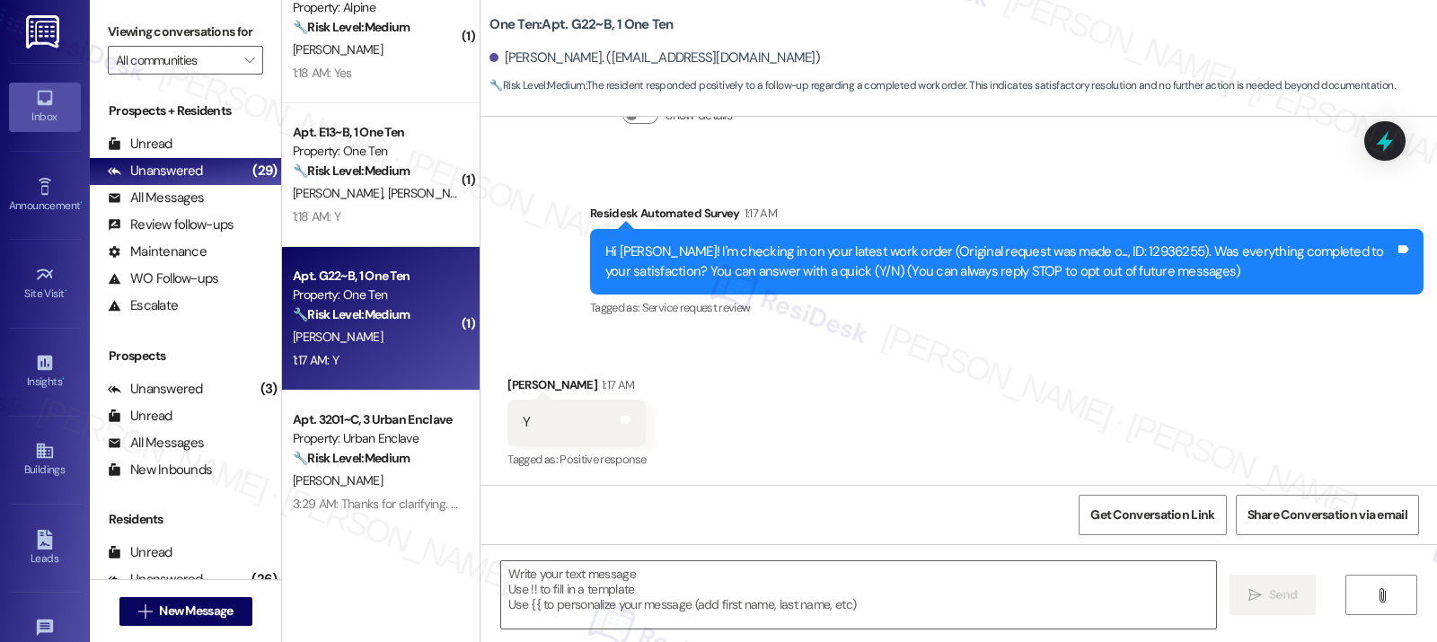
type textarea "Fetching suggested responses. Please feel free to read through the conversation…"
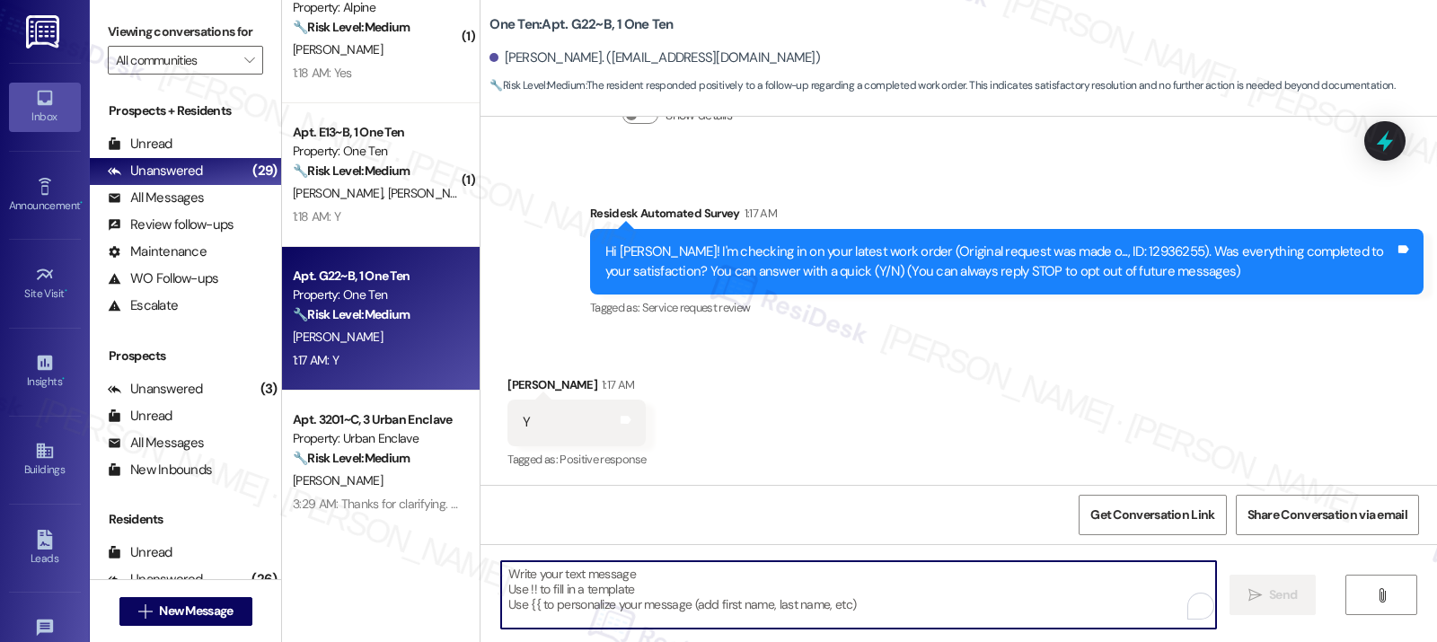
click at [562, 583] on textarea "To enrich screen reader interactions, please activate Accessibility in Grammarl…" at bounding box center [858, 594] width 715 height 67
click at [610, 596] on textarea "To enrich screen reader interactions, please activate Accessibility in Grammarl…" at bounding box center [858, 594] width 715 height 67
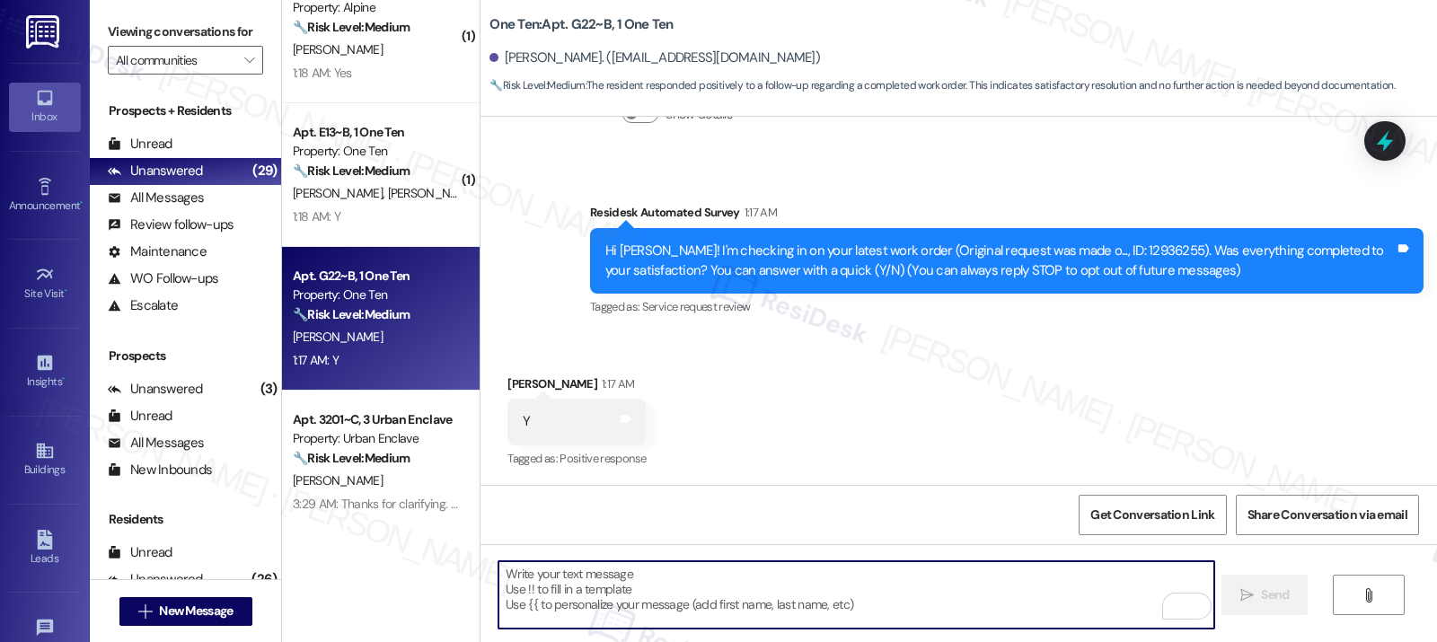
click at [566, 606] on textarea "To enrich screen reader interactions, please activate Accessibility in Grammarl…" at bounding box center [855, 594] width 715 height 67
paste textarea "Hi {{first_name}}, I'm so glad to hear the work order was completed to your sat…"
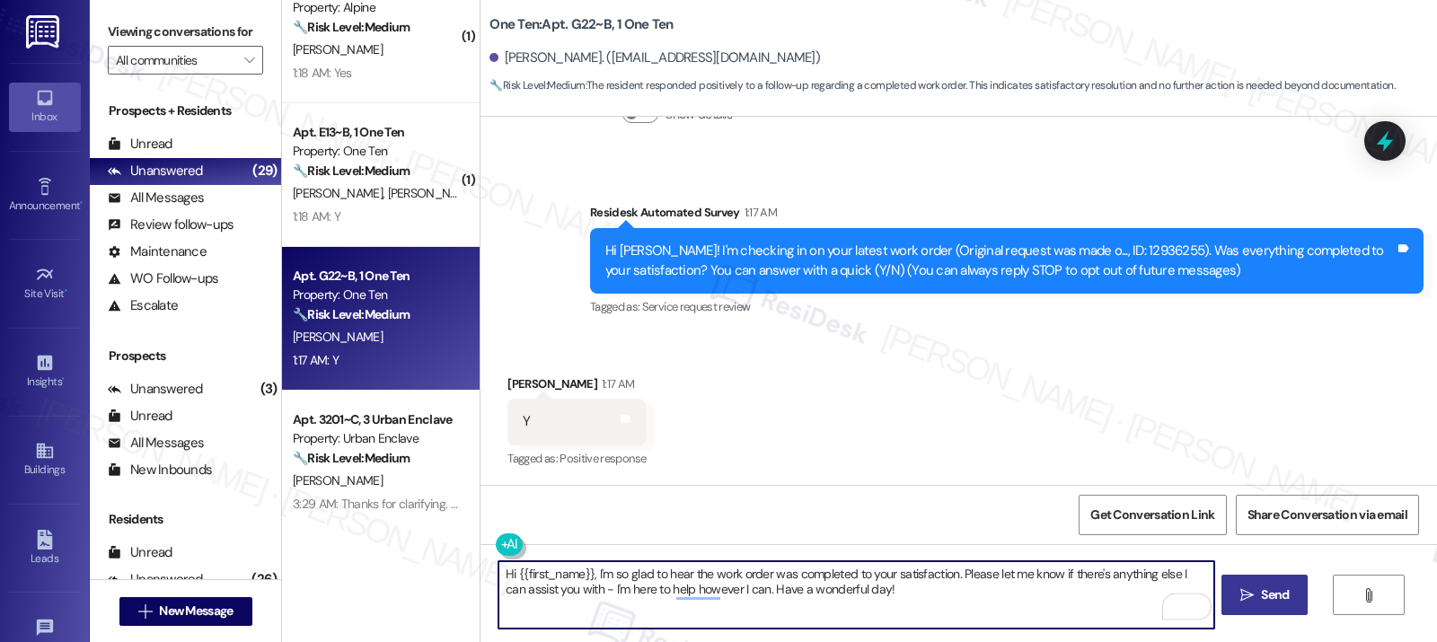
type textarea "Hi {{first_name}}, I'm so glad to hear the work order was completed to your sat…"
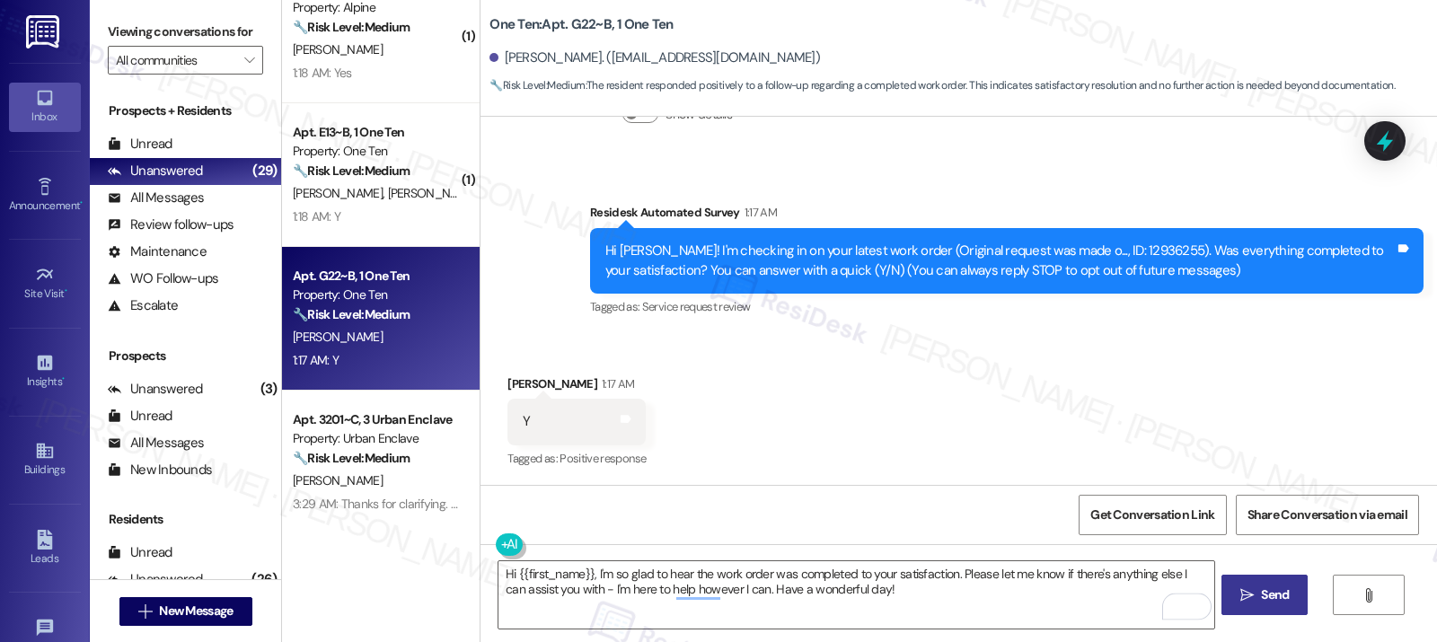
click at [1246, 591] on icon "" at bounding box center [1246, 595] width 13 height 14
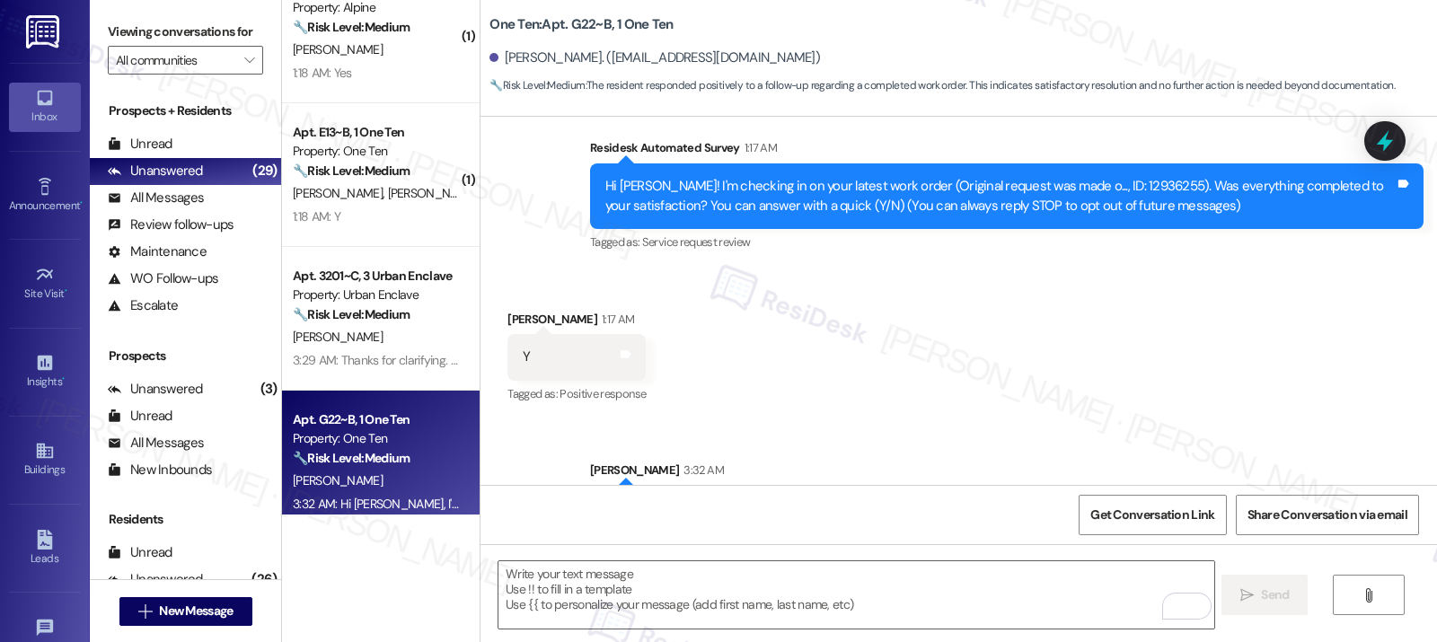
scroll to position [253, 0]
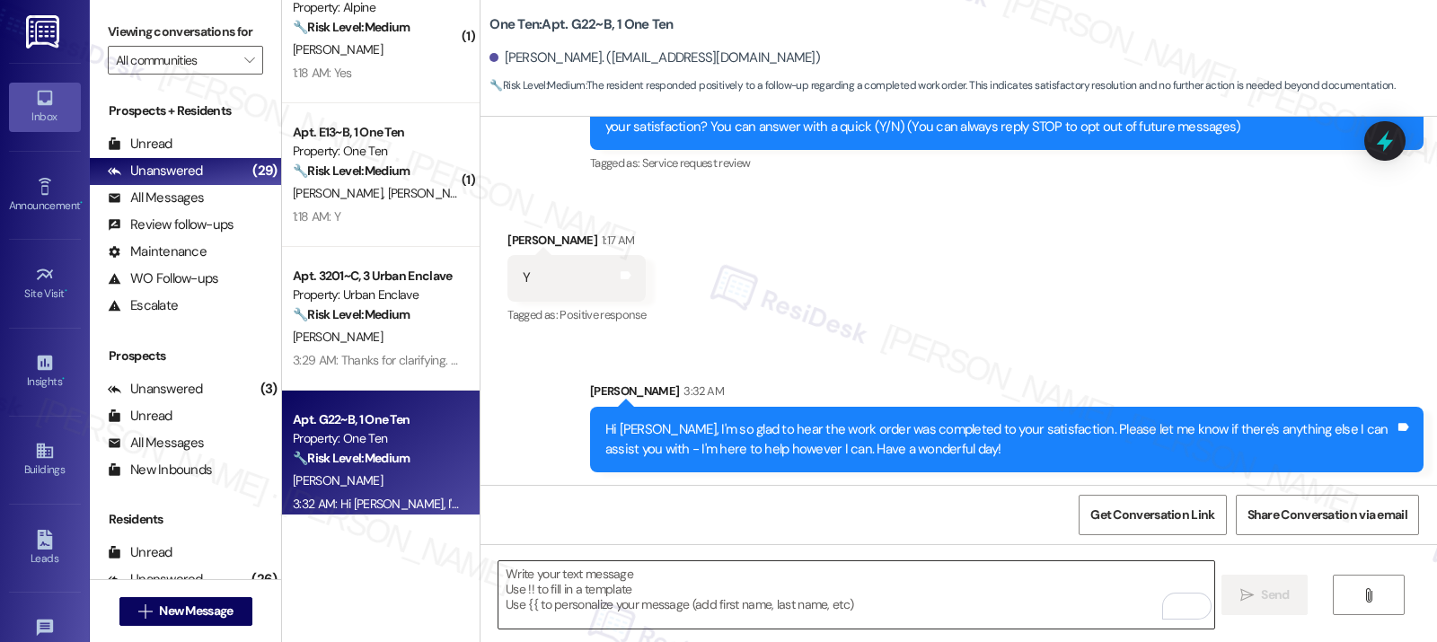
click at [618, 586] on textarea "To enrich screen reader interactions, please activate Accessibility in Grammarl…" at bounding box center [855, 594] width 715 height 67
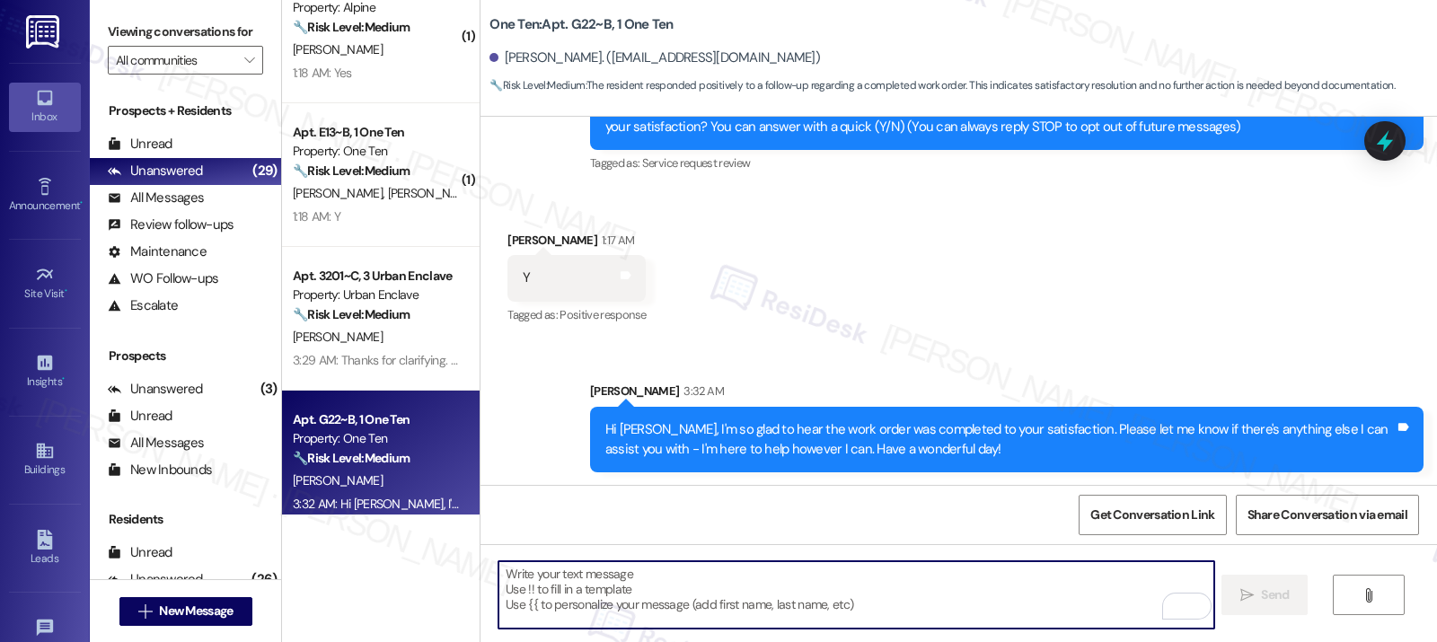
click at [618, 585] on textarea "To enrich screen reader interactions, please activate Accessibility in Grammarl…" at bounding box center [855, 594] width 715 height 67
paste textarea "If I may ask...has {{property}} lived up to your expectations?"
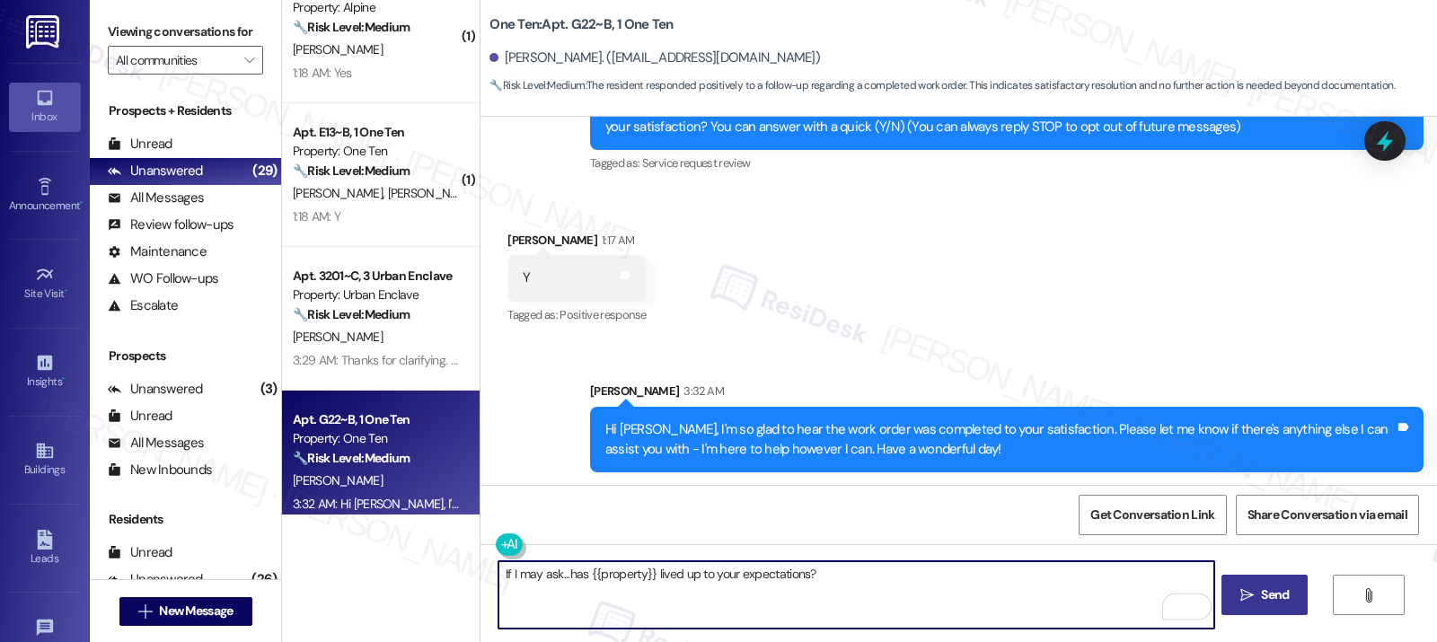
type textarea "If I may ask...has {{property}} lived up to your expectations?"
click at [1270, 589] on span "Send" at bounding box center [1275, 594] width 28 height 19
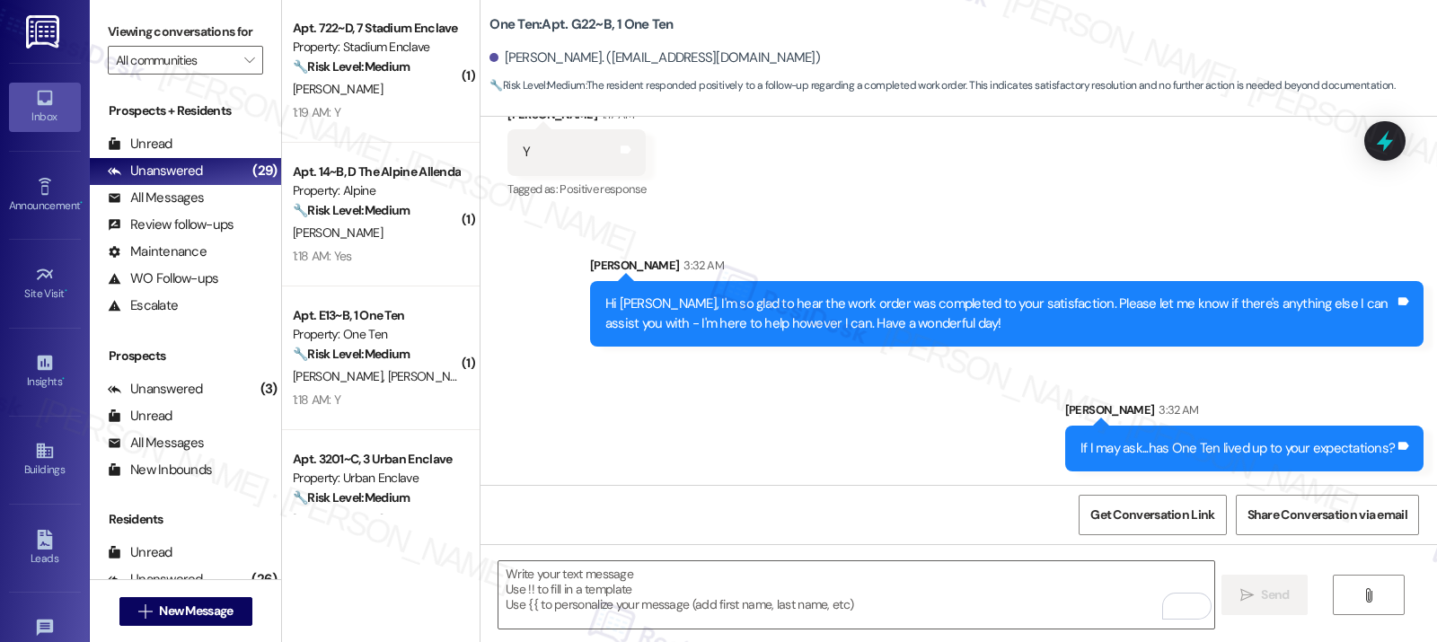
scroll to position [2442, 0]
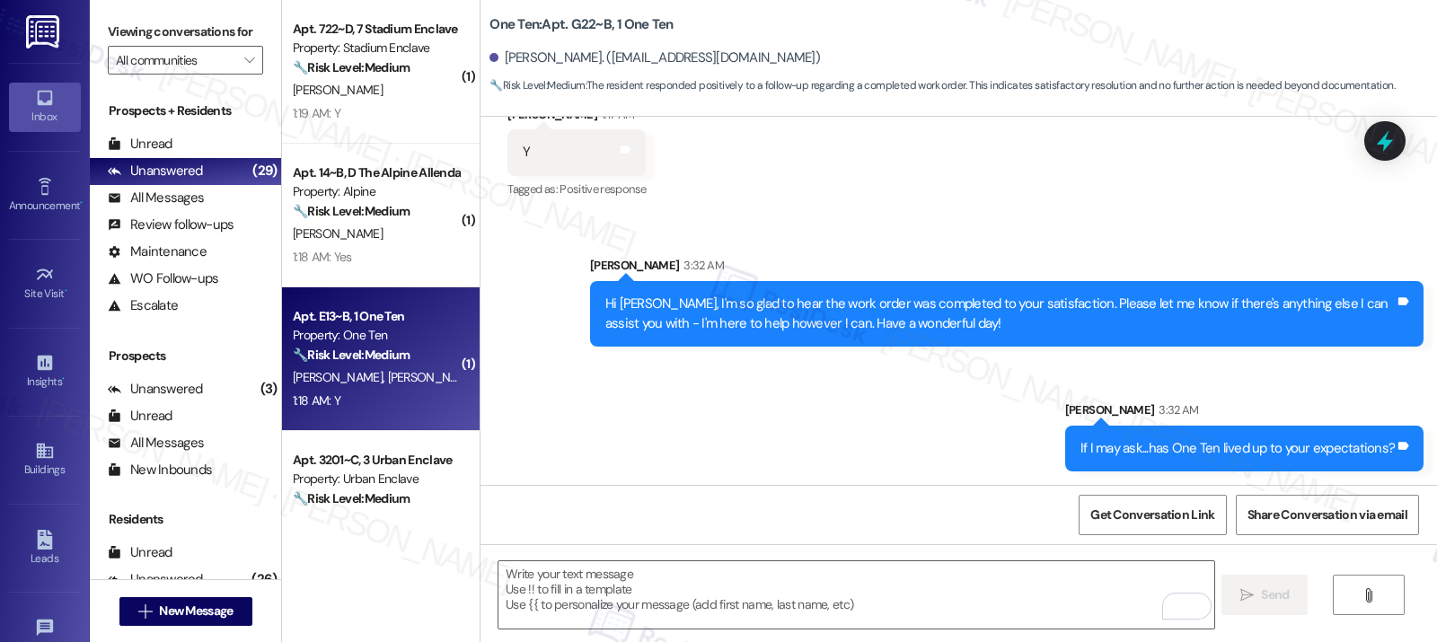
click at [393, 400] on div "1:18 AM: Y 1:18 AM: Y" at bounding box center [376, 401] width 170 height 22
type textarea "Fetching suggested responses. Please feel free to read through the conversation…"
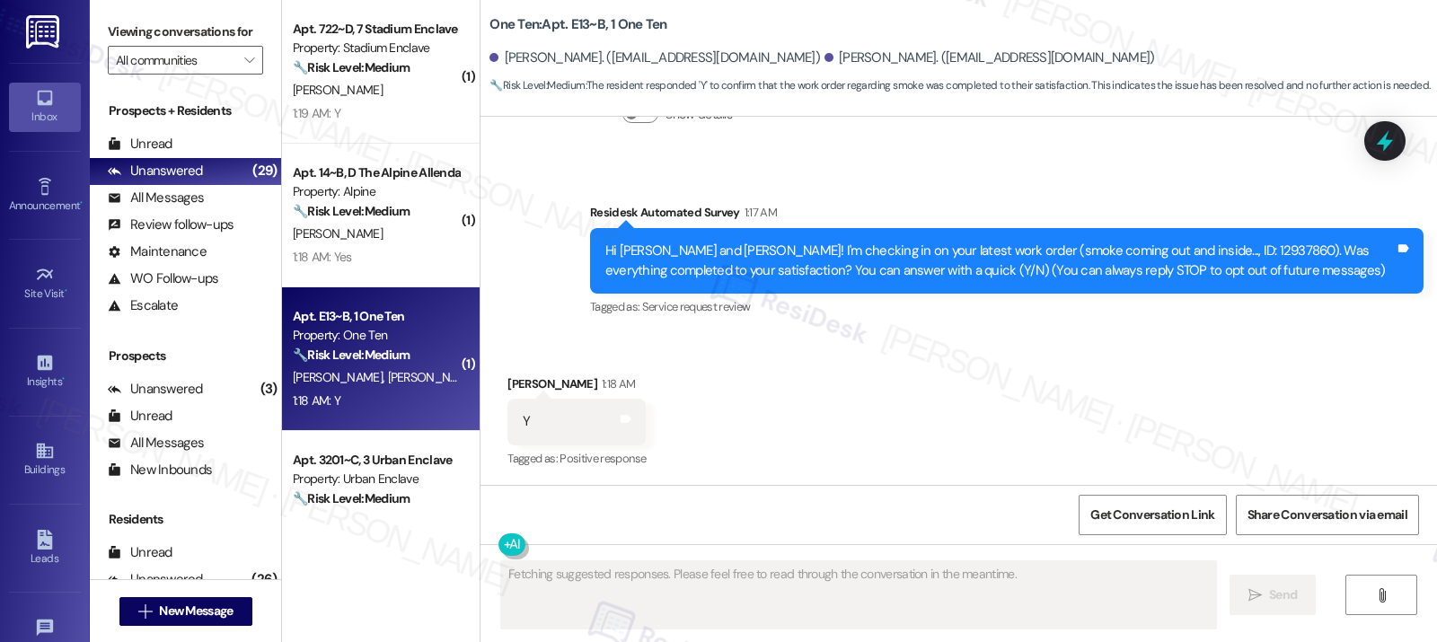
scroll to position [109, 0]
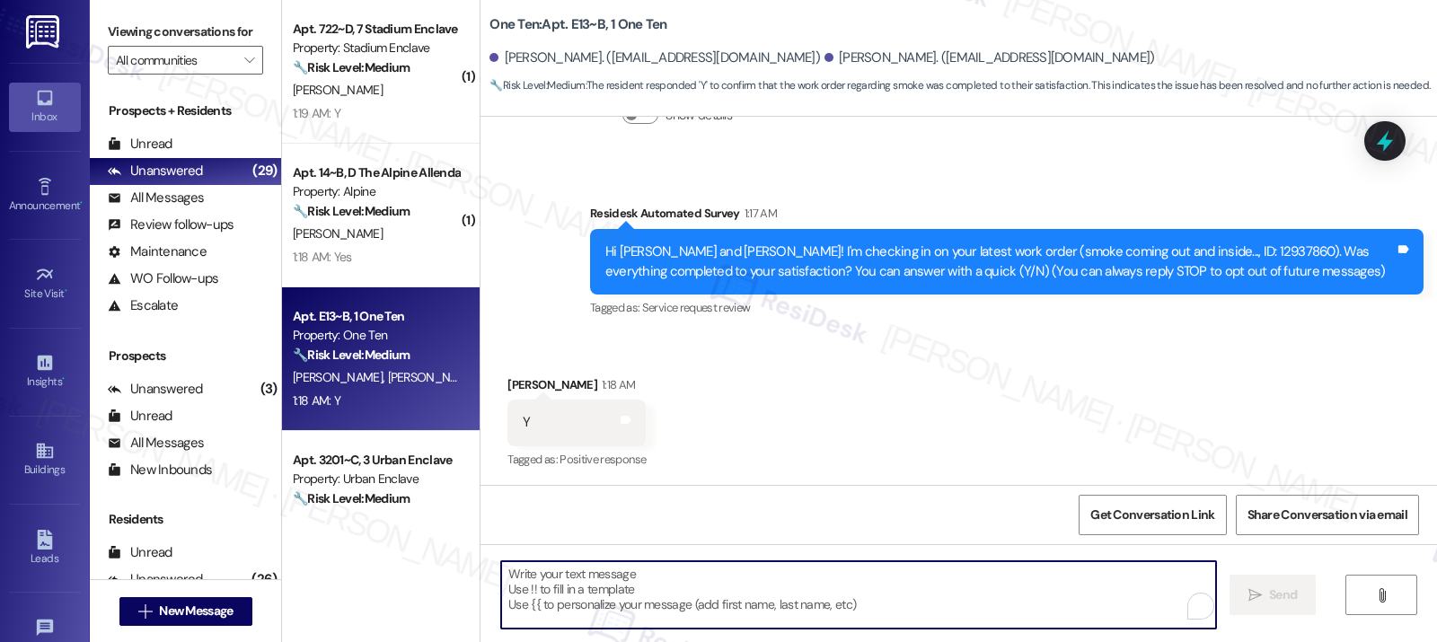
click at [535, 610] on textarea "To enrich screen reader interactions, please activate Accessibility in Grammarl…" at bounding box center [858, 594] width 715 height 67
click at [550, 600] on textarea "To enrich screen reader interactions, please activate Accessibility in Grammarl…" at bounding box center [855, 594] width 715 height 67
paste textarea "Hi {{first_name}}, I'm so glad to hear the work order was completed to your sat…"
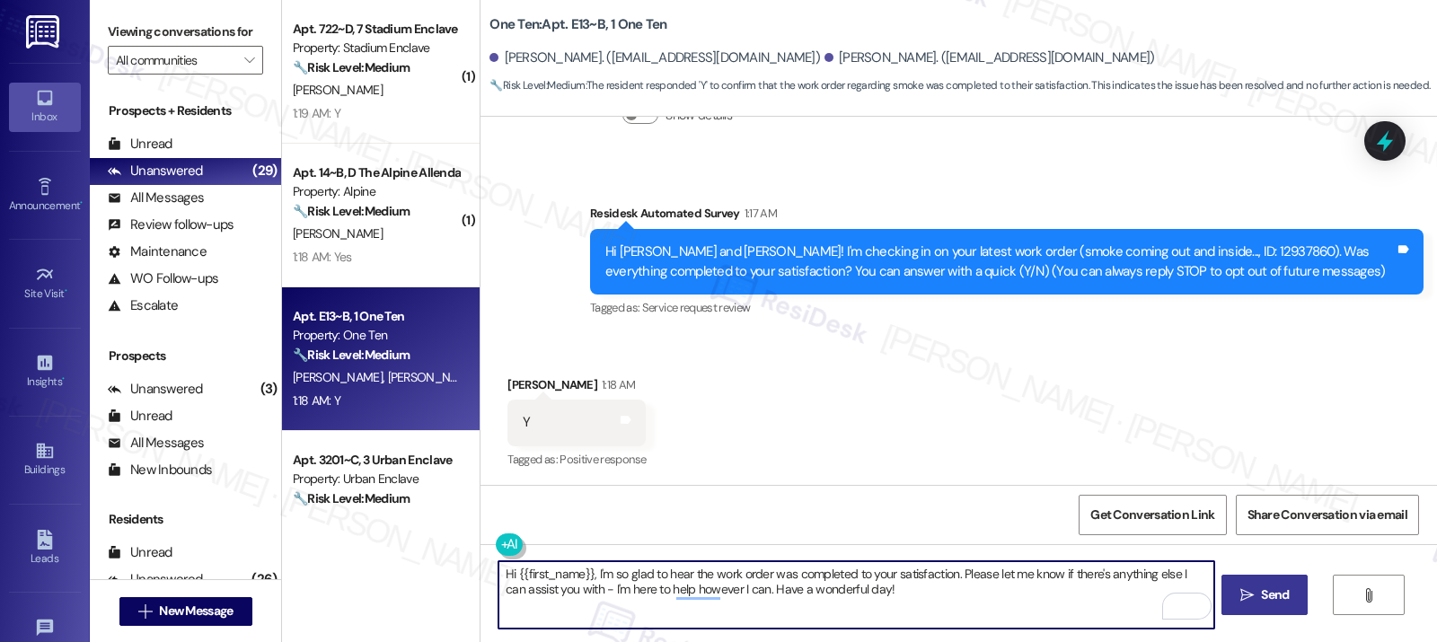
type textarea "Hi {{first_name}}, I'm so glad to hear the work order was completed to your sat…"
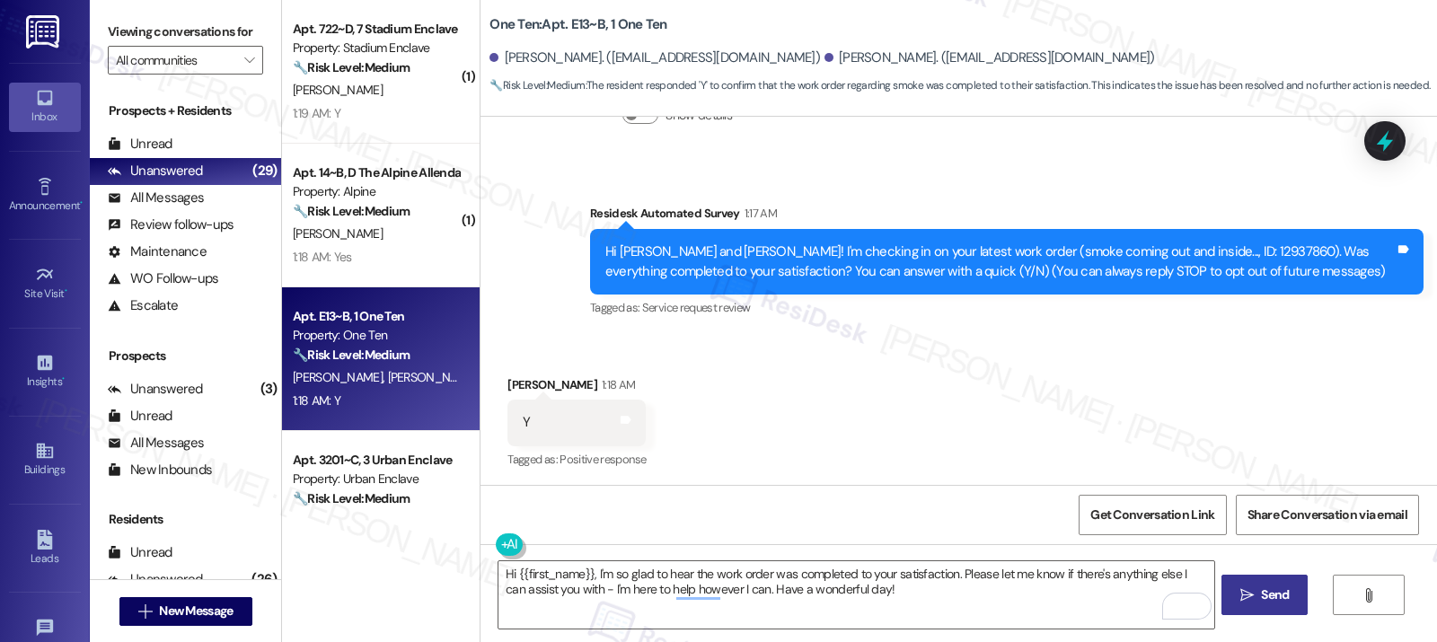
click at [1261, 597] on span "Send" at bounding box center [1275, 594] width 28 height 19
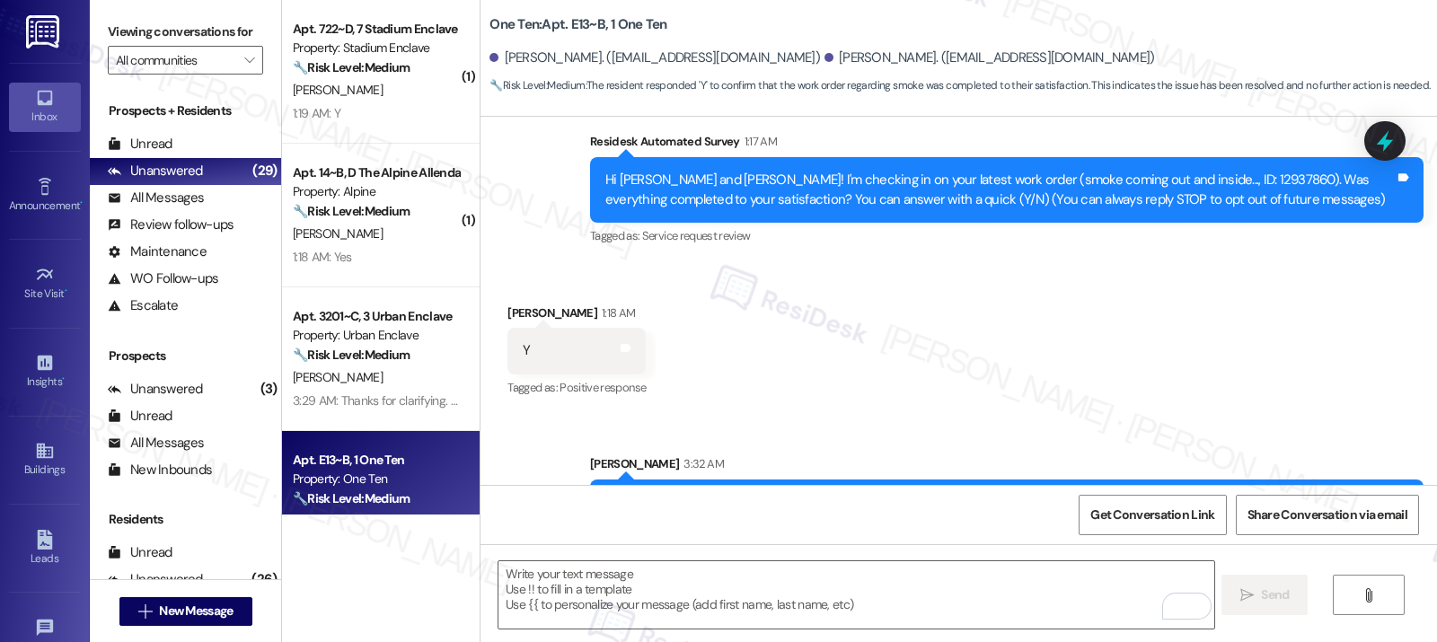
scroll to position [253, 0]
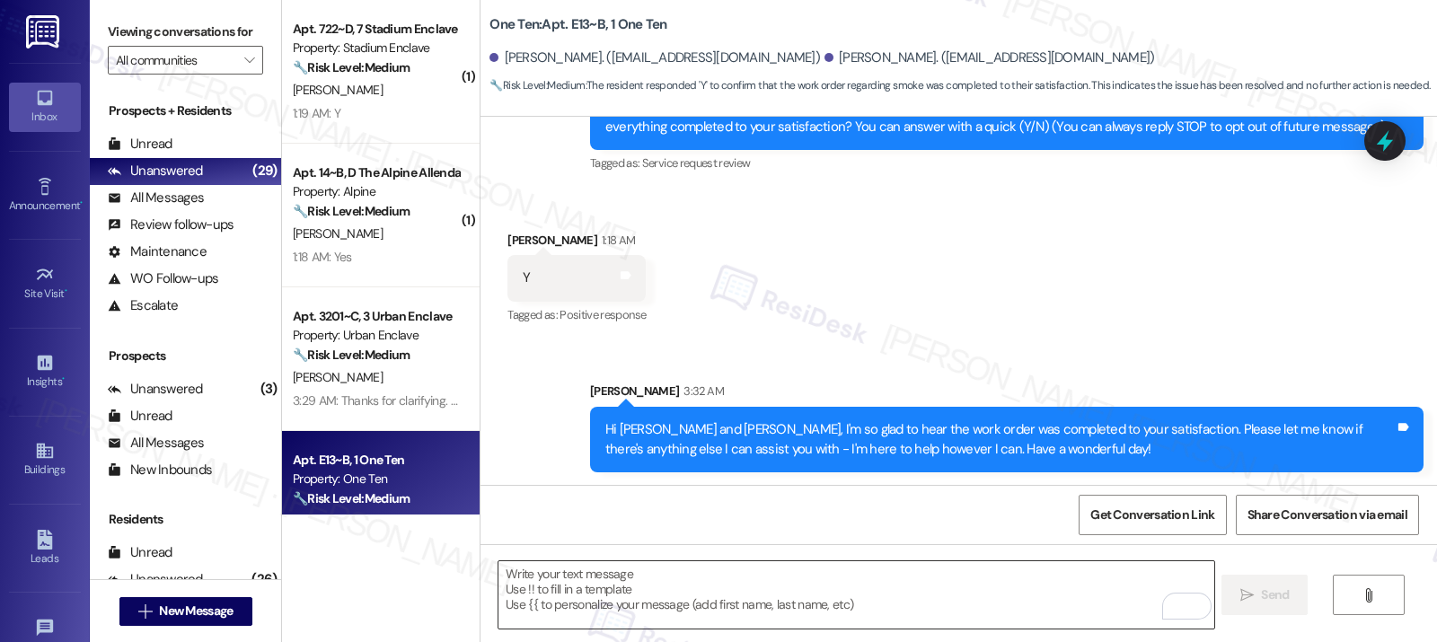
click at [546, 582] on textarea "To enrich screen reader interactions, please activate Accessibility in Grammarl…" at bounding box center [855, 594] width 715 height 67
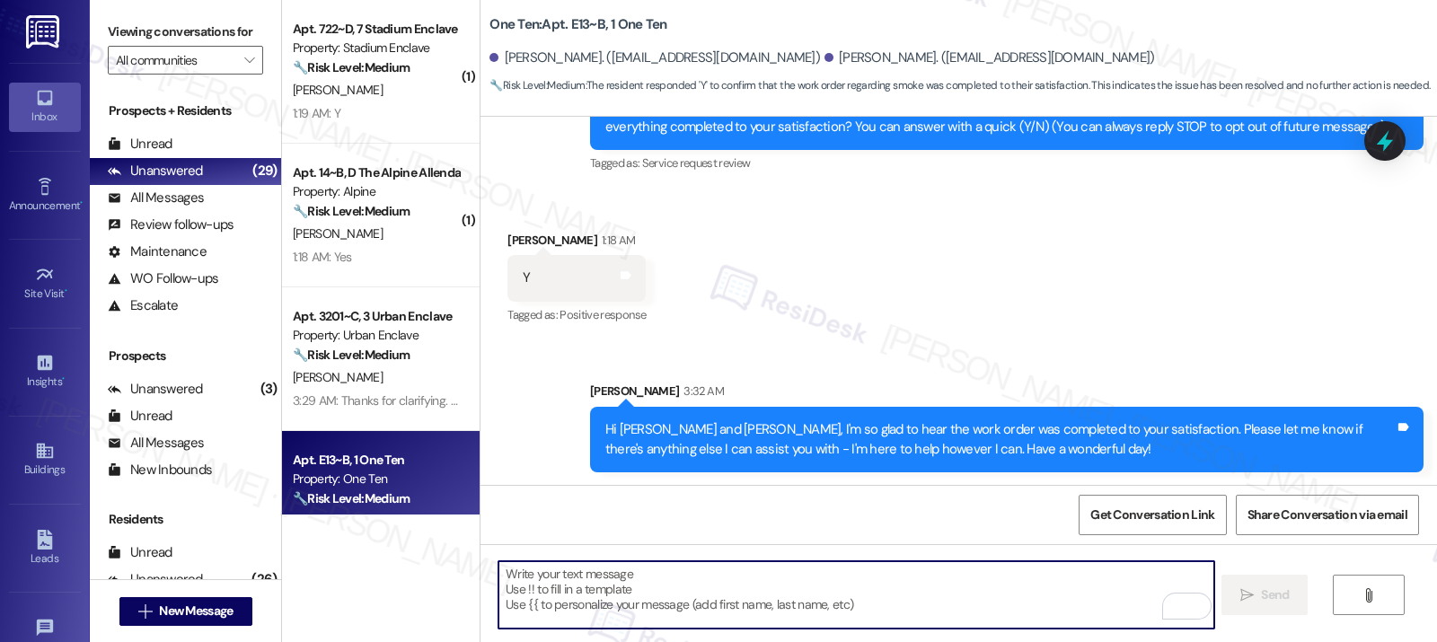
click at [546, 583] on textarea "To enrich screen reader interactions, please activate Accessibility in Grammarl…" at bounding box center [855, 594] width 715 height 67
paste textarea "If I may ask...has {{property}} lived up to your expectations?"
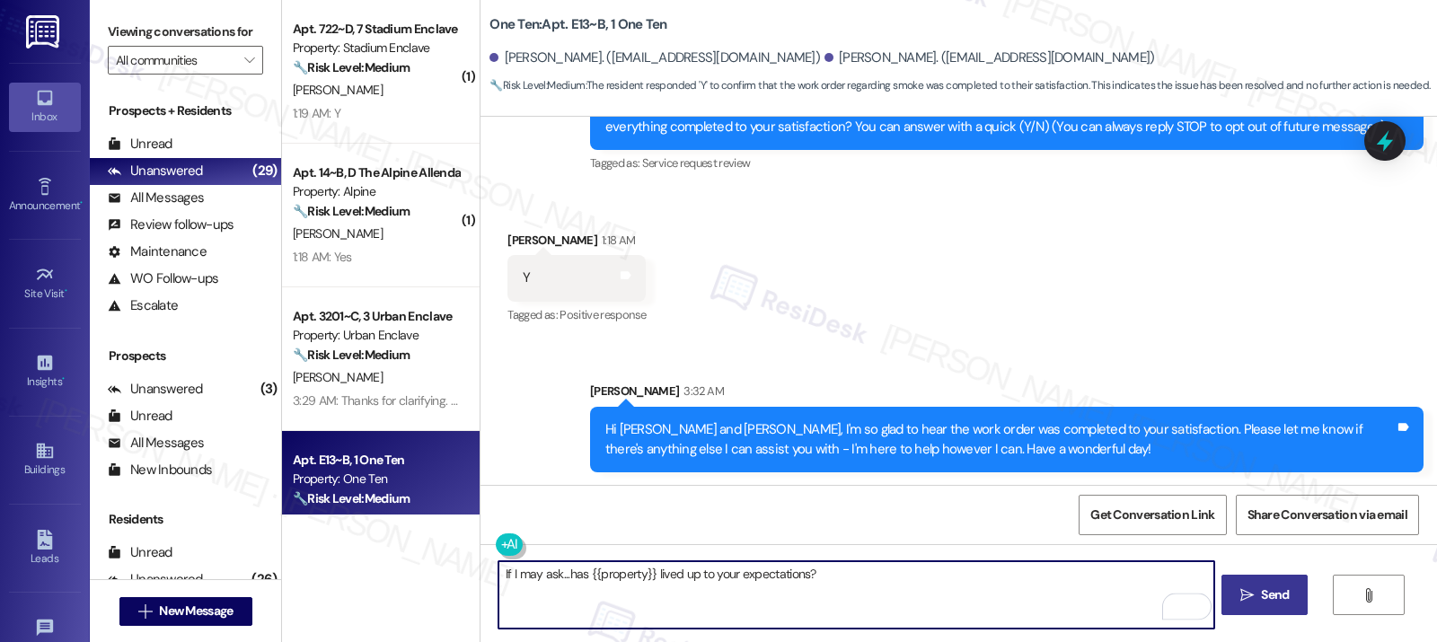
type textarea "If I may ask...has {{property}} lived up to your expectations?"
click at [1270, 597] on span "Send" at bounding box center [1275, 594] width 28 height 19
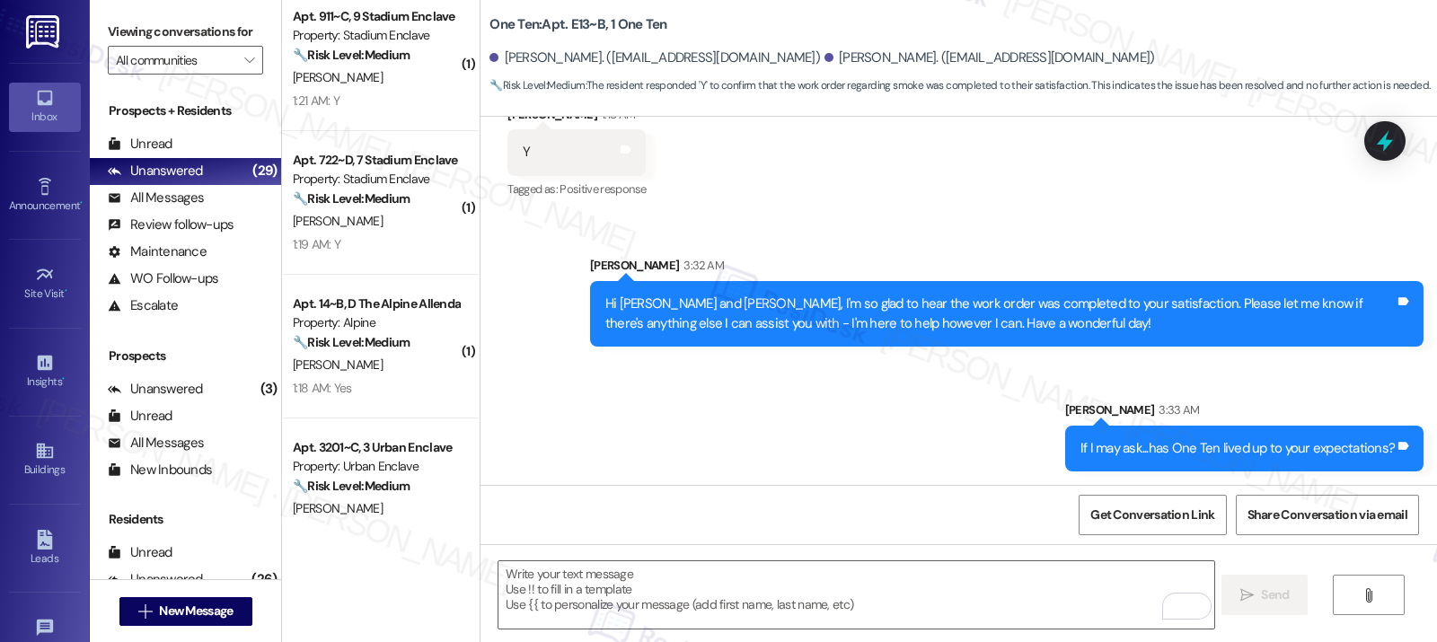
scroll to position [2281, 0]
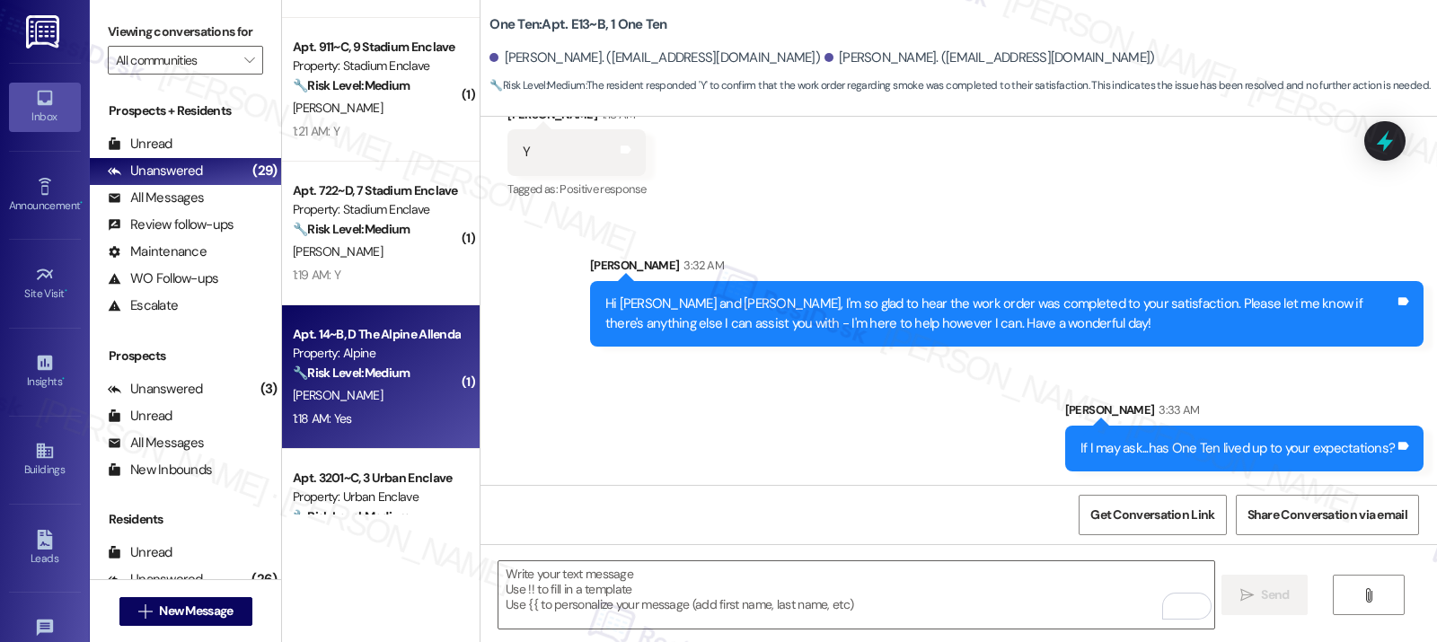
click at [347, 399] on div "K. Boyd" at bounding box center [376, 395] width 170 height 22
type textarea "Fetching suggested responses. Please feel free to read through the conversation…"
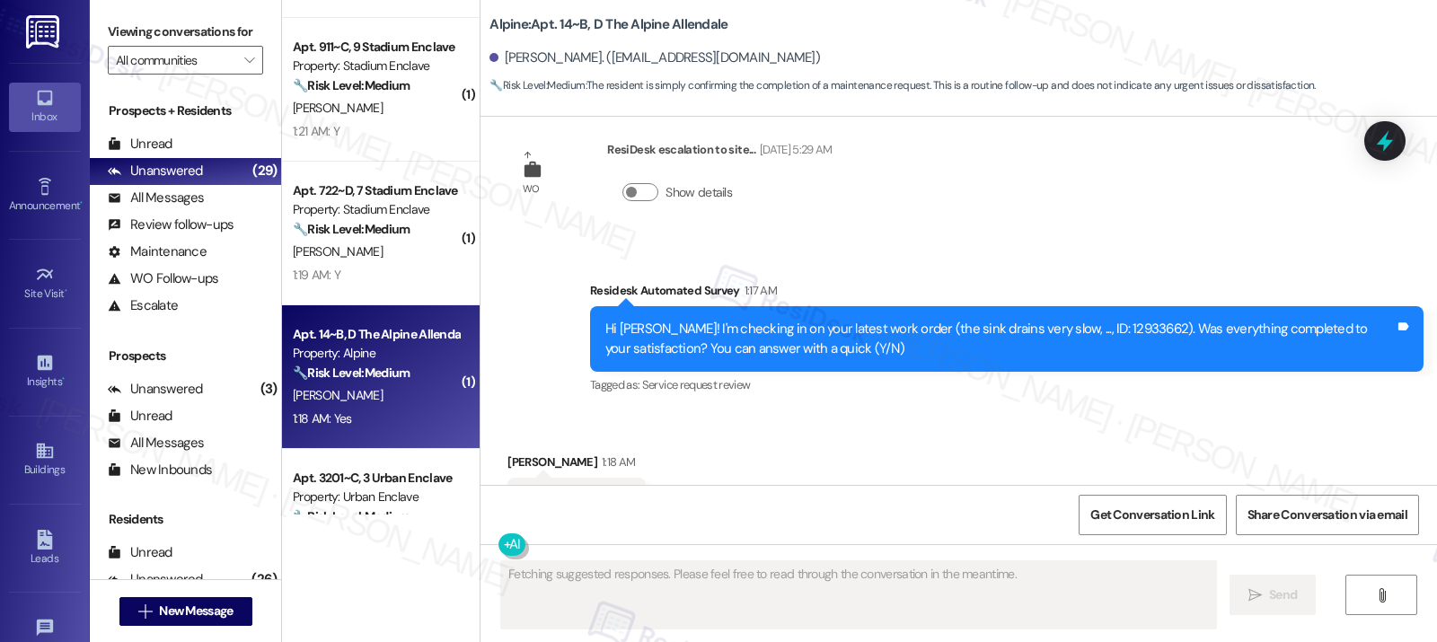
scroll to position [708, 0]
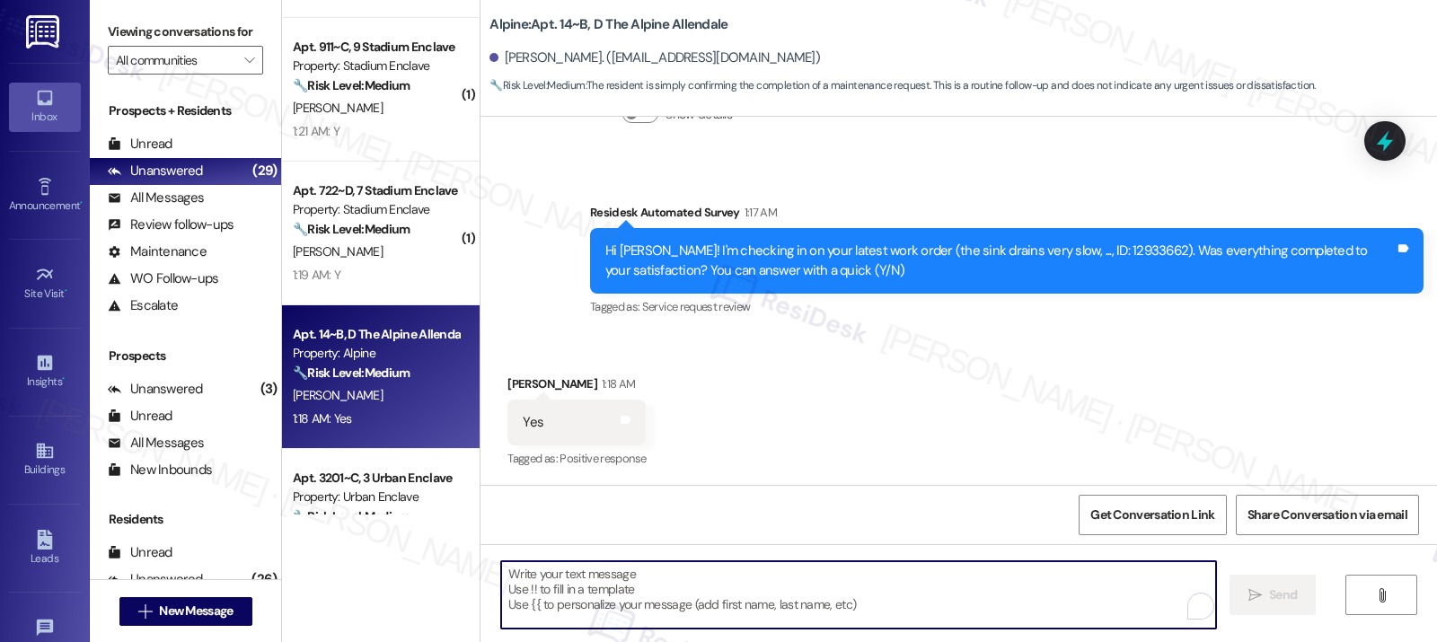
click at [590, 578] on textarea "To enrich screen reader interactions, please activate Accessibility in Grammarl…" at bounding box center [858, 594] width 715 height 67
paste textarea "Hi {{first_name}}, I'm so glad to hear the work order was completed to your sat…"
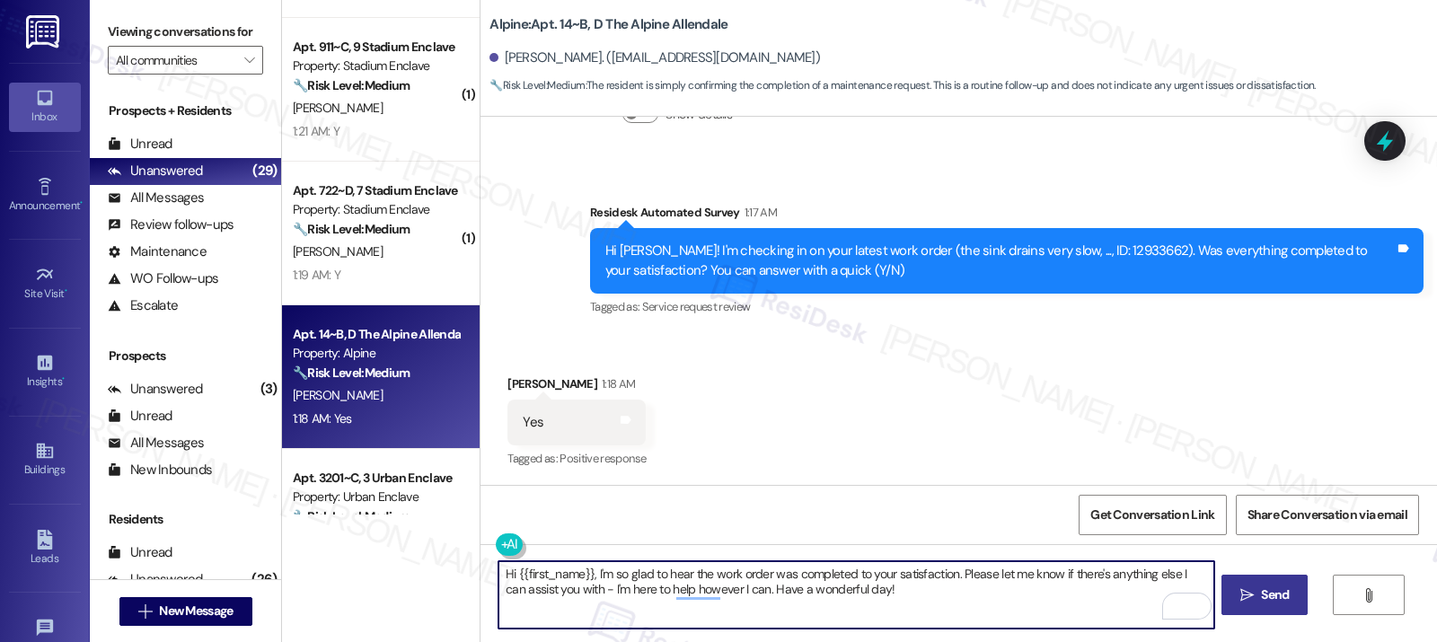
type textarea "Hi {{first_name}}, I'm so glad to hear the work order was completed to your sat…"
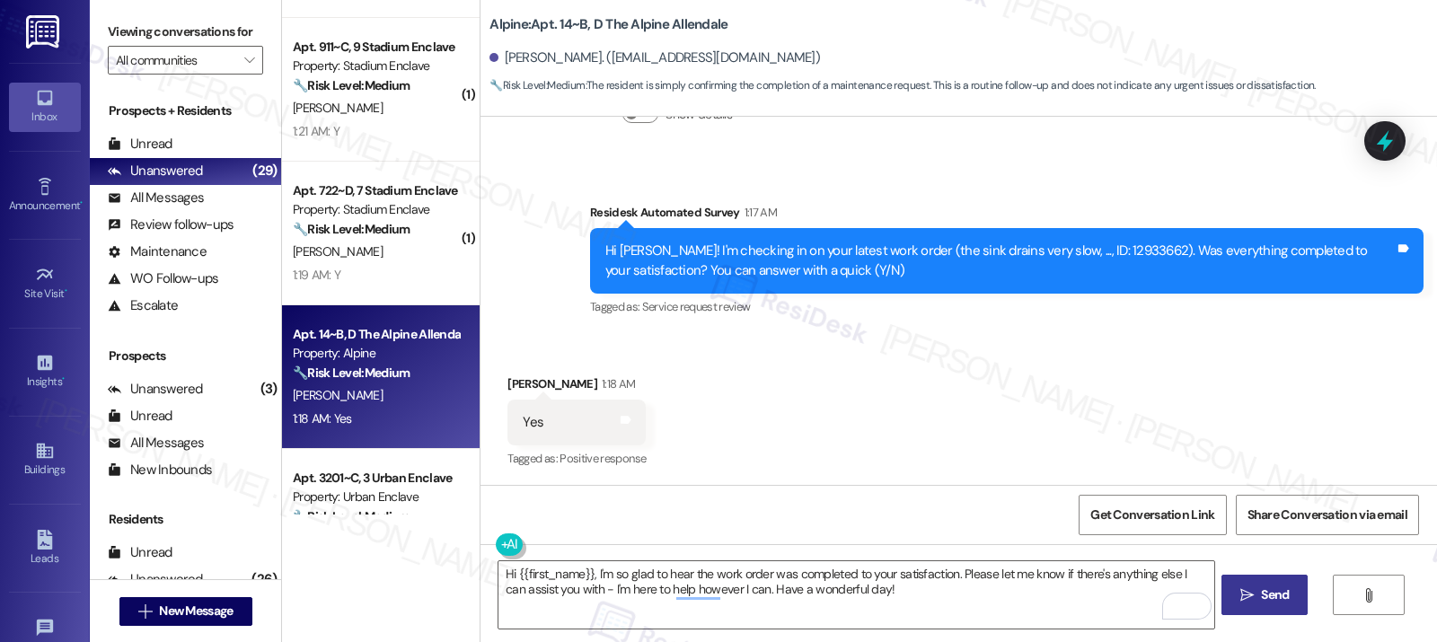
click at [1283, 606] on button " Send" at bounding box center [1264, 595] width 87 height 40
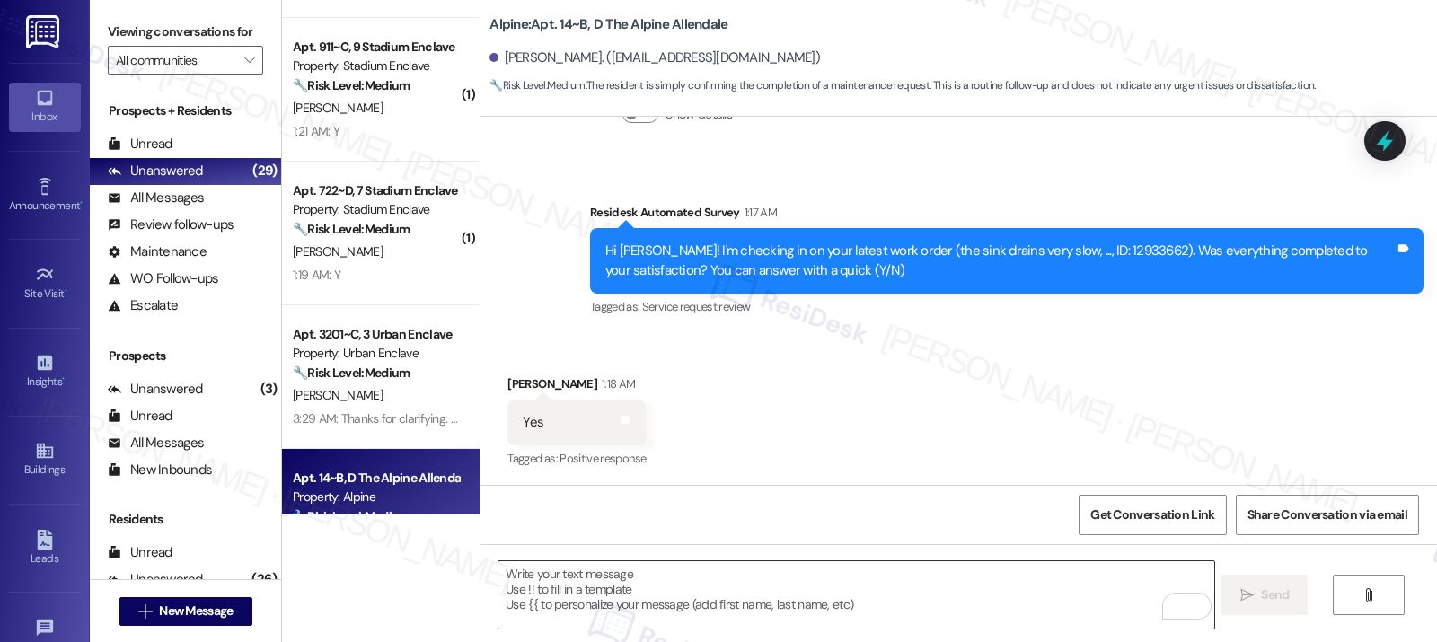
click at [539, 597] on textarea "To enrich screen reader interactions, please activate Accessibility in Grammarl…" at bounding box center [855, 594] width 715 height 67
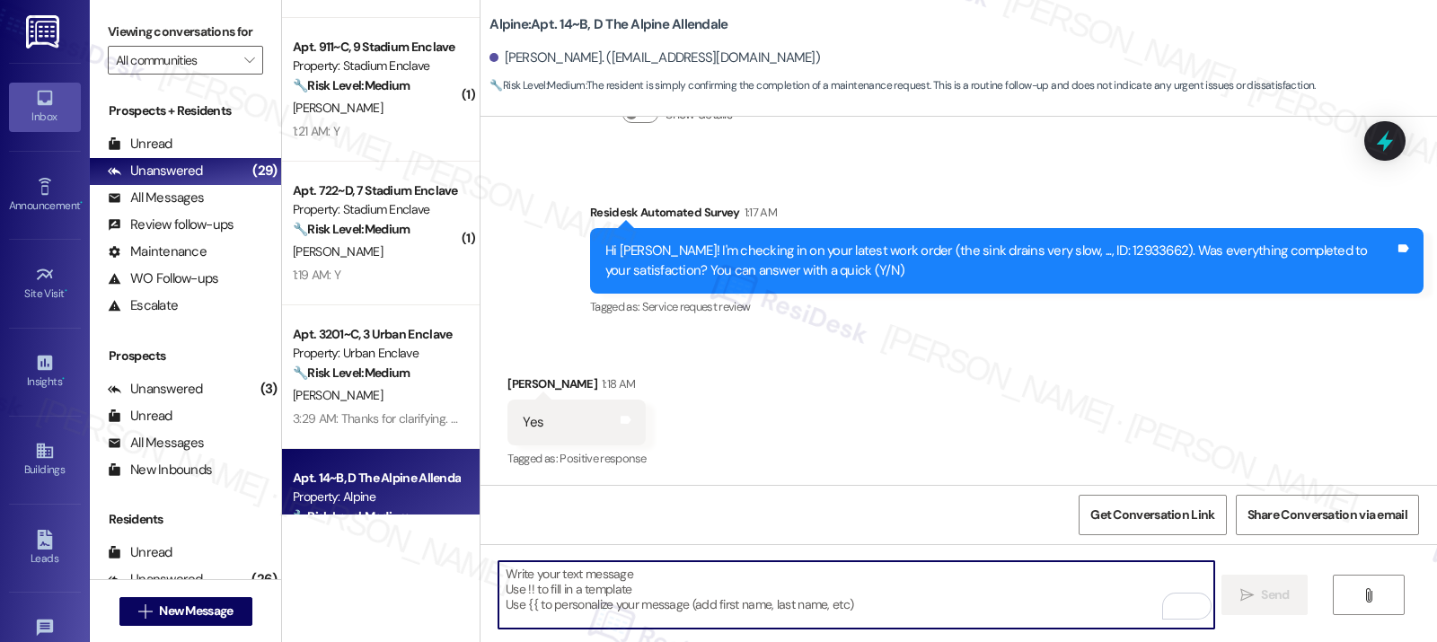
click at [539, 597] on textarea "To enrich screen reader interactions, please activate Accessibility in Grammarl…" at bounding box center [855, 594] width 715 height 67
paste textarea "If I may ask...has {{property}} lived up to your expectations?"
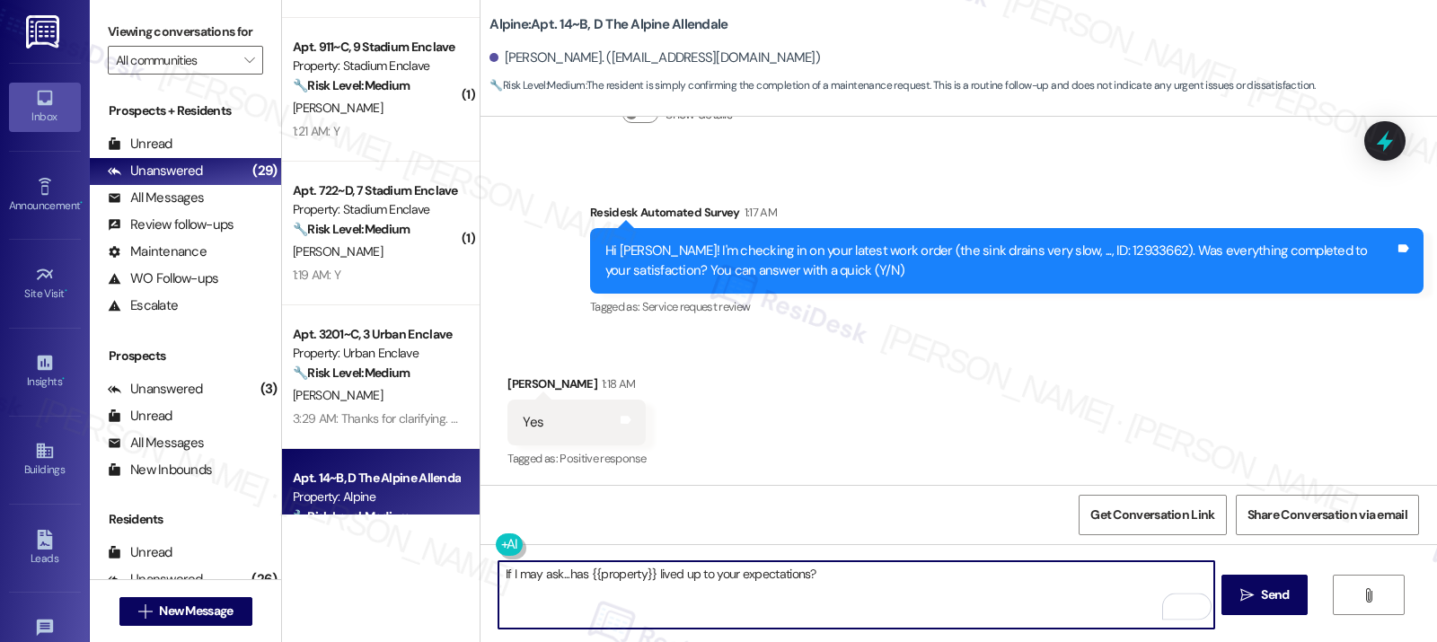
type textarea "If I may ask...has {{property}} lived up to your expectations?"
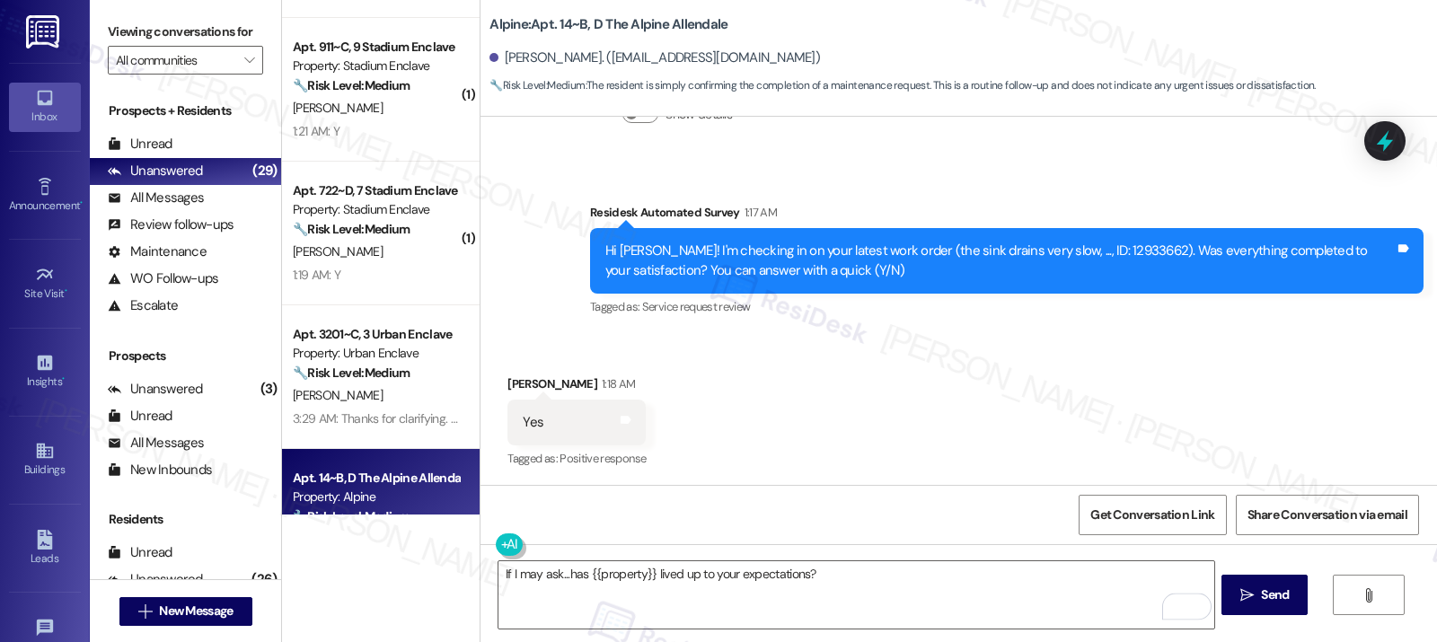
click at [1265, 605] on button " Send" at bounding box center [1264, 595] width 87 height 40
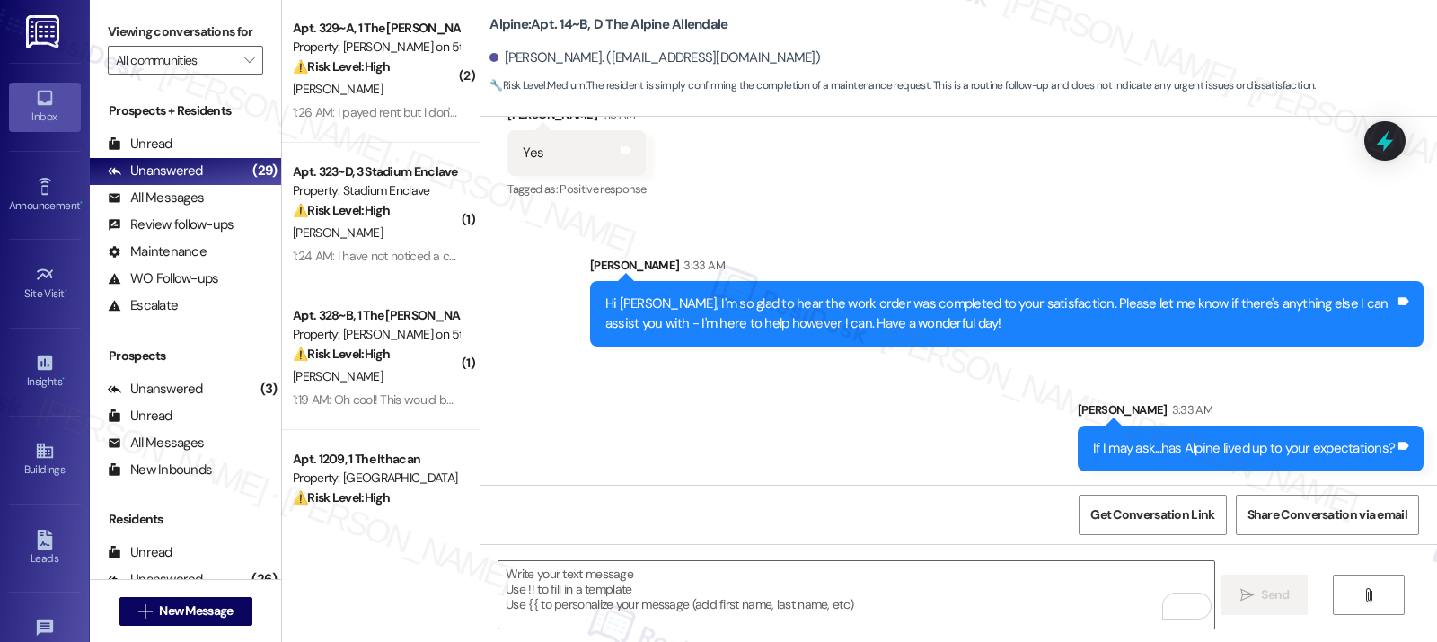
scroll to position [159, 0]
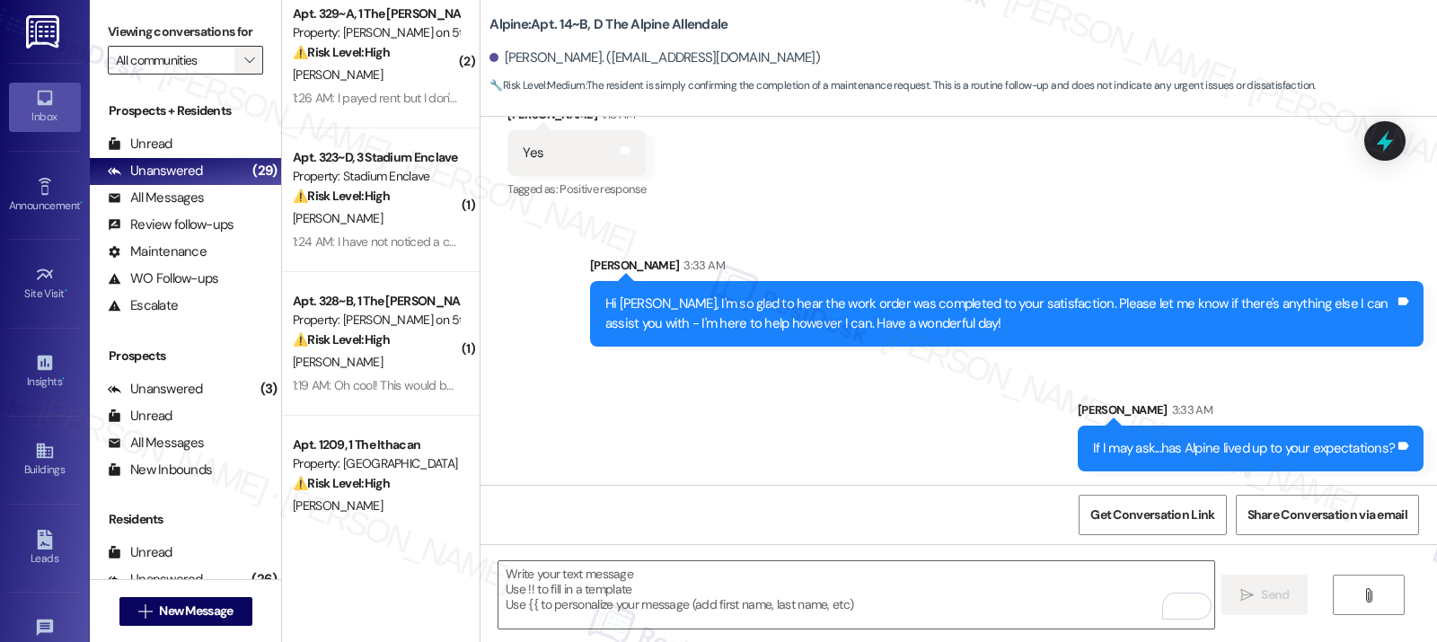
click at [248, 61] on button "" at bounding box center [248, 60] width 29 height 29
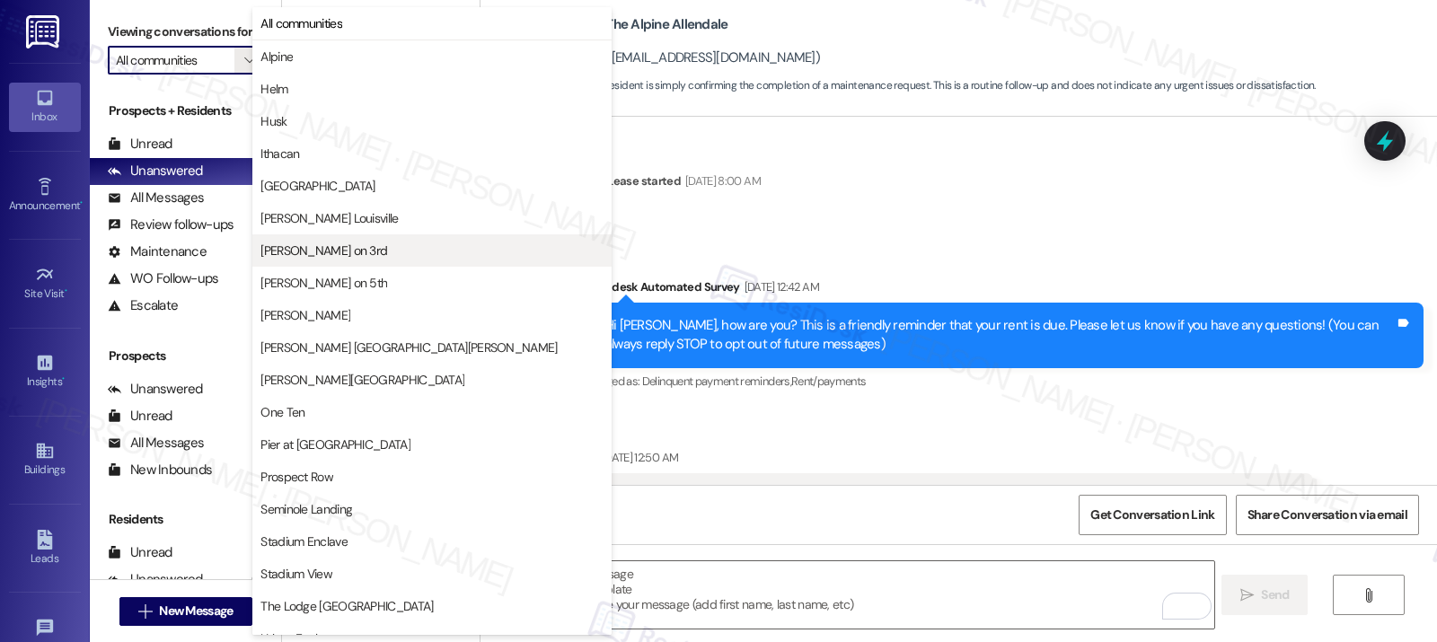
scroll to position [978, 0]
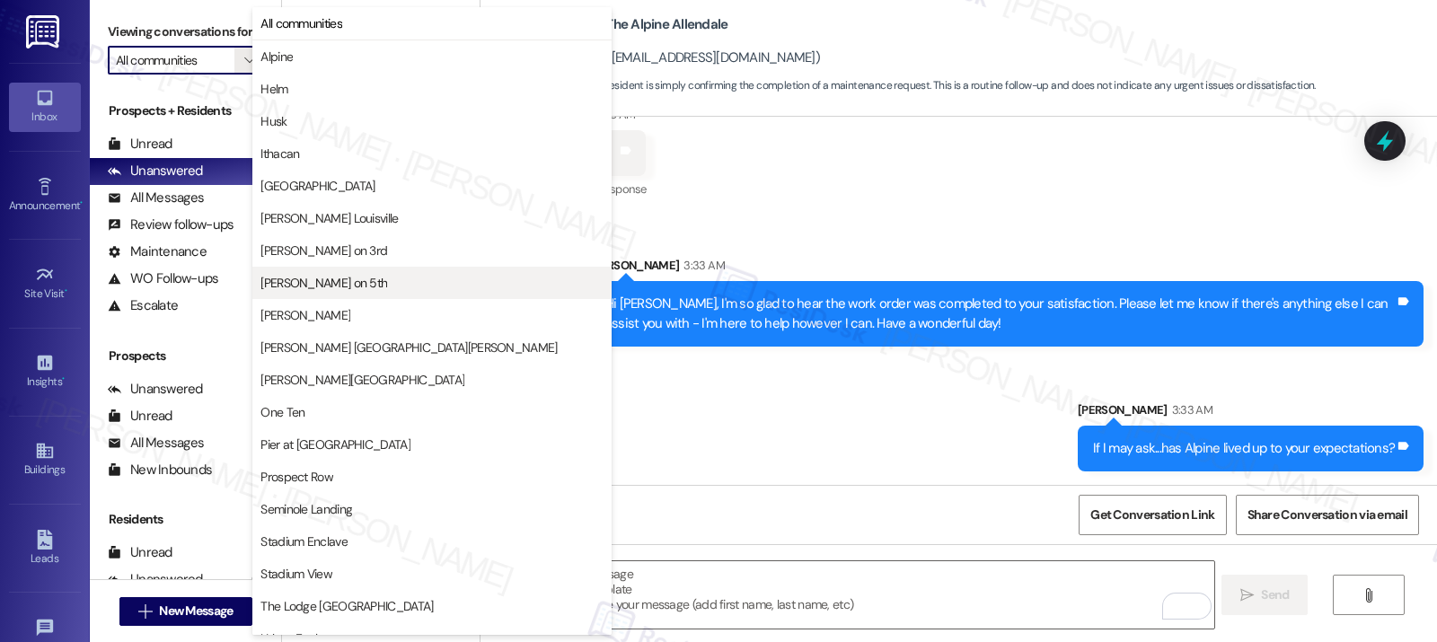
click at [316, 277] on span "[PERSON_NAME] on 5th" at bounding box center [323, 283] width 127 height 18
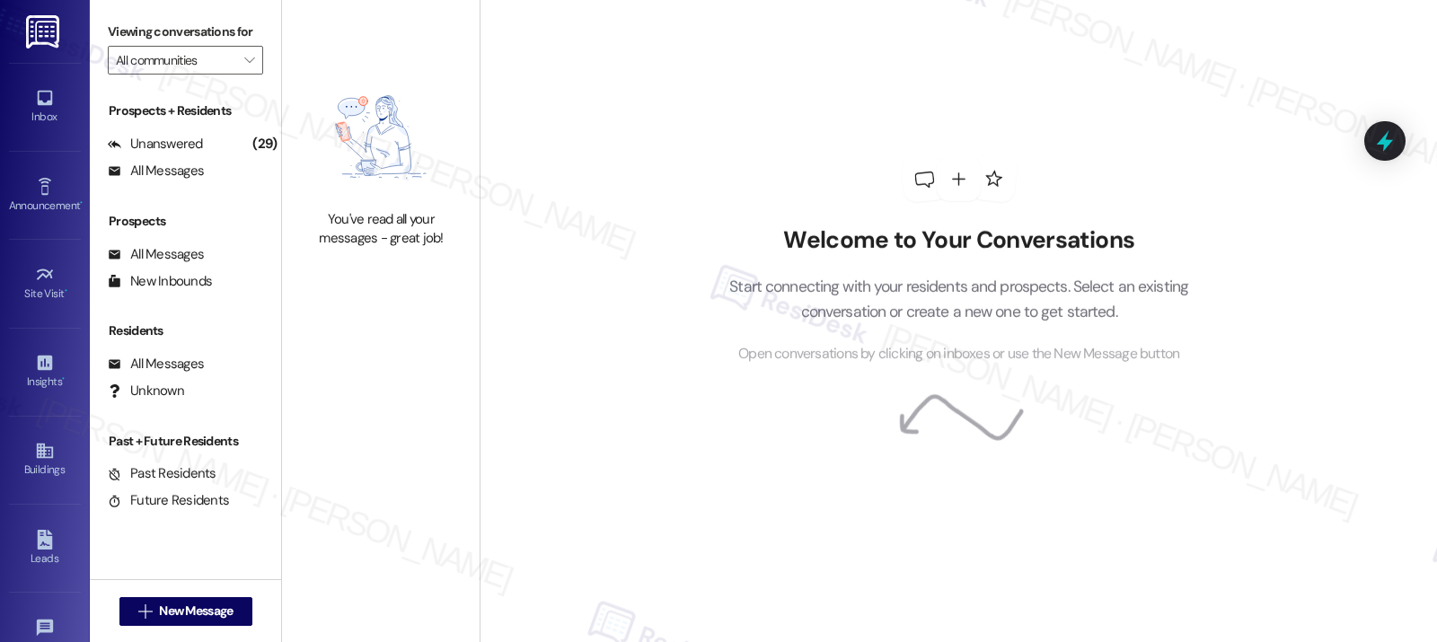
type input "[PERSON_NAME] on 5th"
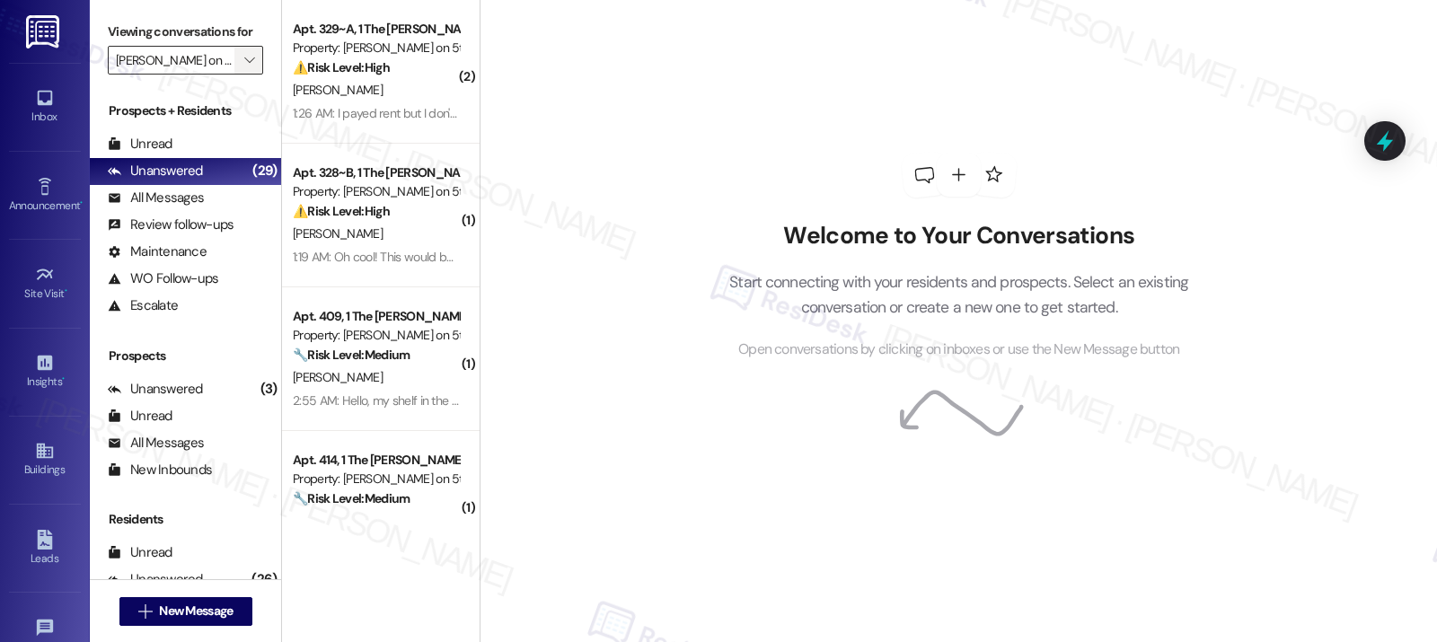
click at [245, 61] on span "" at bounding box center [249, 60] width 17 height 29
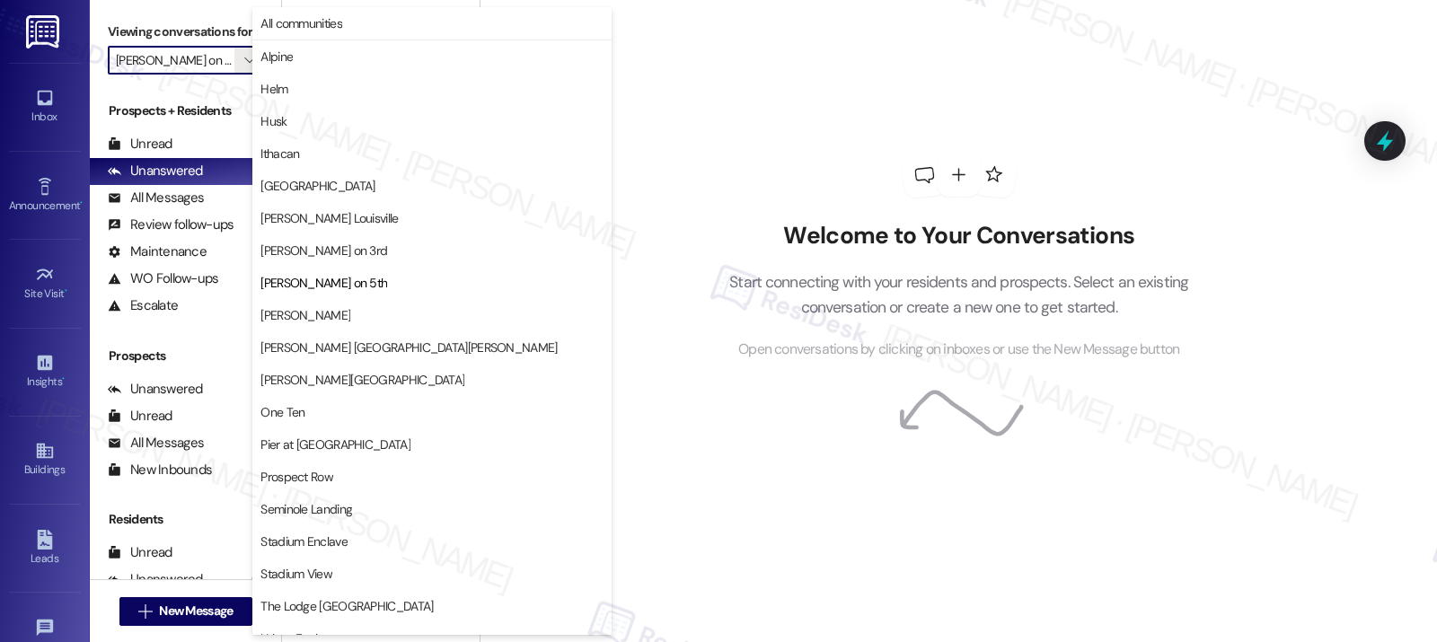
click at [714, 187] on div "Welcome to Your Conversations Start connecting with your residents and prospect…" at bounding box center [959, 257] width 539 height 514
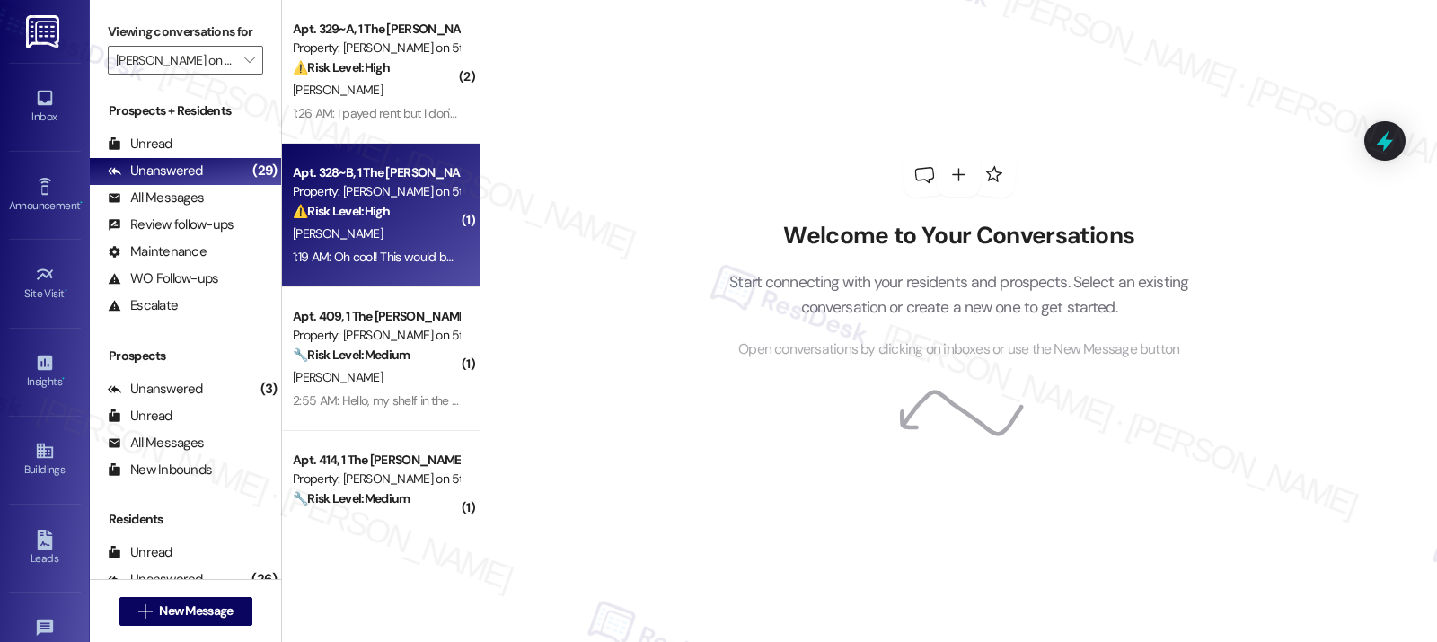
click at [395, 265] on div "1:19 AM: Oh cool! This would be much easier to know the updates involving my ro…" at bounding box center [376, 257] width 170 height 22
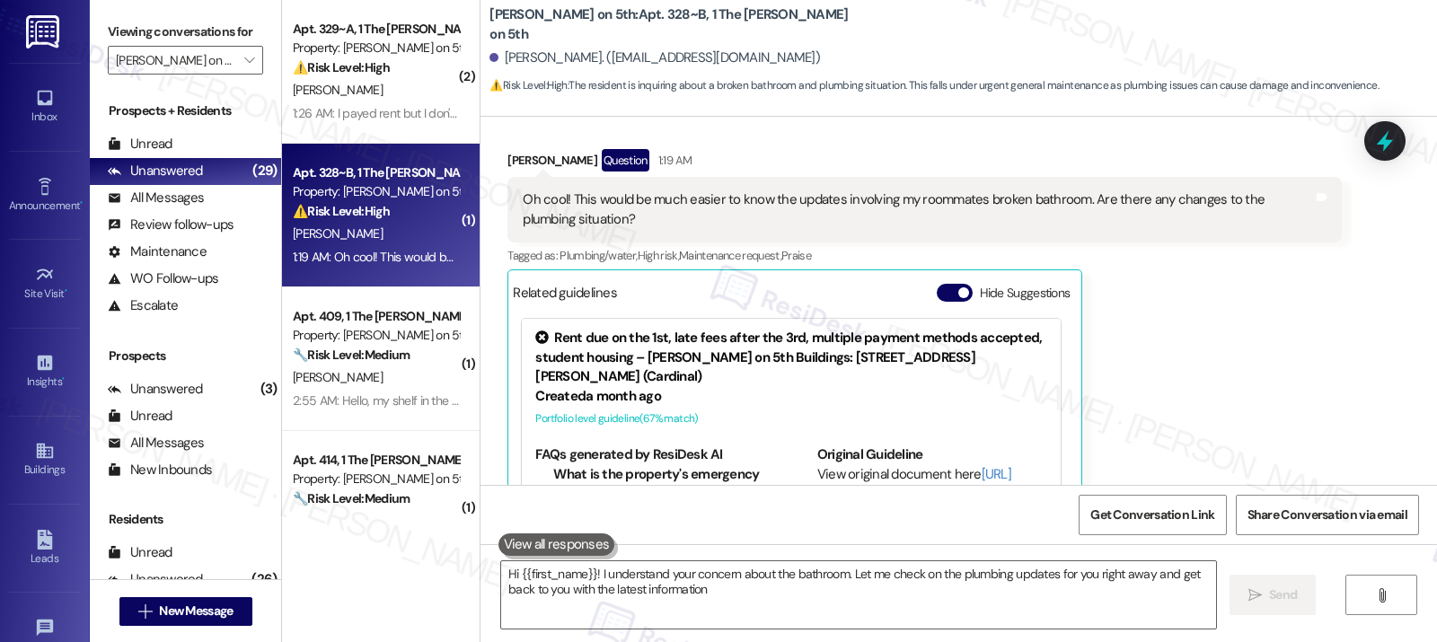
type textarea "Hi {{first_name}}! I understand your concern about the bathroom. Let me check o…"
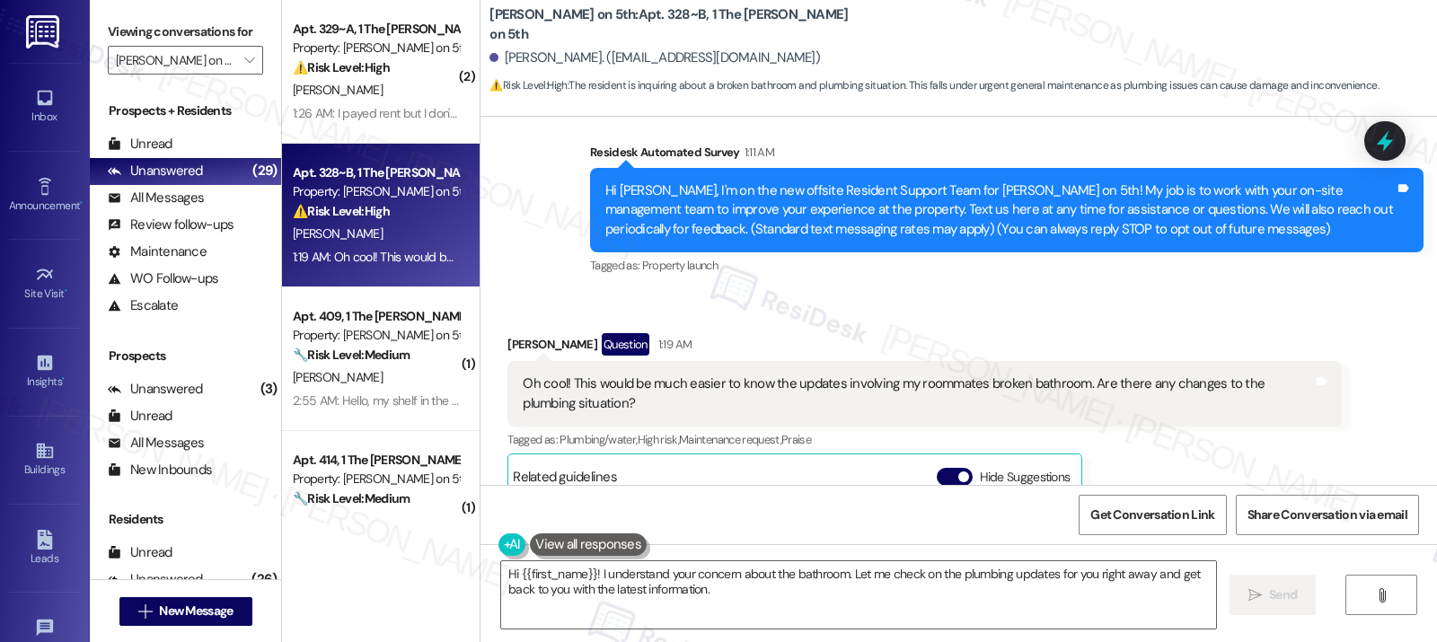
scroll to position [155, 0]
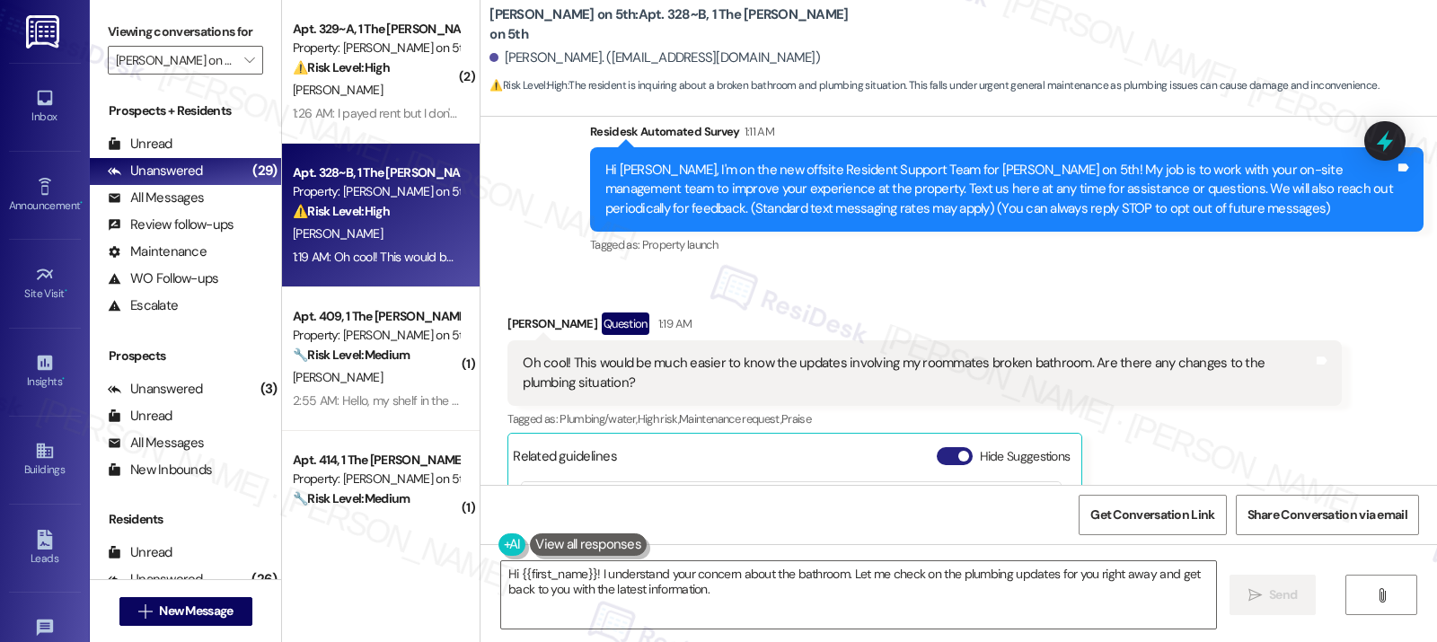
click at [936, 454] on button "Hide Suggestions" at bounding box center [954, 456] width 36 height 18
click at [538, 367] on div "Oh cool! This would be much easier to know the updates involving my roommates b…" at bounding box center [917, 373] width 789 height 39
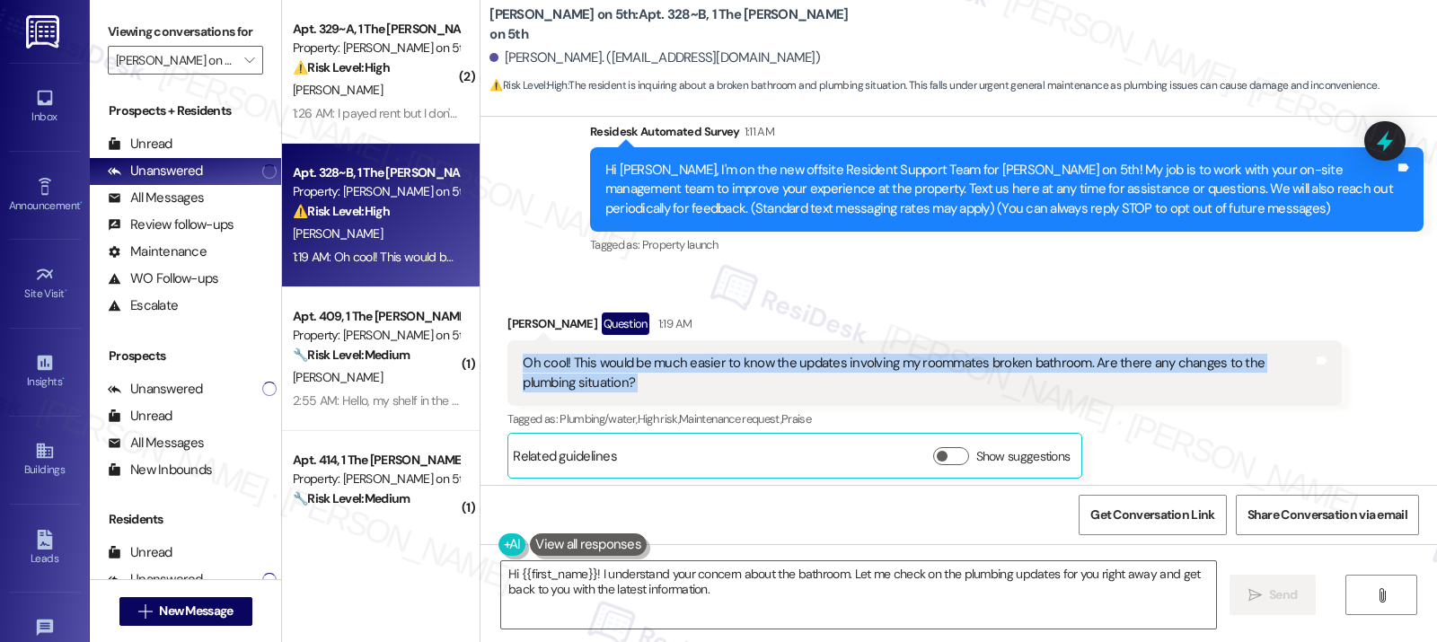
click at [538, 367] on div "Oh cool! This would be much easier to know the updates involving my roommates b…" at bounding box center [917, 373] width 789 height 39
copy div "Oh cool! This would be much easier to know the updates involving my roommates b…"
click at [772, 598] on textarea "Hi {{first_name}}! I understand your concern about the bathroom. Let me check o…" at bounding box center [858, 594] width 715 height 67
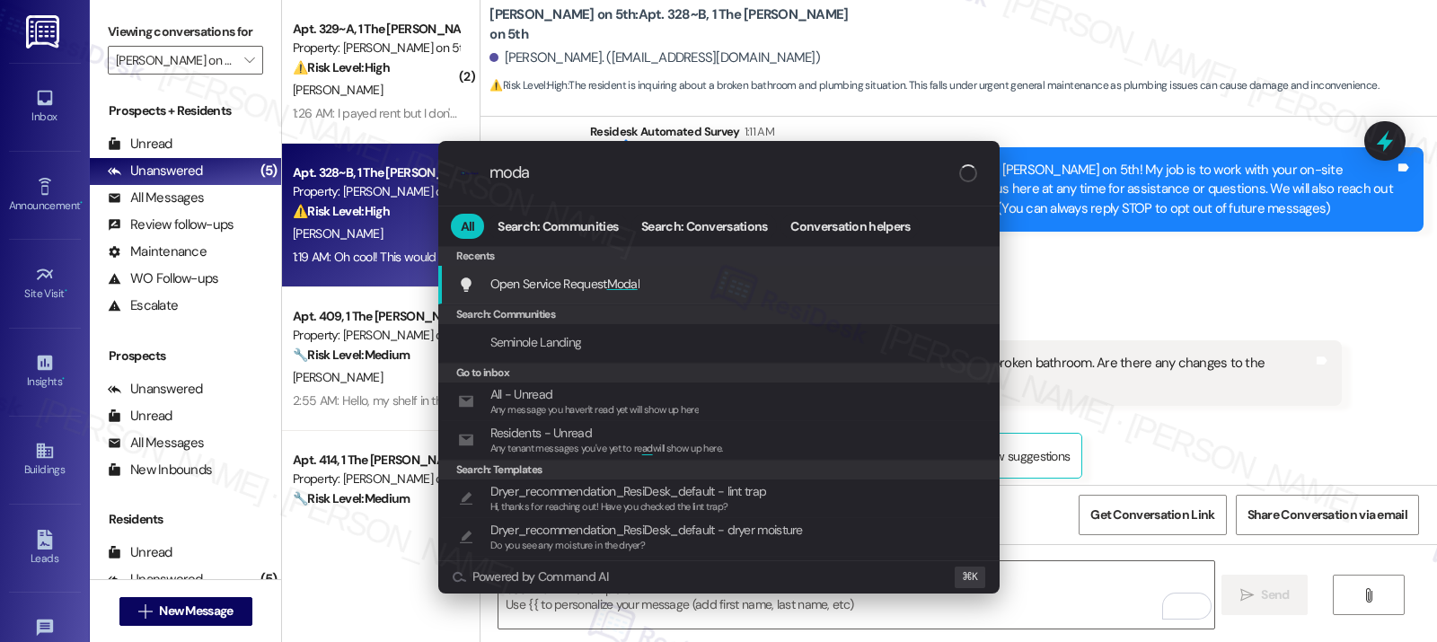
type input "modal"
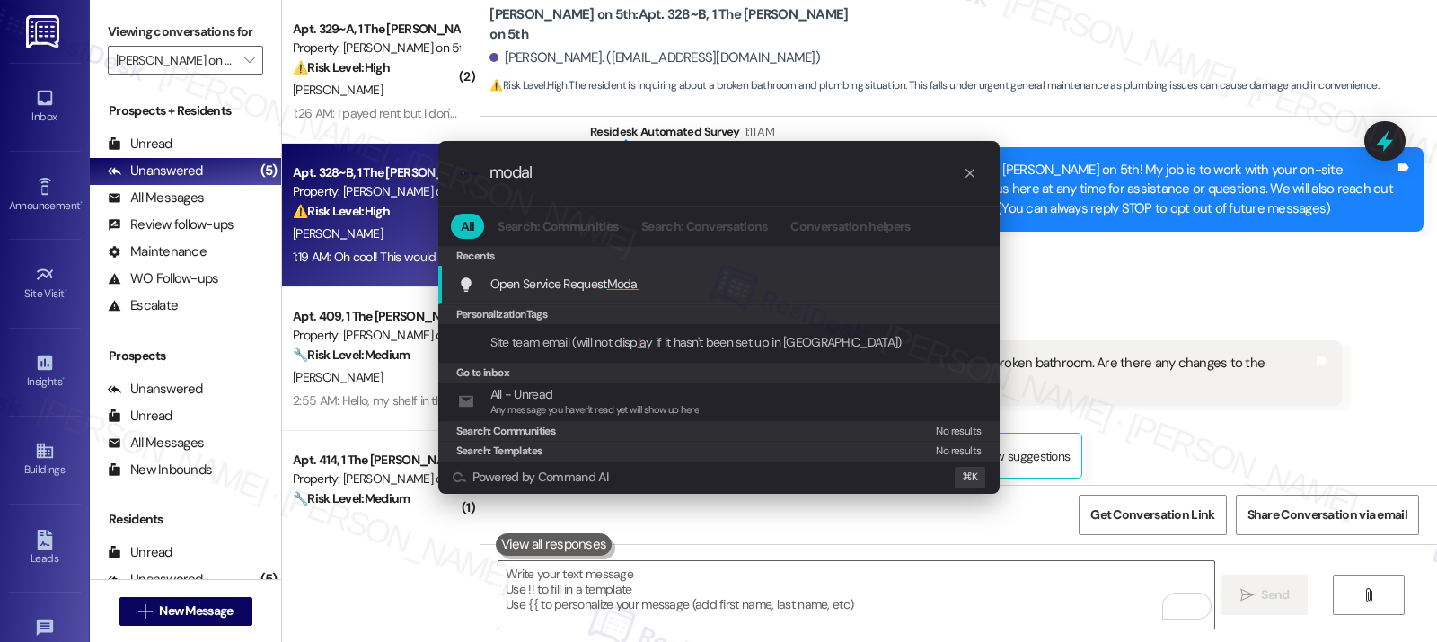
click at [742, 283] on div "Open Service Request Modal Add shortcut" at bounding box center [720, 284] width 525 height 20
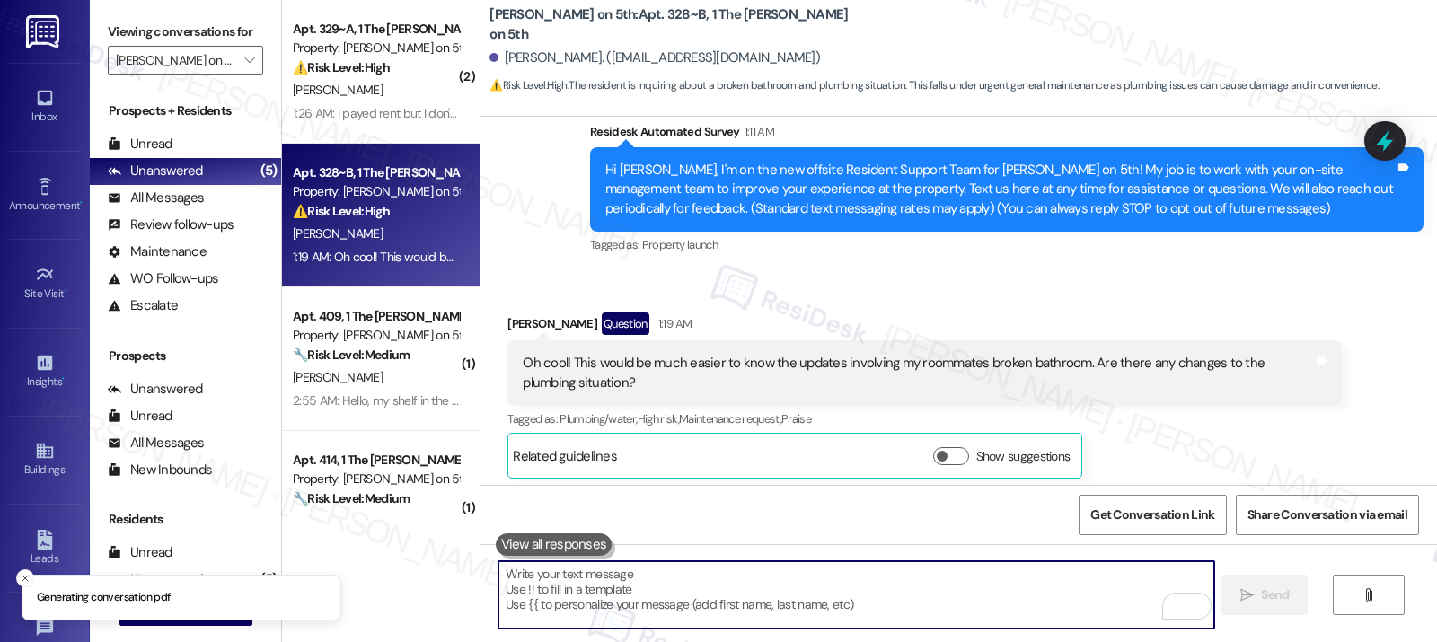
click at [742, 283] on div "Received via SMS [PERSON_NAME] Question 1:19 AM Oh cool! This would be much eas…" at bounding box center [958, 382] width 956 height 221
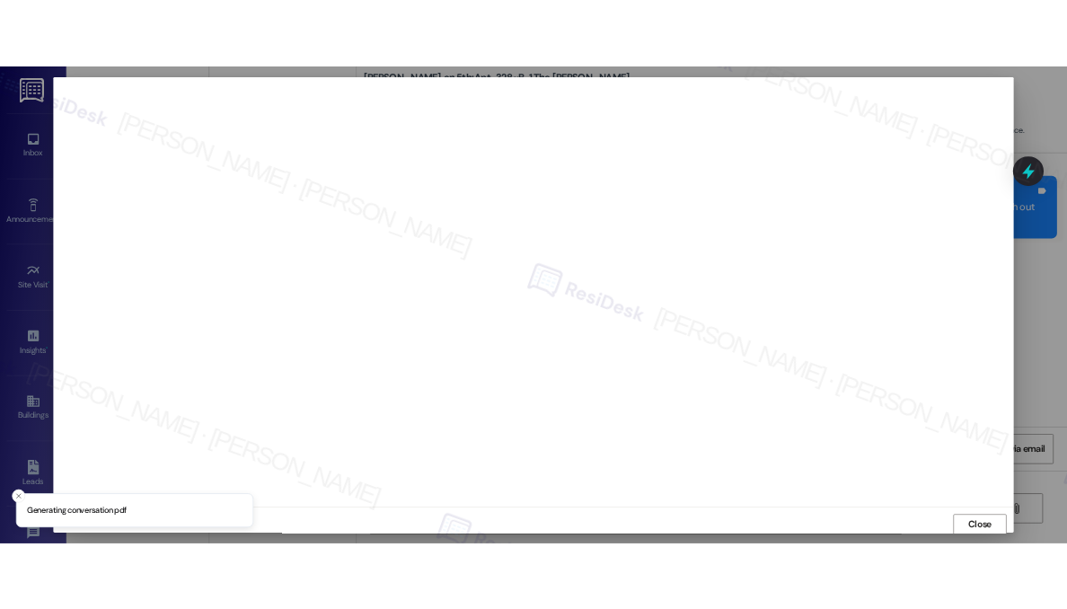
scroll to position [3, 0]
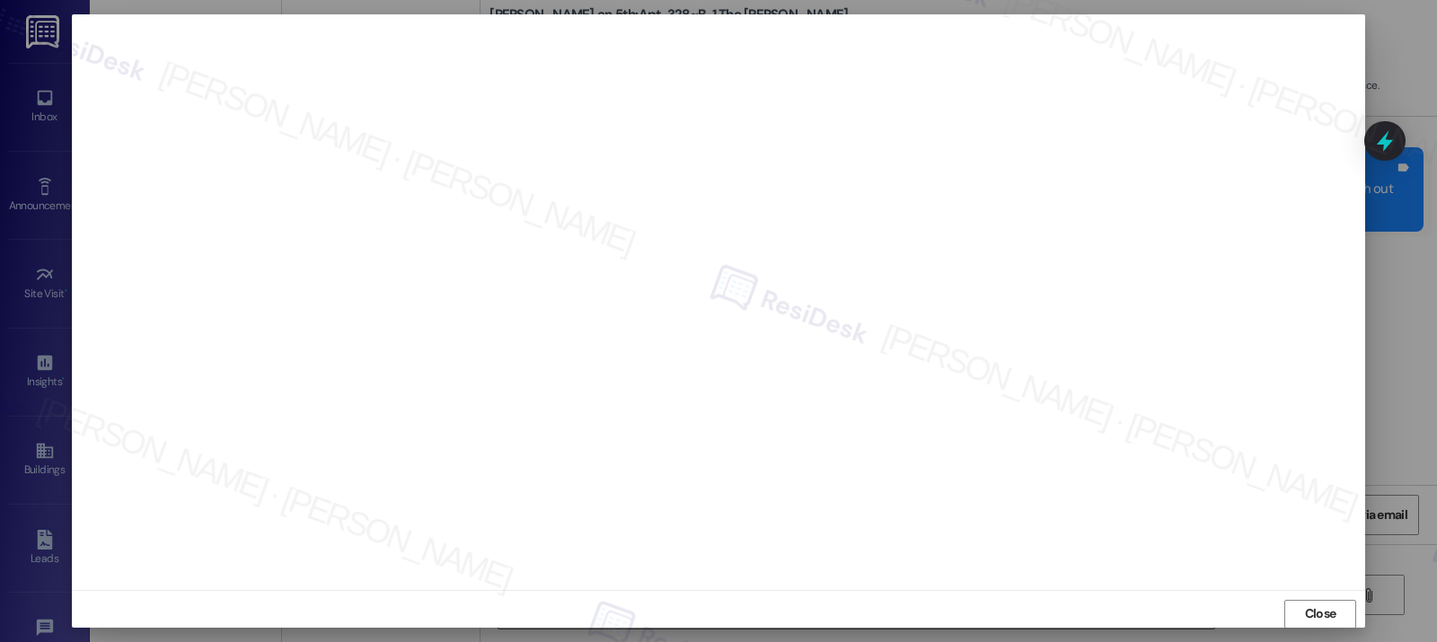
click at [1279, 621] on div "Close" at bounding box center [718, 614] width 1293 height 48
click at [1301, 608] on span "Close" at bounding box center [1320, 613] width 39 height 19
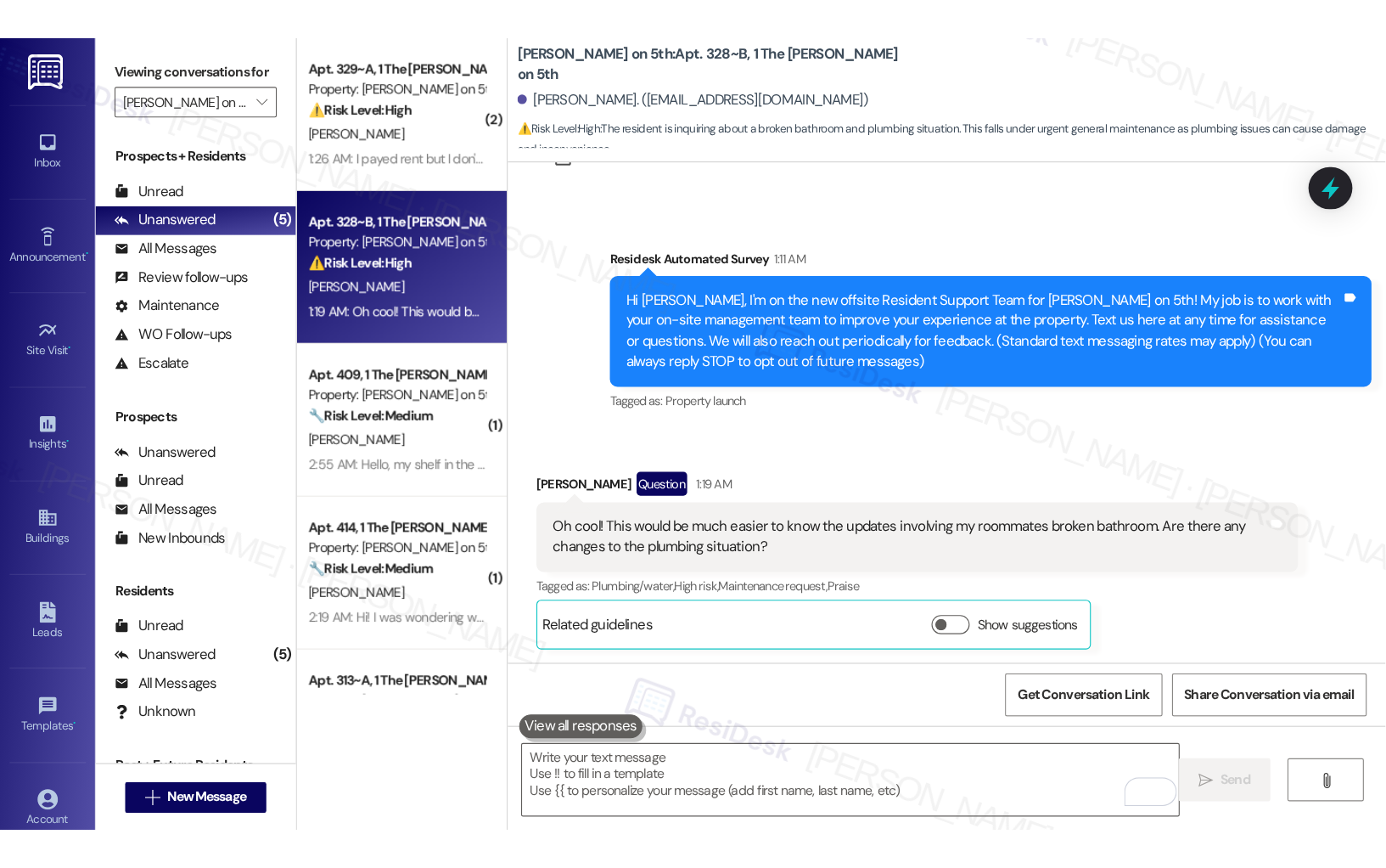
scroll to position [0, 0]
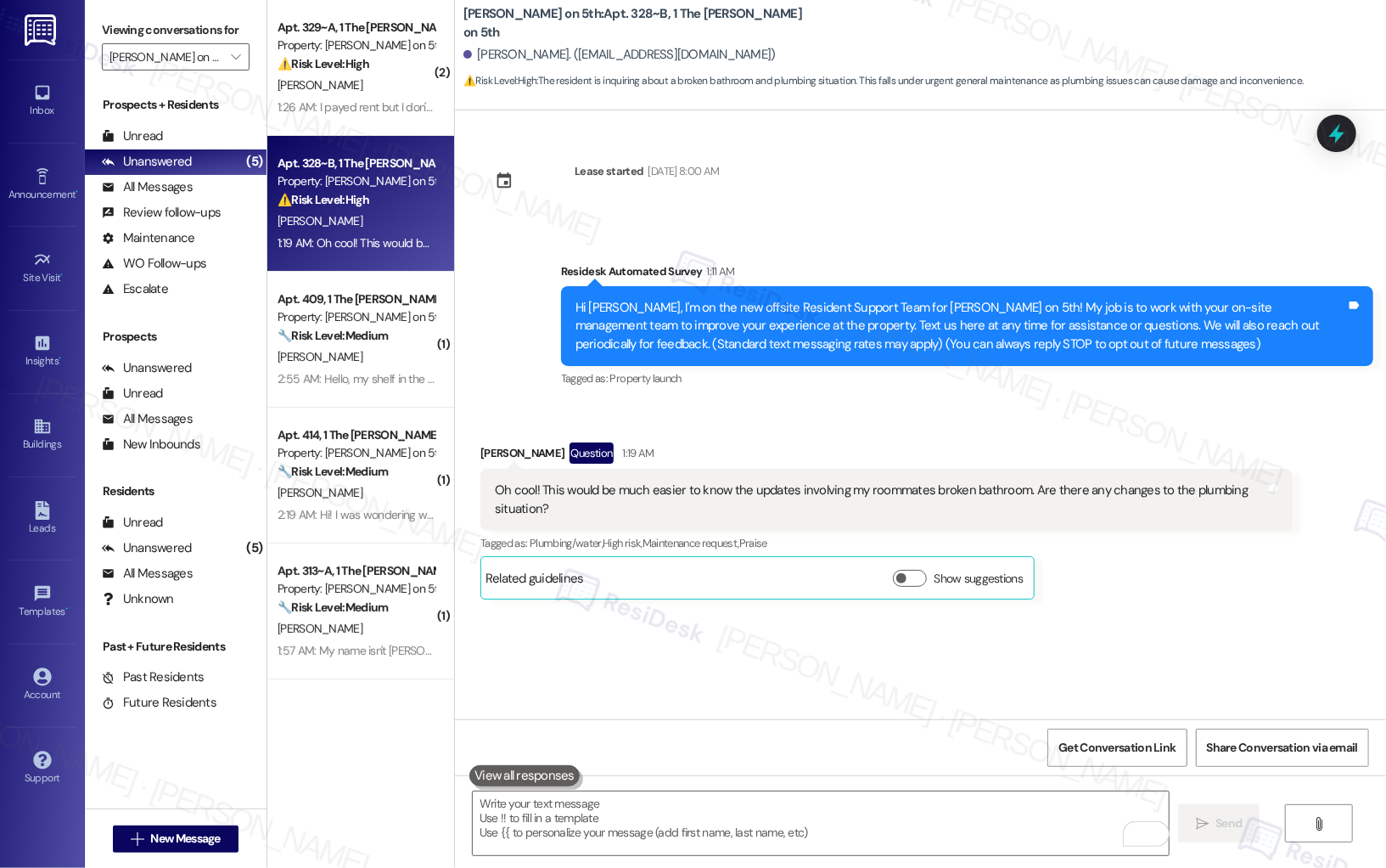
click at [777, 491] on div "Oh cool! This would be much easier to know the updates involving my roommates b…" at bounding box center [879, 499] width 771 height 37
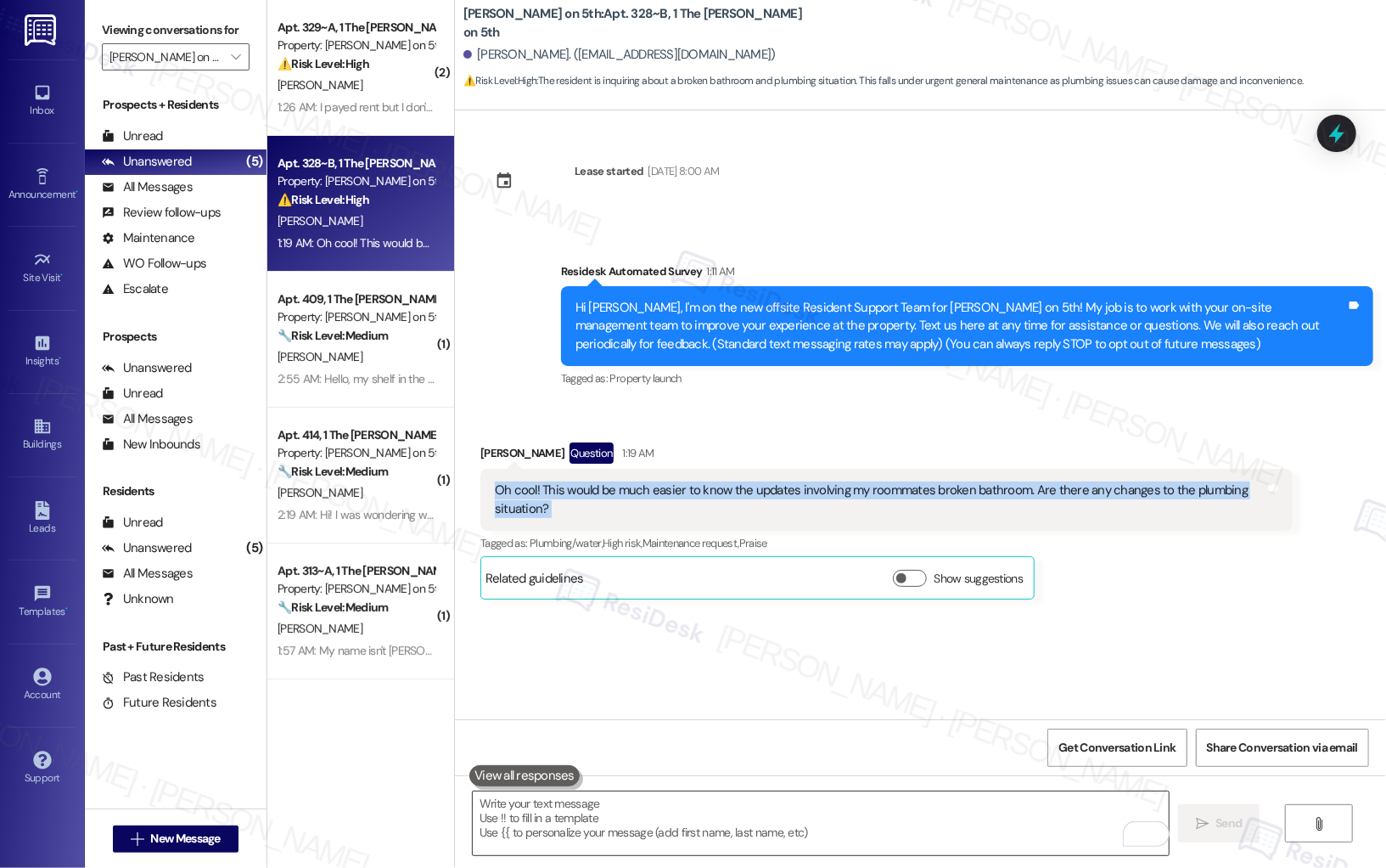
click at [692, 606] on textarea "To enrich screen reader interactions, please activate Accessibility in Grammarl…" at bounding box center [821, 823] width 697 height 63
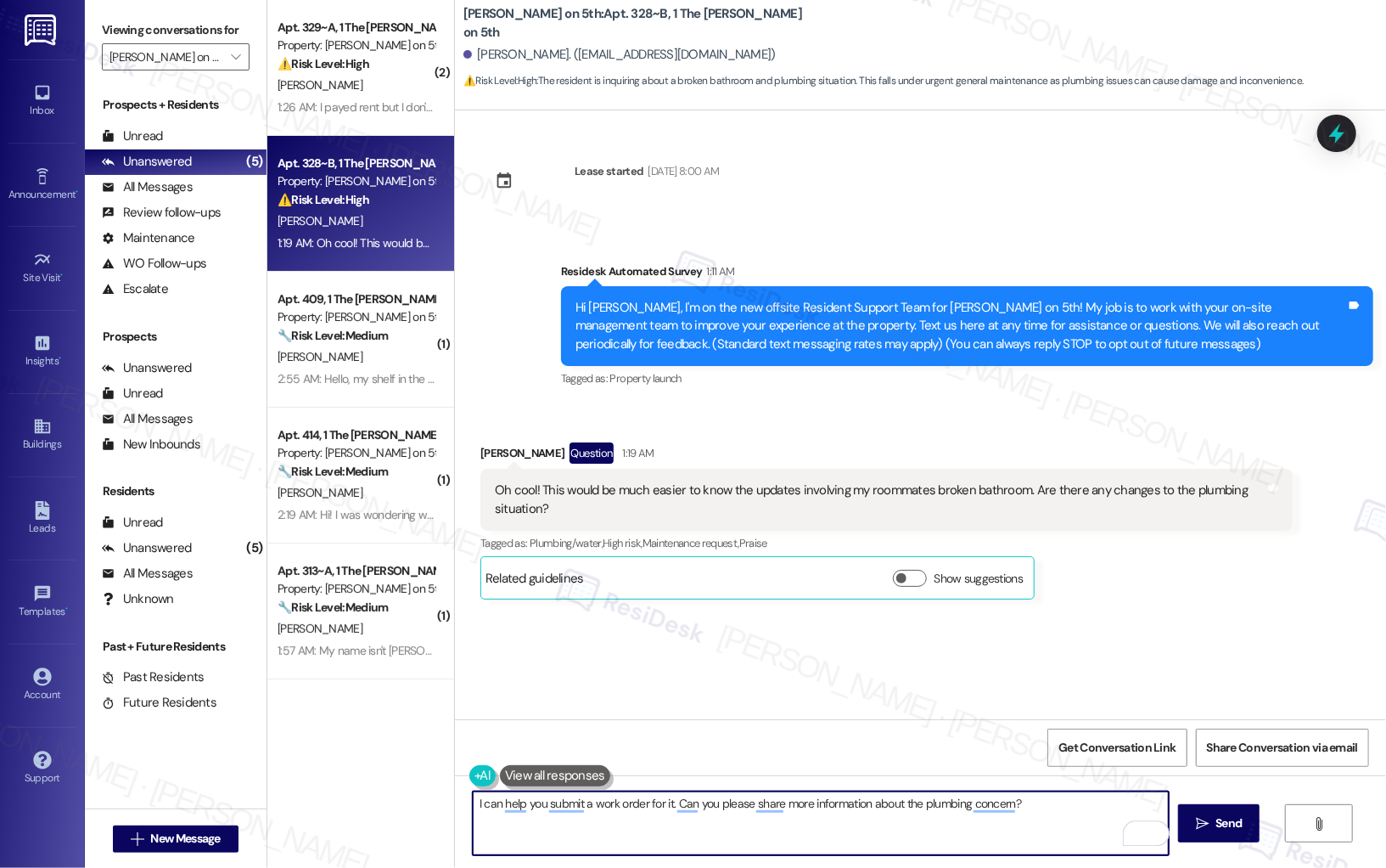
click at [473, 606] on textarea "I can help you submit a work order for it. Can you please share more informatio…" at bounding box center [821, 823] width 697 height 63
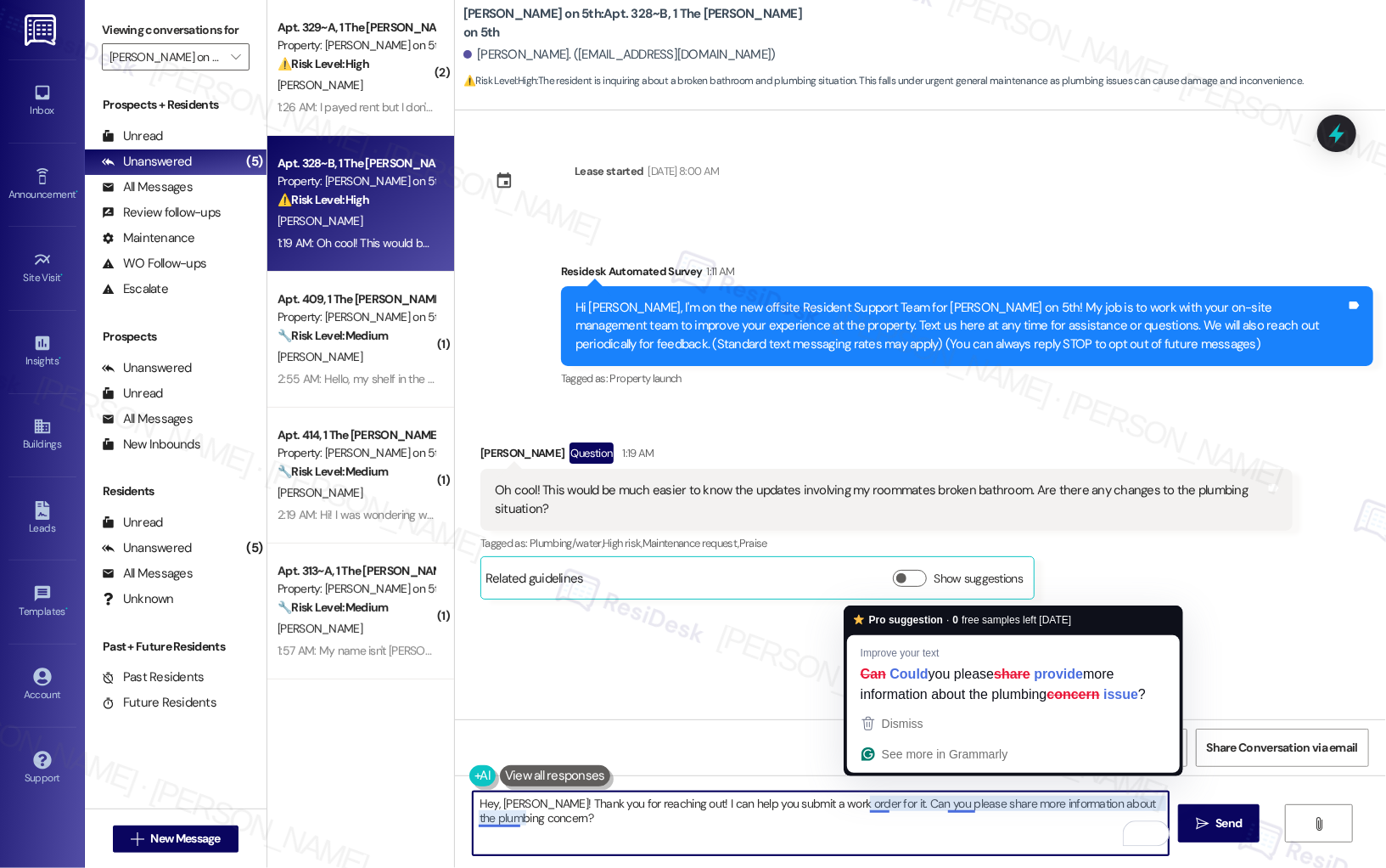
click at [865, 606] on textarea "Hey, [PERSON_NAME]! Thank you for reaching out! I can help you submit a work or…" at bounding box center [821, 823] width 697 height 63
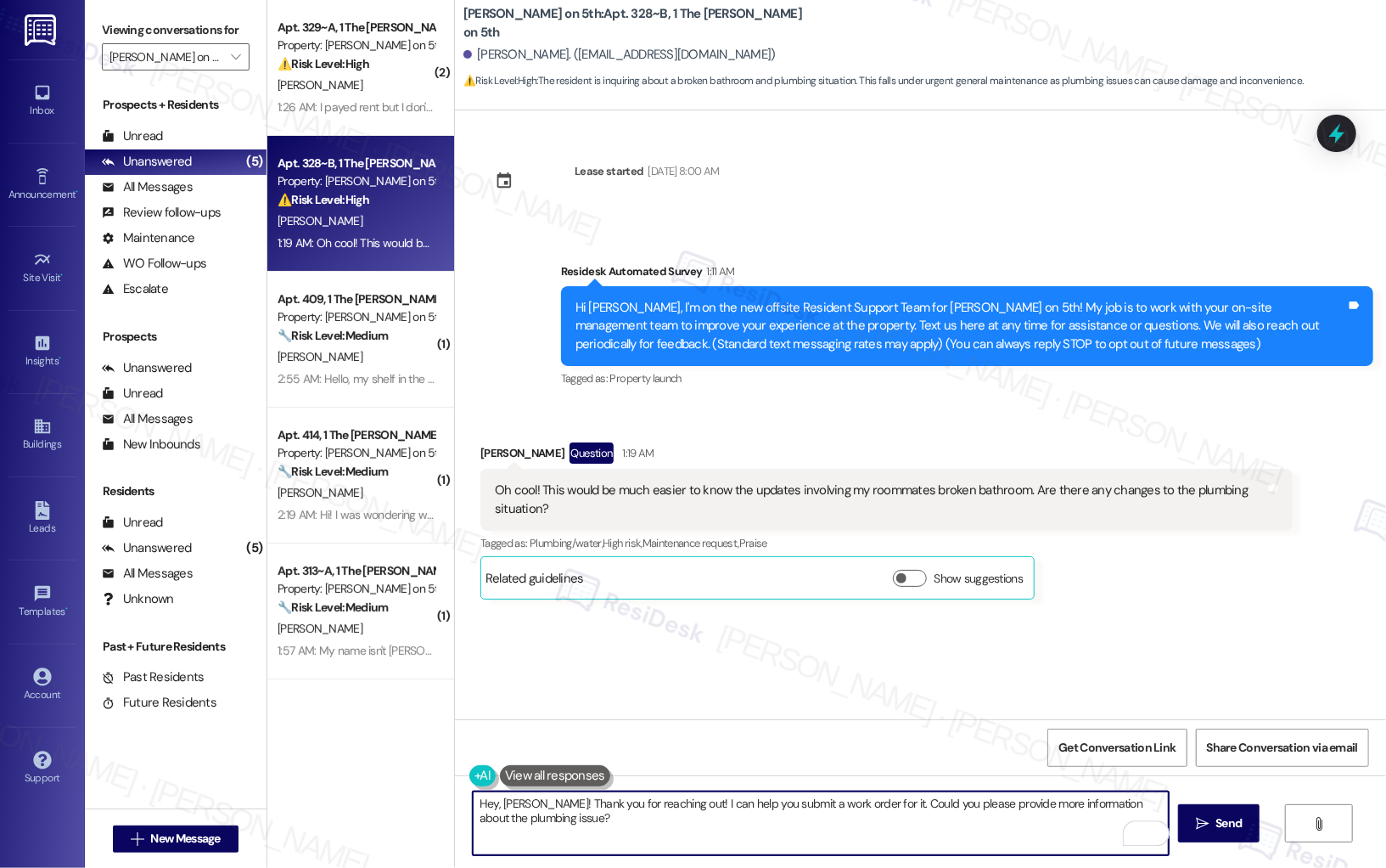
click at [998, 606] on textarea "Hey, [PERSON_NAME]! Thank you for reaching out! I can help you submit a work or…" at bounding box center [821, 823] width 697 height 63
type textarea "Hey, [PERSON_NAME]! Thank you for reaching out! I can help you submit a work or…"
click at [1216, 606] on span "Send" at bounding box center [1229, 823] width 26 height 18
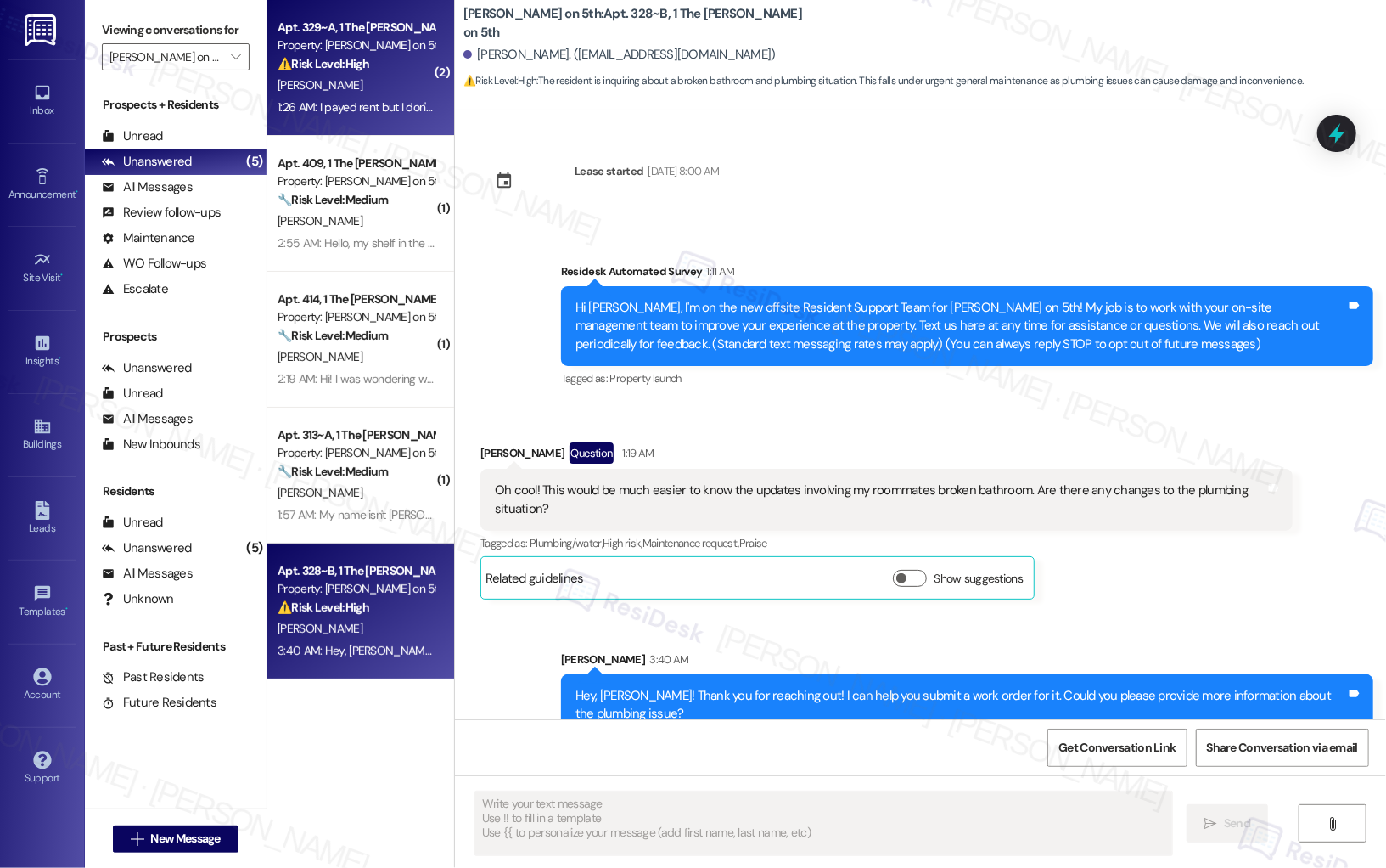
click at [358, 82] on div "[PERSON_NAME]" at bounding box center [356, 85] width 161 height 21
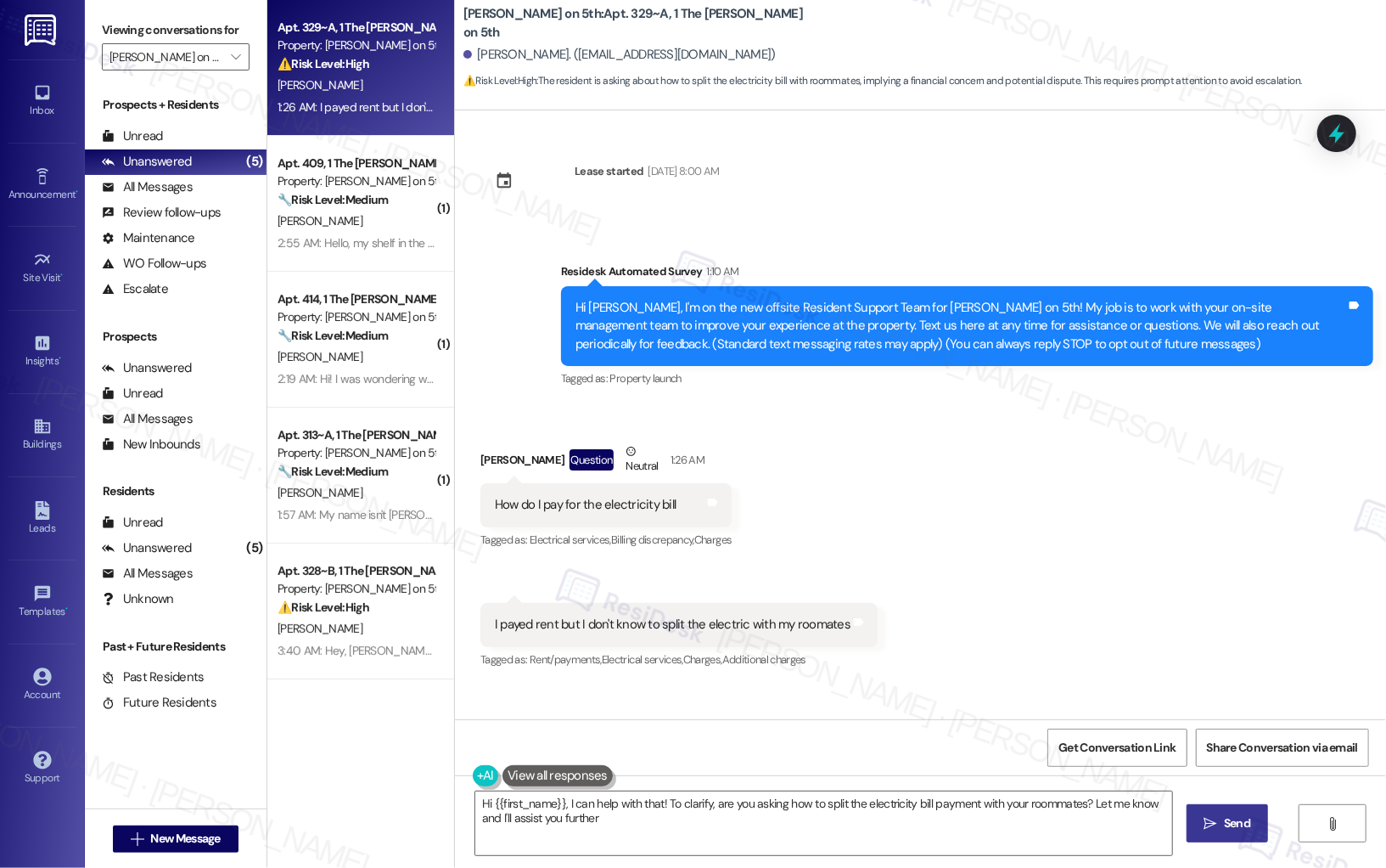
type textarea "Hi {{first_name}}, I can help with that! To clarify, are you asking how to spli…"
click at [803, 606] on textarea "Hi {{first_name}}, I can help with that! To clarify, are you asking how to spli…" at bounding box center [823, 823] width 697 height 63
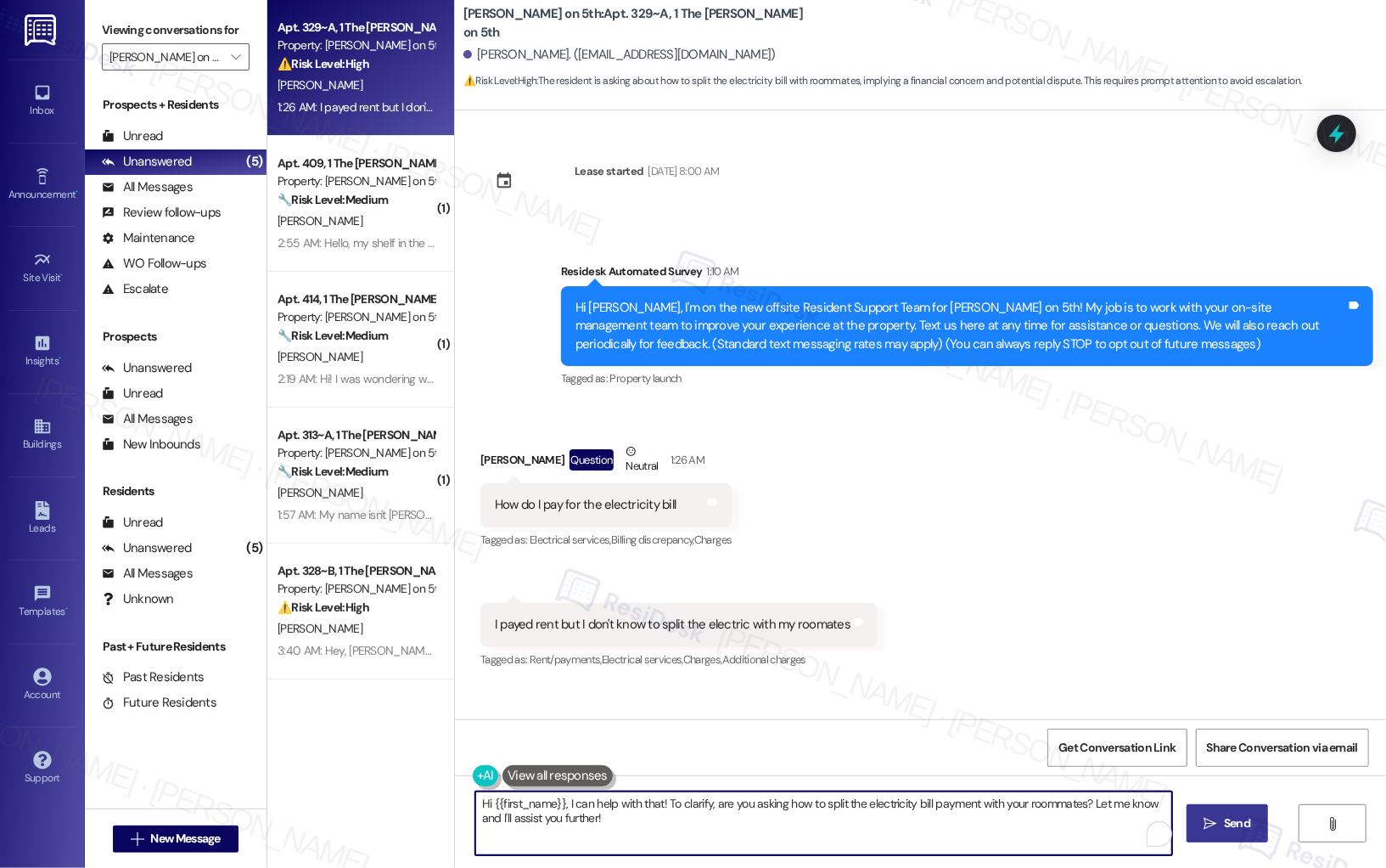
click at [803, 606] on textarea "Hi {{first_name}}, I can help with that! To clarify, are you asking how to spli…" at bounding box center [823, 823] width 697 height 63
click at [1234, 606] on span "Send" at bounding box center [1229, 823] width 26 height 18
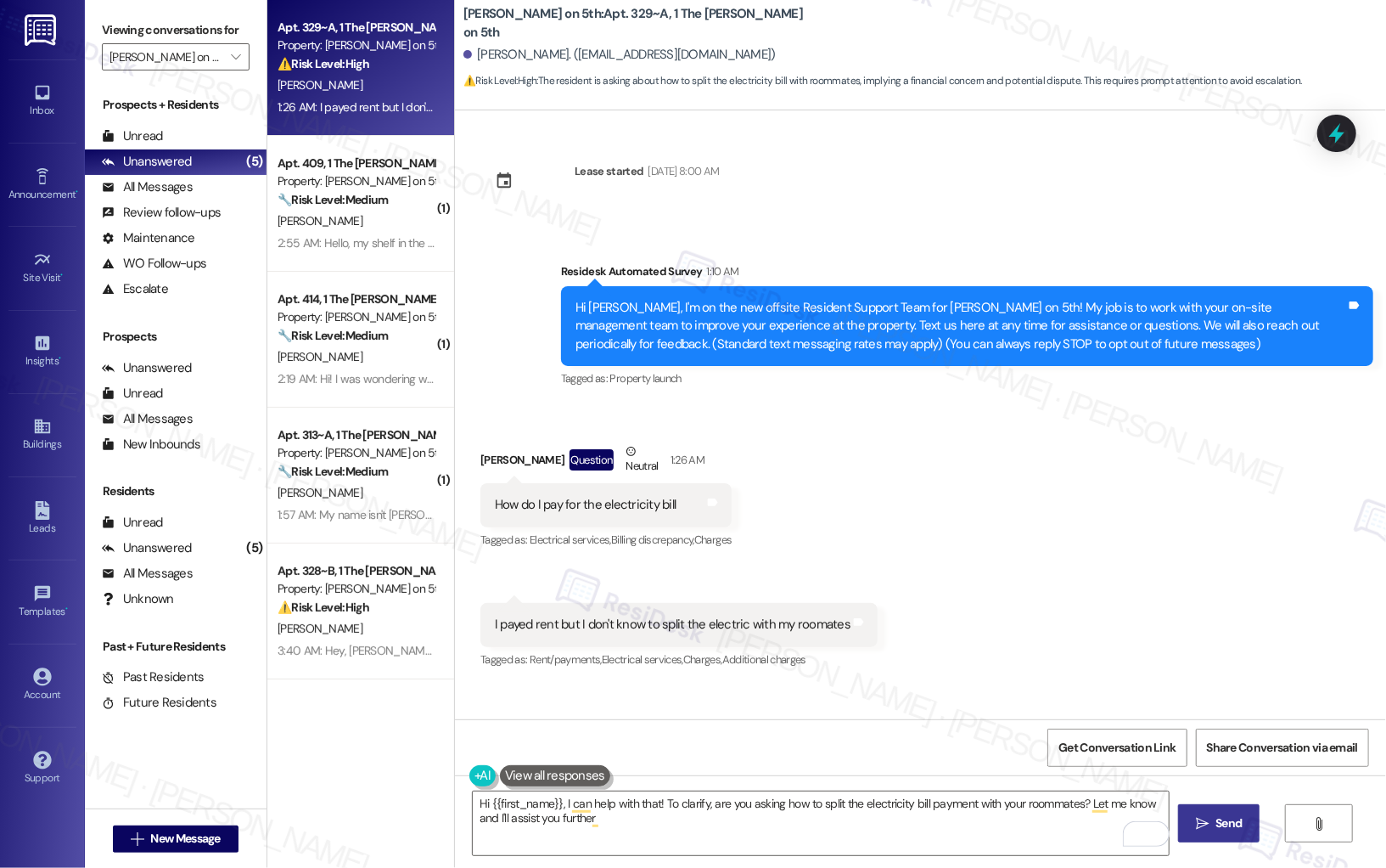
type textarea "Hi {{first_name}}, I can help with that! To clarify, are you asking how to spli…"
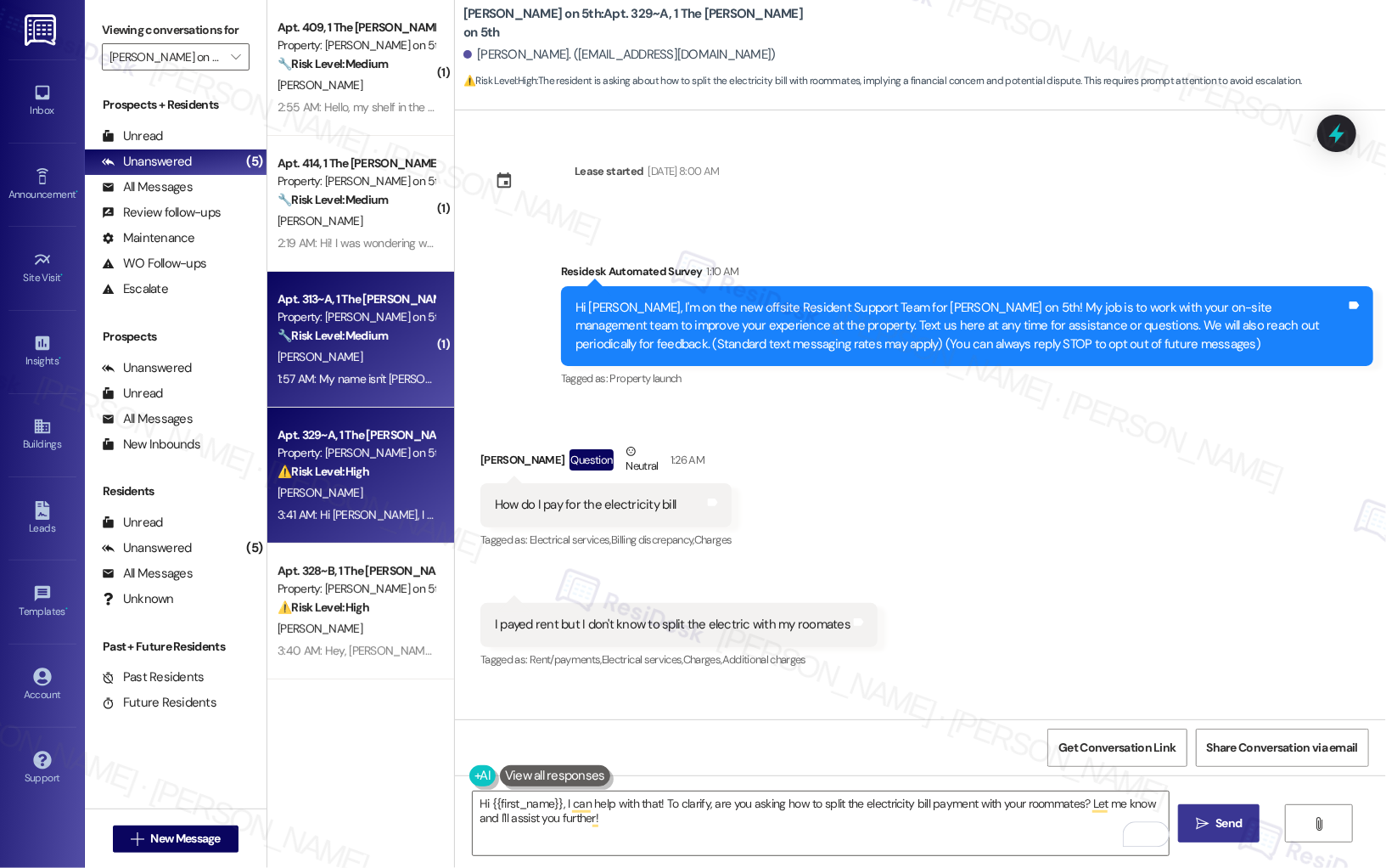
click at [355, 353] on div "[PERSON_NAME]" at bounding box center [356, 356] width 161 height 21
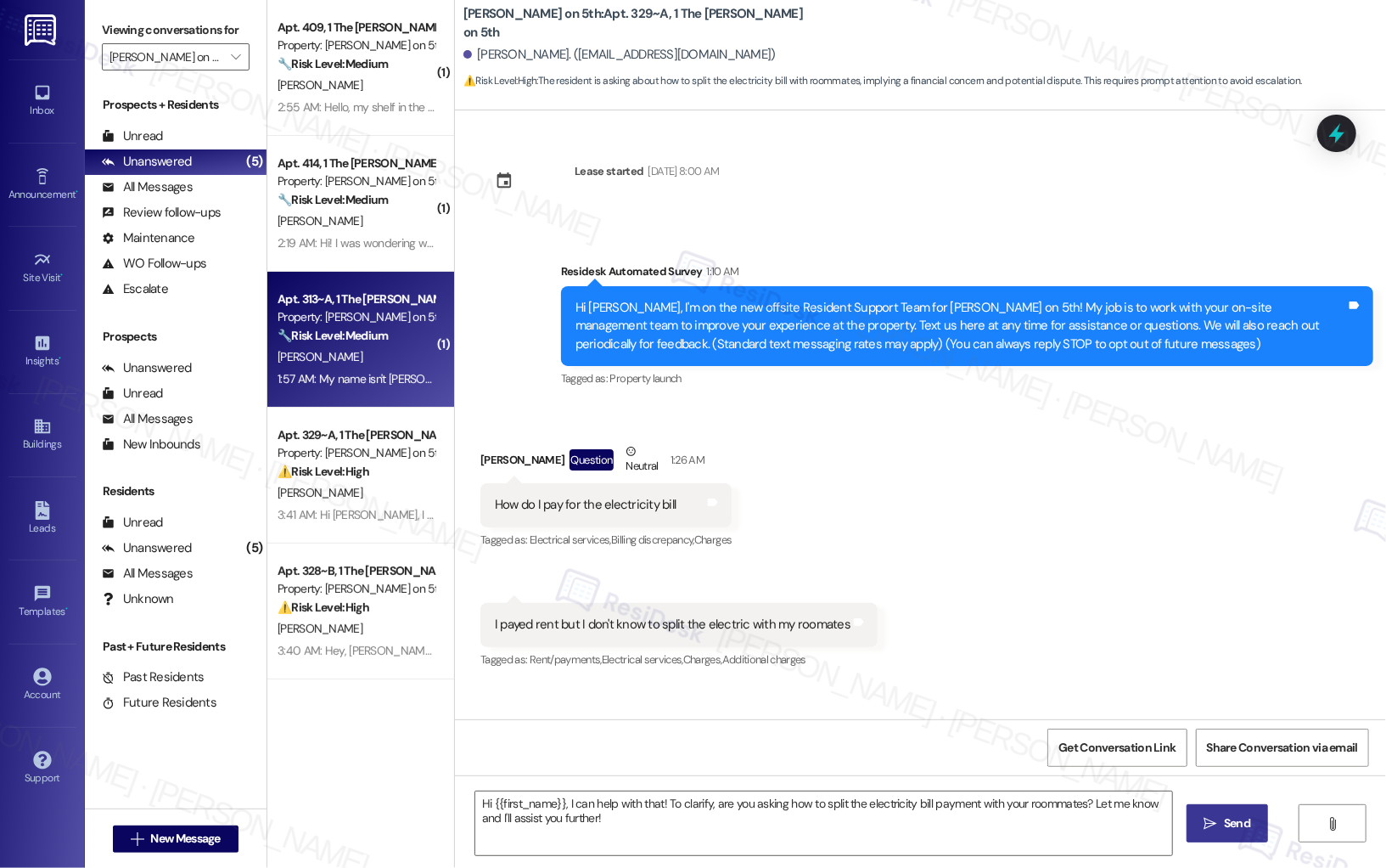
type textarea "Fetching suggested responses. Please feel free to read through the conversation…"
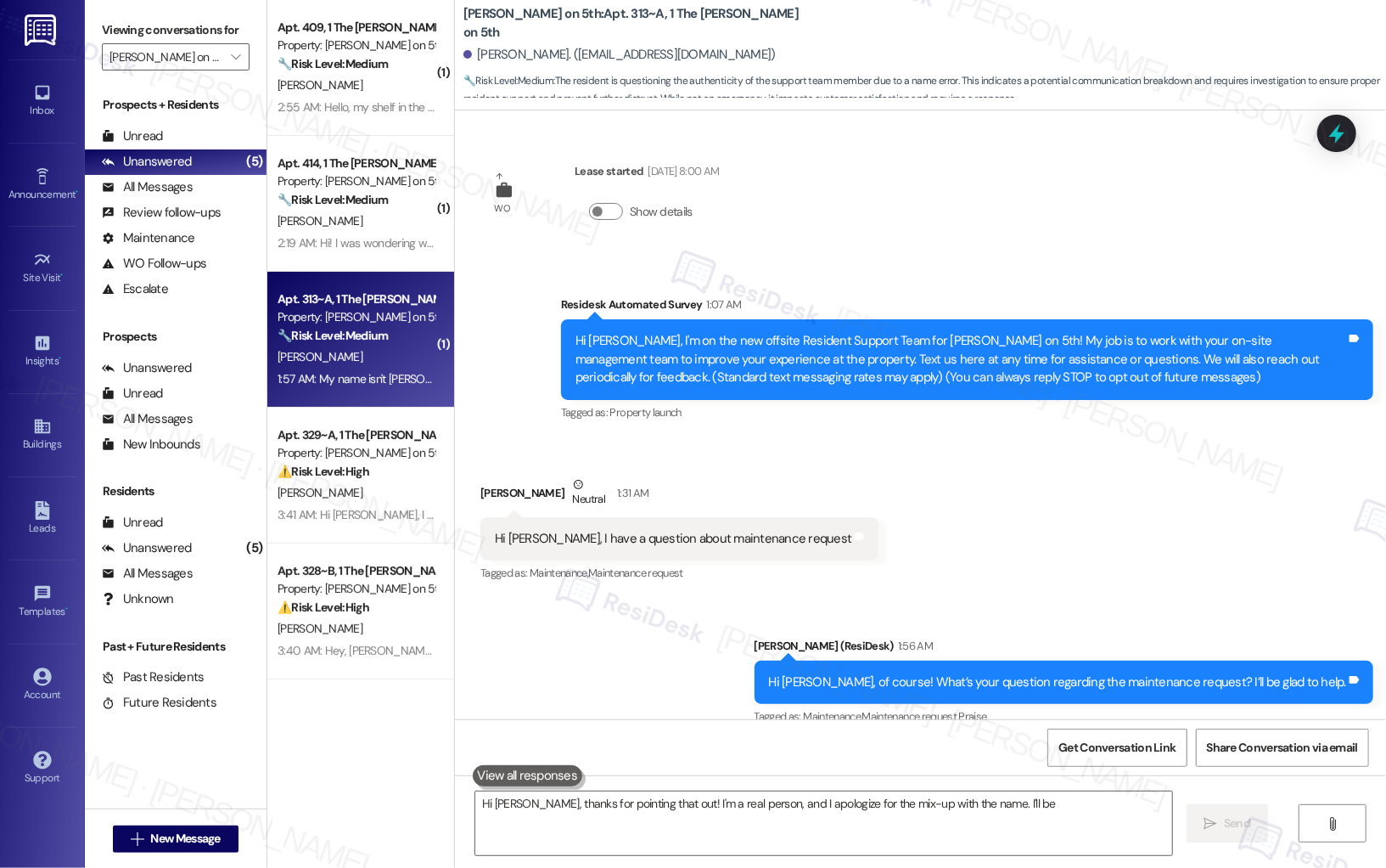
scroll to position [168, 0]
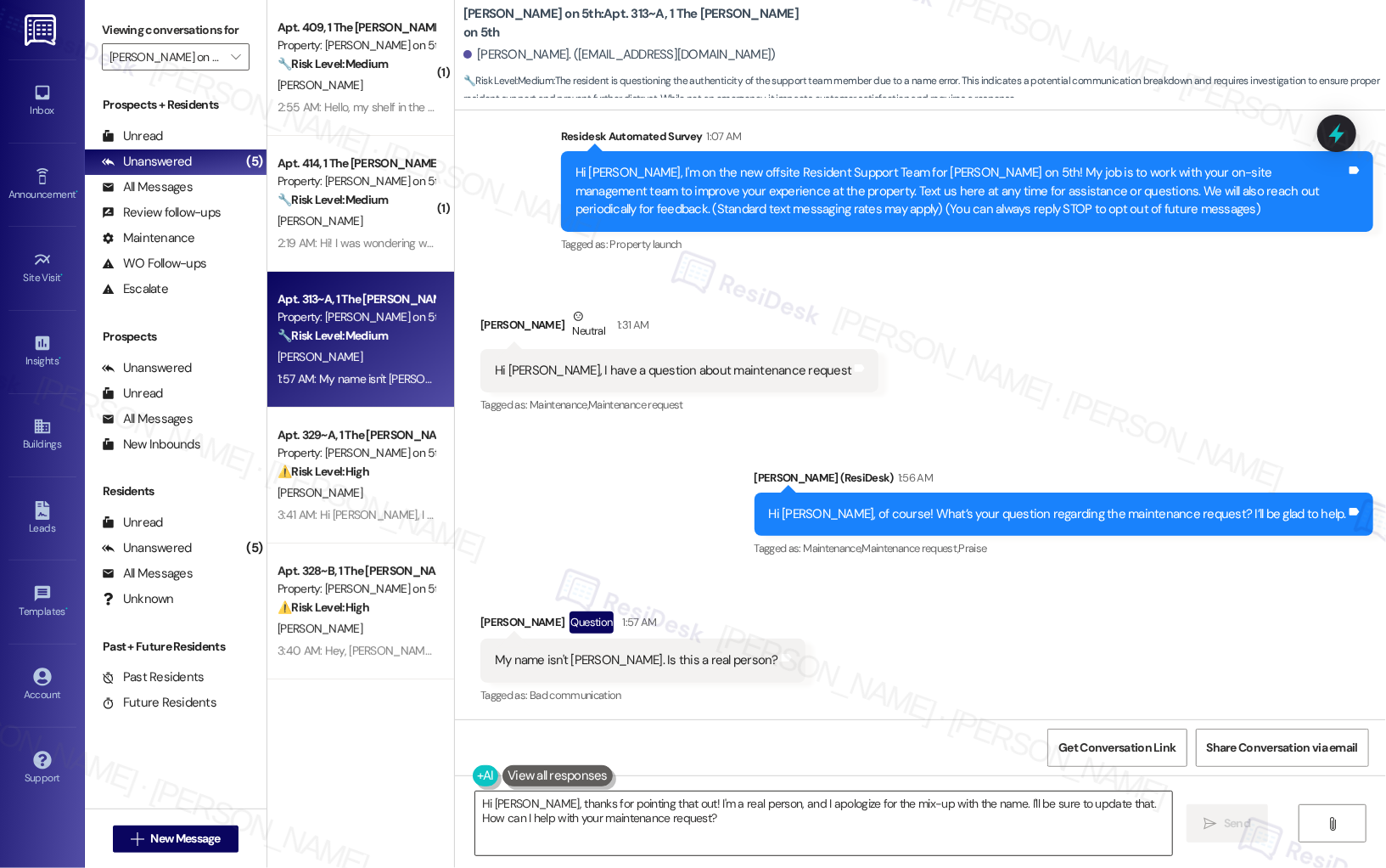
click at [618, 606] on textarea "Hi [PERSON_NAME], thanks for pointing that out! I'm a real person, and I apolog…" at bounding box center [823, 823] width 697 height 63
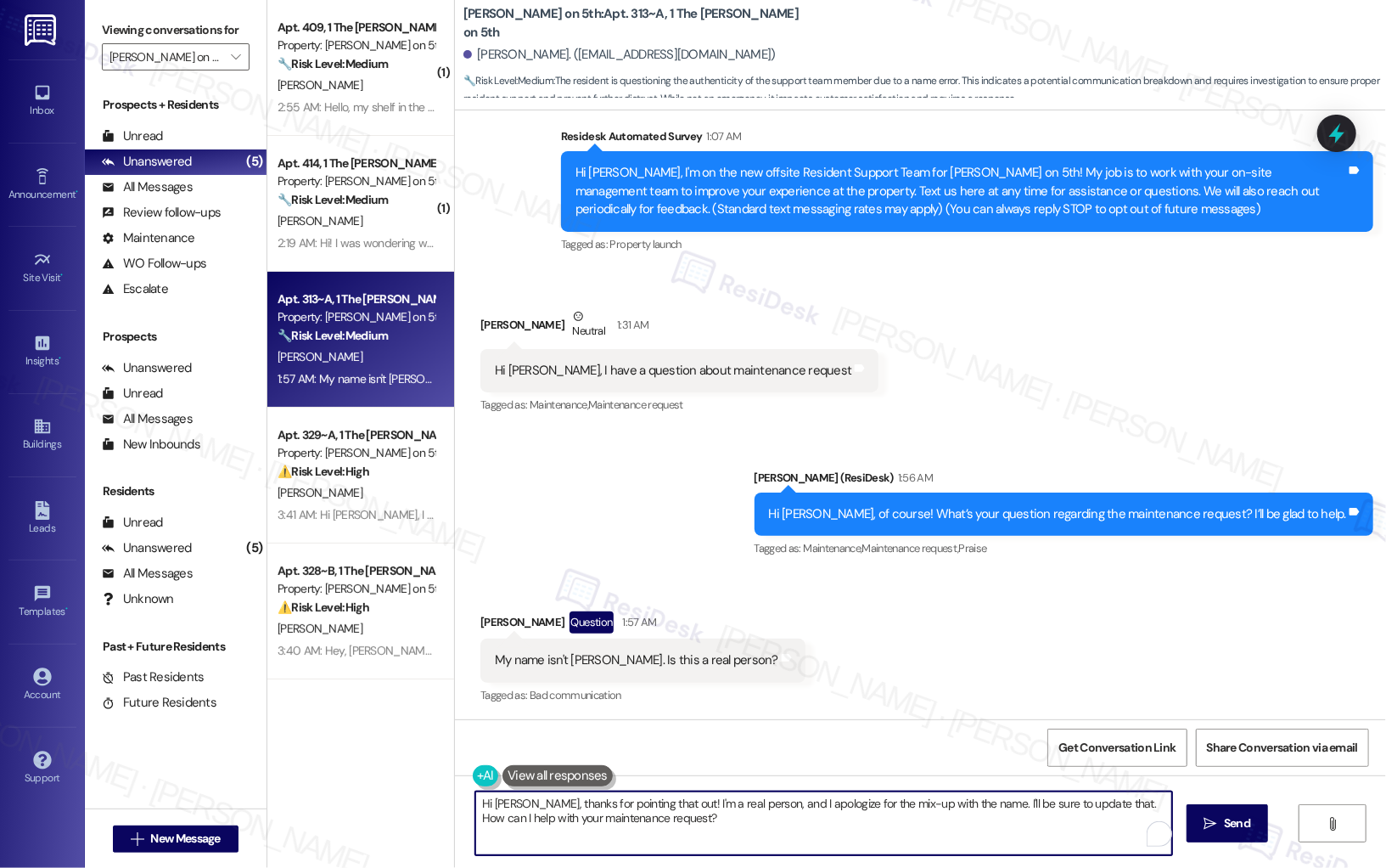
click at [618, 606] on textarea "Hi [PERSON_NAME], thanks for pointing that out! I'm a real person, and I apolog…" at bounding box center [823, 823] width 697 height 63
click at [1038, 606] on textarea "Apologies for the typo, [PERSON_NAME]! Yes, I am an actual person. How may I he…" at bounding box center [821, 823] width 697 height 63
type textarea "Apologies for the typo, [PERSON_NAME]! Yes, I am an actual person. How may I he…"
click at [1196, 606] on icon "" at bounding box center [1202, 824] width 12 height 13
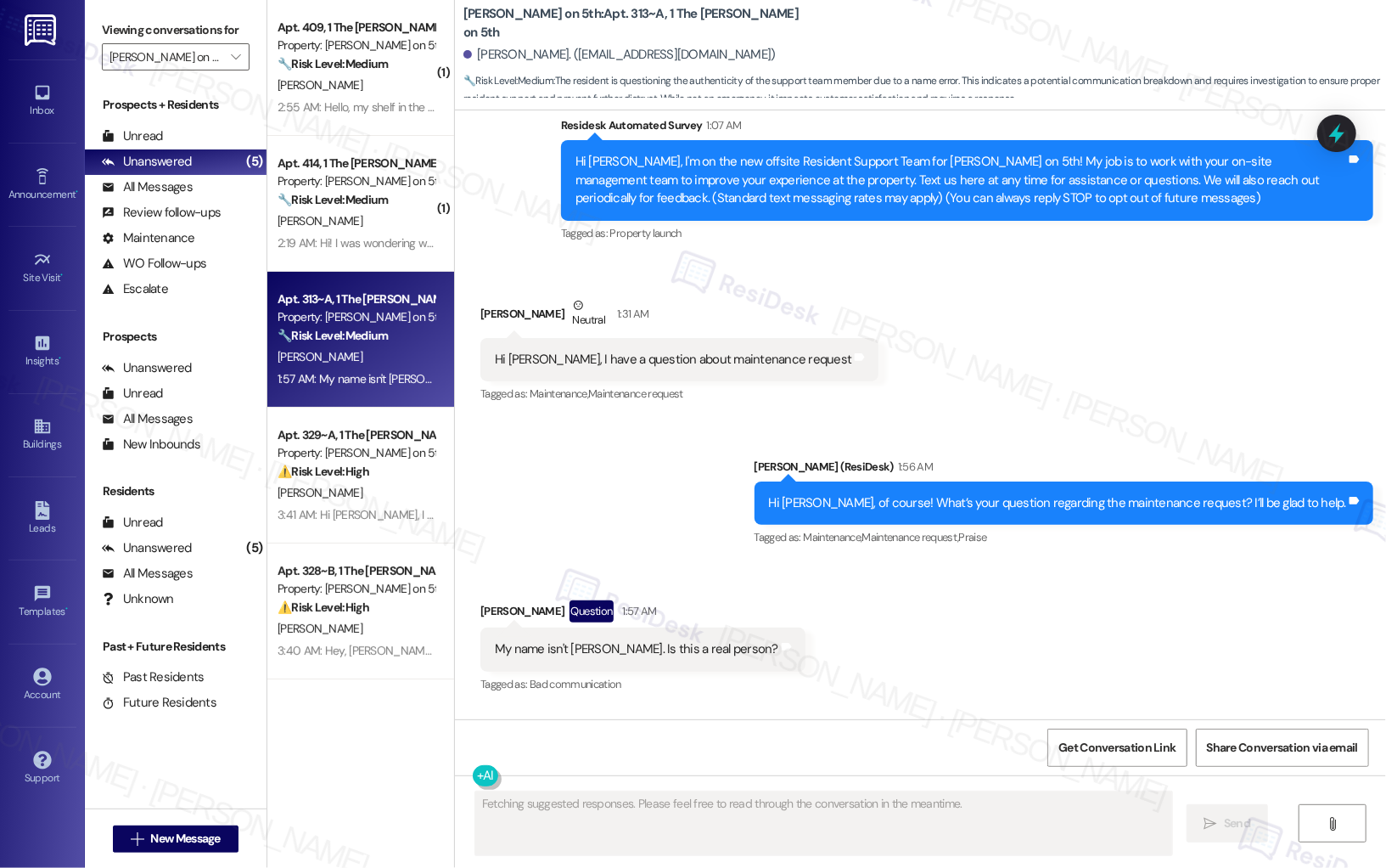
scroll to position [287, 0]
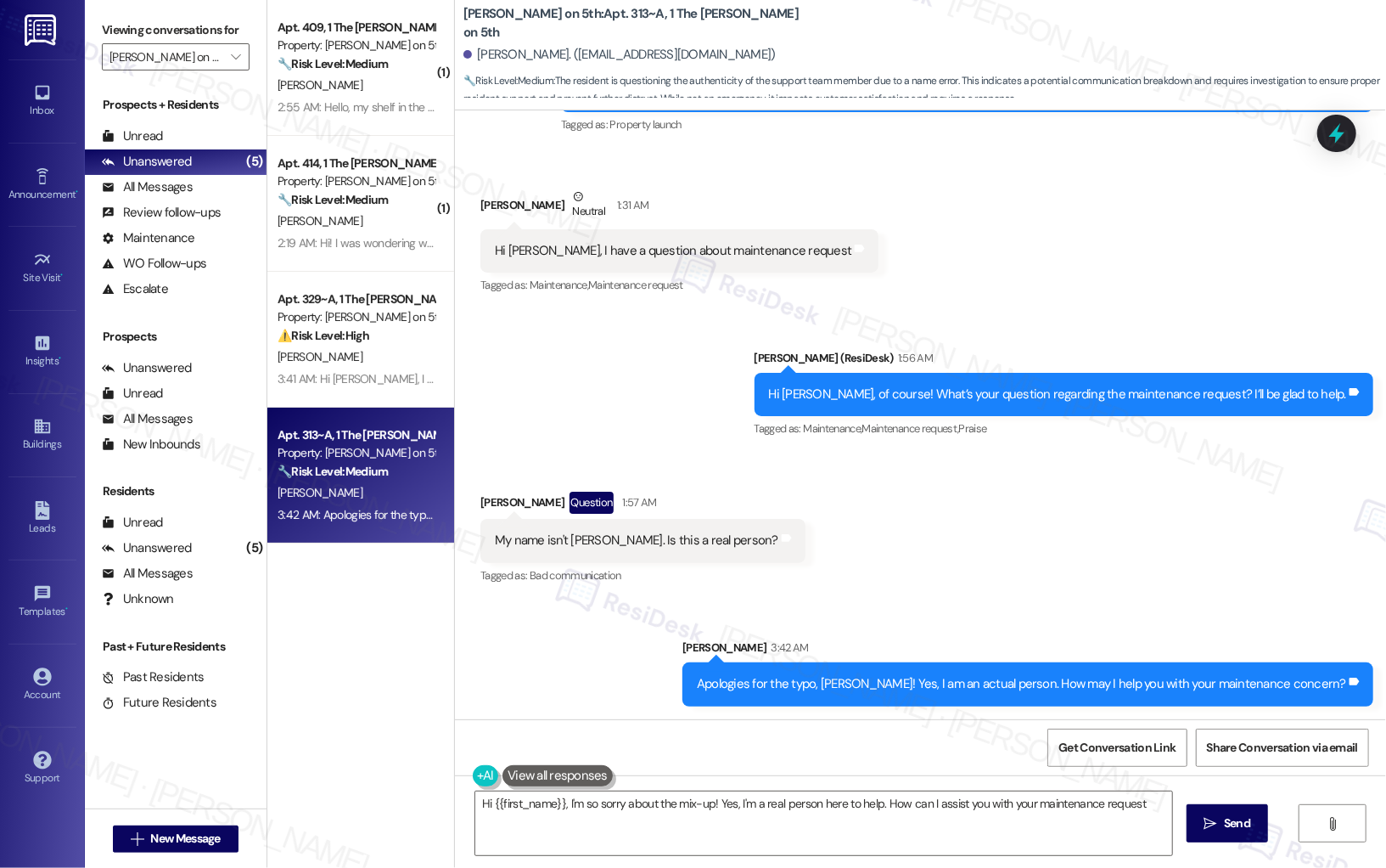
type textarea "Hi {{first_name}}, I'm so sorry about the mix-up! Yes, I'm a real person here t…"
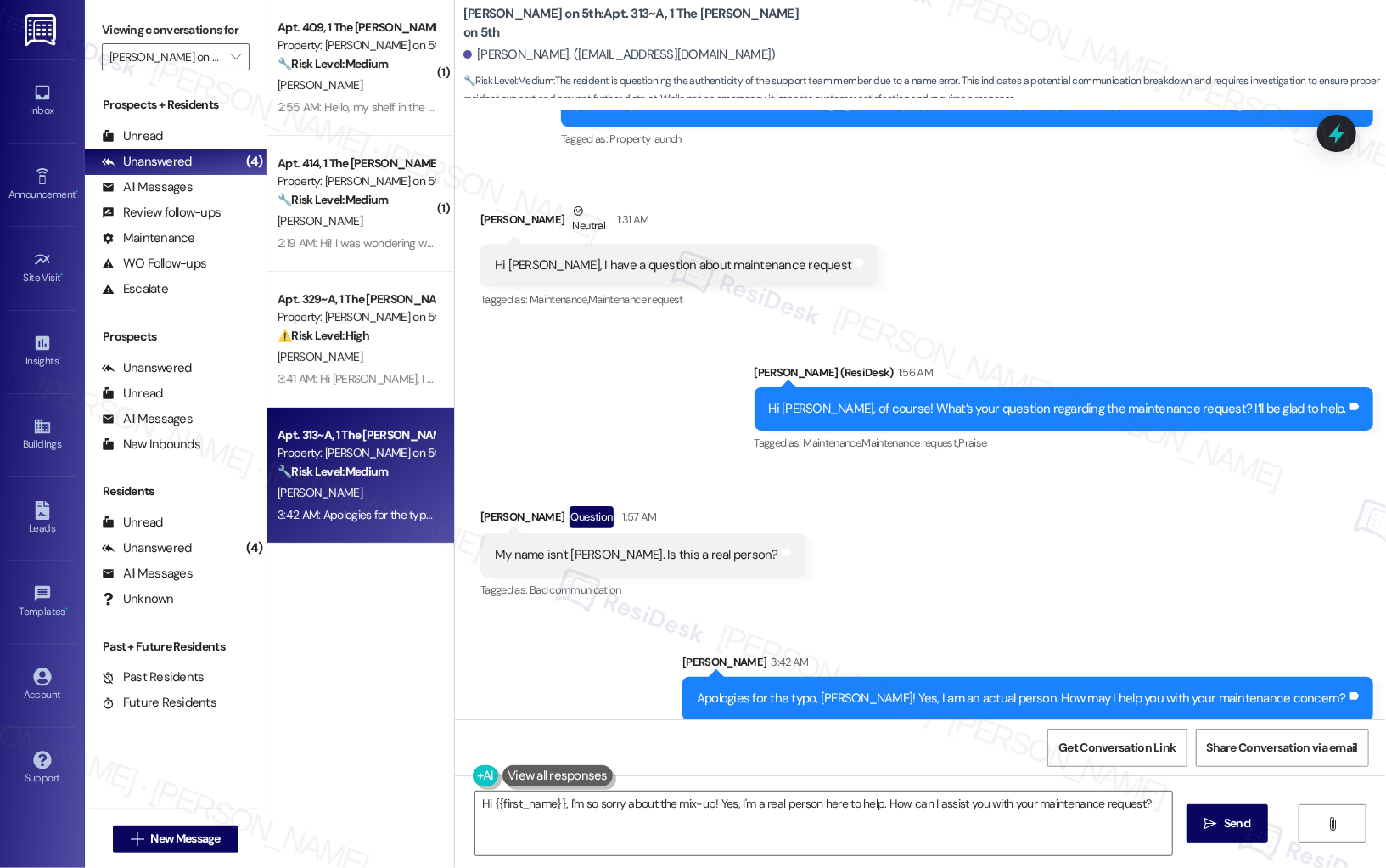
scroll to position [269, 0]
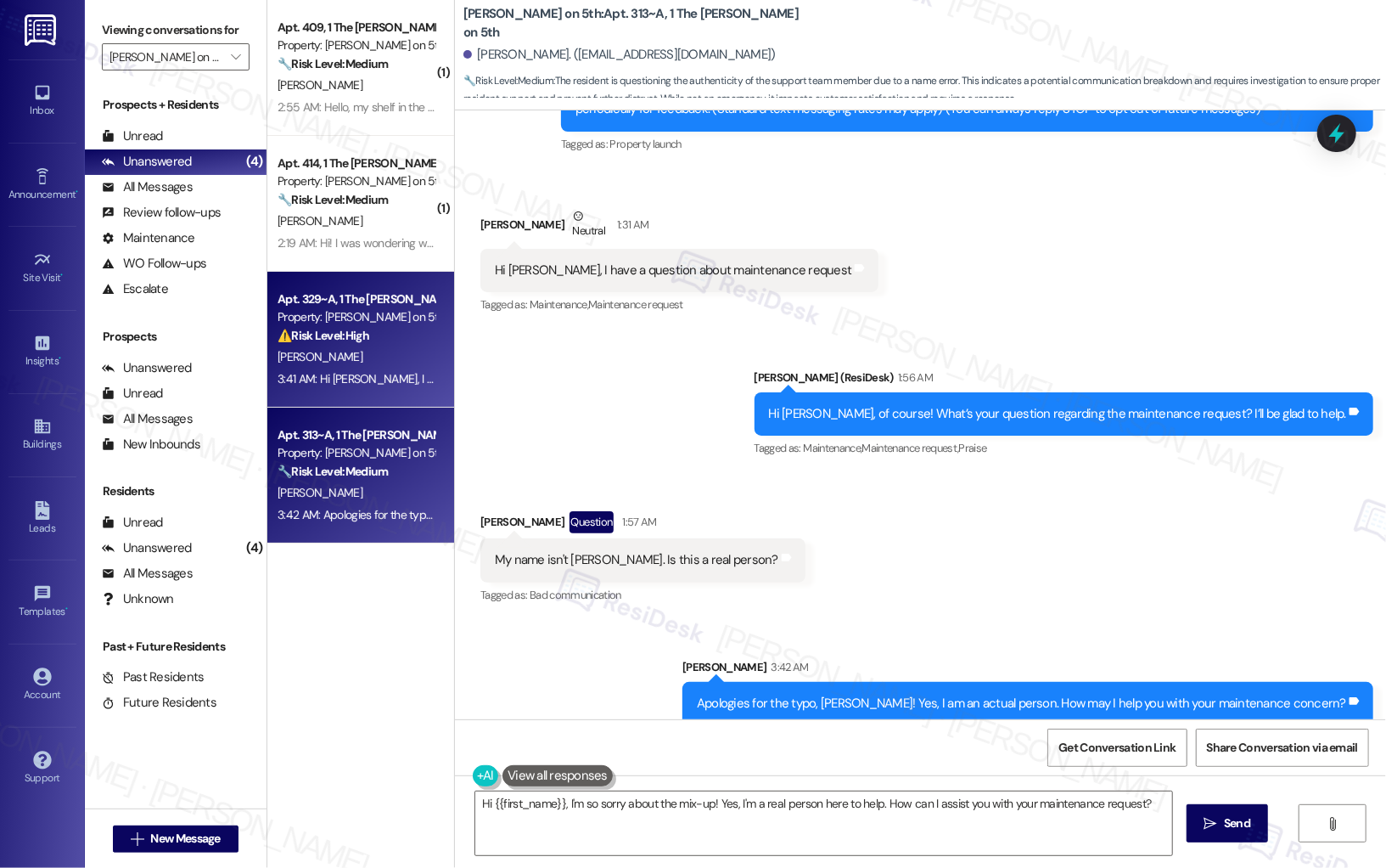
click at [365, 361] on div "[PERSON_NAME]" at bounding box center [356, 356] width 161 height 21
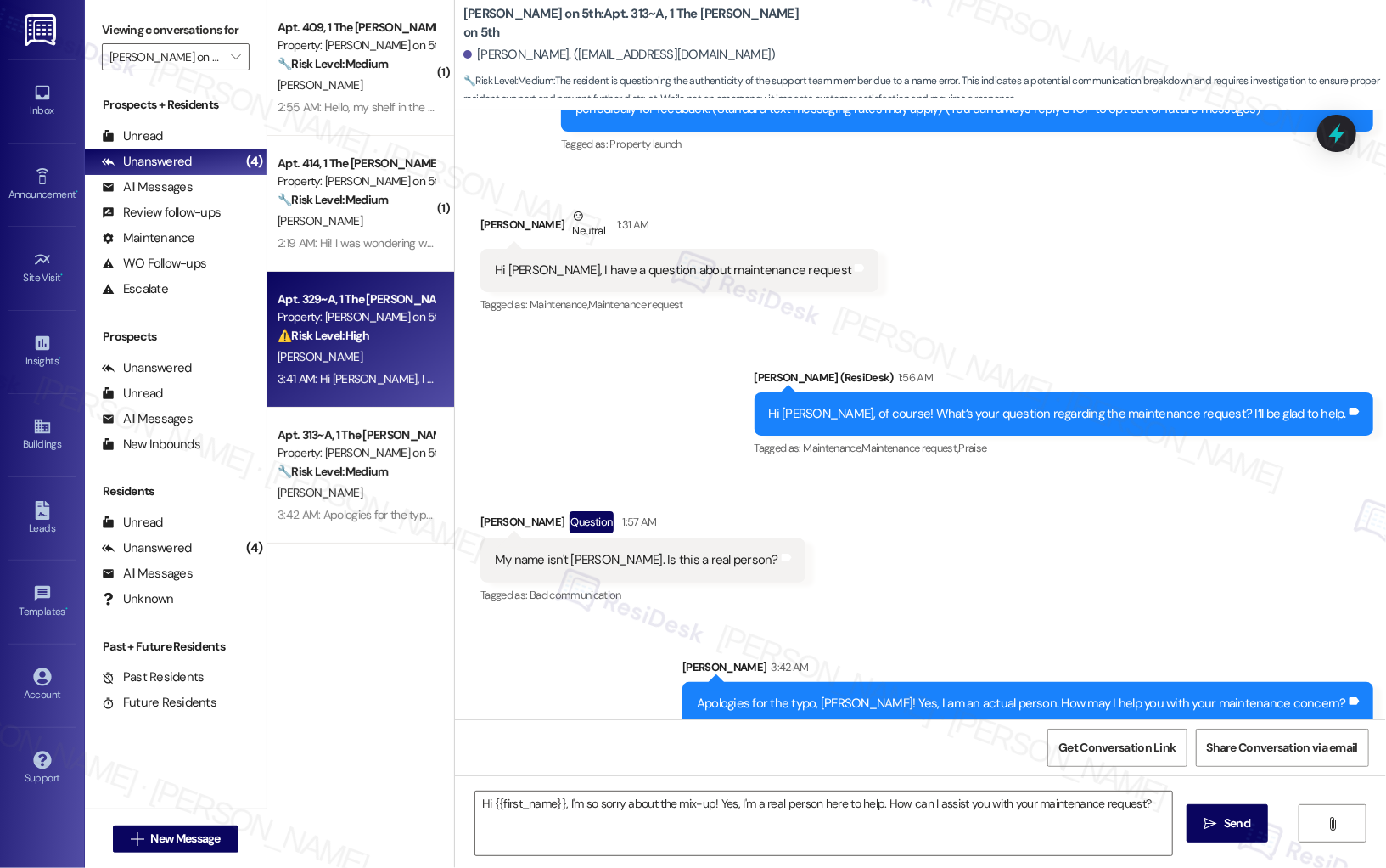
type textarea "Fetching suggested responses. Please feel free to read through the conversation…"
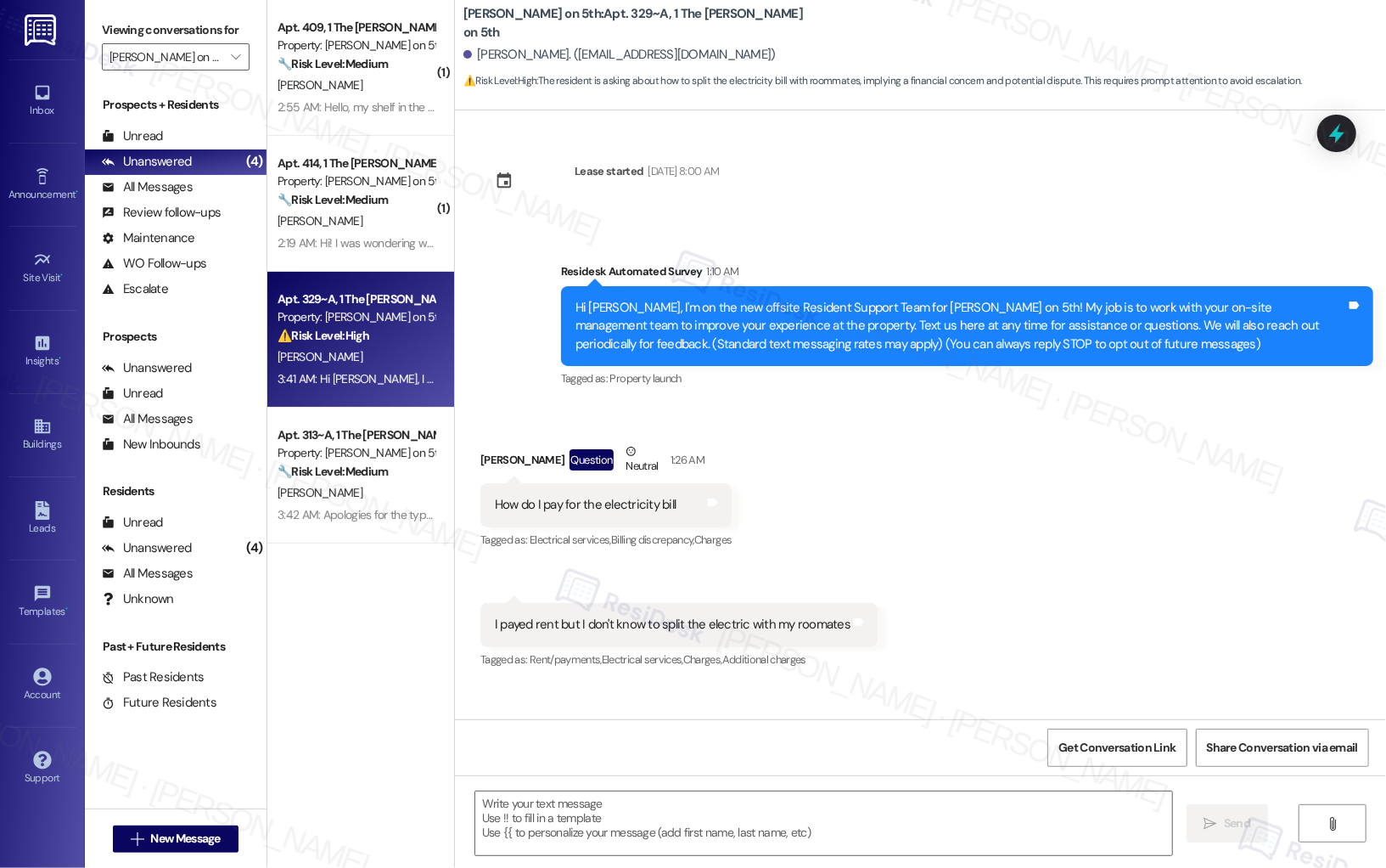
scroll to position [128, 0]
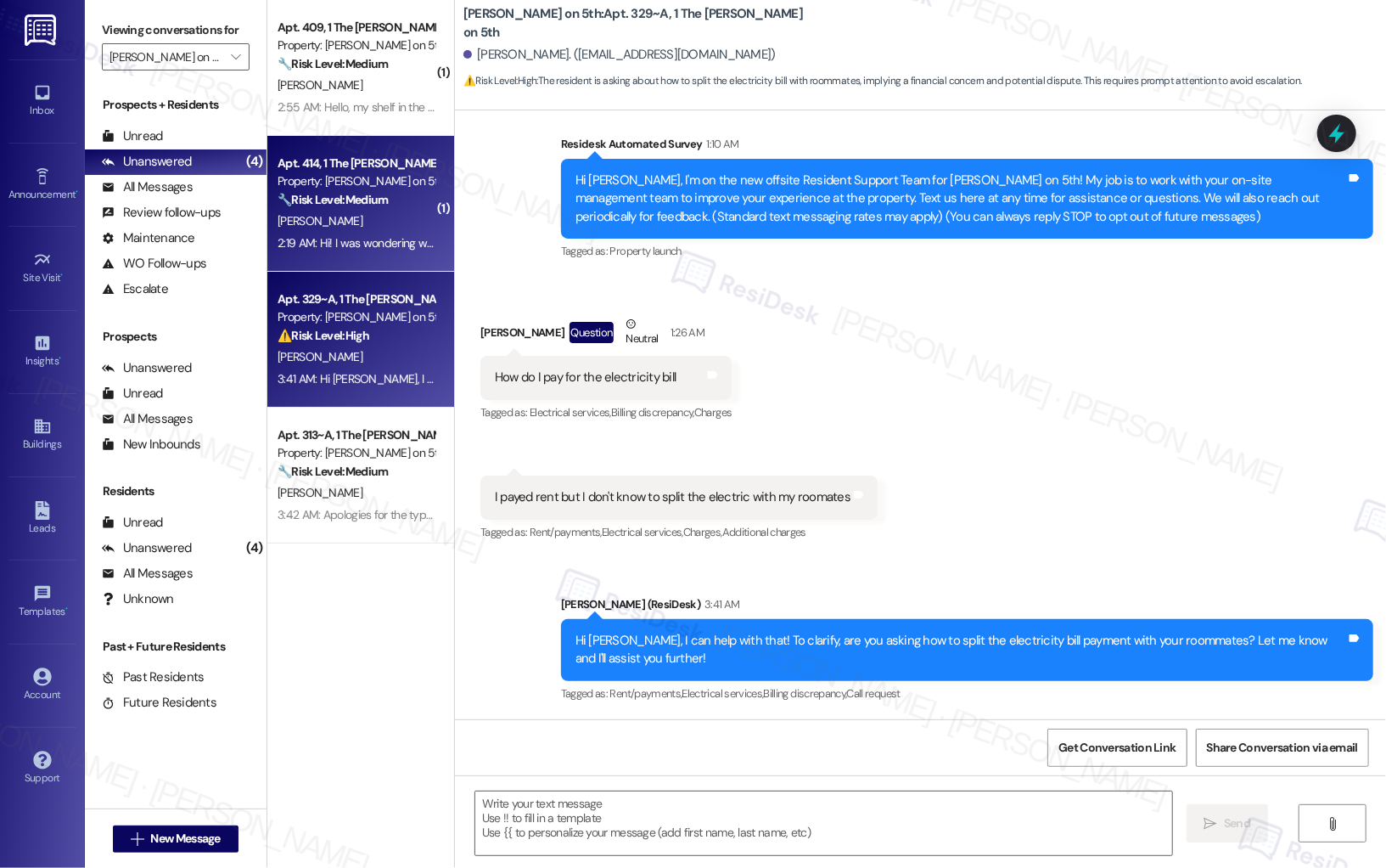
click at [402, 222] on div "[PERSON_NAME]" at bounding box center [356, 221] width 161 height 21
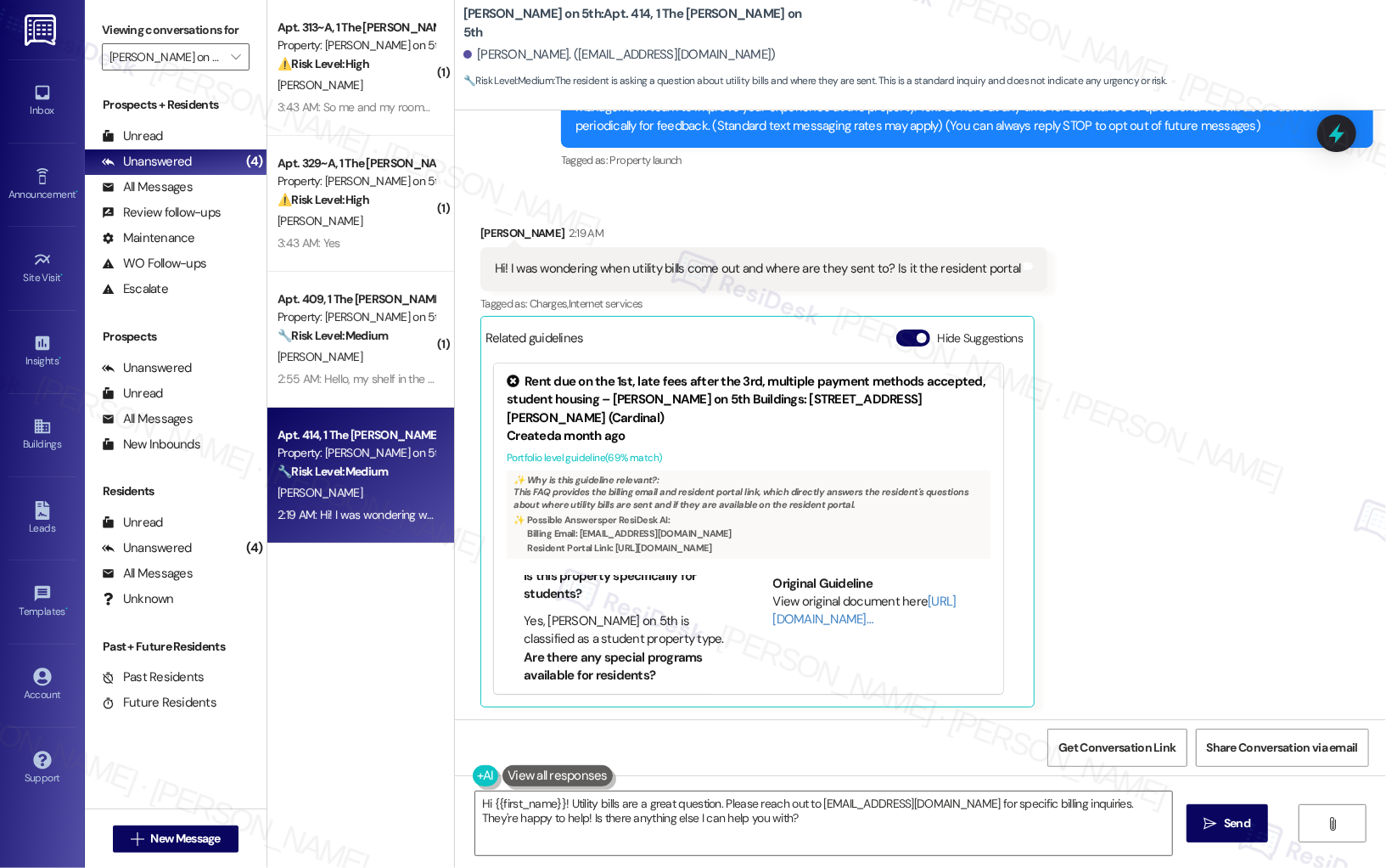
scroll to position [73, 0]
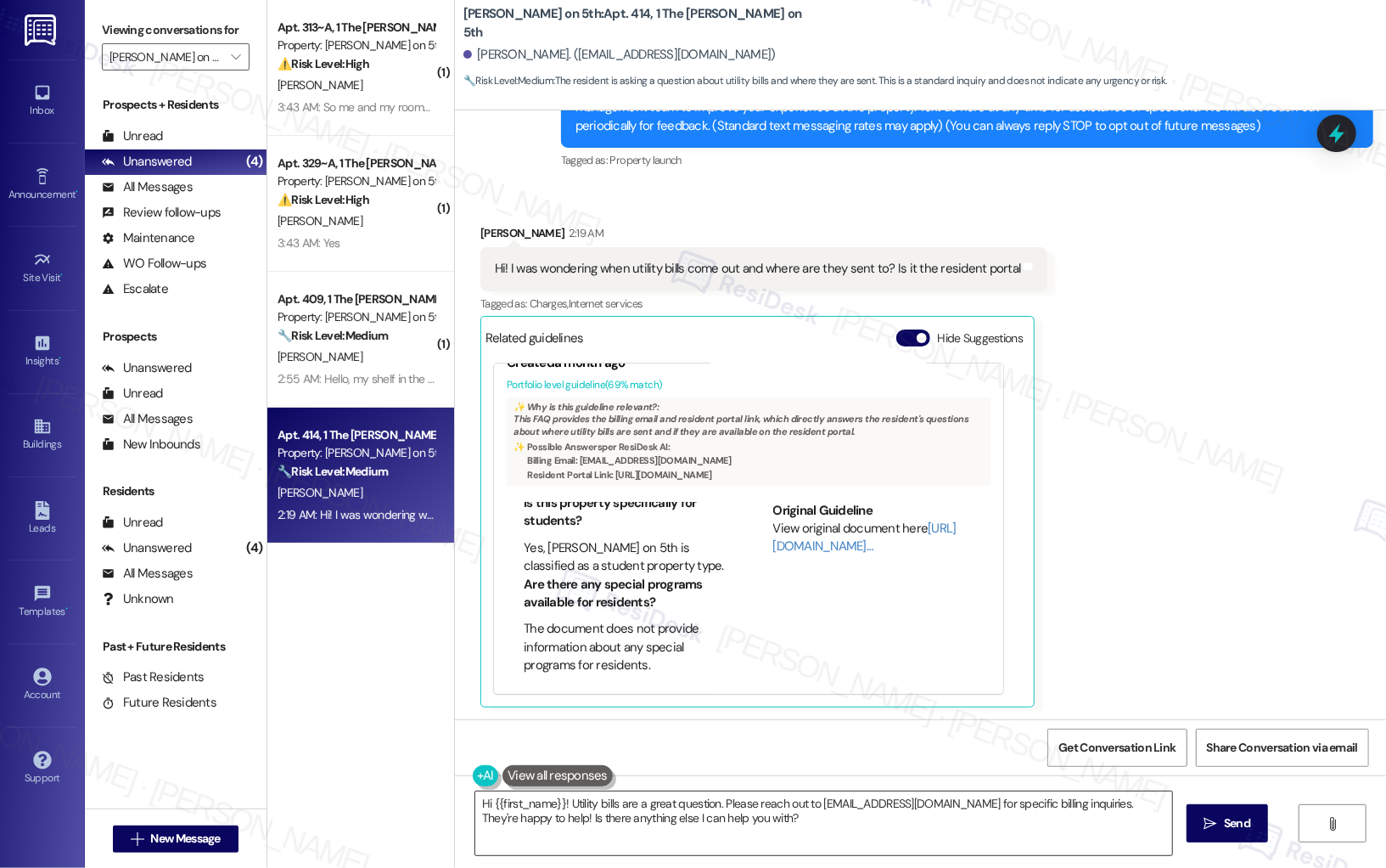
click at [748, 606] on textarea "Hi {{first_name}}! Utility bills are a great question. Please reach out to [EMA…" at bounding box center [823, 823] width 697 height 63
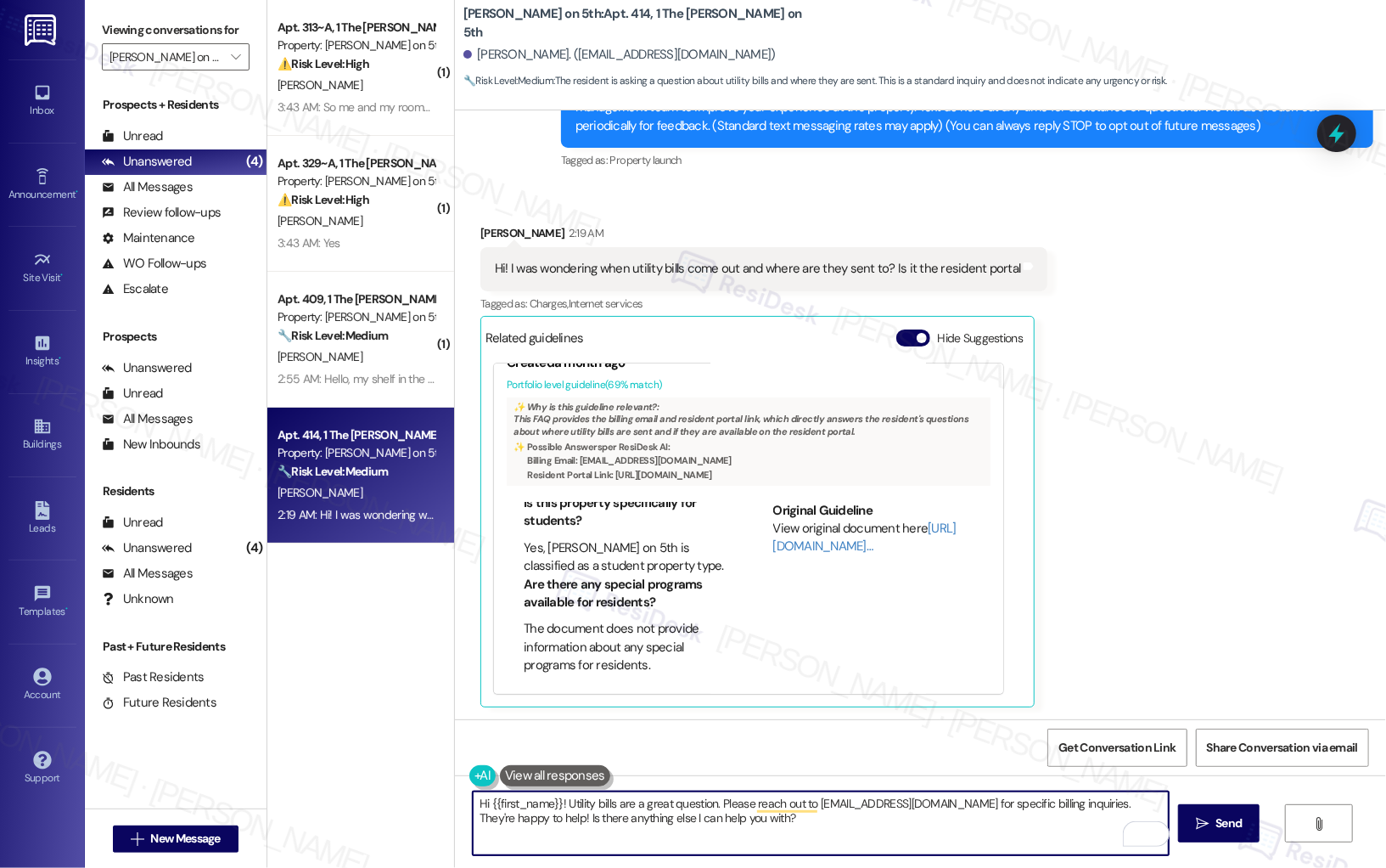
click at [749, 606] on textarea "Hi {{first_name}}! Utility bills are a great question. Please reach out to [EMA…" at bounding box center [821, 823] width 697 height 63
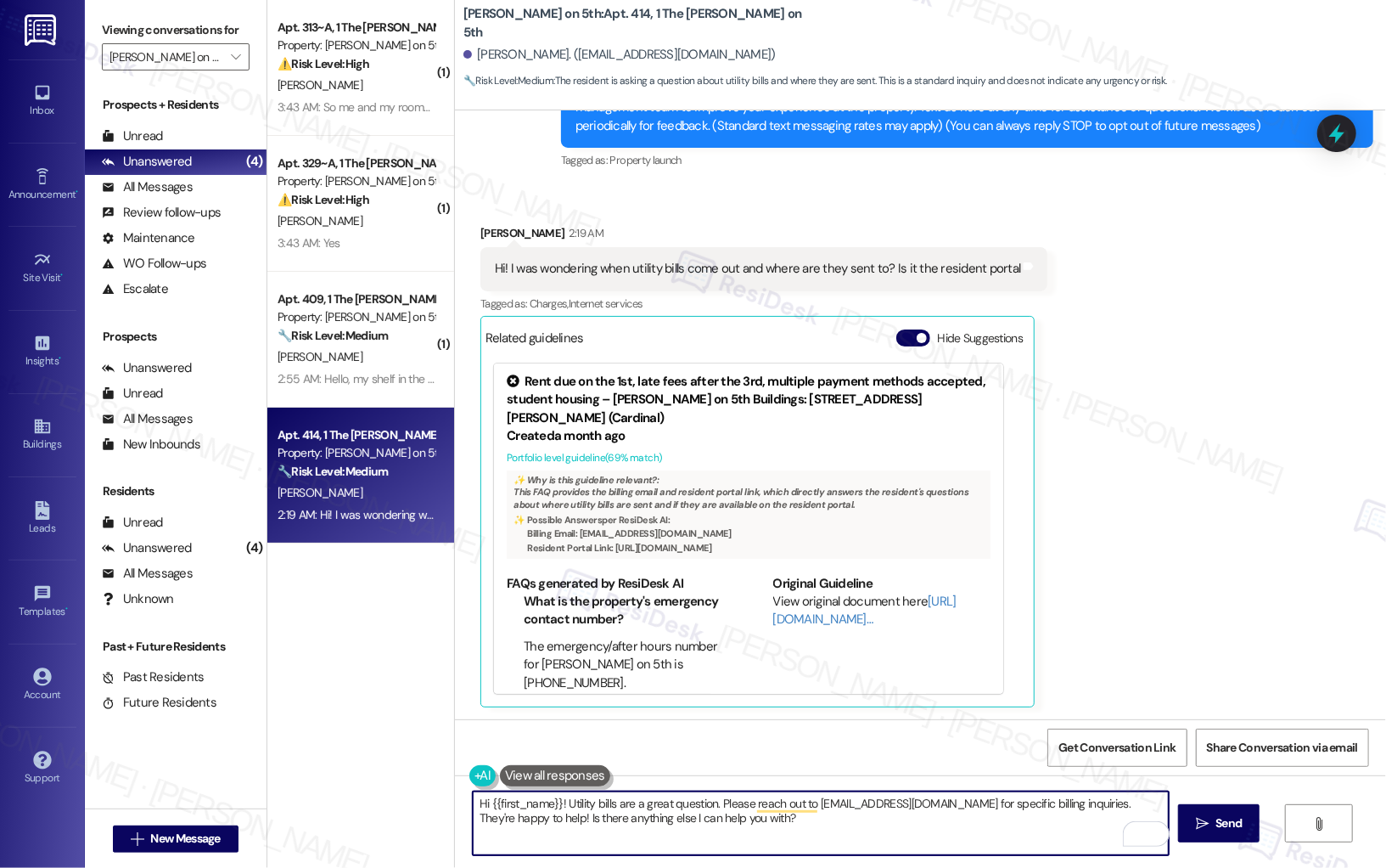
scroll to position [203, 0]
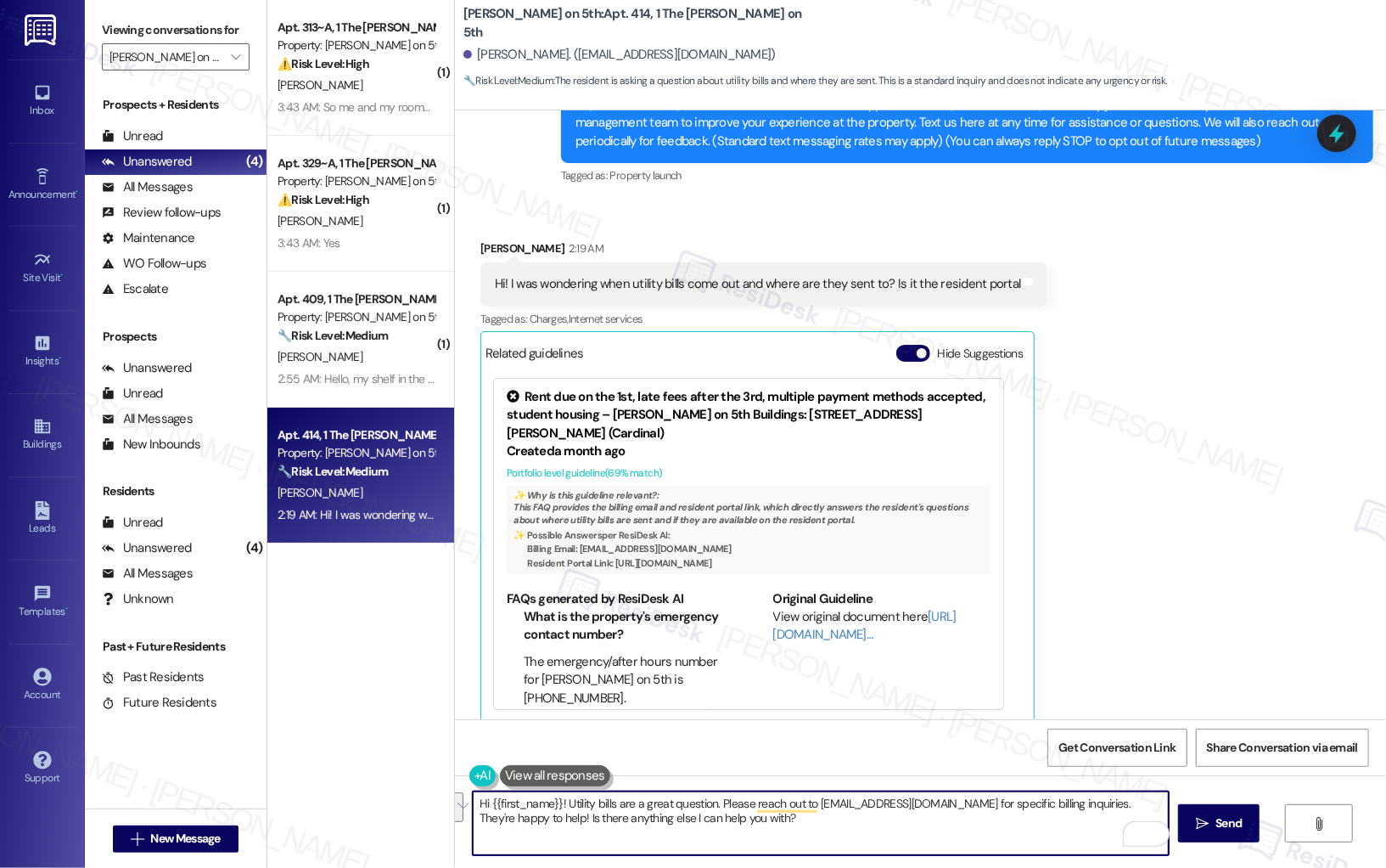
drag, startPoint x: 558, startPoint y: 804, endPoint x: 721, endPoint y: 843, distance: 167.6
click at [721, 606] on textarea "Hi {{first_name}}! Utility bills are a great question. Please reach out to [EMA…" at bounding box center [821, 823] width 697 height 63
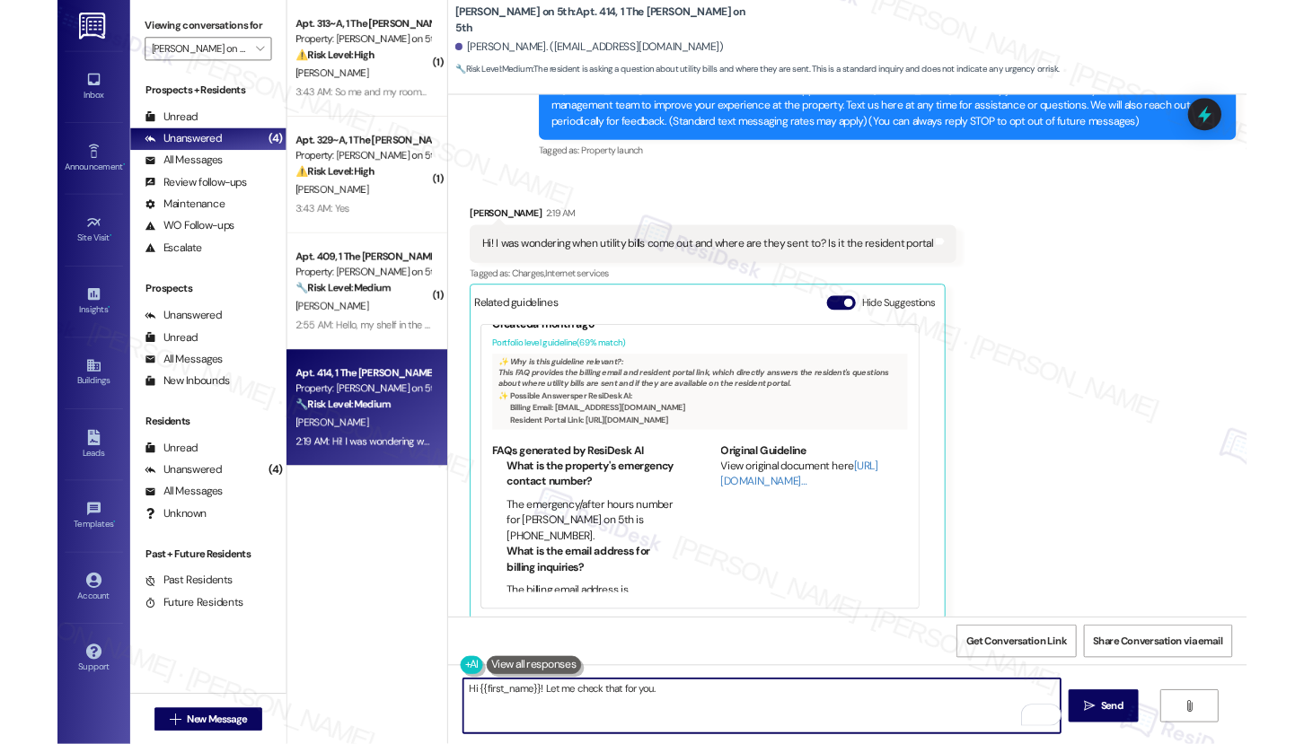
scroll to position [218, 0]
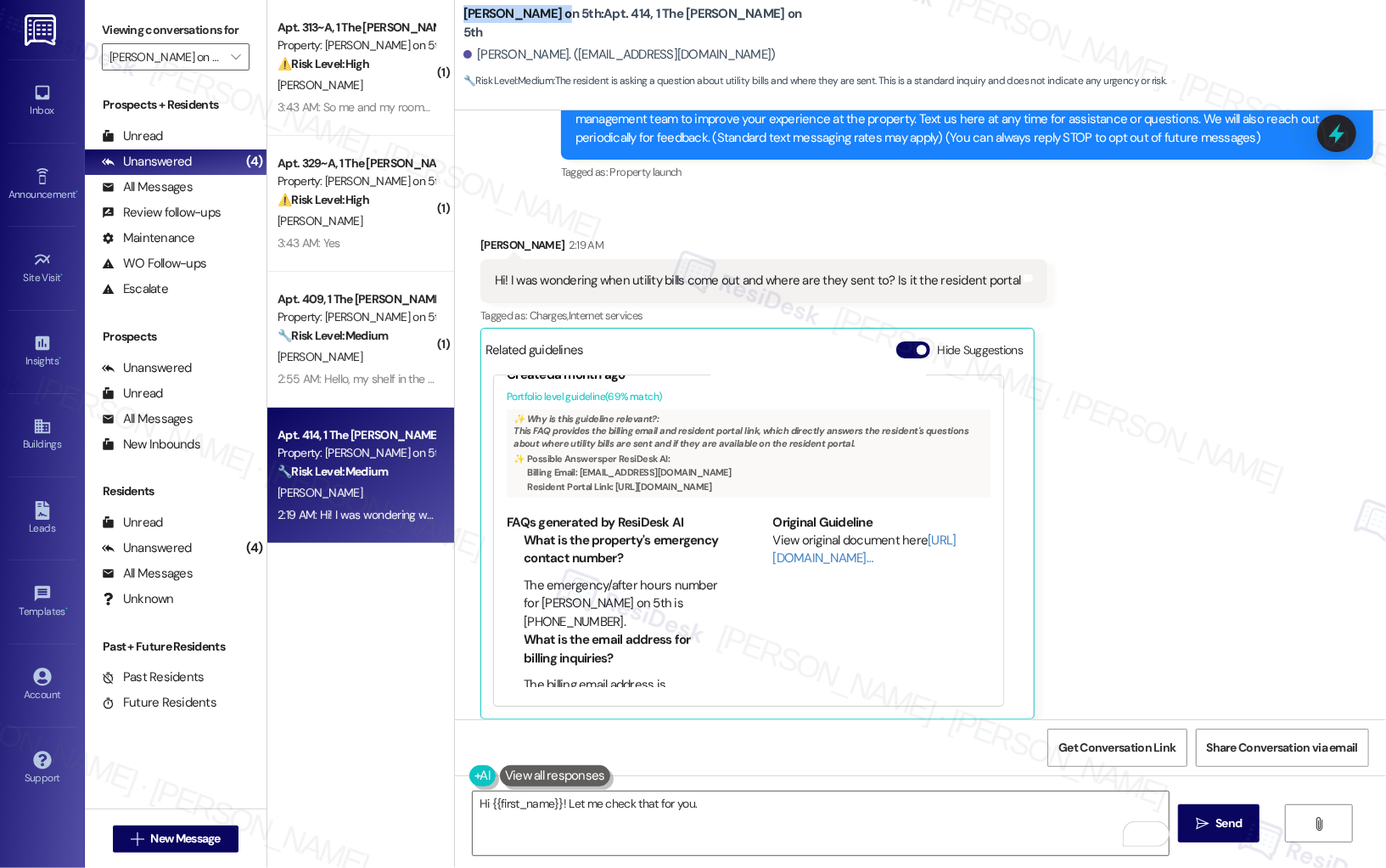
drag, startPoint x: 452, startPoint y: 24, endPoint x: 537, endPoint y: 23, distance: 85.0
click at [536, 24] on b "[PERSON_NAME] on 5th: Apt. 414, 1 The [PERSON_NAME] on 5th" at bounding box center [632, 23] width 339 height 37
copy b "[PERSON_NAME] on 5th"
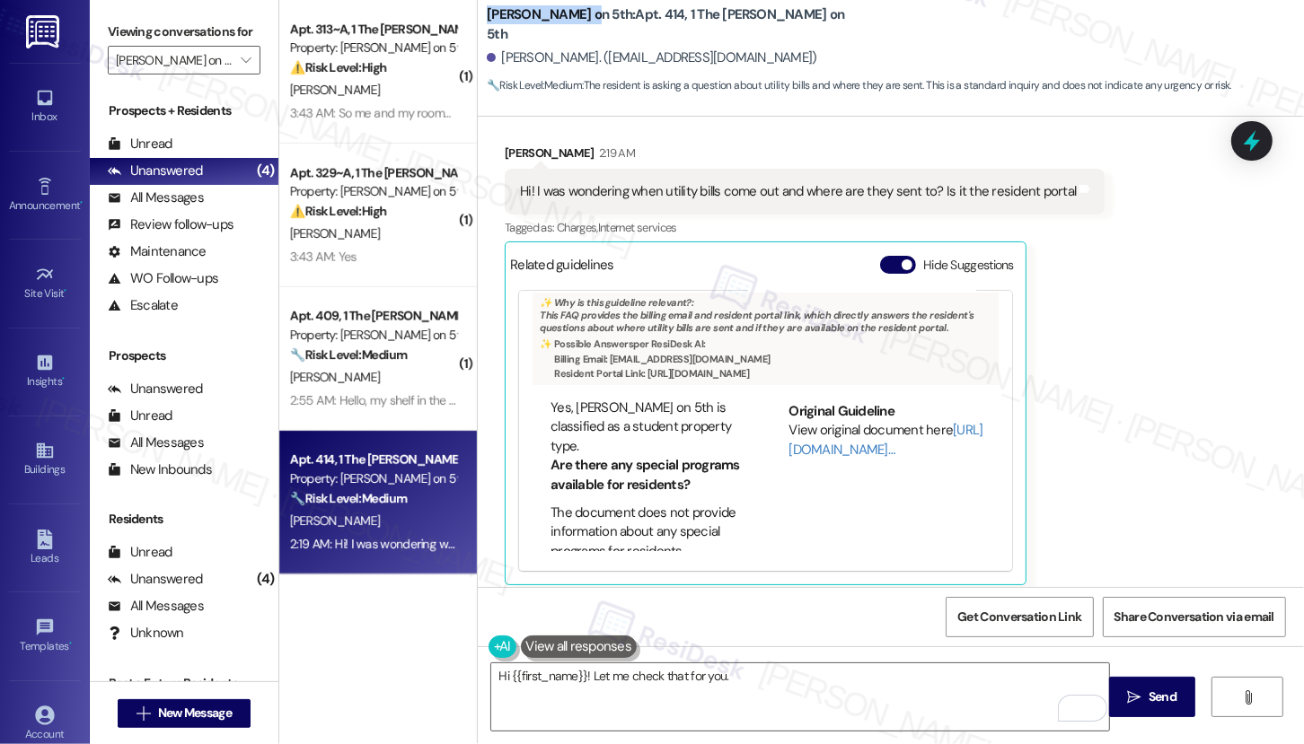
scroll to position [355, 0]
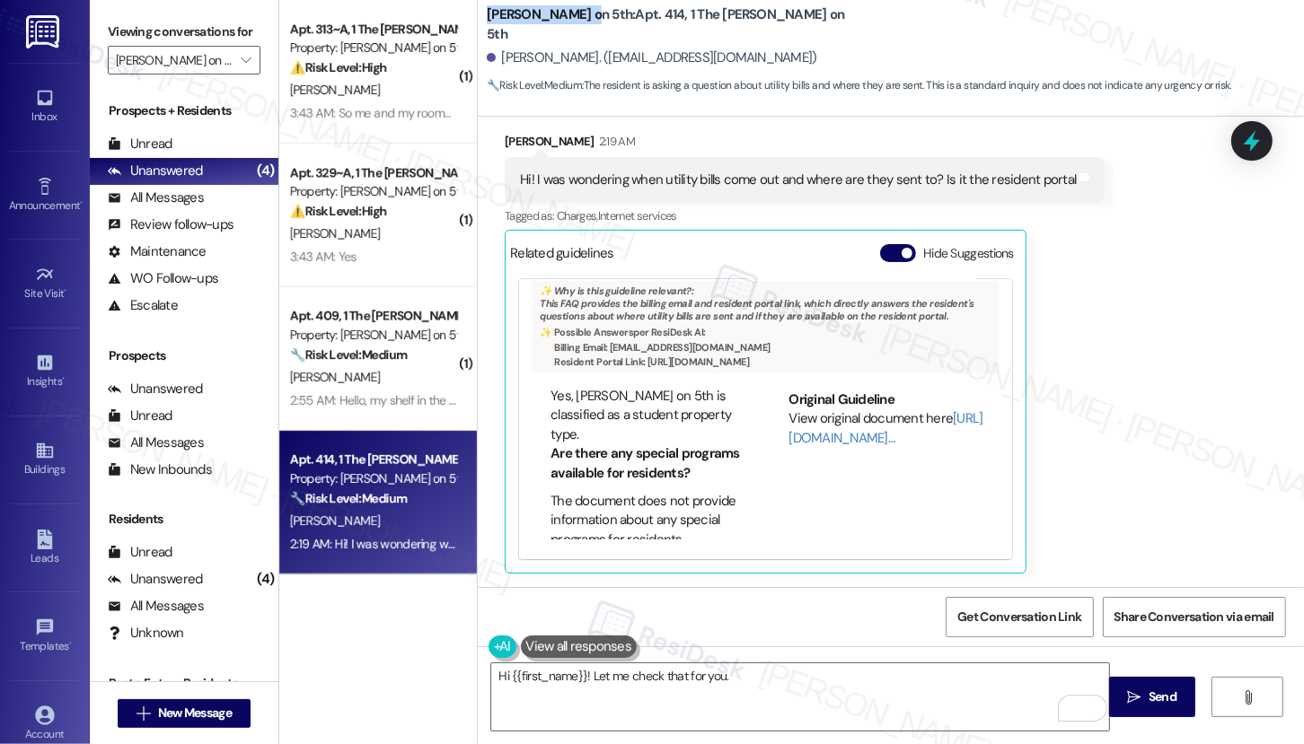
click at [609, 517] on li "The document does not provide information about any special programs for reside…" at bounding box center [645, 520] width 191 height 57
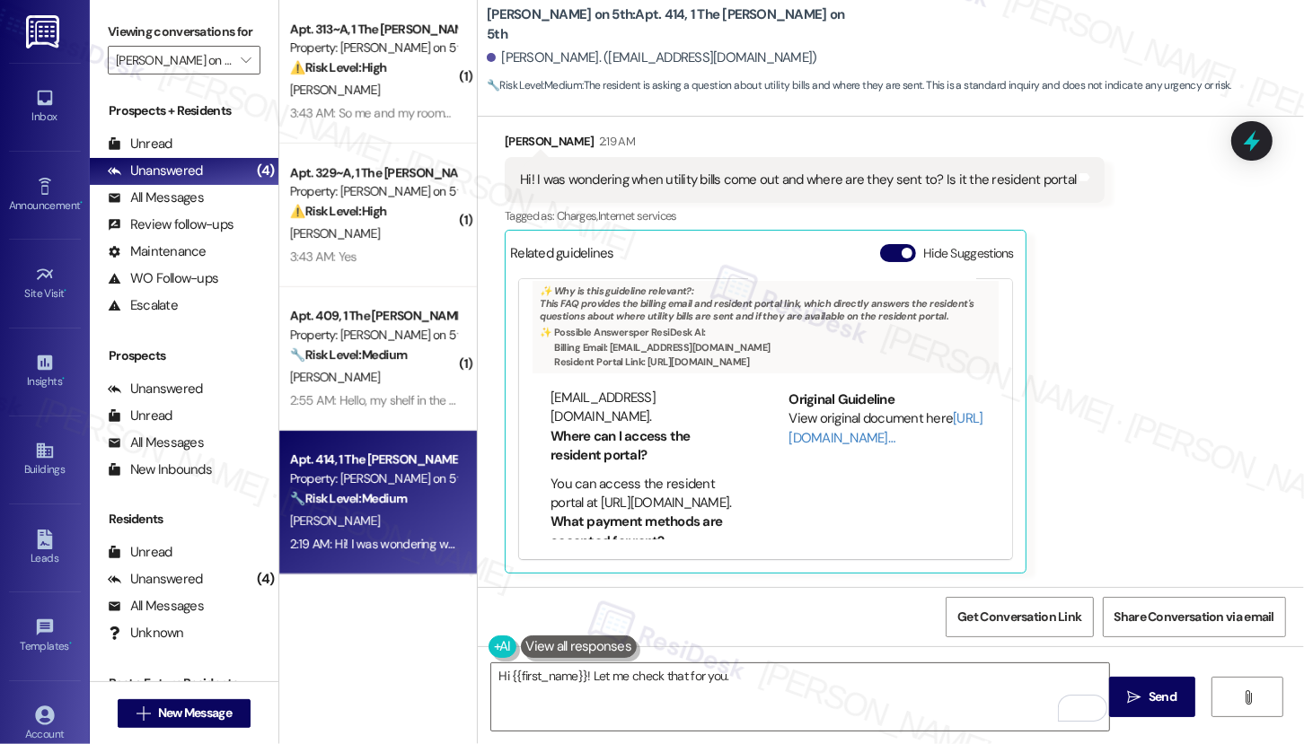
scroll to position [172, 1]
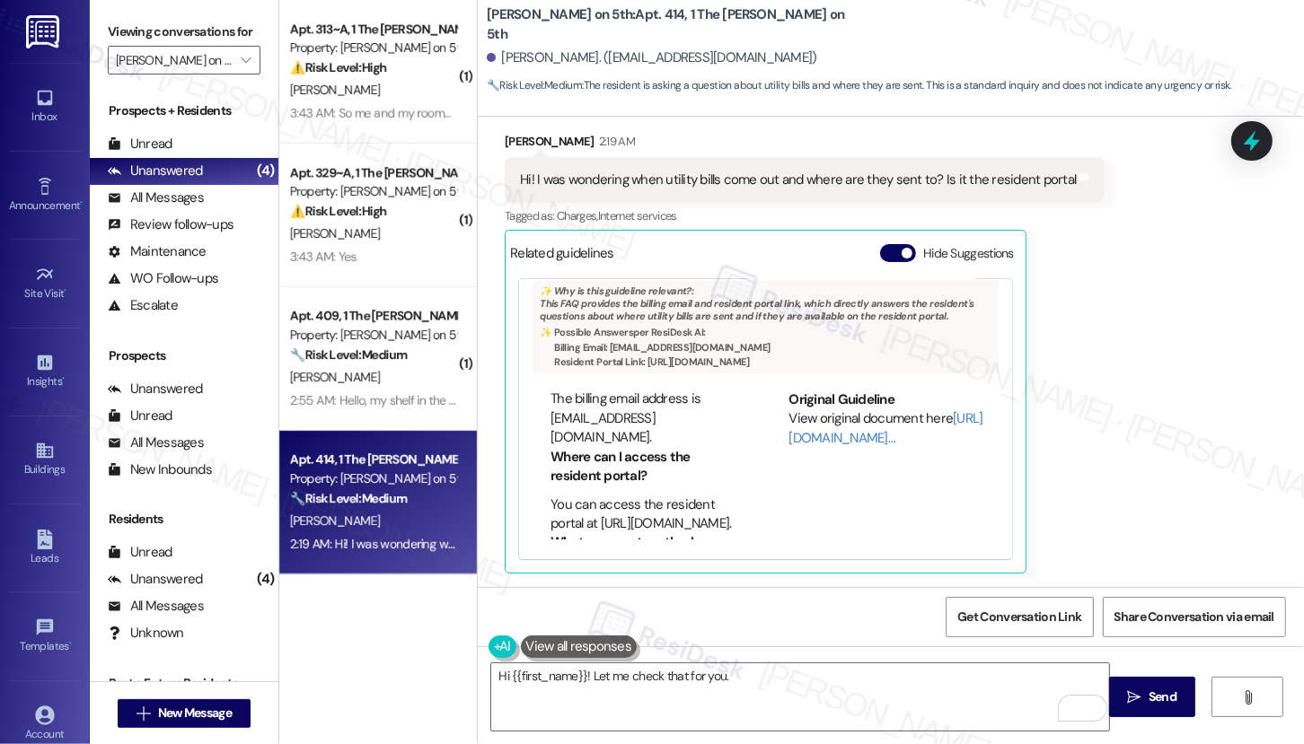
click at [635, 313] on div "✨ Why is this guideline relevant?: This FAQ provides the billing email and resi…" at bounding box center [765, 327] width 466 height 93
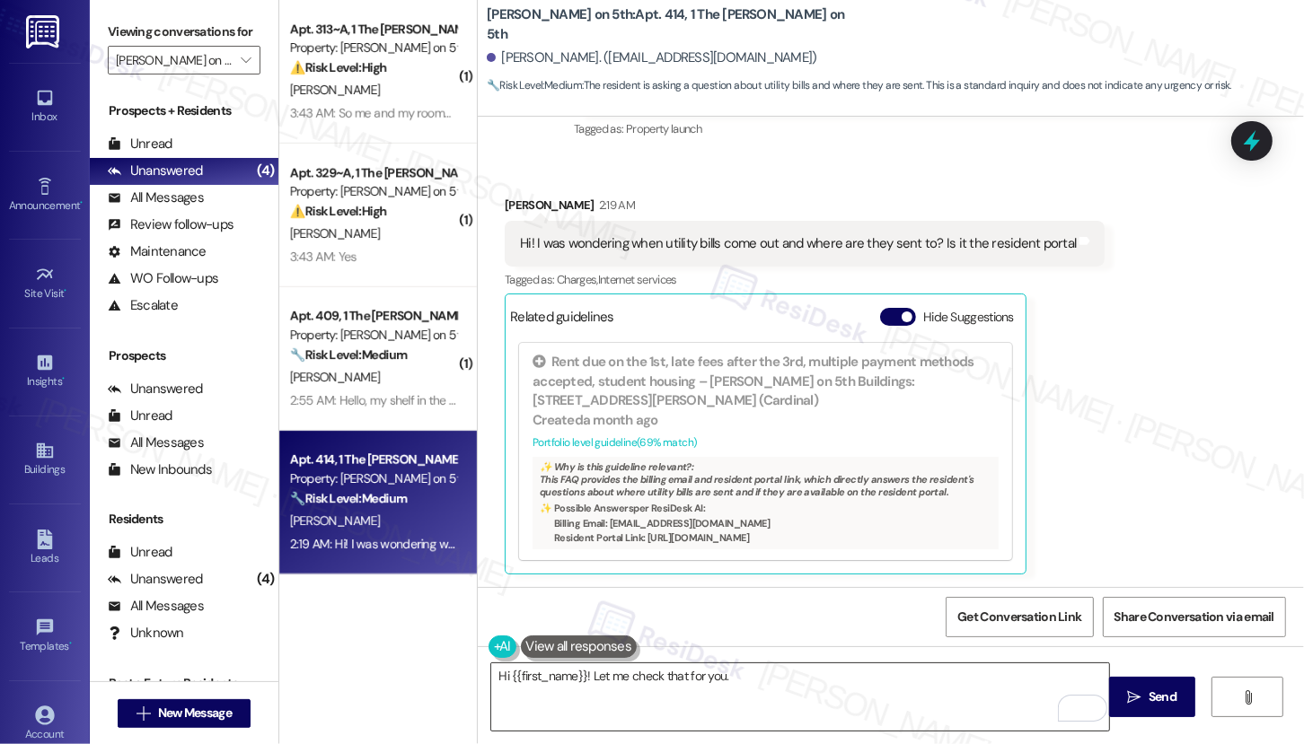
click at [839, 641] on textarea "Hi {{first_name}}! Let me check that for you." at bounding box center [800, 697] width 618 height 67
drag, startPoint x: 597, startPoint y: 521, endPoint x: 736, endPoint y: 521, distance: 139.2
click at [736, 522] on li "Billing Email: [EMAIL_ADDRESS][DOMAIN_NAME]" at bounding box center [772, 523] width 437 height 13
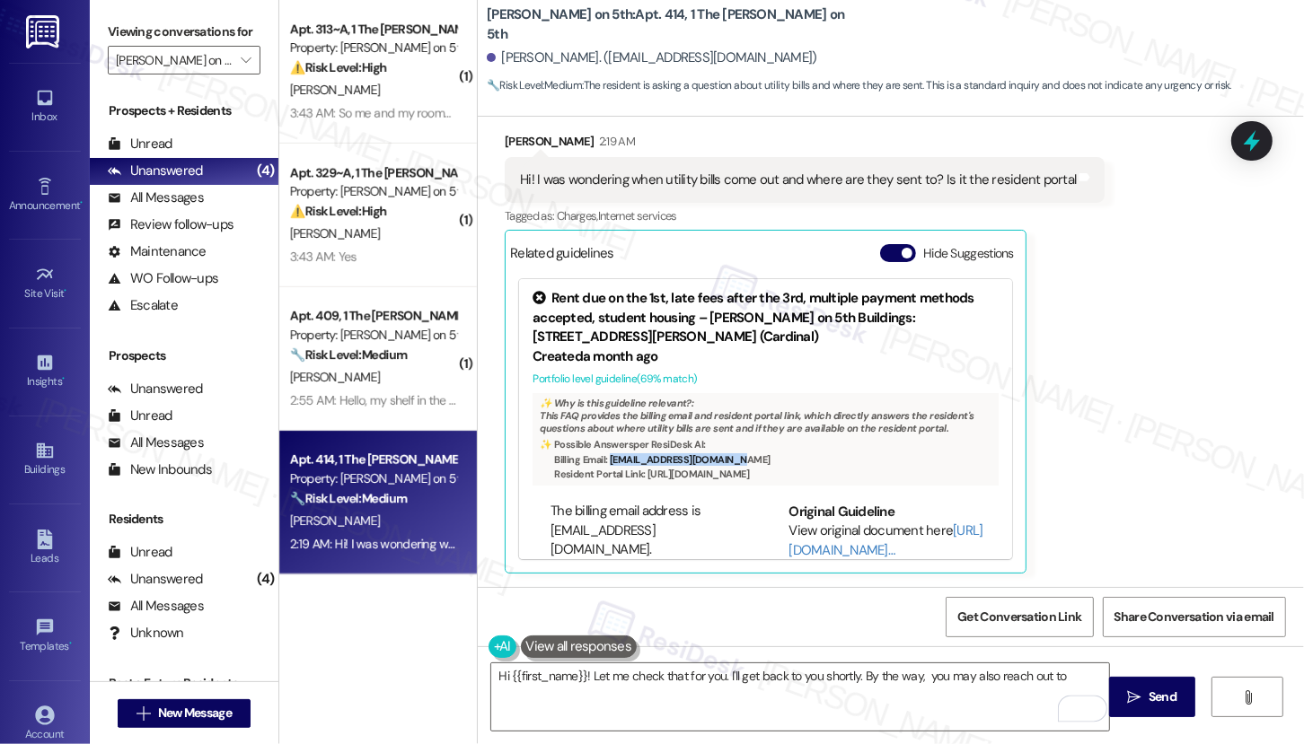
copy li "[EMAIL_ADDRESS][DOMAIN_NAME]"
click at [1077, 641] on textarea "Hi {{first_name}}! Let me check that for you. I'll get back to you shortly. By …" at bounding box center [800, 697] width 618 height 67
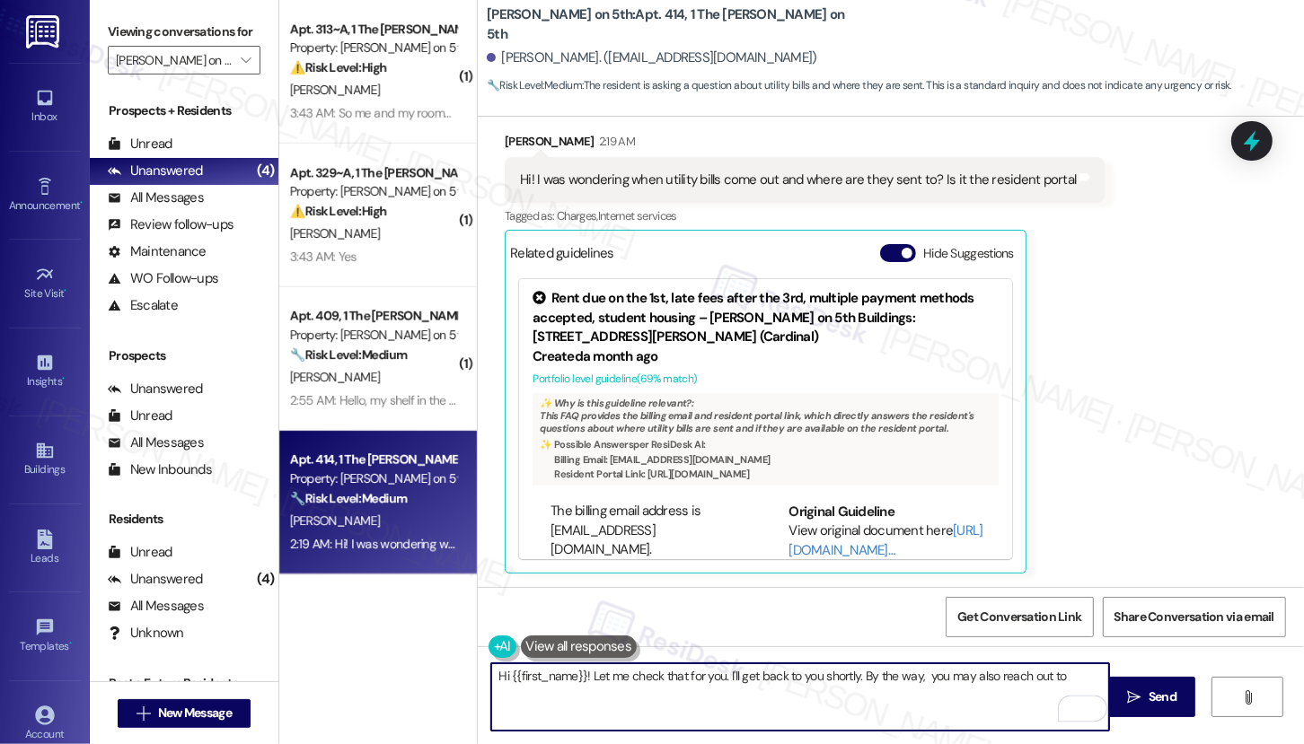
paste textarea "[EMAIL_ADDRESS][DOMAIN_NAME]"
click at [923, 641] on textarea "Hi {{first_name}}! Let me check that for you. I'll get back to you shortly. By …" at bounding box center [800, 697] width 618 height 67
click at [745, 641] on textarea "Hi {{first_name}}! Let me check that for you. I'll get back to you shortly. By …" at bounding box center [800, 697] width 618 height 67
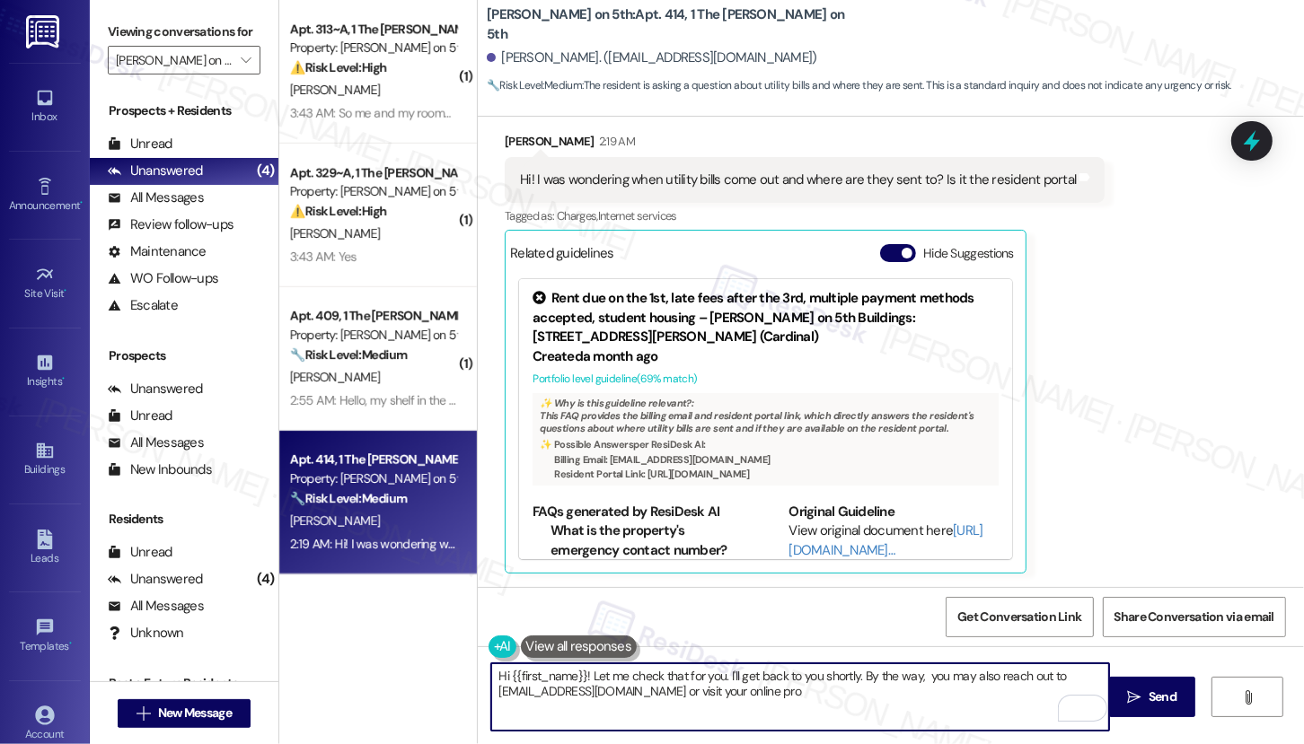
click at [800, 641] on textarea "Hi {{first_name}}! Let me check that for you. I'll get back to you shortly. By …" at bounding box center [800, 697] width 618 height 67
click at [824, 641] on textarea "Hi {{first_name}}! Let me check that for you. I'll get back to you shortly. By …" at bounding box center [800, 697] width 618 height 67
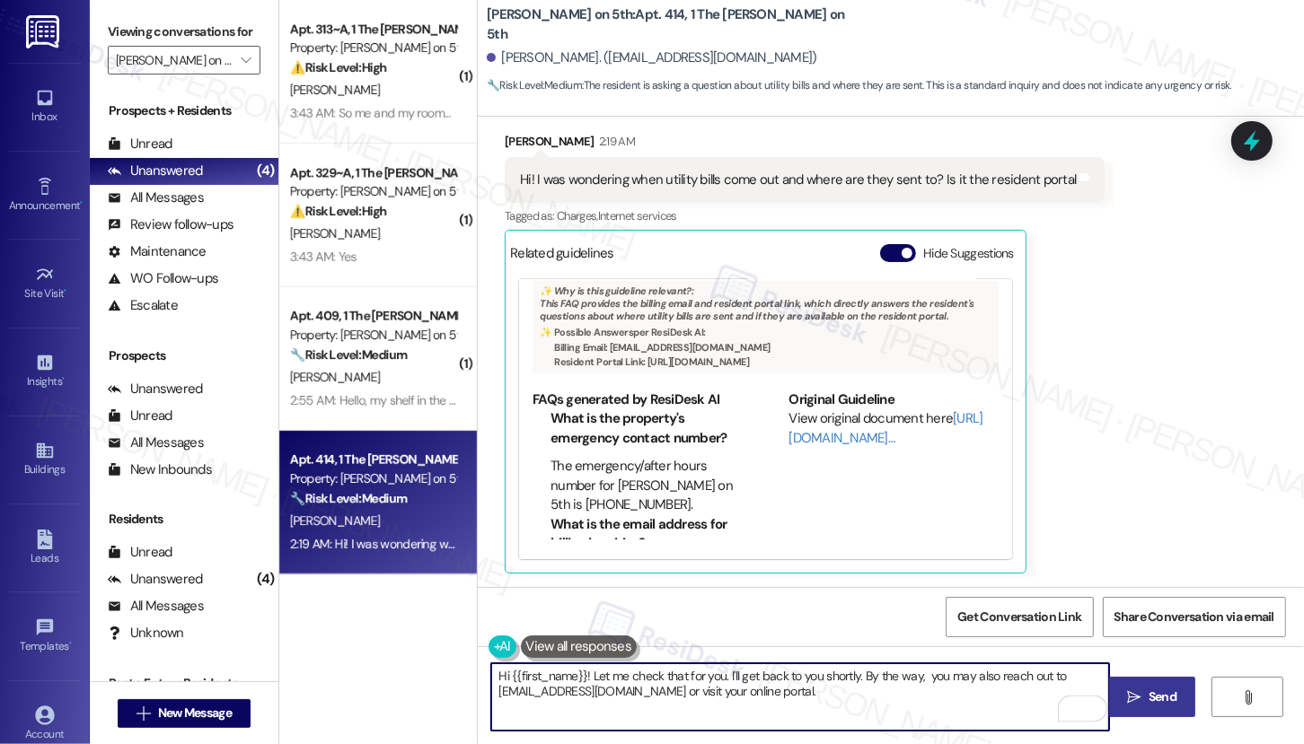
type textarea "Hi {{first_name}}! Let me check that for you. I'll get back to you shortly. By …"
click at [1124, 641] on button " Send" at bounding box center [1152, 697] width 87 height 40
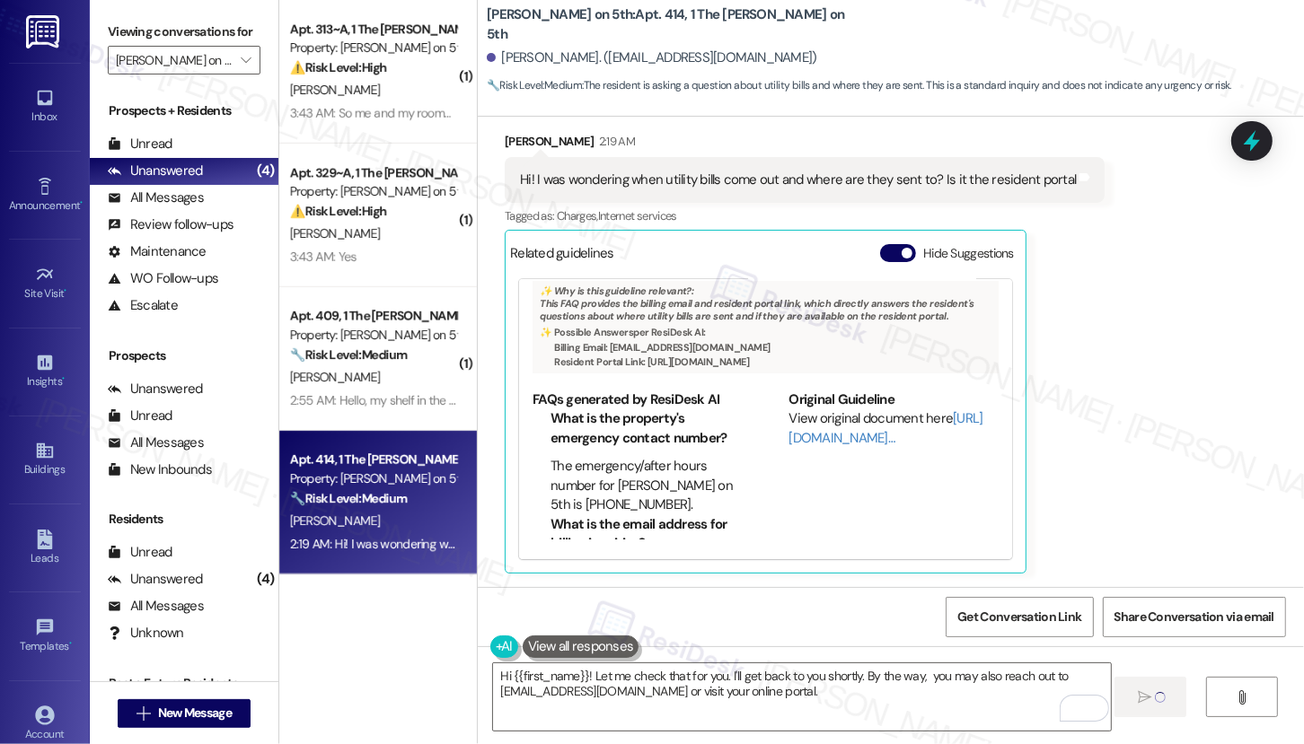
click at [1135, 317] on div "Received via SMS [PERSON_NAME] 2:19 AM Hi! I was wondering when utility bills c…" at bounding box center [891, 340] width 826 height 496
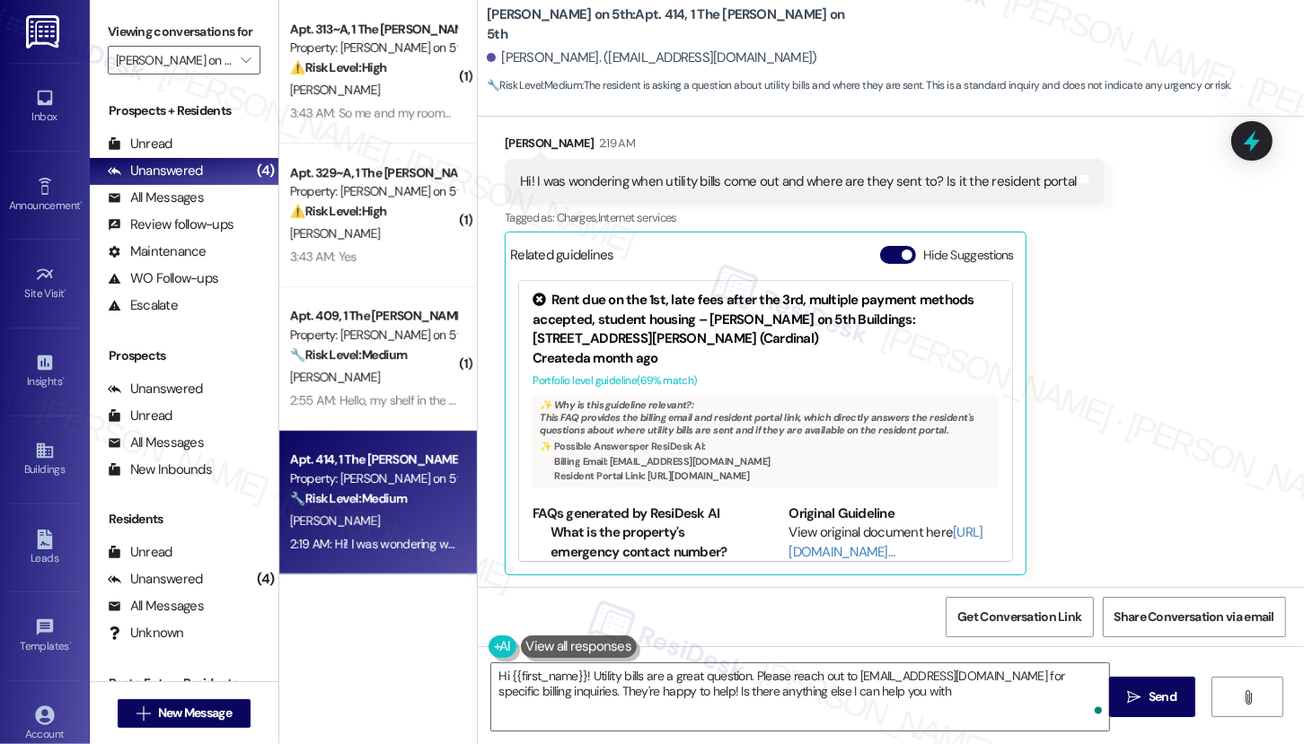
type textarea "Hi {{first_name}}! Utility bills are a great question. Please reach out to [EMA…"
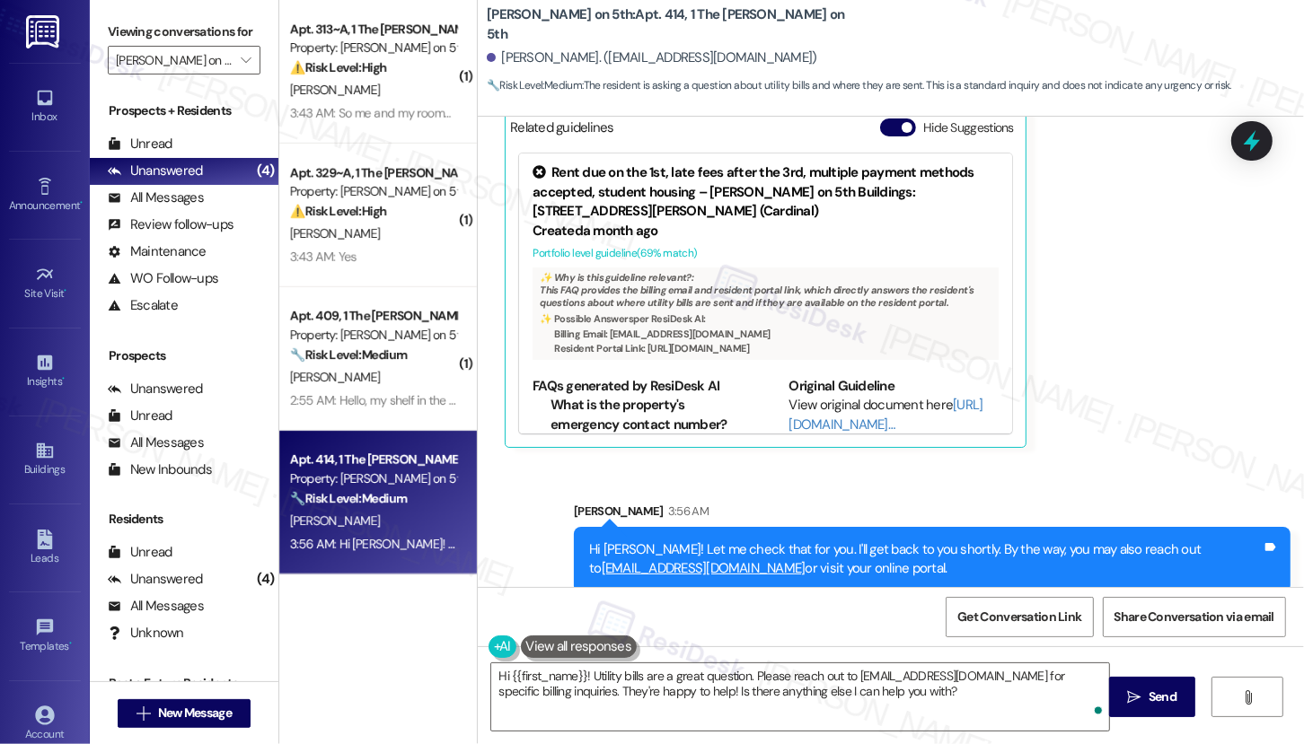
scroll to position [498, 0]
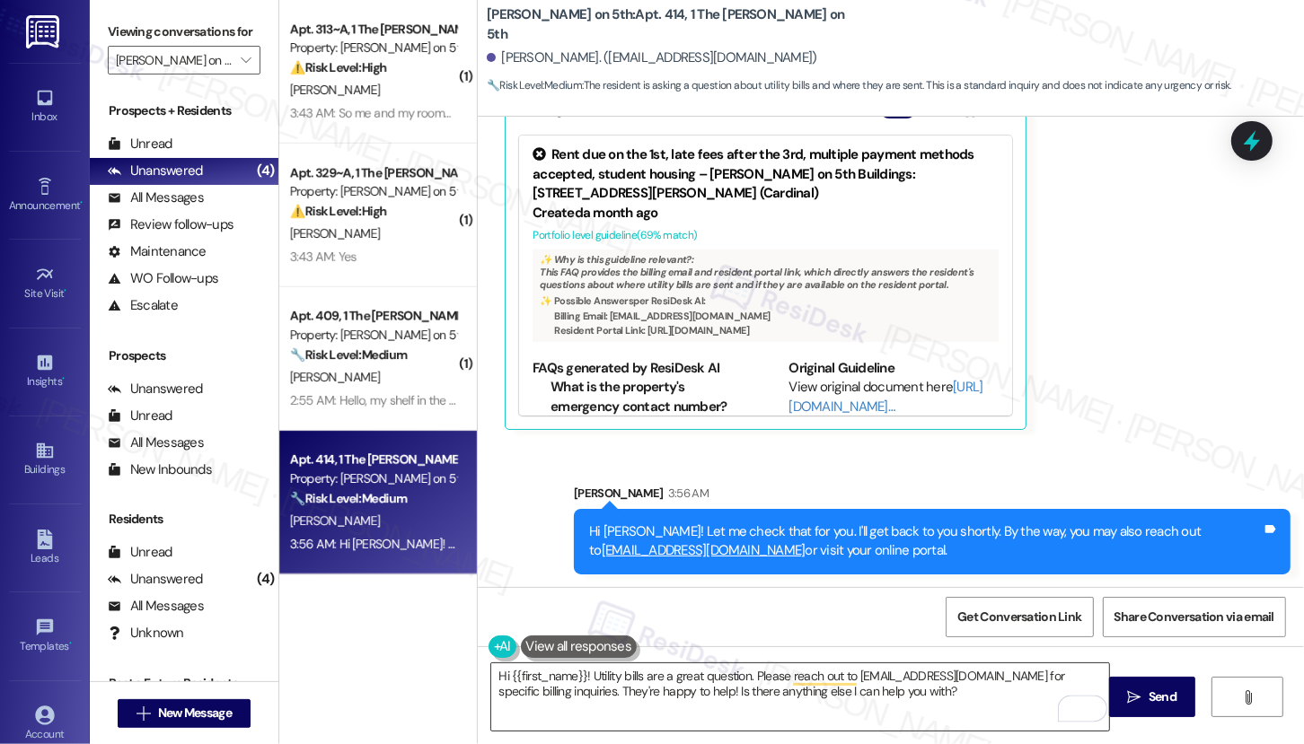
click at [799, 641] on textarea "Hi {{first_name}}! Utility bills are a great question. Please reach out to [EMA…" at bounding box center [800, 697] width 618 height 67
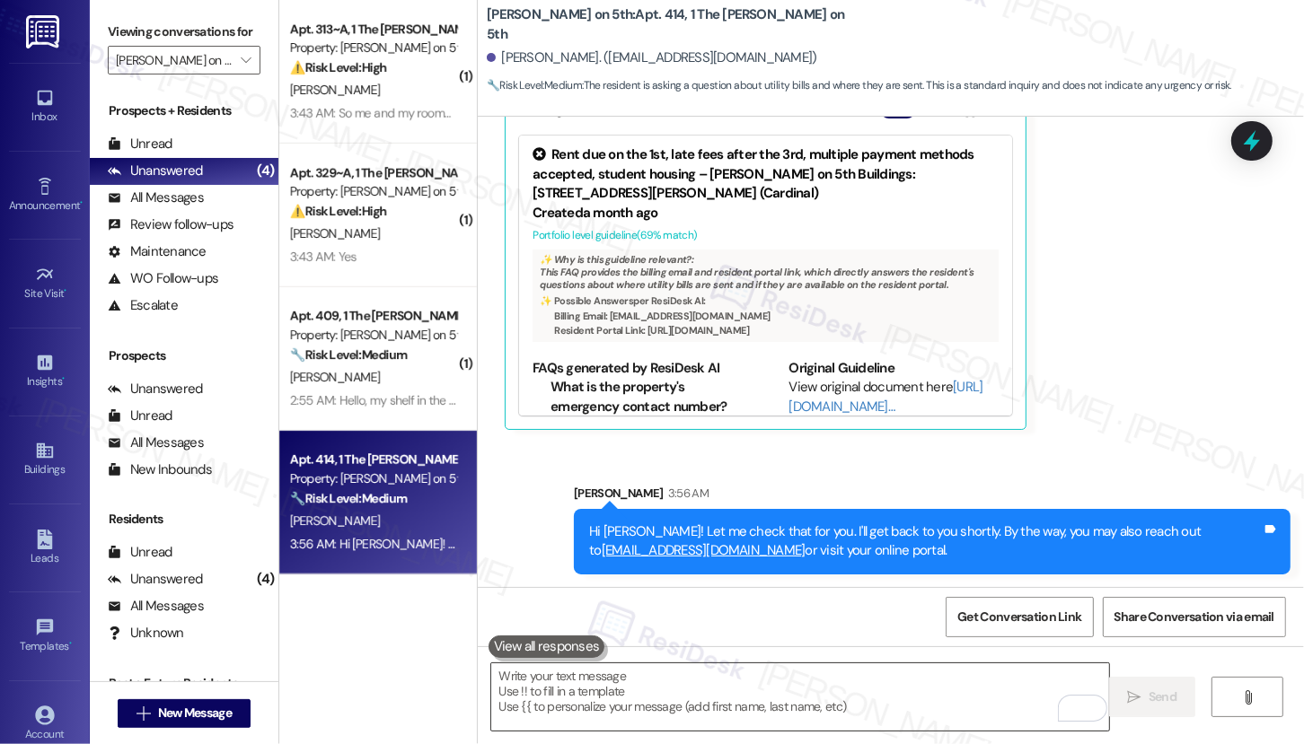
click at [673, 641] on textarea "To enrich screen reader interactions, please activate Accessibility in Grammarl…" at bounding box center [800, 697] width 618 height 67
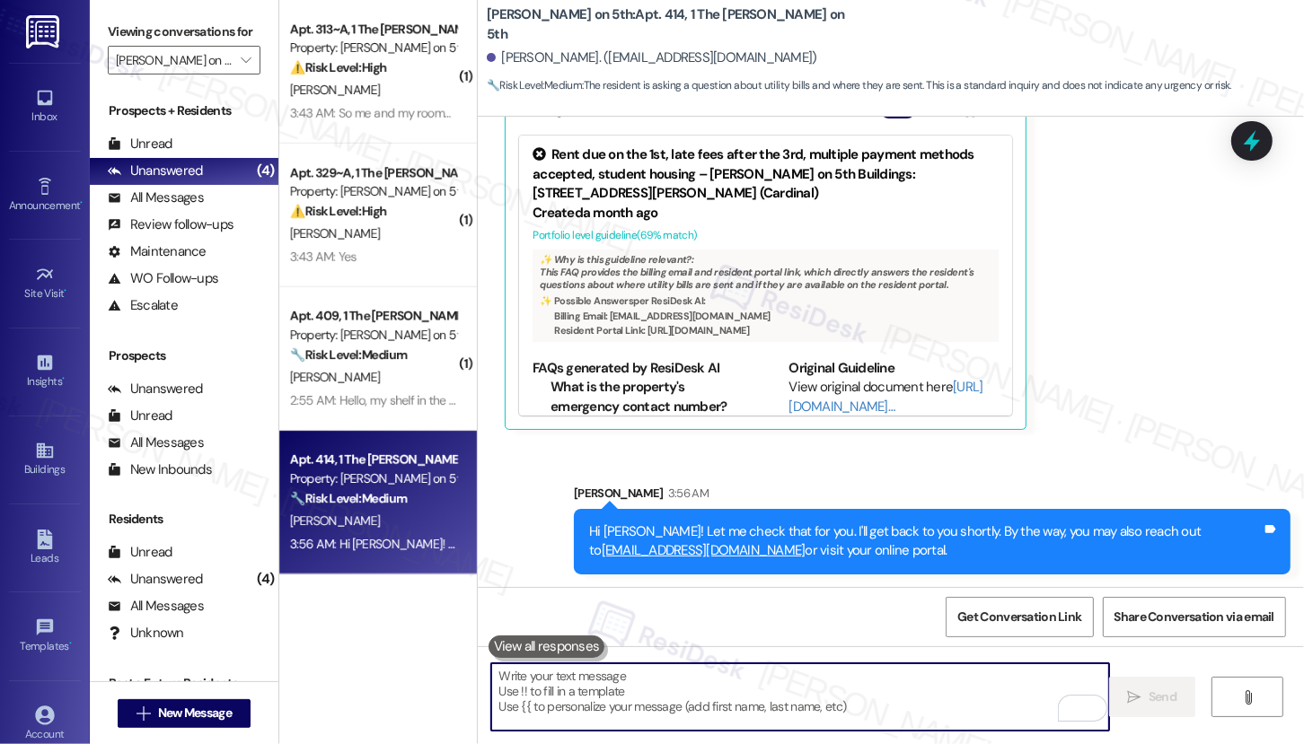
scroll to position [112, 0]
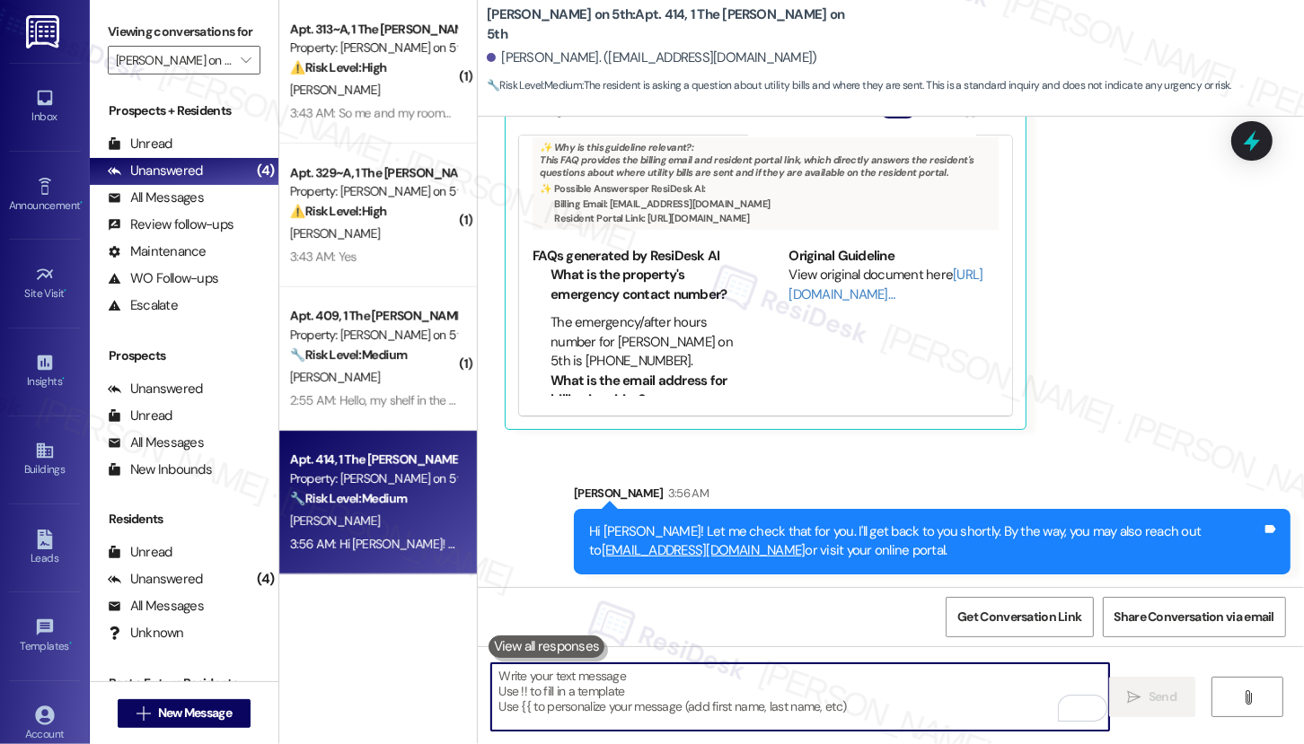
click at [692, 641] on textarea "To enrich screen reader interactions, please activate Accessibility in Grammarl…" at bounding box center [800, 697] width 618 height 67
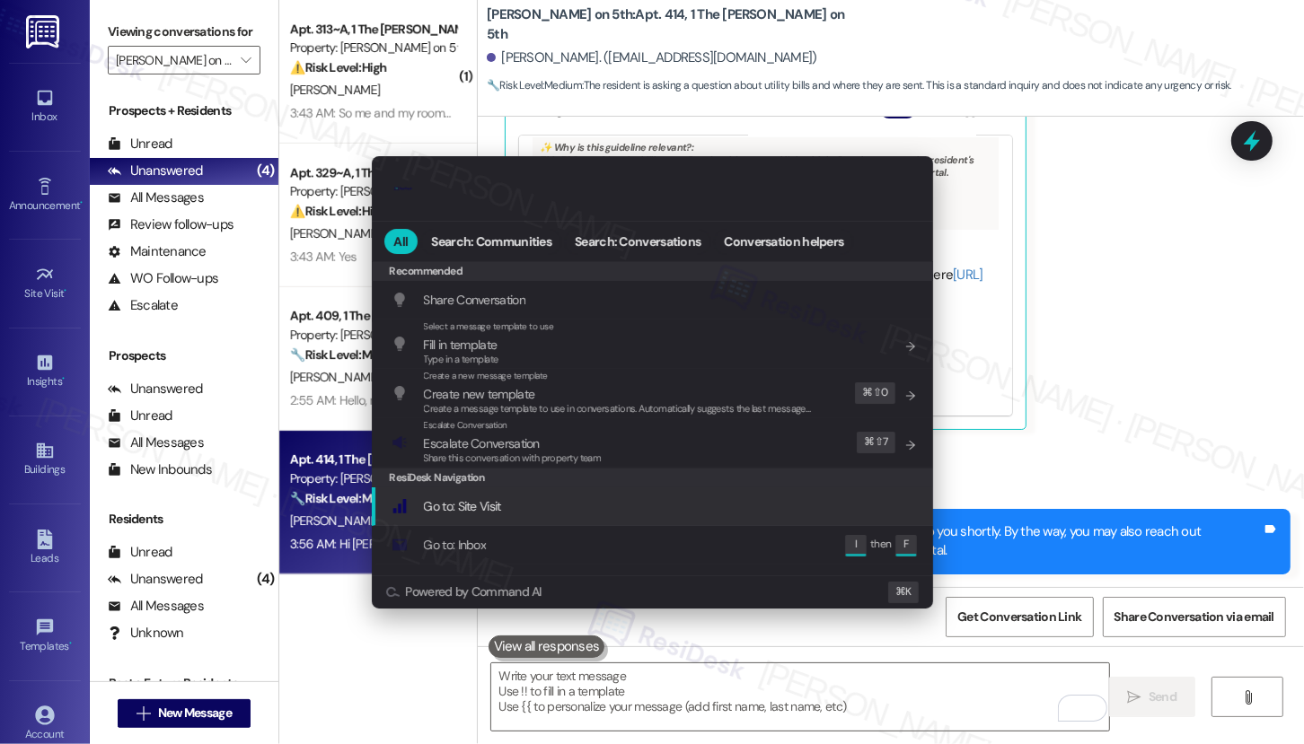
scroll to position [0, 4750]
type input "..."
click at [560, 516] on div "Go to: Site Visit Add shortcut" at bounding box center [652, 507] width 561 height 39
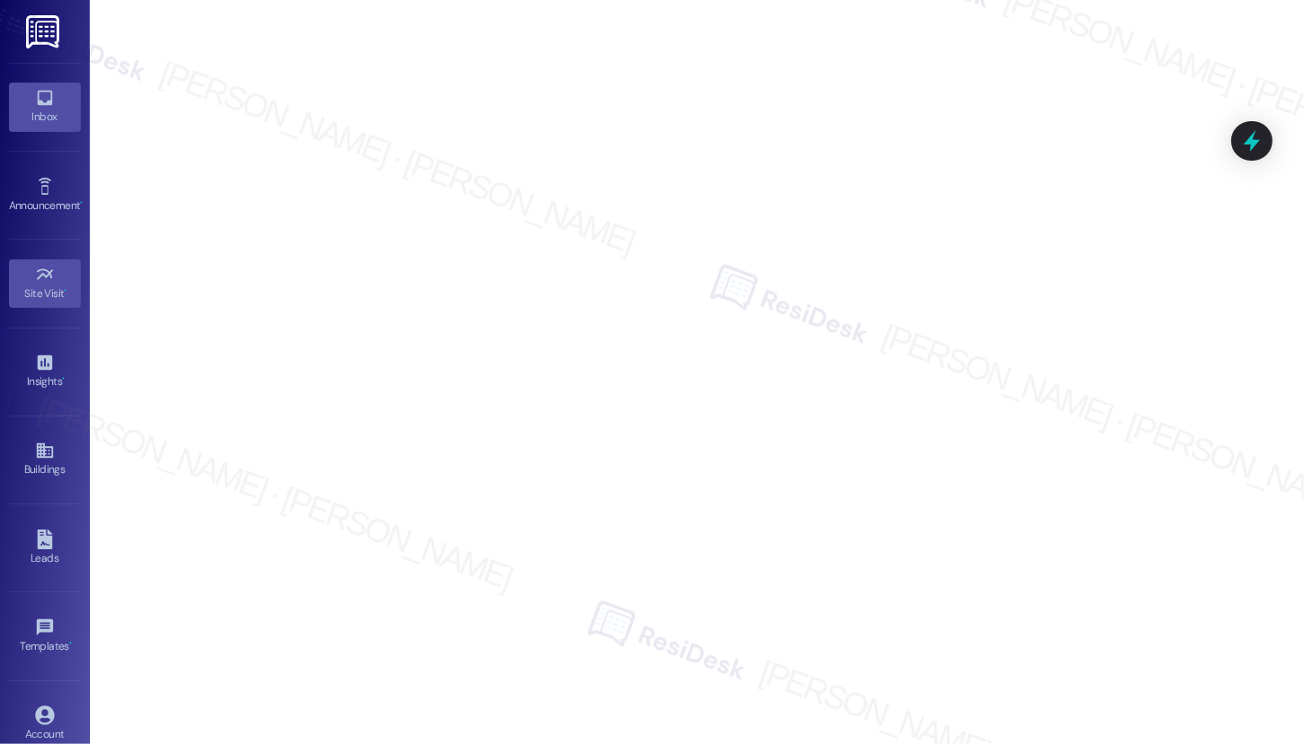
click at [38, 108] on div "Inbox" at bounding box center [45, 117] width 90 height 18
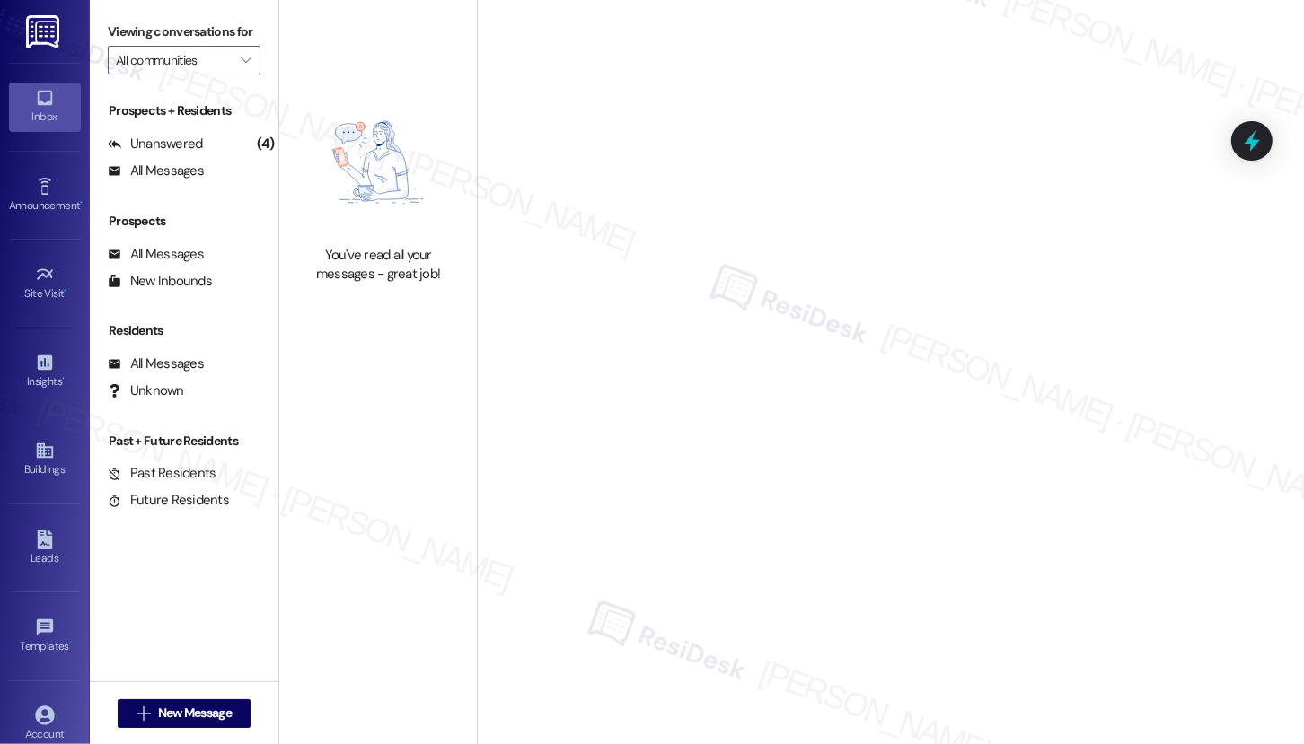
click at [38, 108] on div "Inbox" at bounding box center [45, 117] width 90 height 18
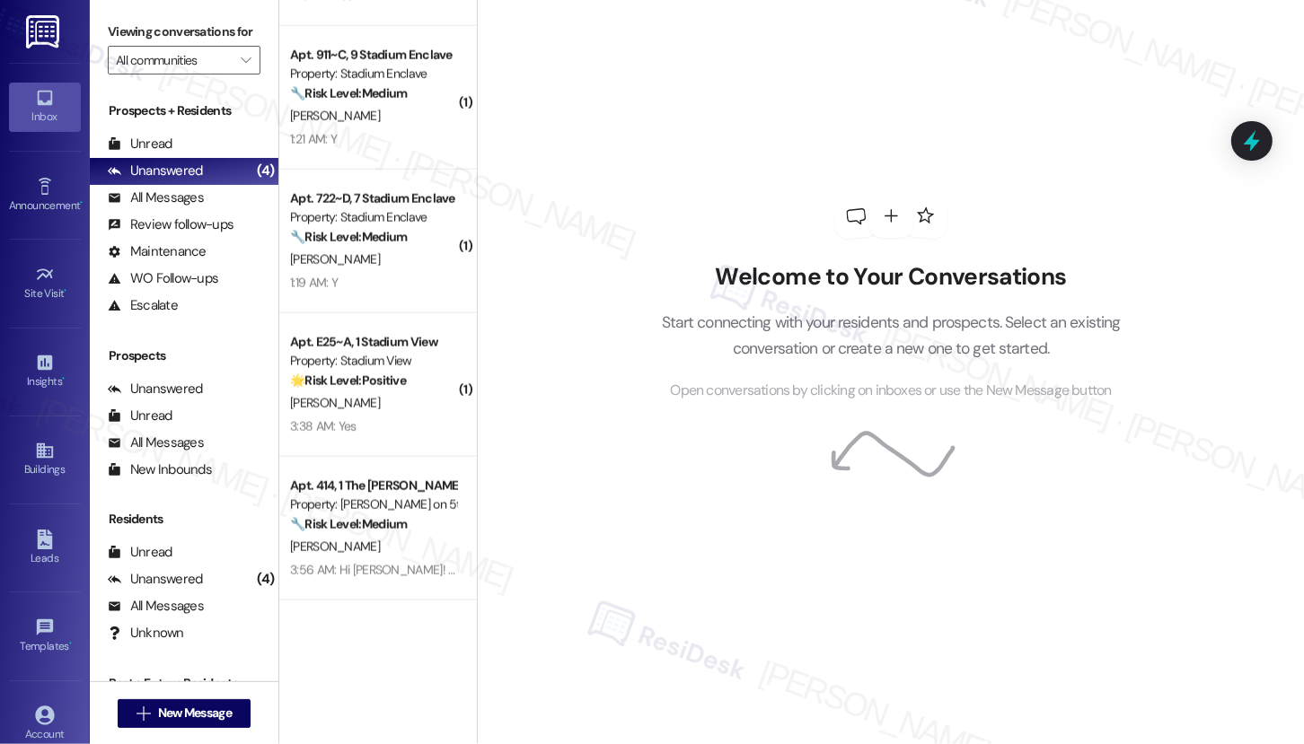
scroll to position [2112, 0]
